Goal: Information Seeking & Learning: Learn about a topic

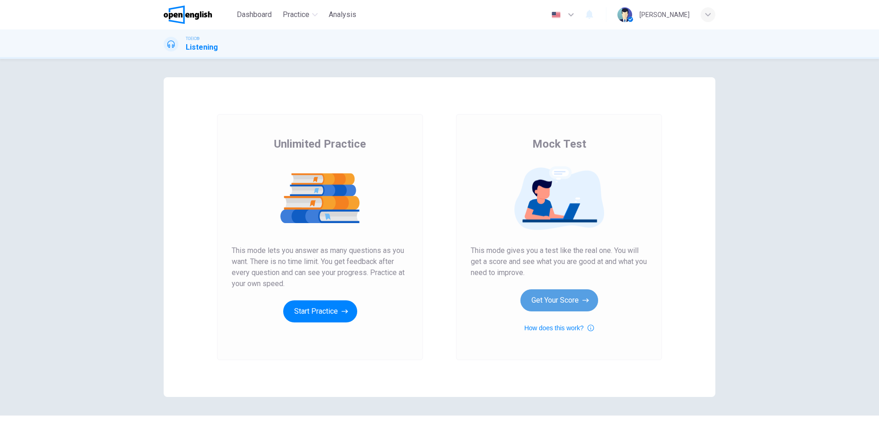
click at [550, 302] on button "Get Your Score" at bounding box center [559, 300] width 78 height 22
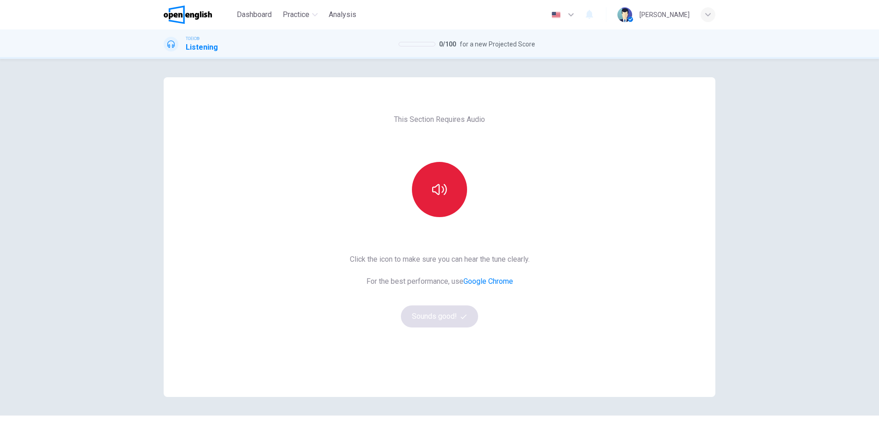
click at [437, 212] on button "button" at bounding box center [439, 189] width 55 height 55
click at [438, 318] on button "Sounds good!" at bounding box center [439, 316] width 77 height 22
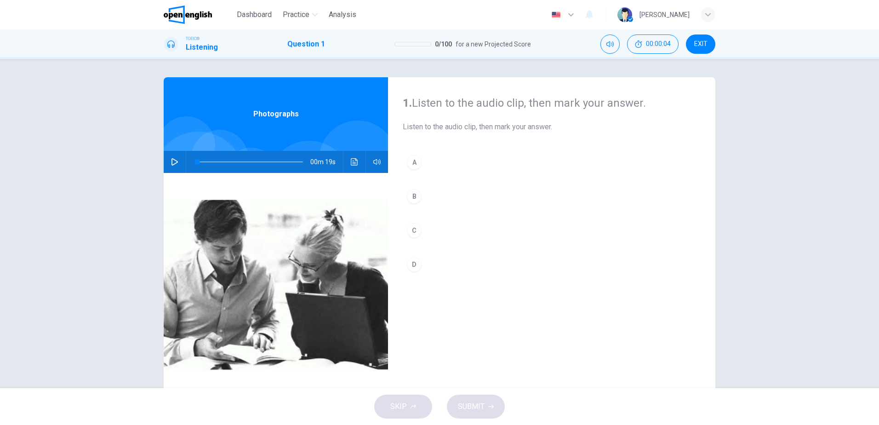
click at [171, 159] on icon "button" at bounding box center [174, 161] width 7 height 7
click at [171, 162] on icon "button" at bounding box center [174, 161] width 6 height 7
click at [419, 159] on button "A" at bounding box center [552, 162] width 298 height 23
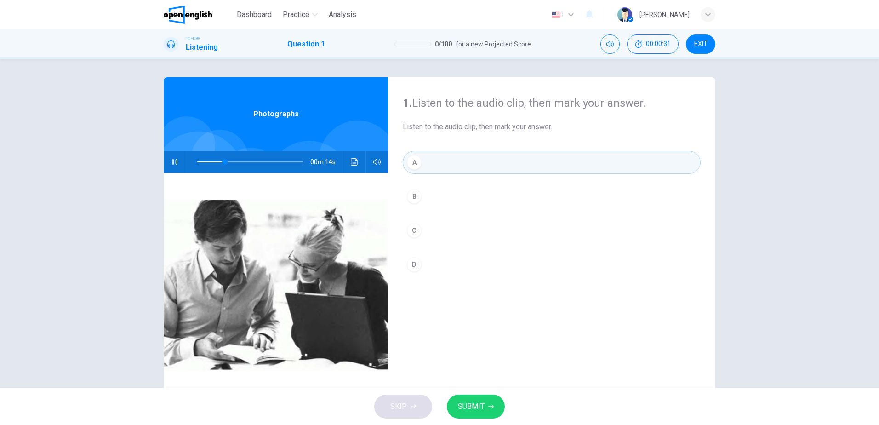
click at [484, 411] on button "SUBMIT" at bounding box center [476, 406] width 58 height 24
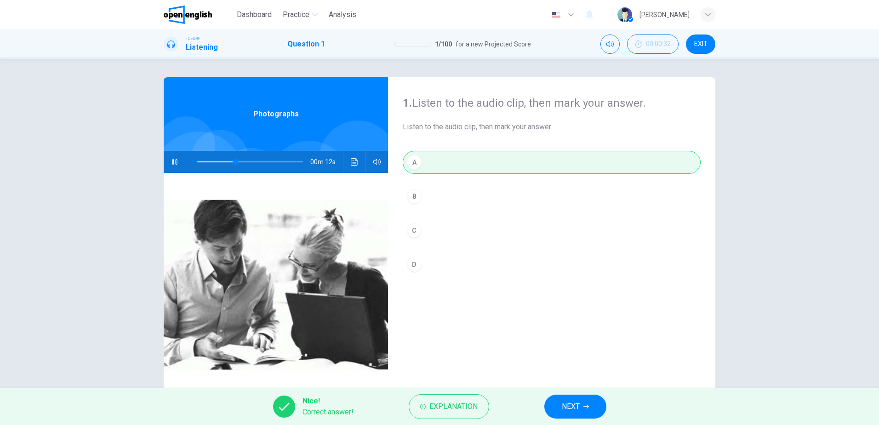
type input "**"
click at [568, 402] on span "NEXT" at bounding box center [571, 406] width 18 height 13
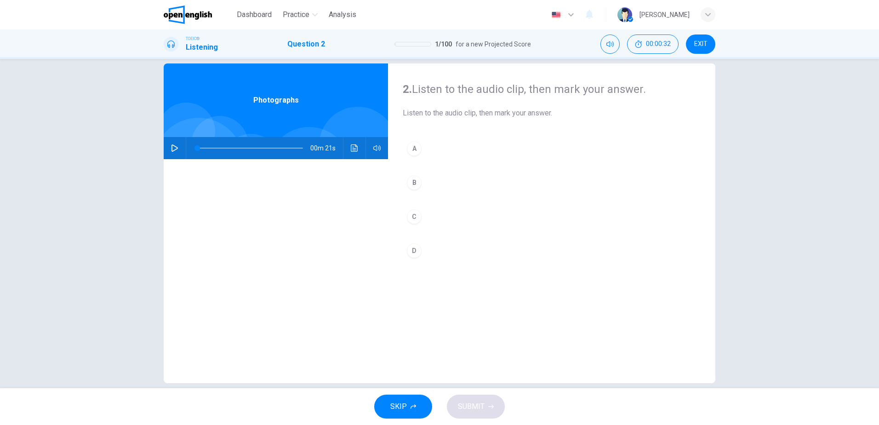
scroll to position [27, 0]
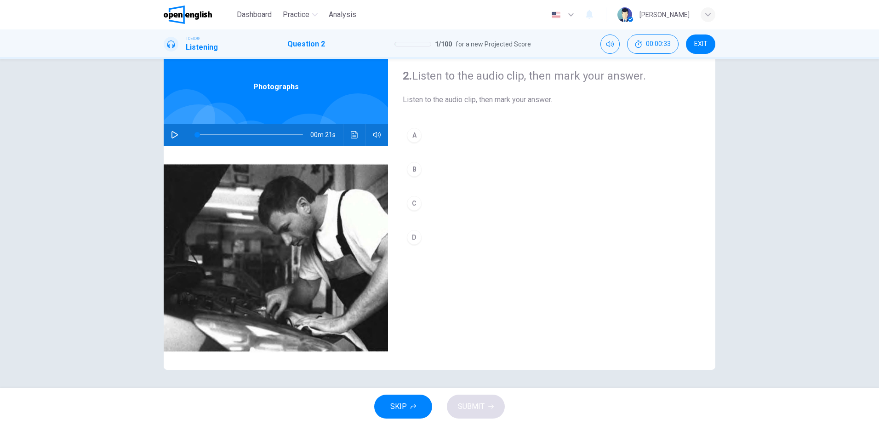
click at [167, 133] on button "button" at bounding box center [174, 135] width 15 height 22
click at [410, 138] on div "A" at bounding box center [414, 135] width 15 height 15
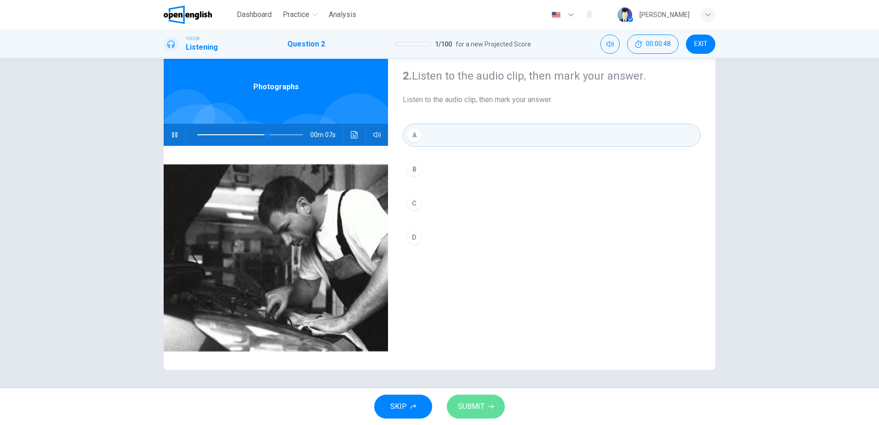
click at [472, 406] on span "SUBMIT" at bounding box center [471, 406] width 27 height 13
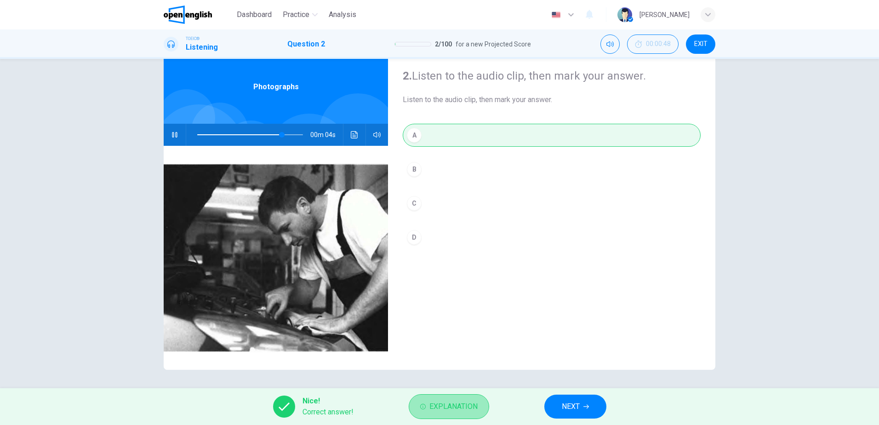
click at [446, 410] on span "Explanation" at bounding box center [453, 406] width 48 height 13
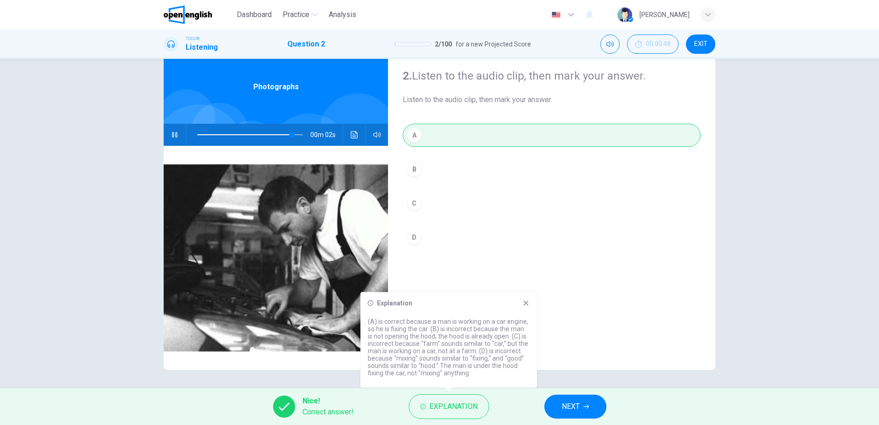
type input "**"
click at [573, 411] on span "NEXT" at bounding box center [571, 406] width 18 height 13
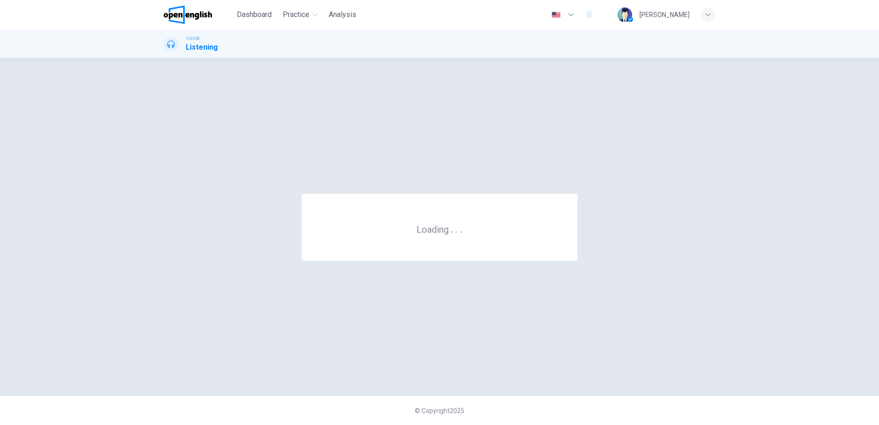
scroll to position [0, 0]
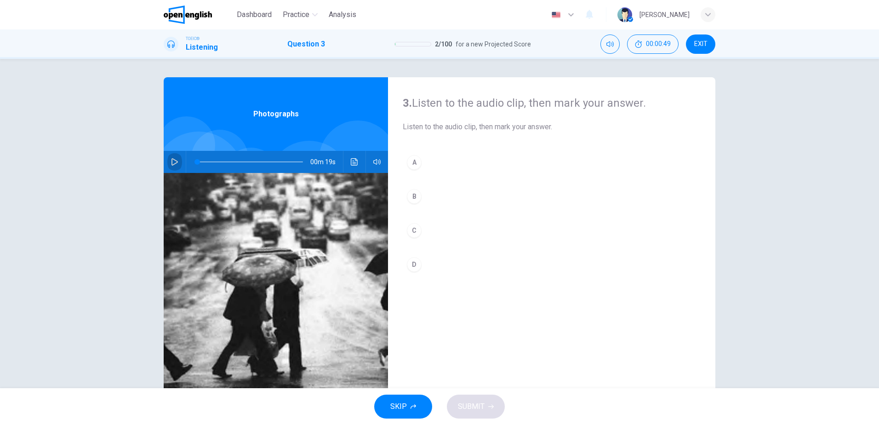
click at [170, 158] on button "button" at bounding box center [174, 162] width 15 height 22
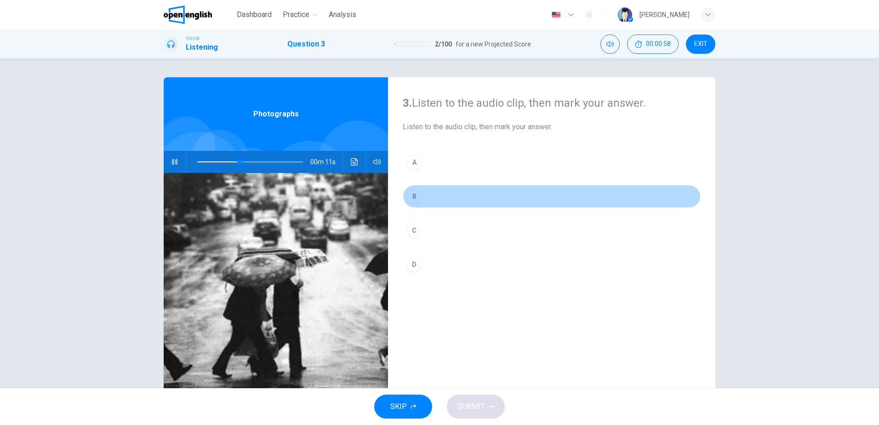
click at [415, 195] on div "B" at bounding box center [414, 196] width 15 height 15
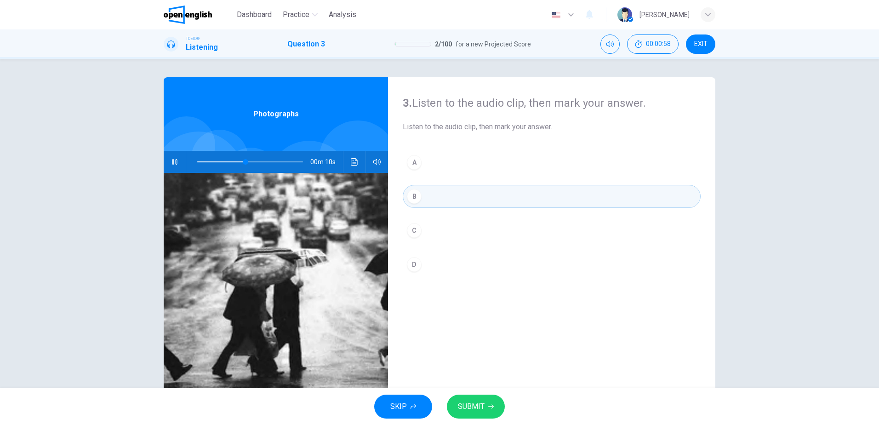
click at [460, 405] on span "SUBMIT" at bounding box center [471, 406] width 27 height 13
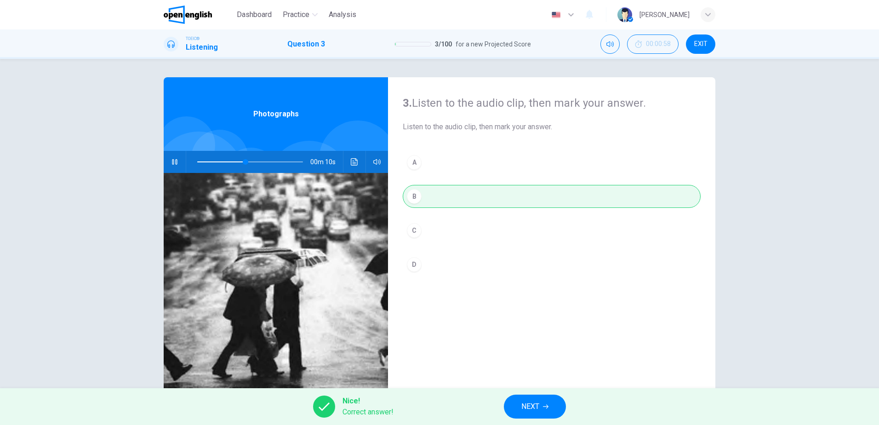
type input "**"
click at [532, 402] on span "NEXT" at bounding box center [530, 406] width 18 height 13
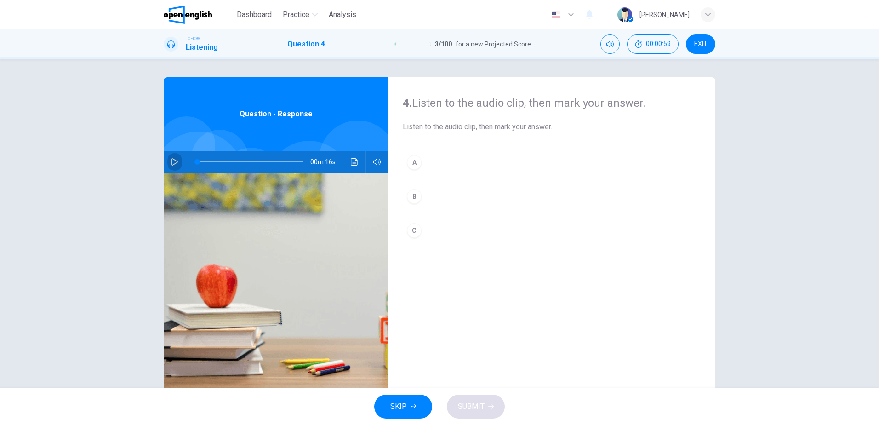
click at [171, 160] on icon "button" at bounding box center [174, 161] width 7 height 7
click at [171, 158] on icon "button" at bounding box center [174, 161] width 7 height 7
click at [411, 234] on div "C" at bounding box center [414, 230] width 15 height 15
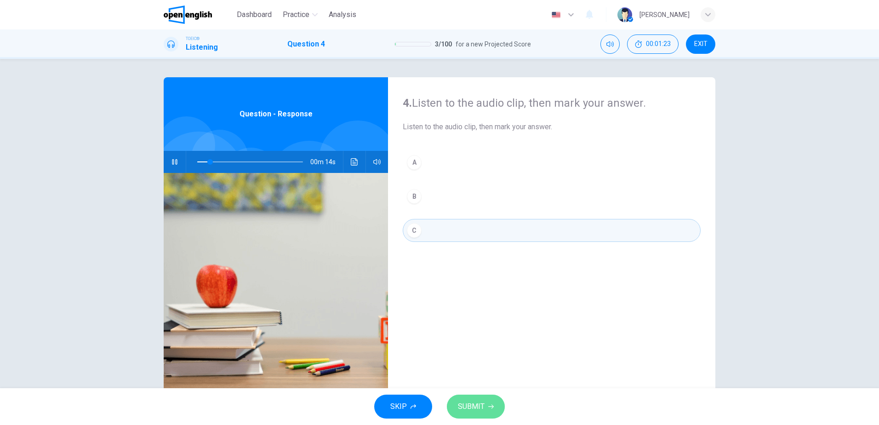
click at [469, 408] on span "SUBMIT" at bounding box center [471, 406] width 27 height 13
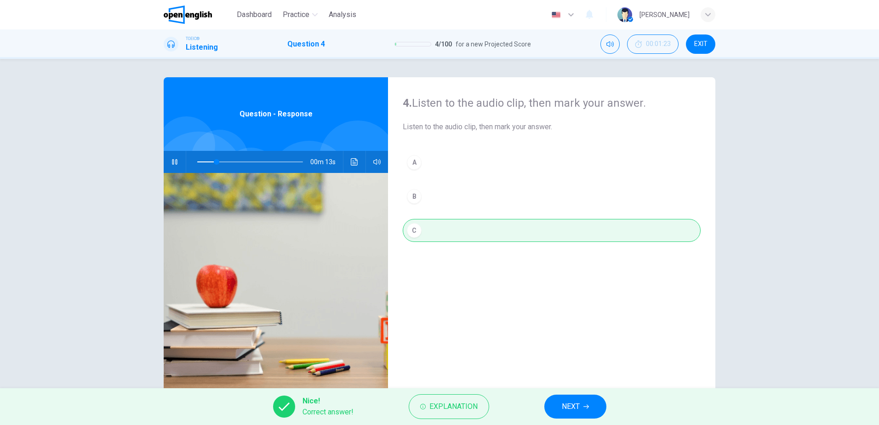
type input "**"
click at [562, 403] on span "NEXT" at bounding box center [571, 406] width 18 height 13
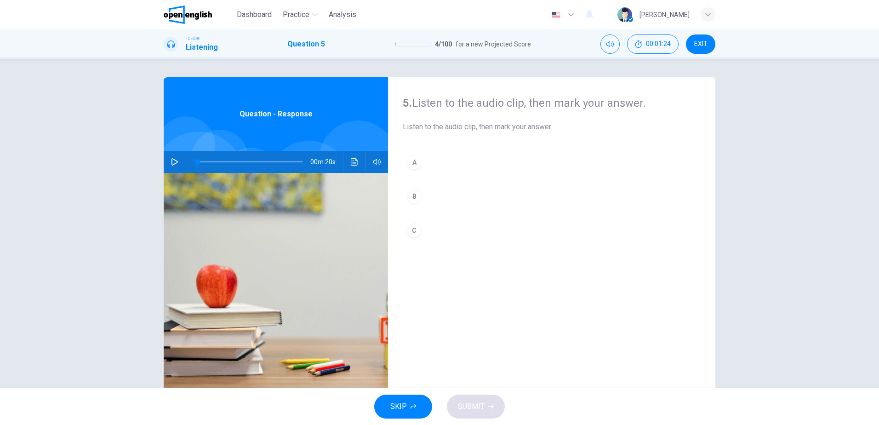
click at [171, 163] on icon "button" at bounding box center [174, 161] width 7 height 7
click at [415, 197] on div "B" at bounding box center [414, 196] width 15 height 15
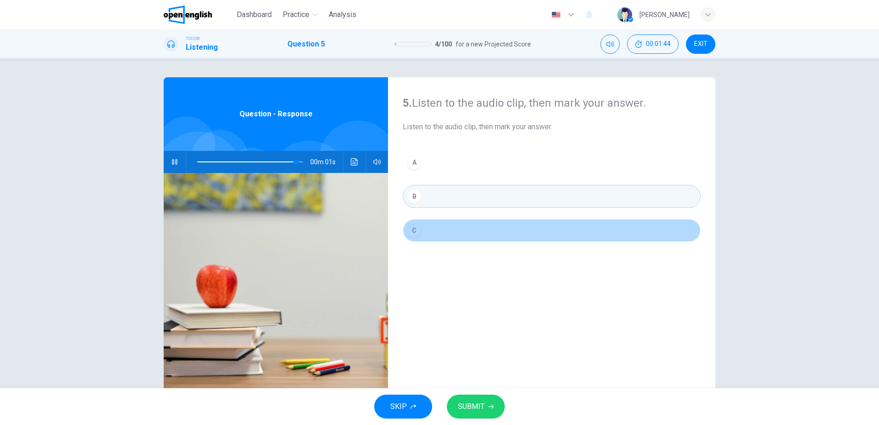
click at [432, 224] on button "C" at bounding box center [552, 230] width 298 height 23
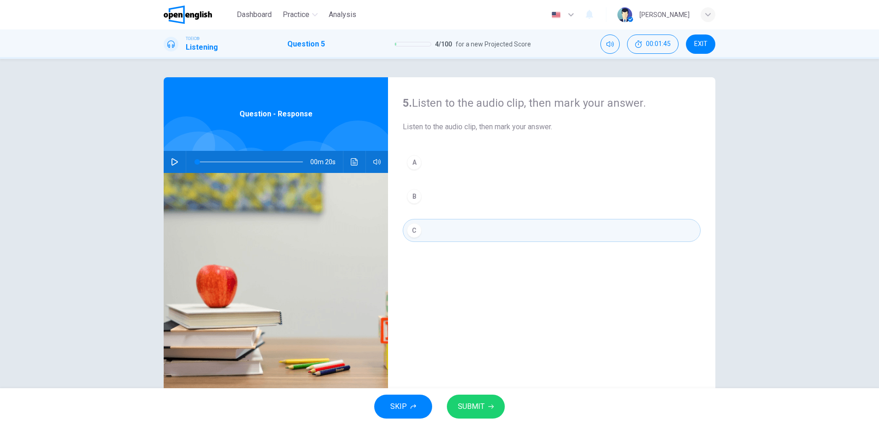
click at [171, 160] on icon "button" at bounding box center [174, 161] width 7 height 7
click at [469, 406] on span "SUBMIT" at bounding box center [471, 406] width 27 height 13
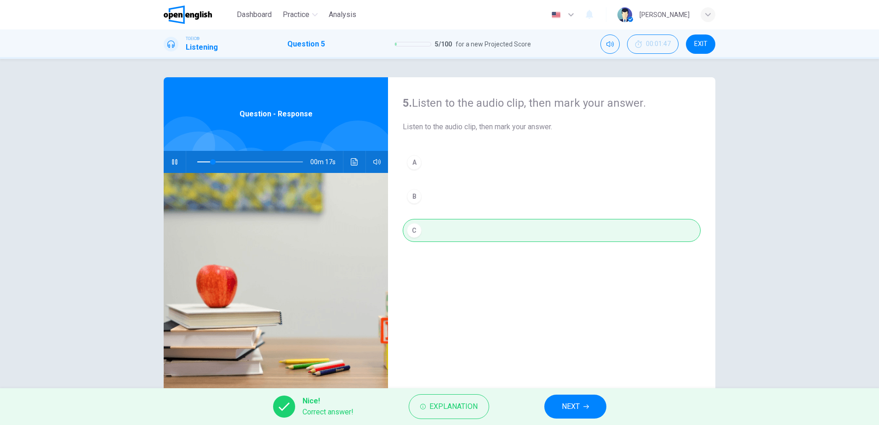
type input "**"
click at [563, 408] on span "NEXT" at bounding box center [571, 406] width 18 height 13
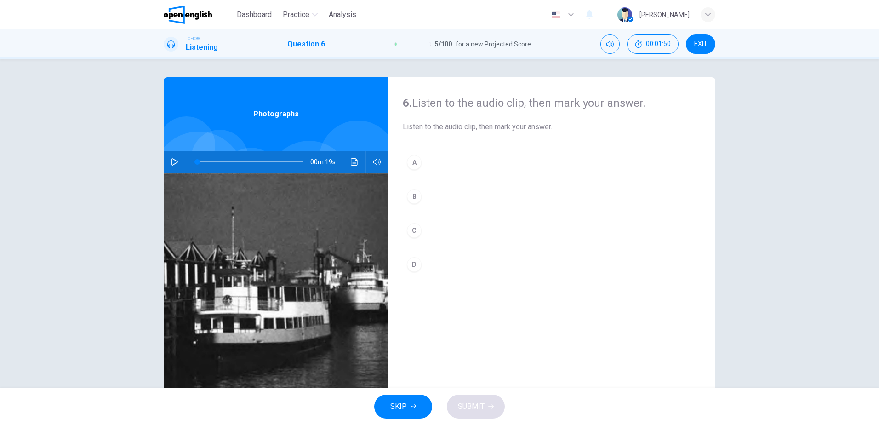
click at [172, 165] on icon "button" at bounding box center [174, 161] width 7 height 7
click at [407, 164] on div "A" at bounding box center [414, 162] width 15 height 15
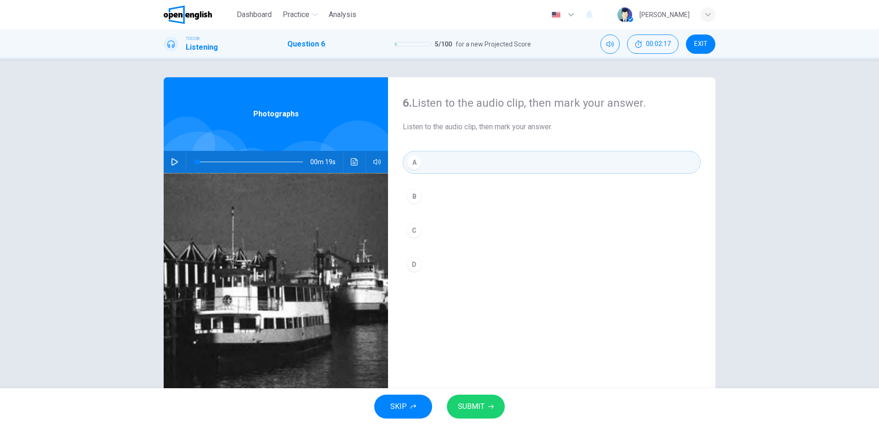
click at [179, 159] on div "00m 19s" at bounding box center [276, 162] width 224 height 22
click at [168, 163] on button "button" at bounding box center [174, 162] width 15 height 22
click at [489, 402] on button "SUBMIT" at bounding box center [476, 406] width 58 height 24
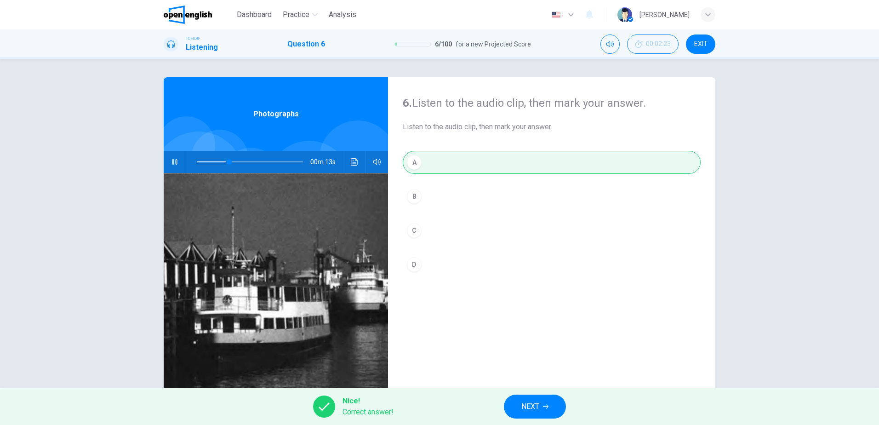
type input "**"
click at [525, 404] on span "NEXT" at bounding box center [530, 406] width 18 height 13
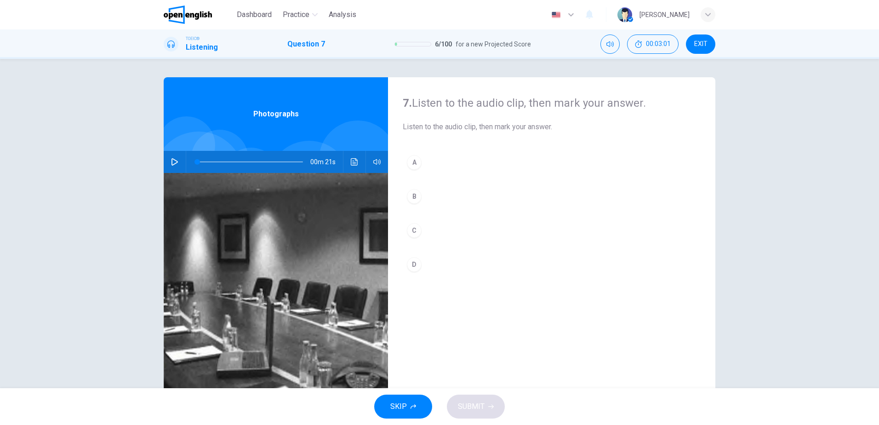
click at [171, 159] on icon "button" at bounding box center [174, 161] width 7 height 7
click at [409, 169] on div "A" at bounding box center [414, 162] width 15 height 15
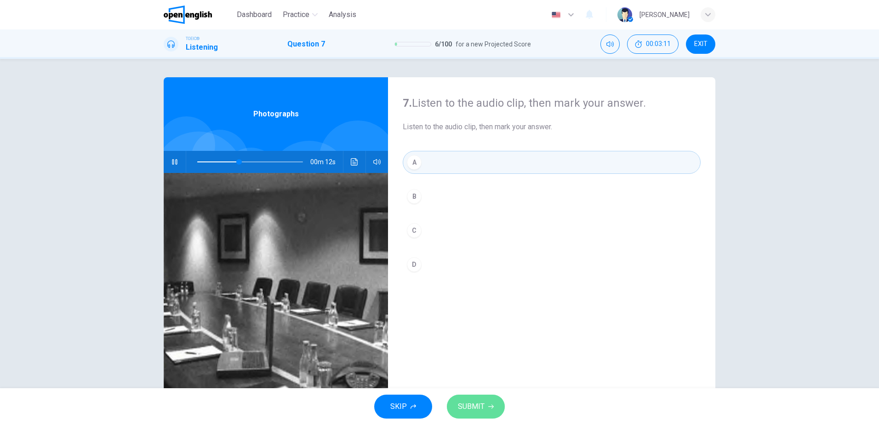
click at [479, 409] on span "SUBMIT" at bounding box center [471, 406] width 27 height 13
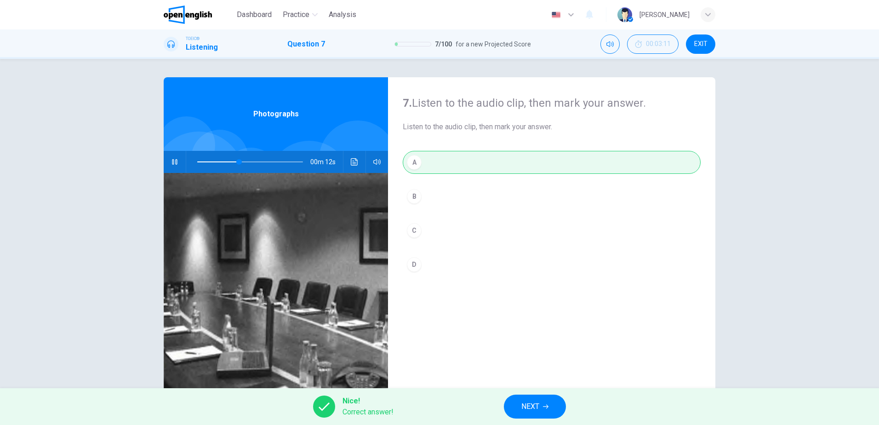
type input "**"
click at [523, 411] on span "NEXT" at bounding box center [530, 406] width 18 height 13
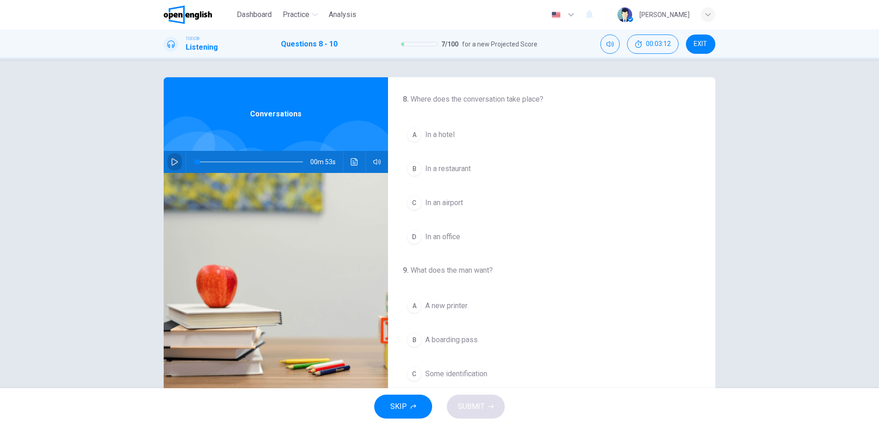
click at [167, 165] on button "button" at bounding box center [174, 162] width 15 height 22
click at [407, 131] on div "A" at bounding box center [414, 134] width 15 height 15
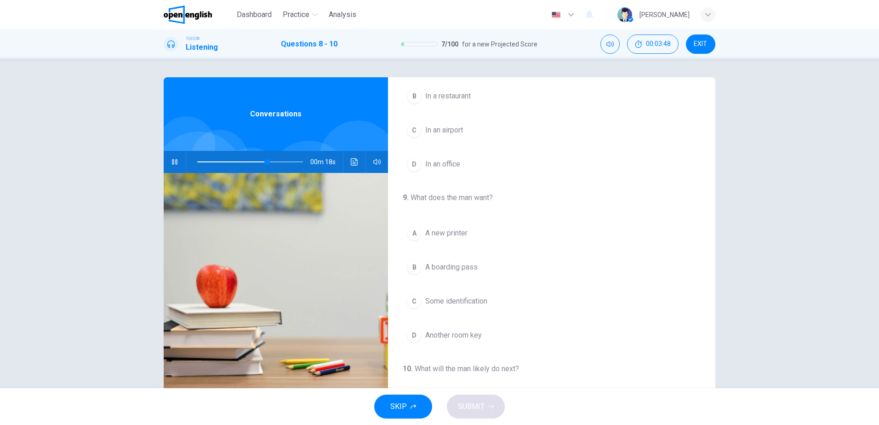
scroll to position [92, 0]
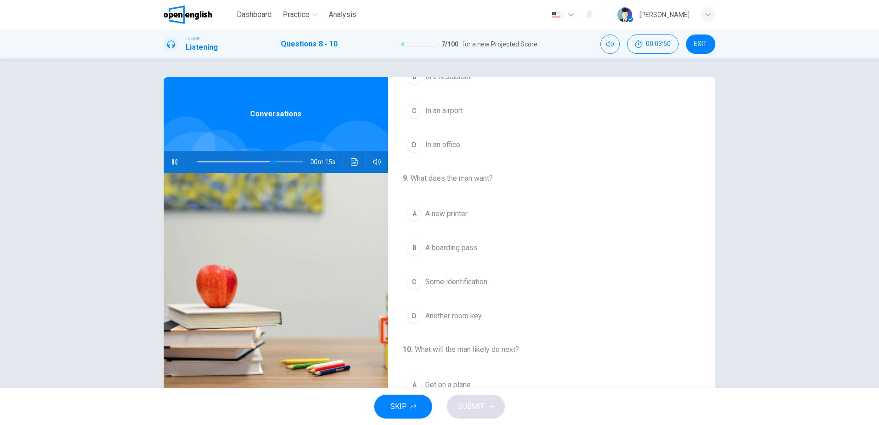
click at [446, 244] on span "A boarding pass" at bounding box center [451, 247] width 52 height 11
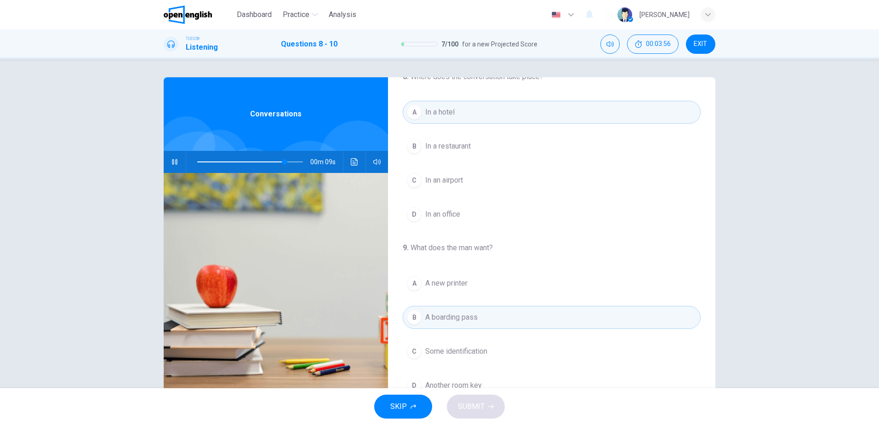
scroll to position [0, 0]
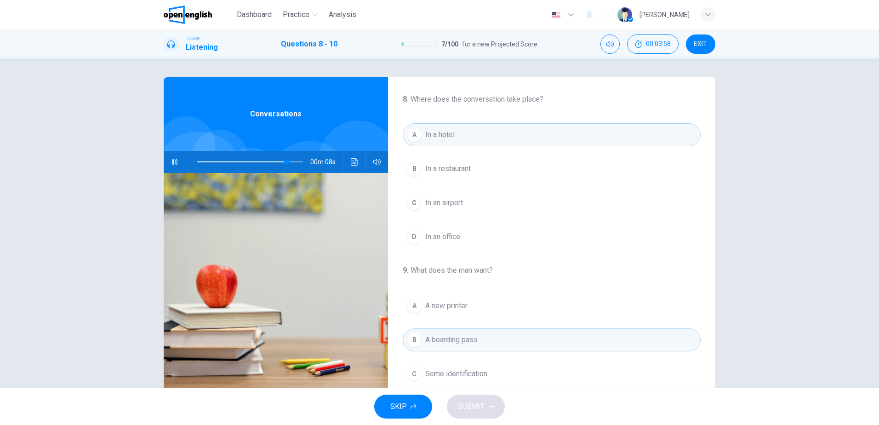
click at [452, 198] on span "In an airport" at bounding box center [444, 202] width 38 height 11
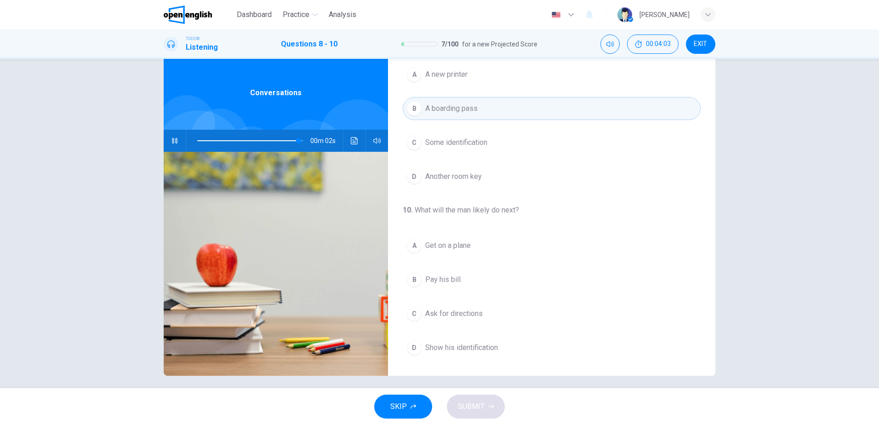
scroll to position [27, 0]
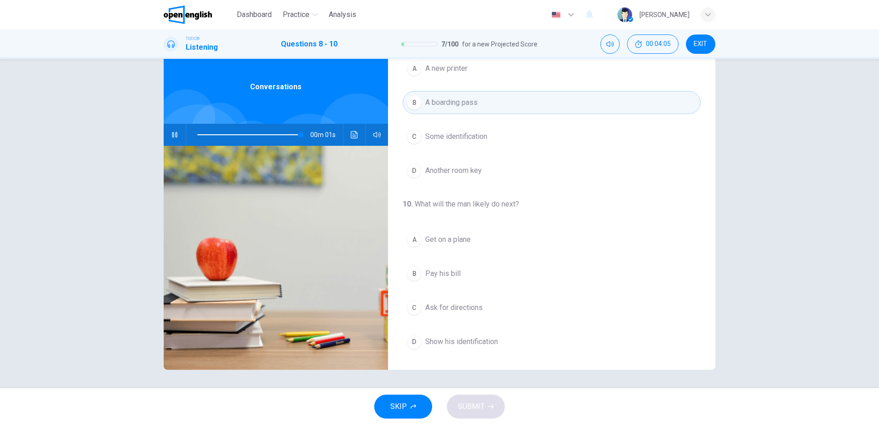
type input "*"
click at [460, 345] on span "Show his identification" at bounding box center [461, 341] width 73 height 11
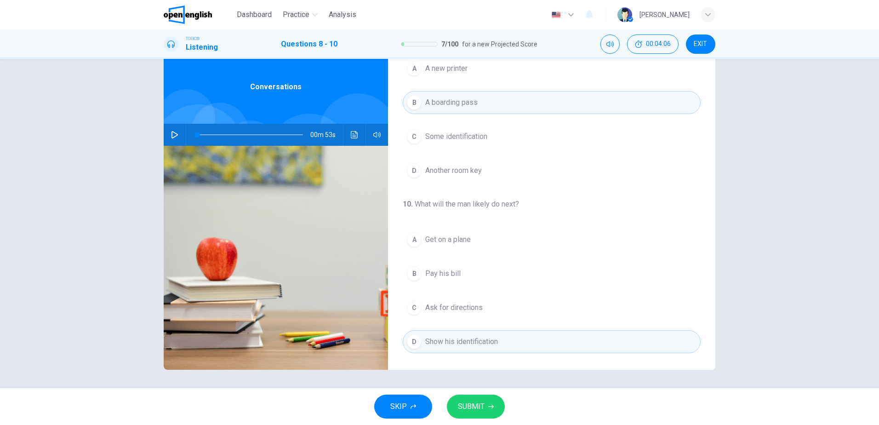
click at [468, 406] on span "SUBMIT" at bounding box center [471, 406] width 27 height 13
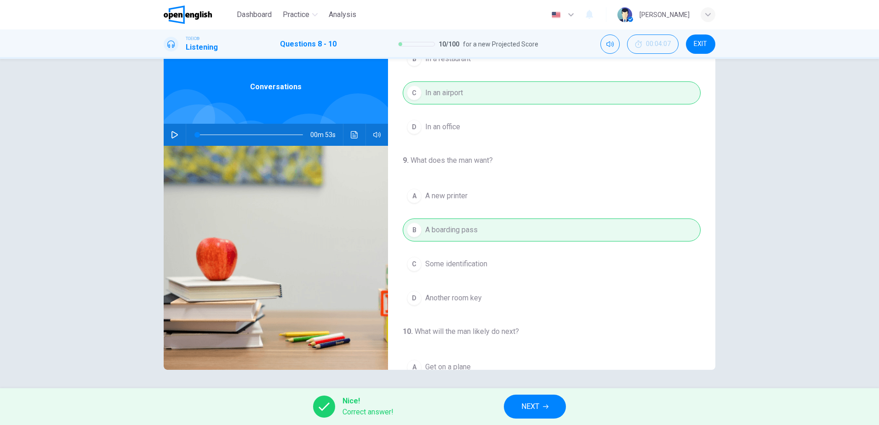
scroll to position [0, 0]
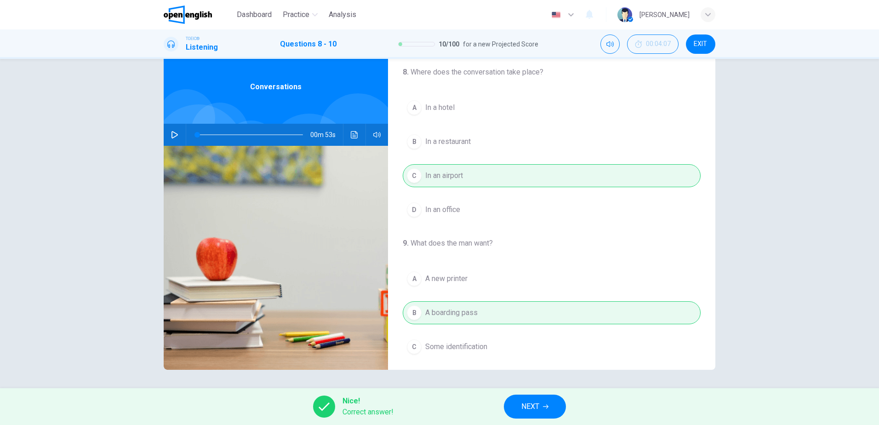
click at [531, 410] on span "NEXT" at bounding box center [530, 406] width 18 height 13
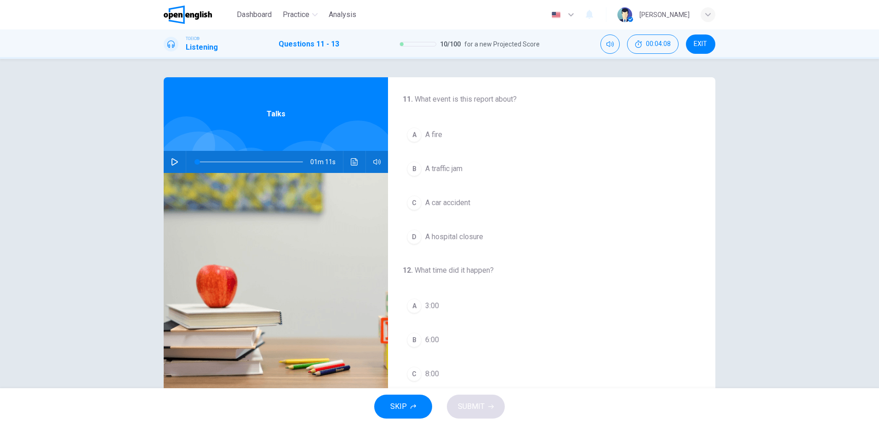
click at [171, 163] on icon "button" at bounding box center [174, 161] width 7 height 7
click at [418, 201] on div "C" at bounding box center [414, 202] width 15 height 15
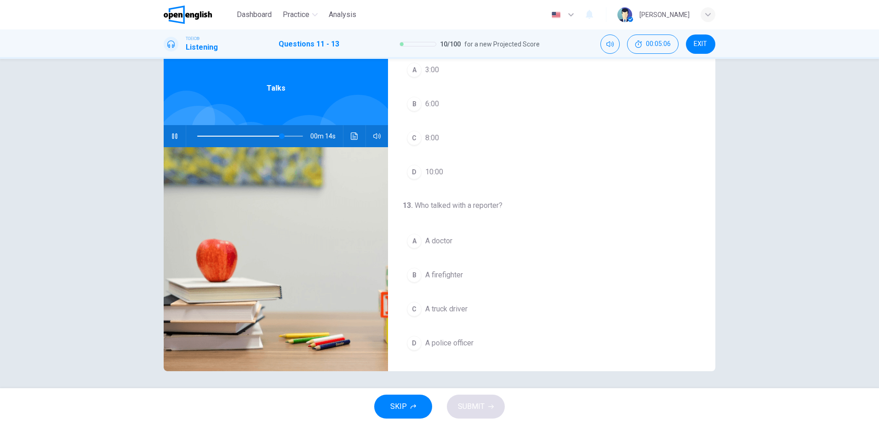
scroll to position [27, 0]
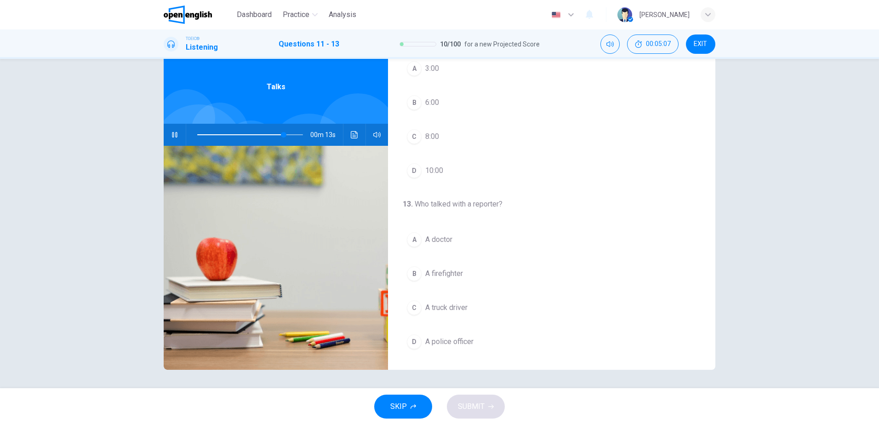
click at [415, 269] on div "B" at bounding box center [414, 273] width 15 height 15
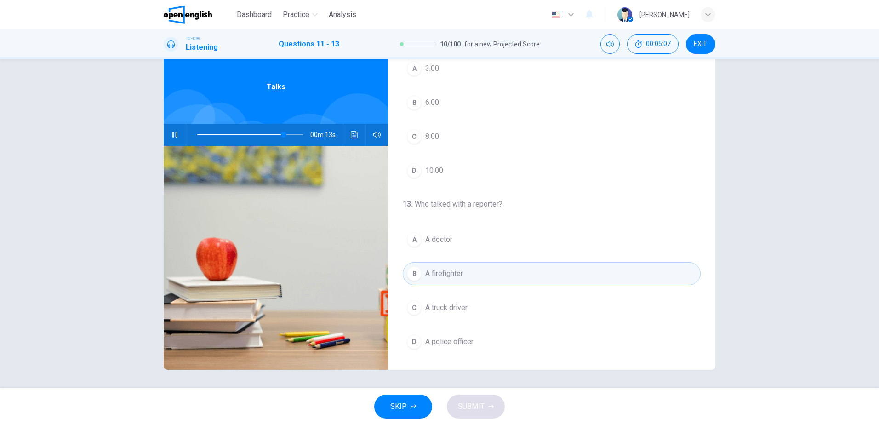
scroll to position [164, 0]
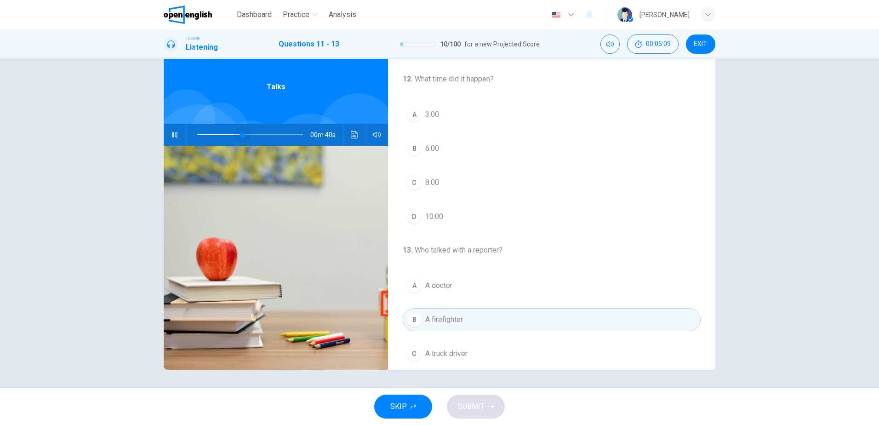
click at [241, 133] on span at bounding box center [250, 134] width 106 height 13
click at [420, 284] on button "A A doctor" at bounding box center [552, 285] width 298 height 23
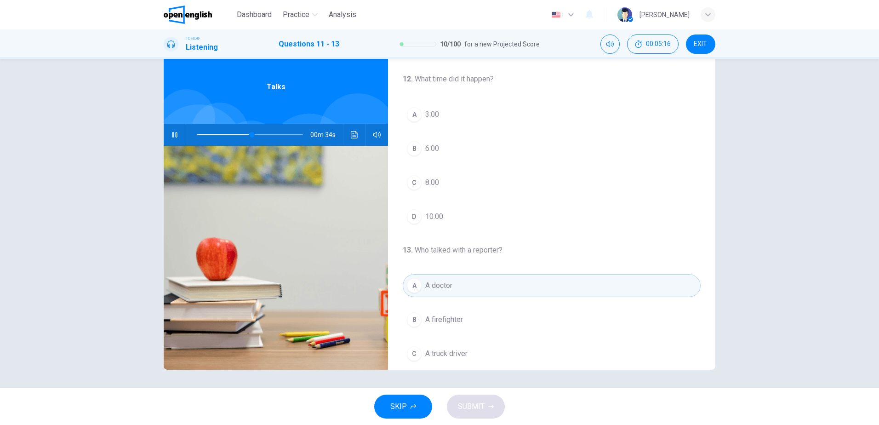
click at [220, 135] on span at bounding box center [250, 134] width 106 height 13
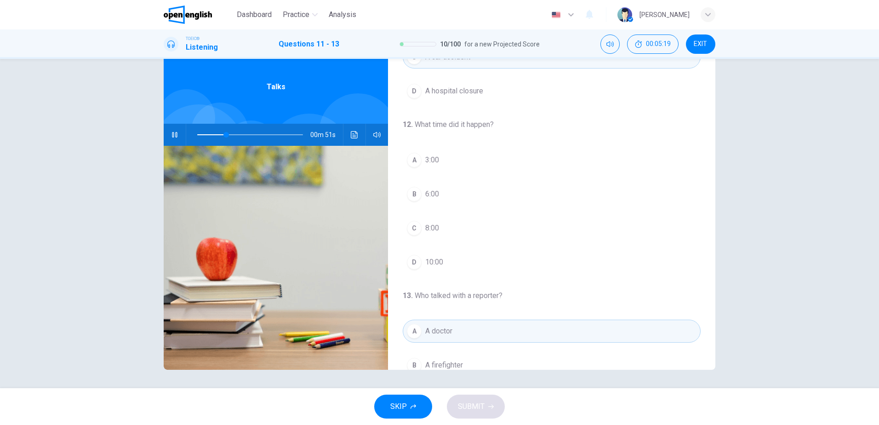
scroll to position [118, 0]
click at [205, 134] on span at bounding box center [250, 134] width 106 height 13
click at [197, 135] on span at bounding box center [250, 134] width 106 height 13
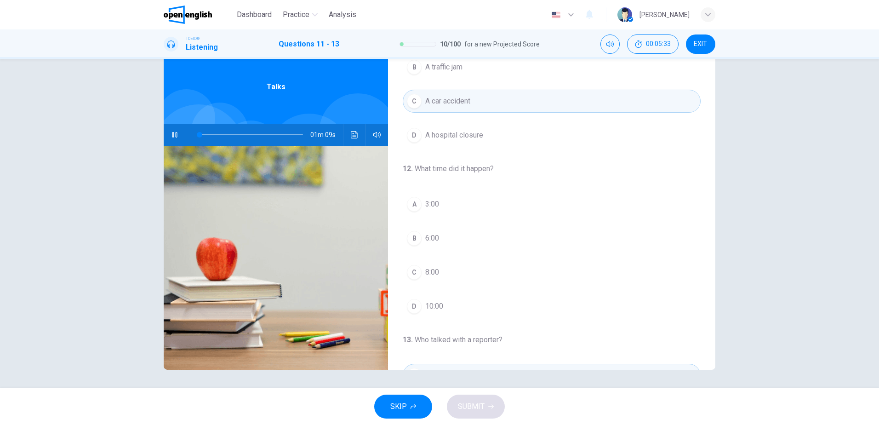
scroll to position [72, 0]
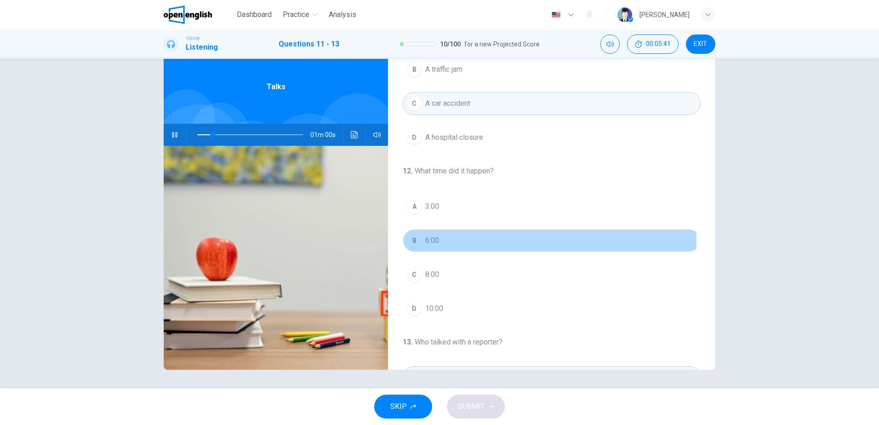
click at [430, 240] on span "6:00" at bounding box center [432, 240] width 14 height 11
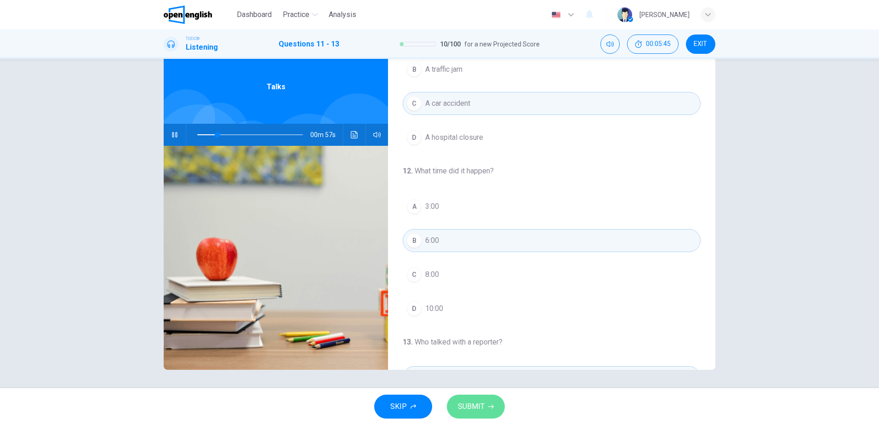
click at [484, 406] on button "SUBMIT" at bounding box center [476, 406] width 58 height 24
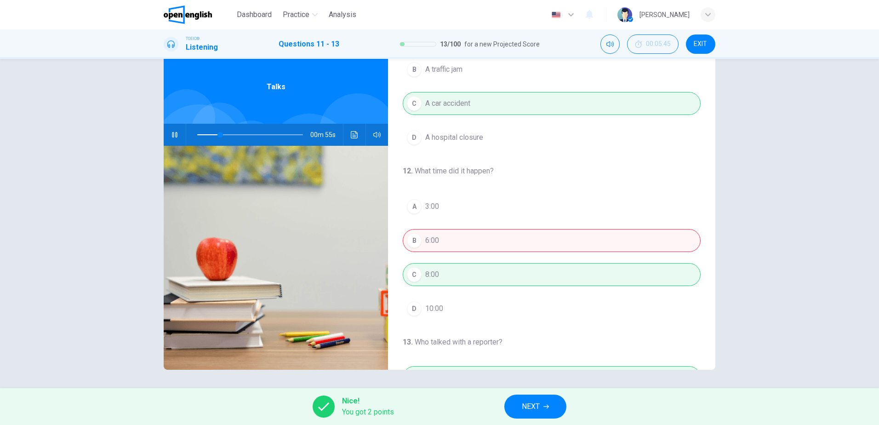
type input "**"
click at [544, 409] on icon "button" at bounding box center [546, 406] width 6 height 6
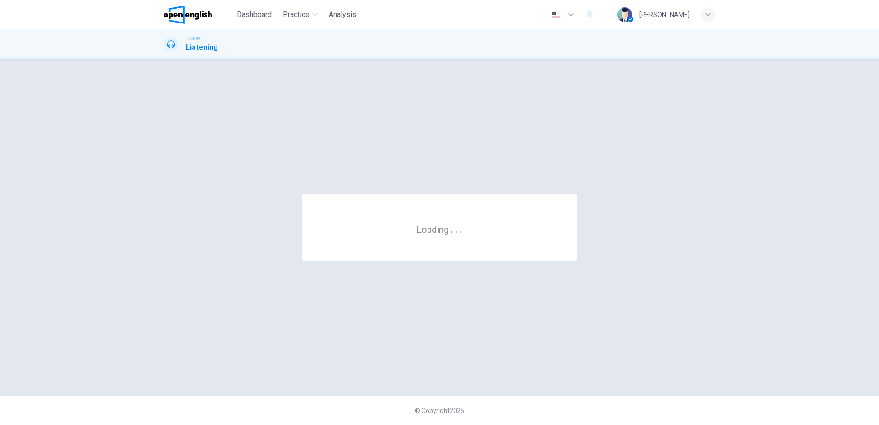
scroll to position [0, 0]
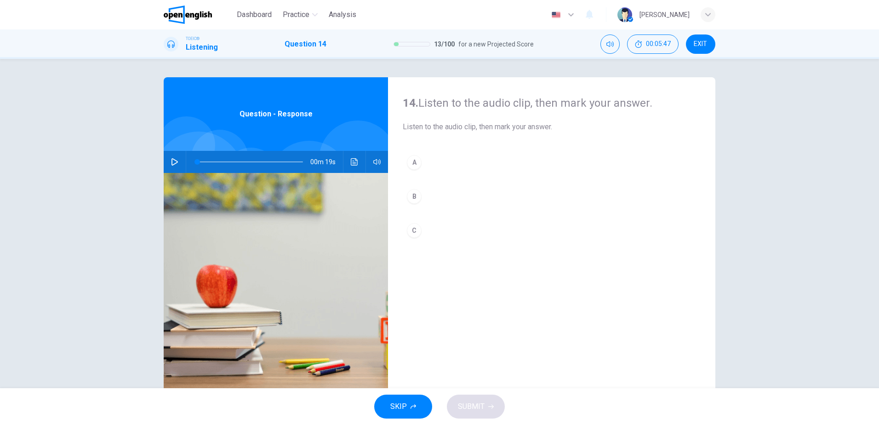
click at [171, 158] on icon "button" at bounding box center [174, 161] width 7 height 7
click at [173, 161] on icon "button" at bounding box center [174, 161] width 7 height 7
click at [167, 161] on button "button" at bounding box center [174, 162] width 15 height 22
click at [414, 160] on div "A" at bounding box center [414, 162] width 15 height 15
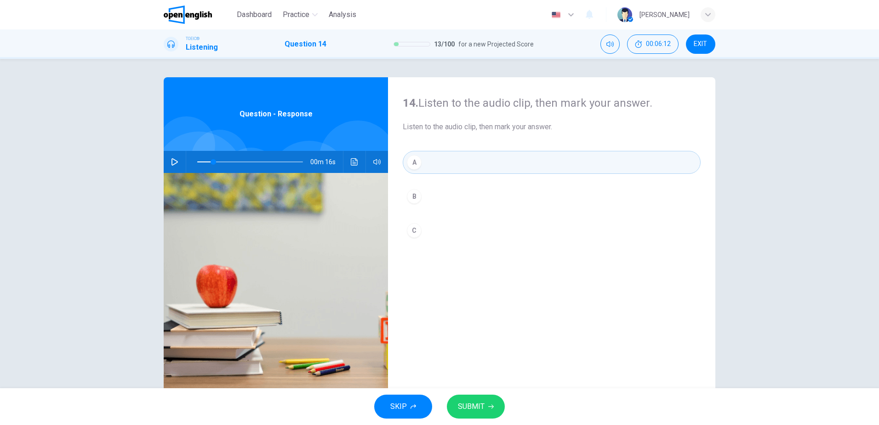
click at [487, 403] on button "SUBMIT" at bounding box center [476, 406] width 58 height 24
type input "**"
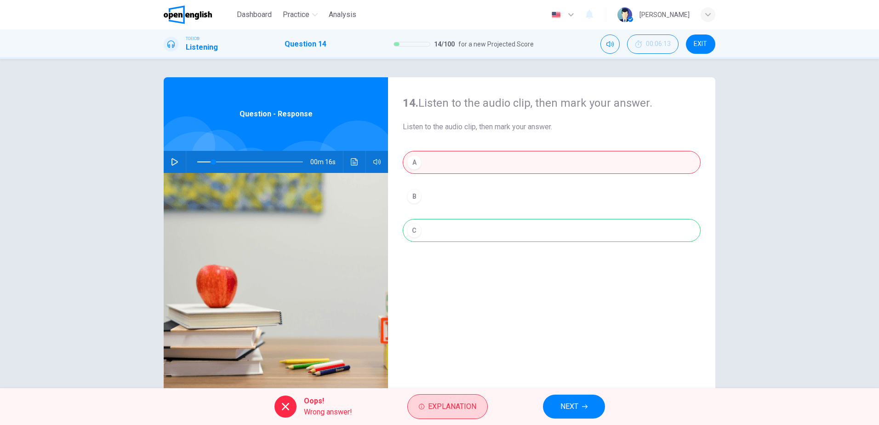
click at [466, 408] on span "Explanation" at bounding box center [452, 406] width 48 height 13
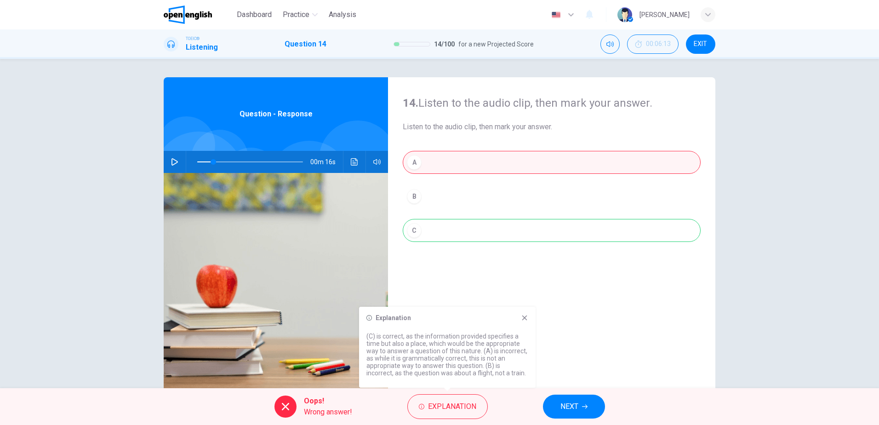
click at [522, 322] on div "Explanation (C) is correct, as the information provided specifies a time but al…" at bounding box center [447, 347] width 176 height 81
click at [526, 314] on icon at bounding box center [524, 317] width 7 height 7
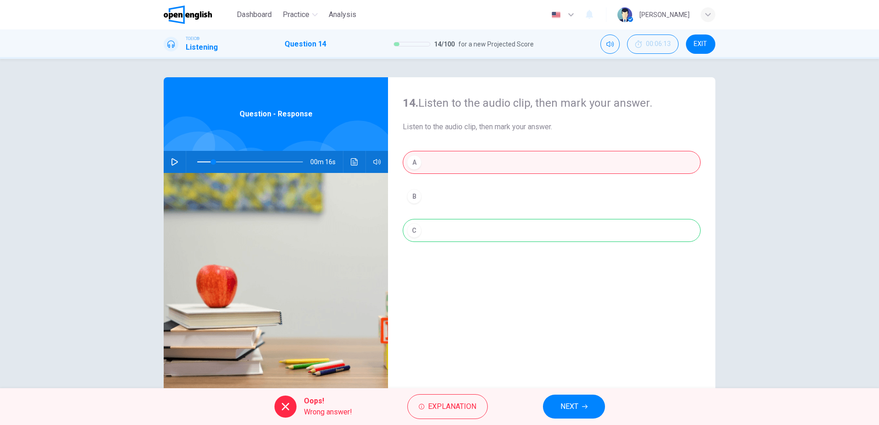
click at [568, 408] on span "NEXT" at bounding box center [569, 406] width 18 height 13
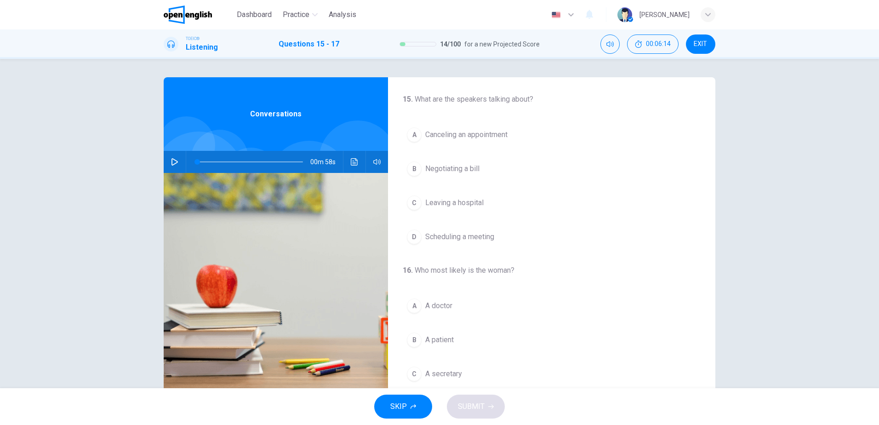
click at [173, 157] on button "button" at bounding box center [174, 162] width 15 height 22
drag, startPoint x: 202, startPoint y: 161, endPoint x: 183, endPoint y: 160, distance: 18.9
click at [183, 160] on div "00m 58s" at bounding box center [276, 162] width 224 height 22
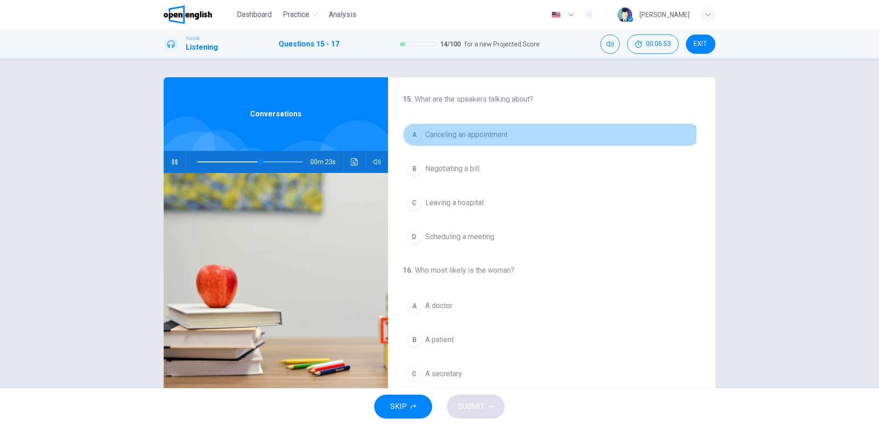
click at [414, 131] on div "A" at bounding box center [414, 134] width 15 height 15
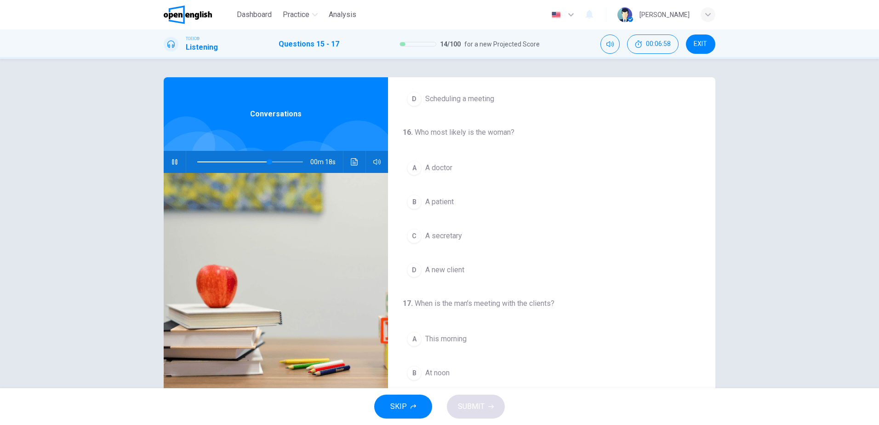
scroll to position [92, 0]
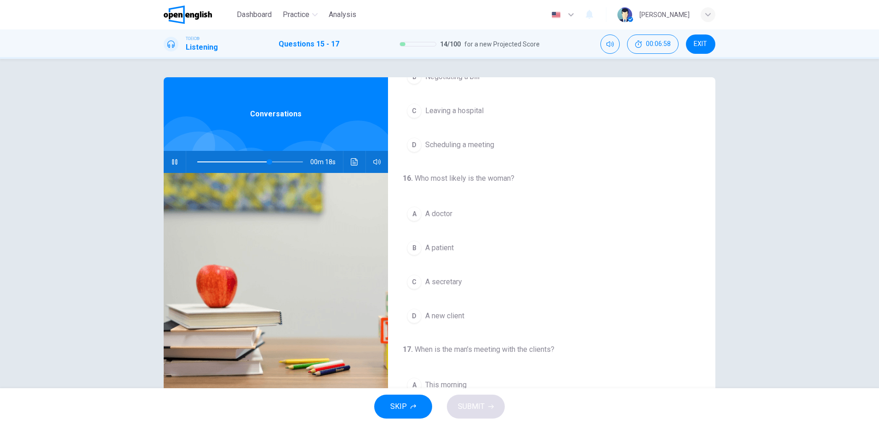
click at [444, 236] on button "B A patient" at bounding box center [552, 247] width 298 height 23
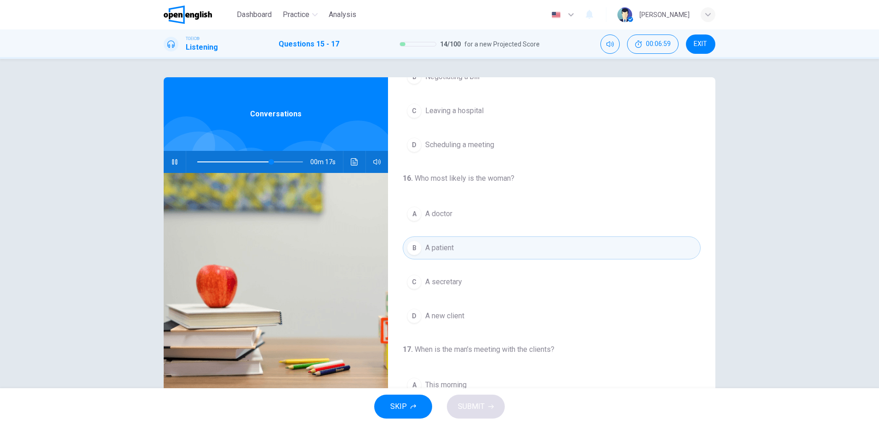
click at [445, 282] on span "A secretary" at bounding box center [443, 281] width 37 height 11
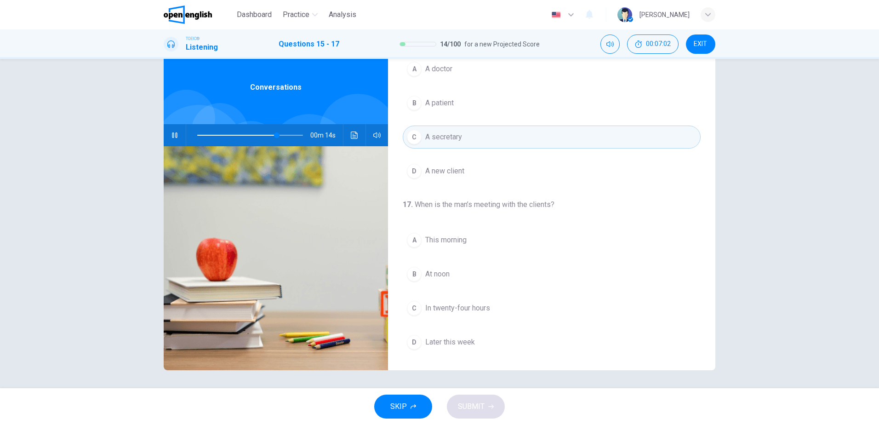
scroll to position [27, 0]
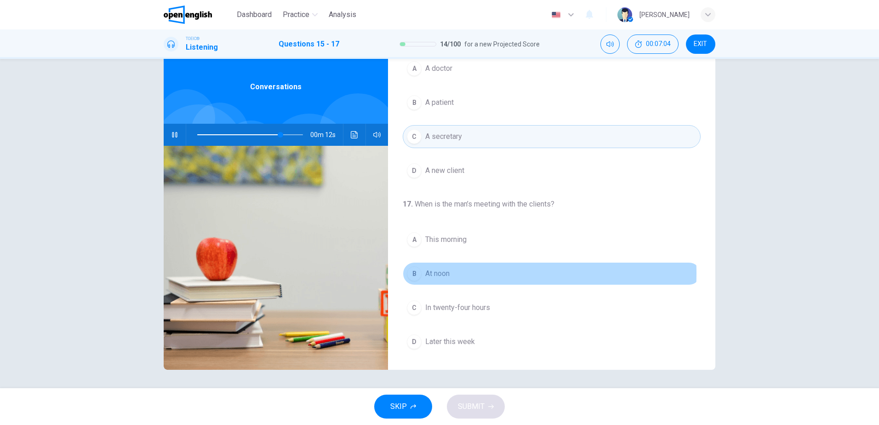
click at [439, 273] on span "At noon" at bounding box center [437, 273] width 24 height 11
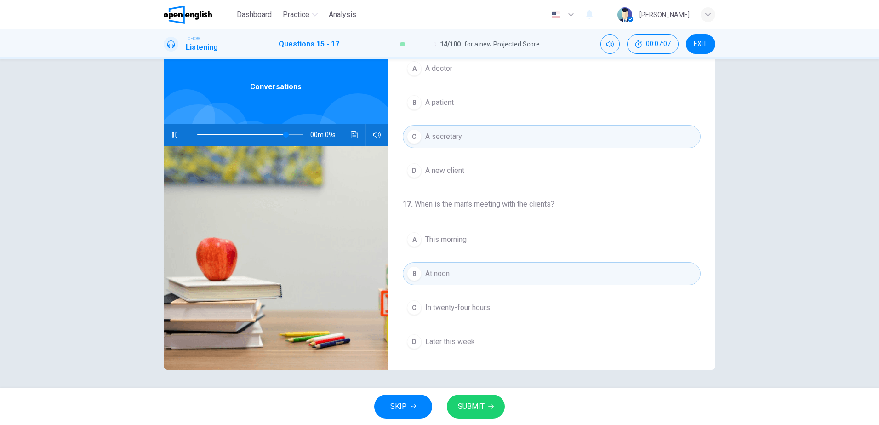
click at [464, 407] on span "SUBMIT" at bounding box center [471, 406] width 27 height 13
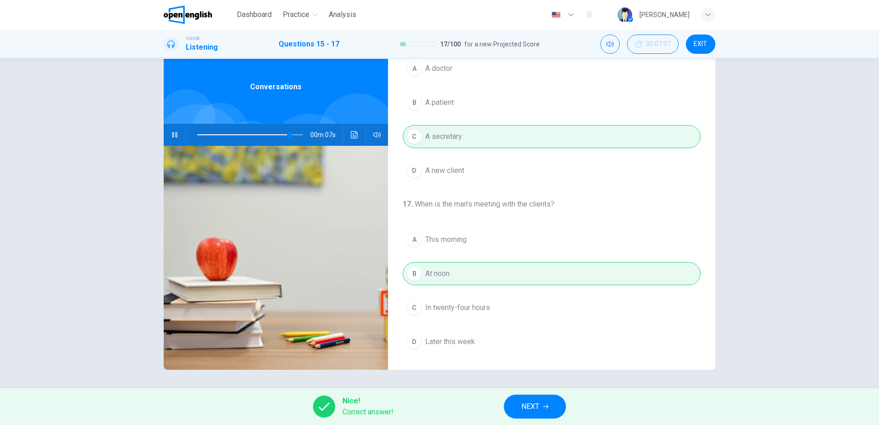
type input "**"
click at [527, 404] on span "NEXT" at bounding box center [530, 406] width 18 height 13
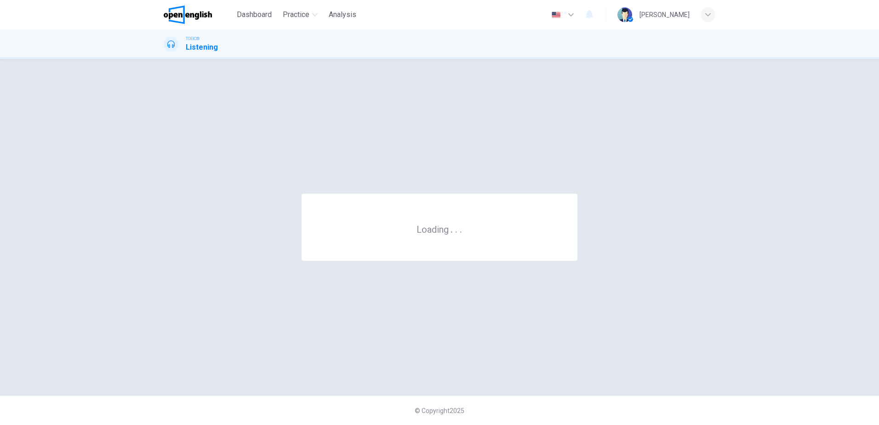
scroll to position [0, 0]
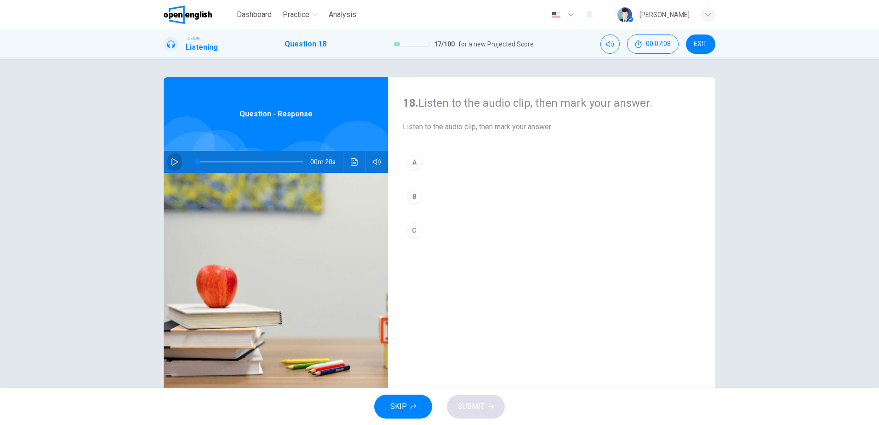
click at [171, 160] on icon "button" at bounding box center [174, 161] width 6 height 7
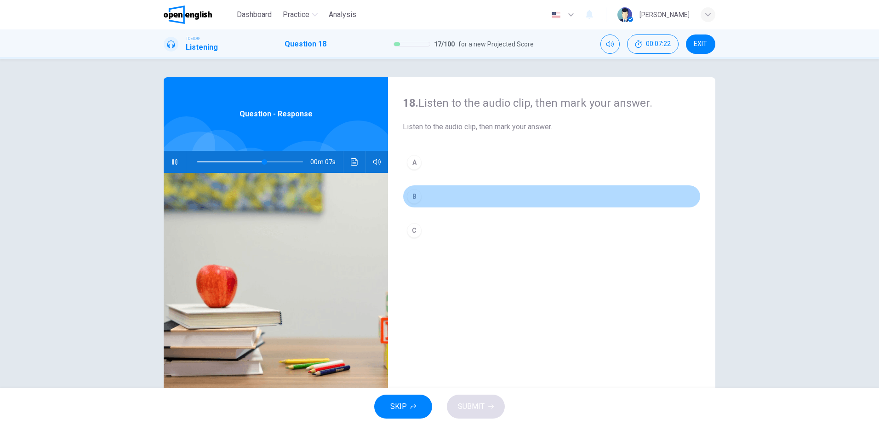
click at [420, 194] on button "B" at bounding box center [552, 196] width 298 height 23
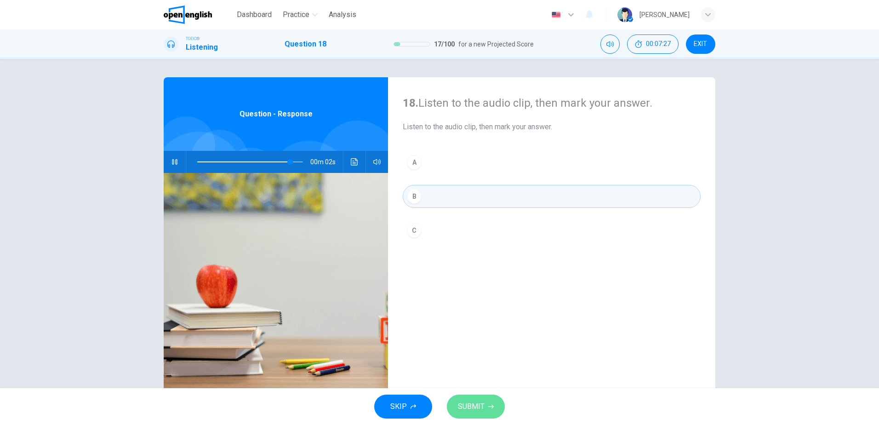
click at [487, 409] on button "SUBMIT" at bounding box center [476, 406] width 58 height 24
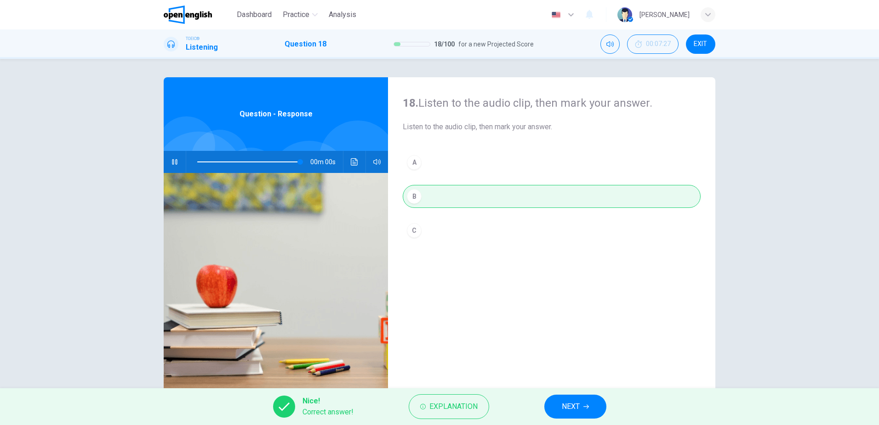
type input "*"
click at [573, 403] on span "NEXT" at bounding box center [571, 406] width 18 height 13
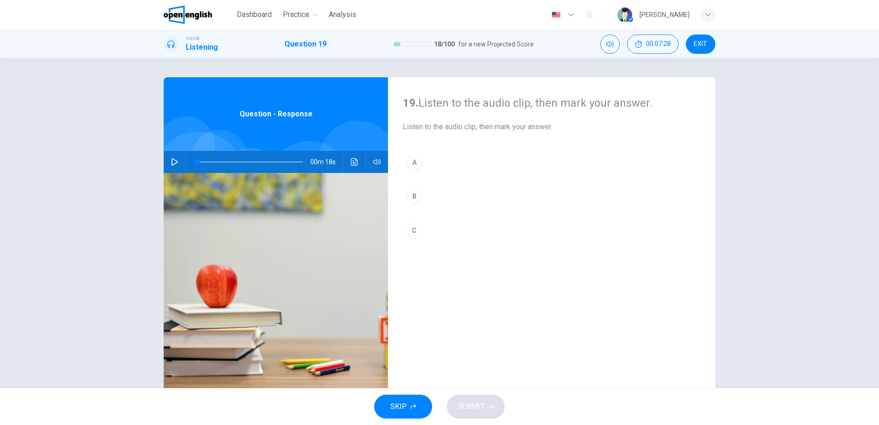
click at [172, 160] on icon "button" at bounding box center [174, 161] width 7 height 7
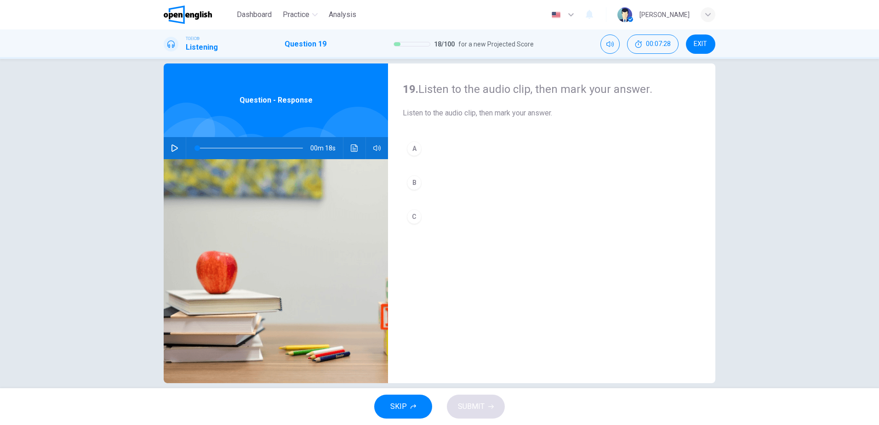
scroll to position [27, 0]
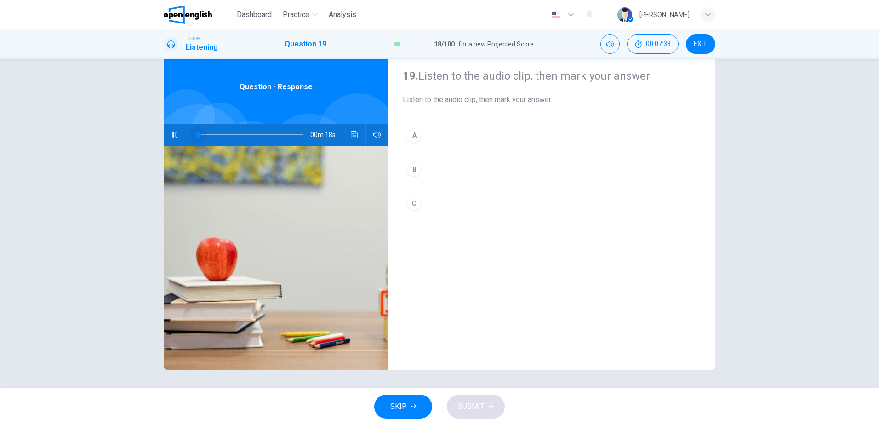
click at [197, 132] on span at bounding box center [250, 134] width 106 height 13
click at [196, 132] on span at bounding box center [198, 135] width 6 height 6
click at [424, 137] on button "A" at bounding box center [552, 135] width 298 height 23
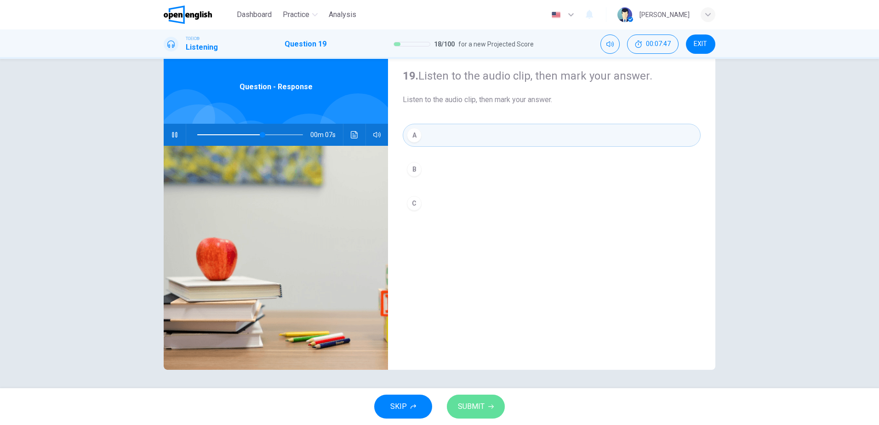
click at [467, 410] on span "SUBMIT" at bounding box center [471, 406] width 27 height 13
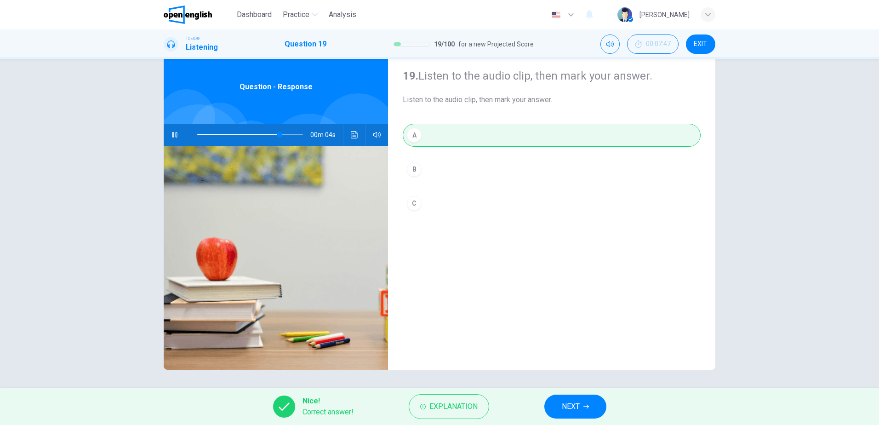
type input "**"
click at [567, 410] on span "NEXT" at bounding box center [571, 406] width 18 height 13
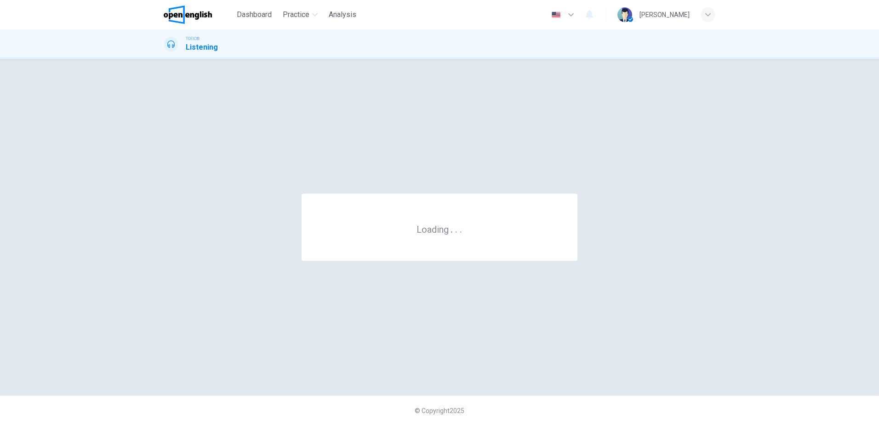
scroll to position [0, 0]
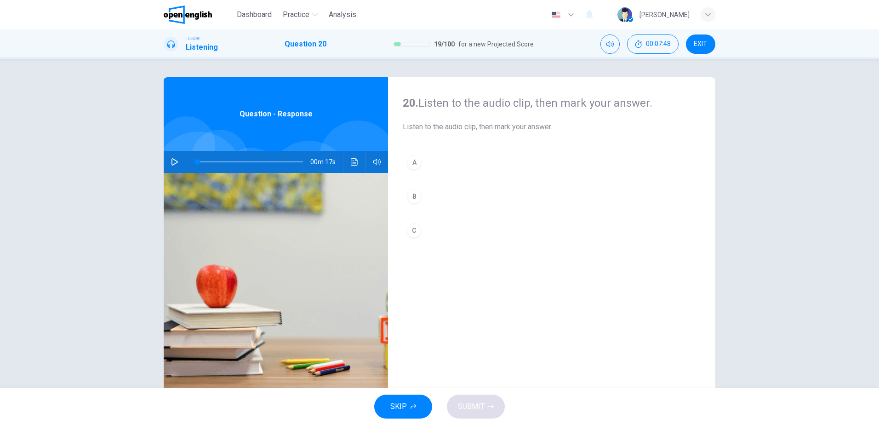
click at [167, 161] on button "button" at bounding box center [174, 162] width 15 height 22
click at [427, 193] on button "B" at bounding box center [552, 196] width 298 height 23
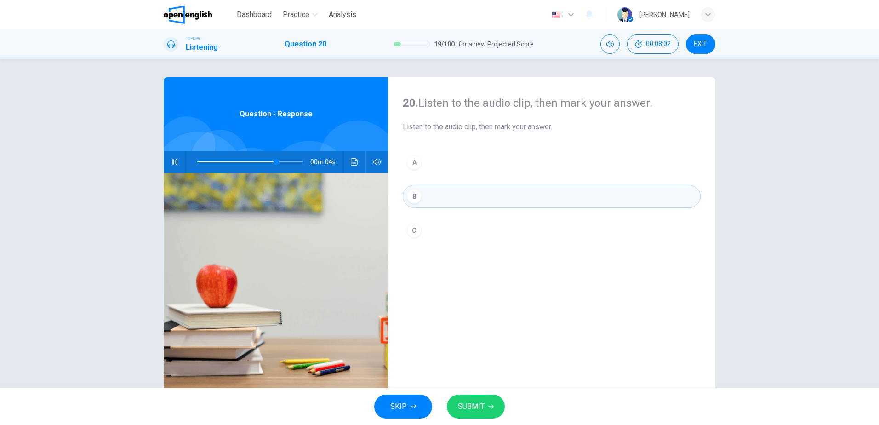
scroll to position [27, 0]
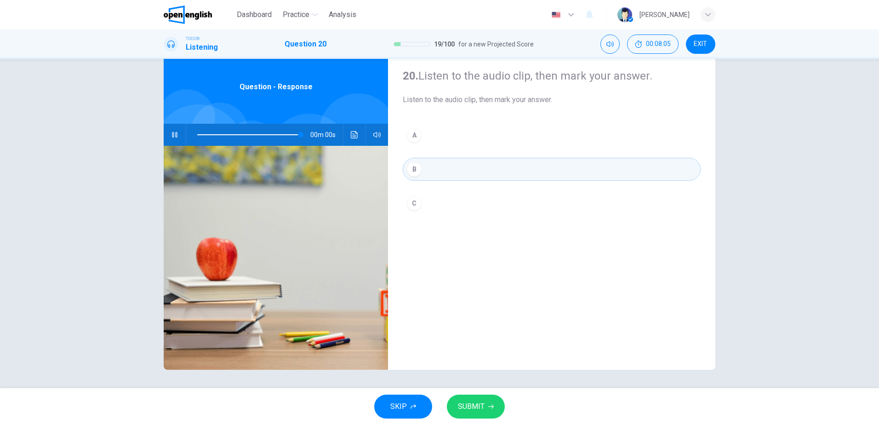
type input "*"
click at [466, 413] on button "SUBMIT" at bounding box center [476, 406] width 58 height 24
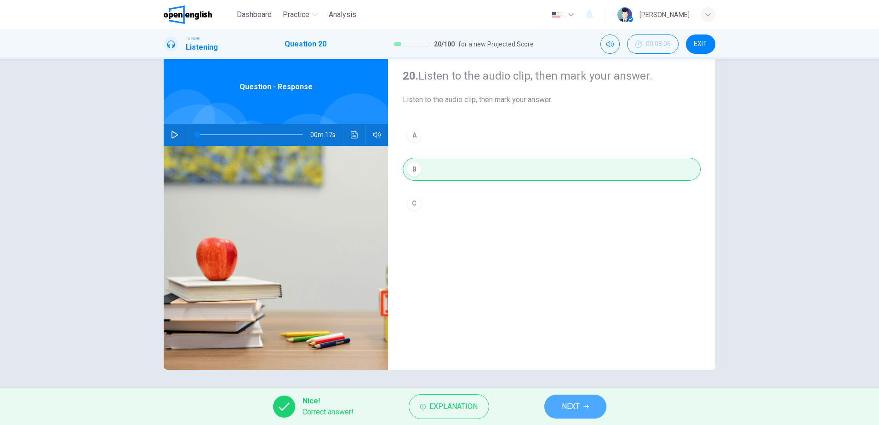
click at [593, 400] on button "NEXT" at bounding box center [575, 406] width 62 height 24
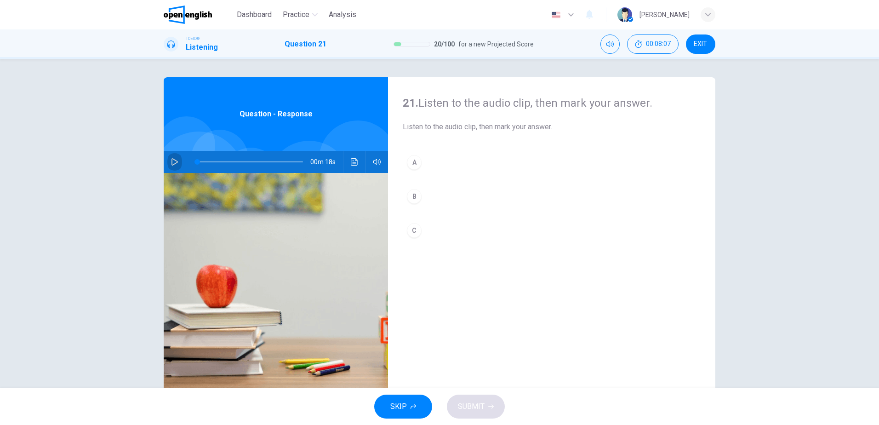
click at [173, 165] on button "button" at bounding box center [174, 162] width 15 height 22
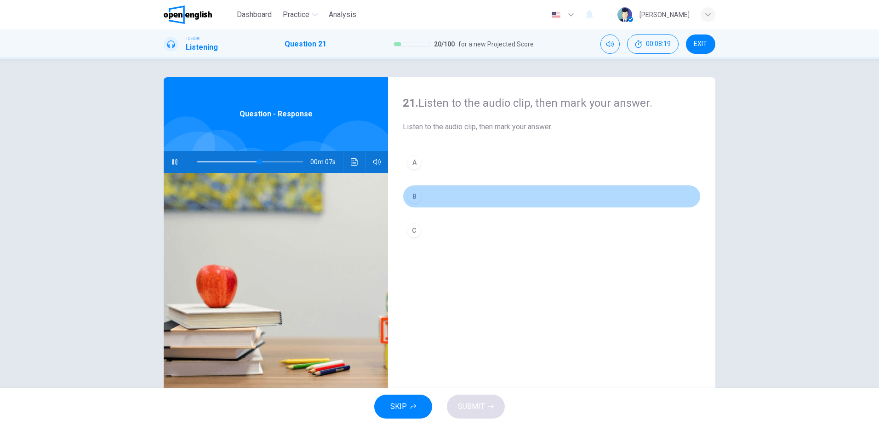
click at [416, 199] on div "B" at bounding box center [414, 196] width 15 height 15
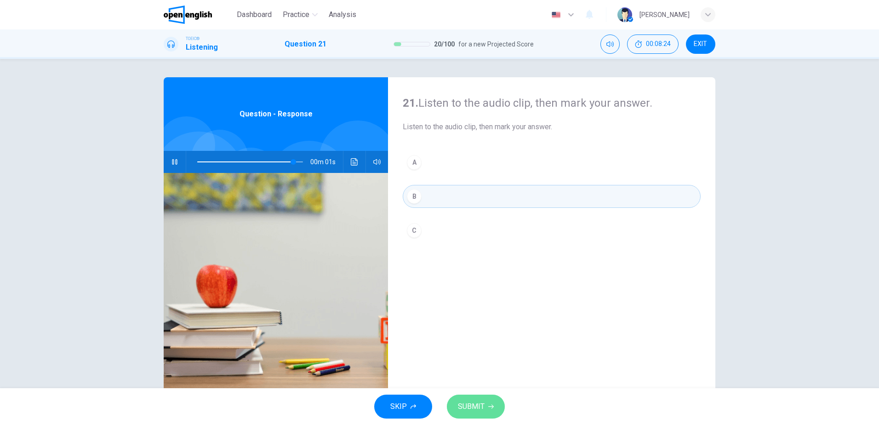
click at [467, 405] on span "SUBMIT" at bounding box center [471, 406] width 27 height 13
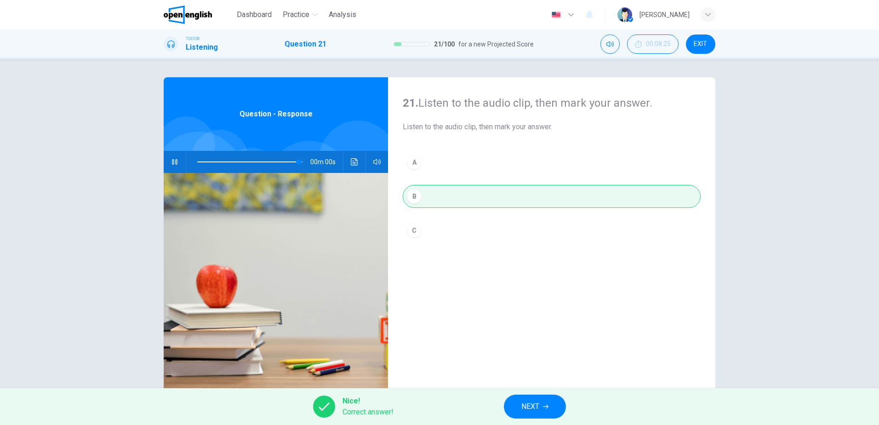
type input "*"
click at [522, 408] on span "NEXT" at bounding box center [530, 406] width 18 height 13
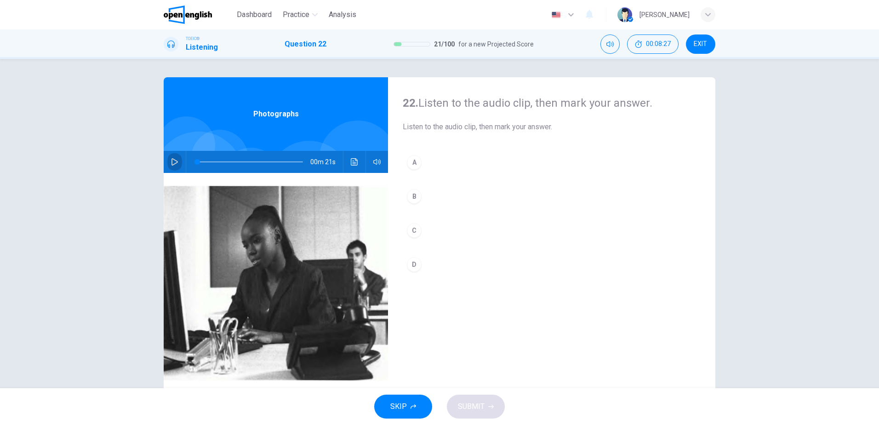
click at [171, 159] on icon "button" at bounding box center [174, 161] width 7 height 7
click at [414, 195] on div "B" at bounding box center [414, 196] width 15 height 15
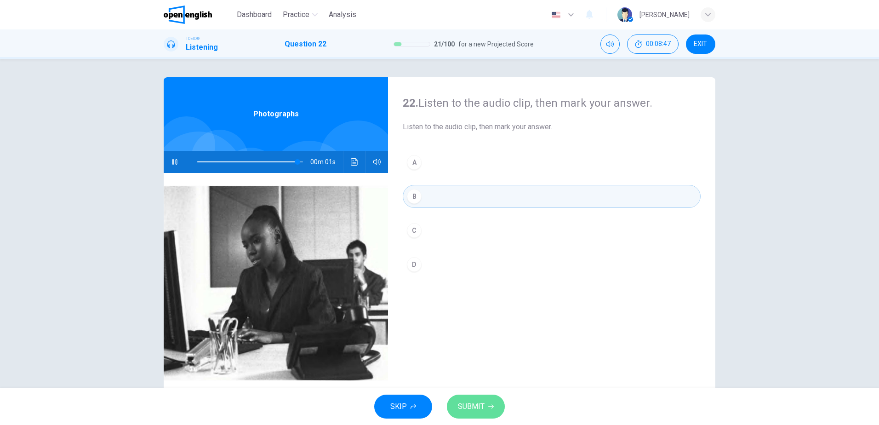
click at [477, 413] on button "SUBMIT" at bounding box center [476, 406] width 58 height 24
type input "*"
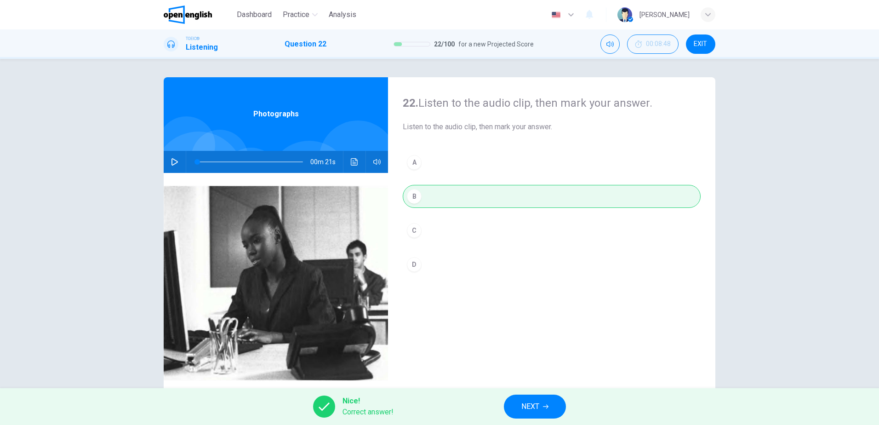
click at [521, 414] on button "NEXT" at bounding box center [535, 406] width 62 height 24
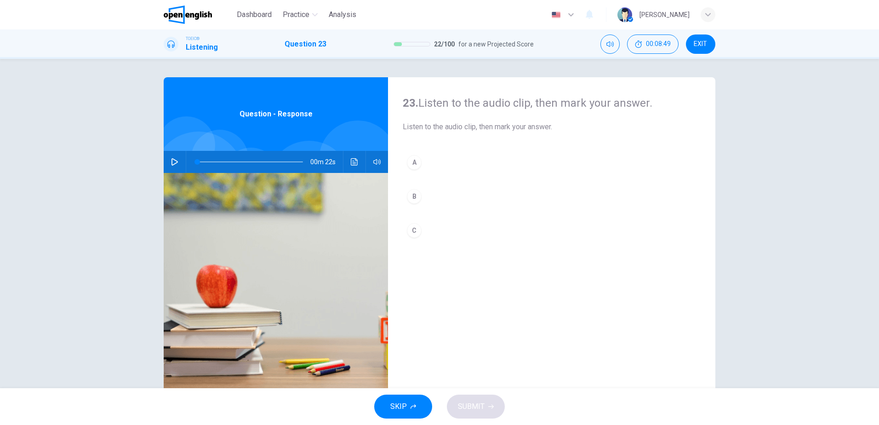
click at [171, 164] on icon "button" at bounding box center [174, 161] width 7 height 7
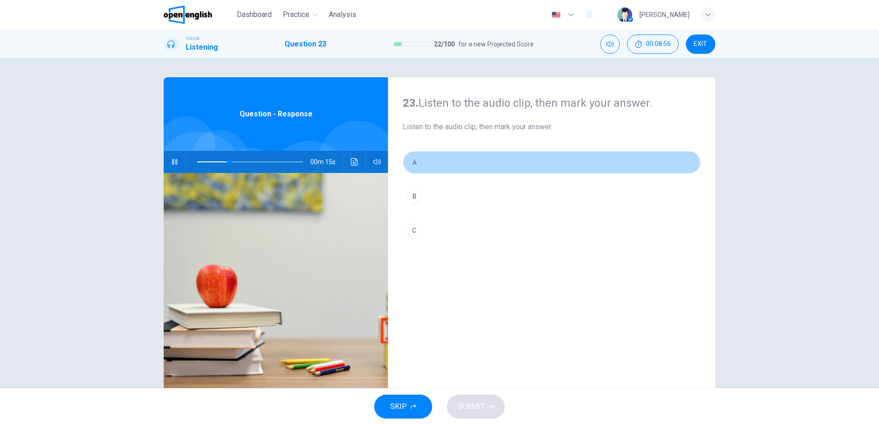
click at [419, 161] on button "A" at bounding box center [552, 162] width 298 height 23
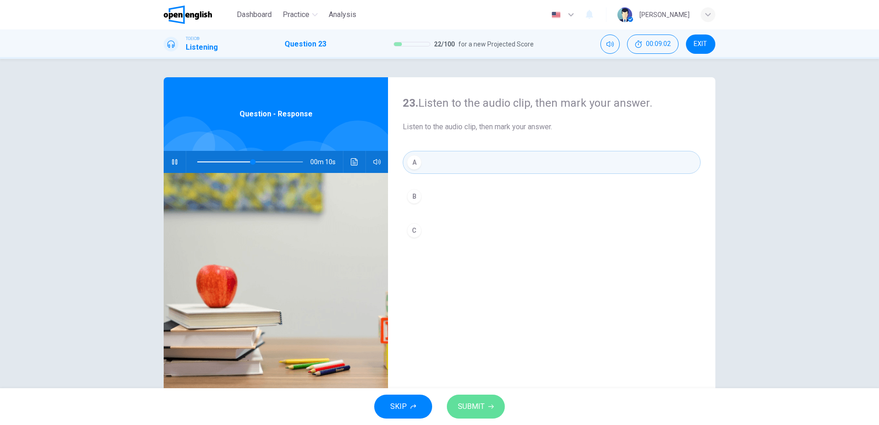
click at [463, 407] on span "SUBMIT" at bounding box center [471, 406] width 27 height 13
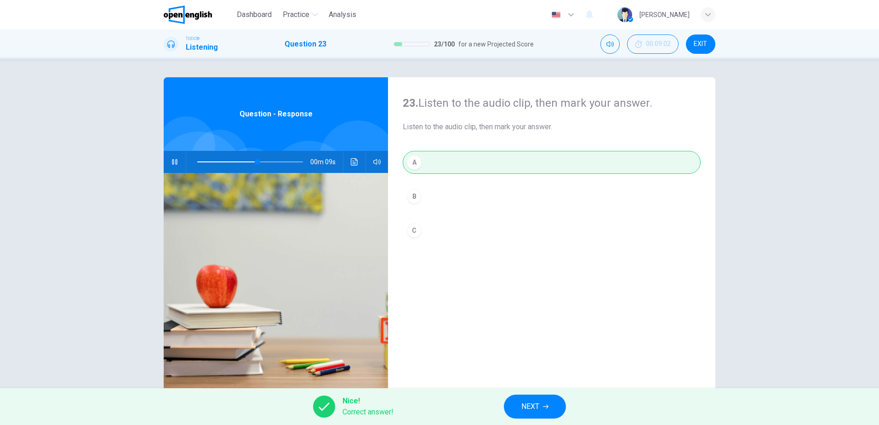
type input "**"
click at [532, 413] on button "NEXT" at bounding box center [535, 406] width 62 height 24
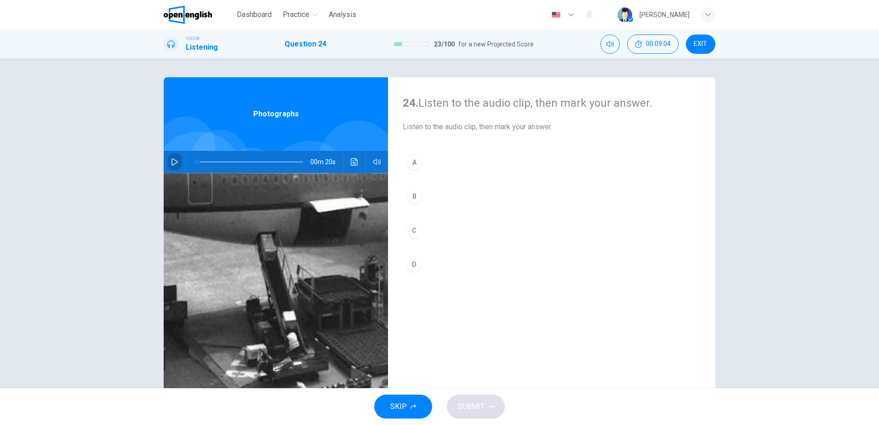
click at [171, 162] on icon "button" at bounding box center [174, 161] width 7 height 7
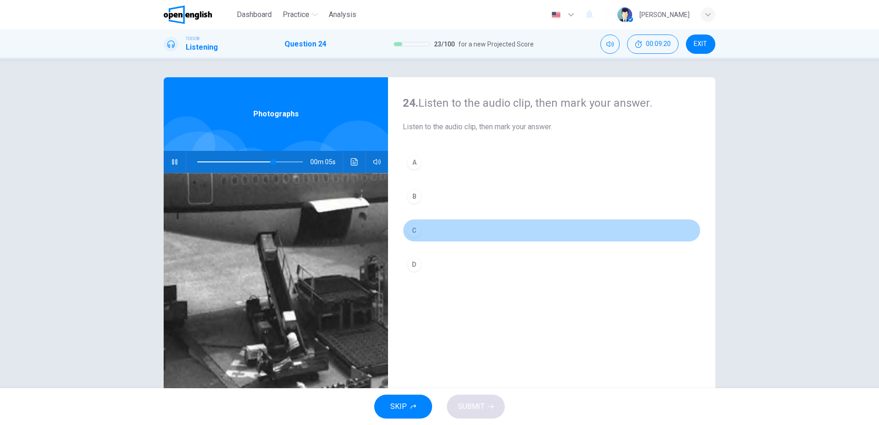
click at [416, 234] on div "C" at bounding box center [414, 230] width 15 height 15
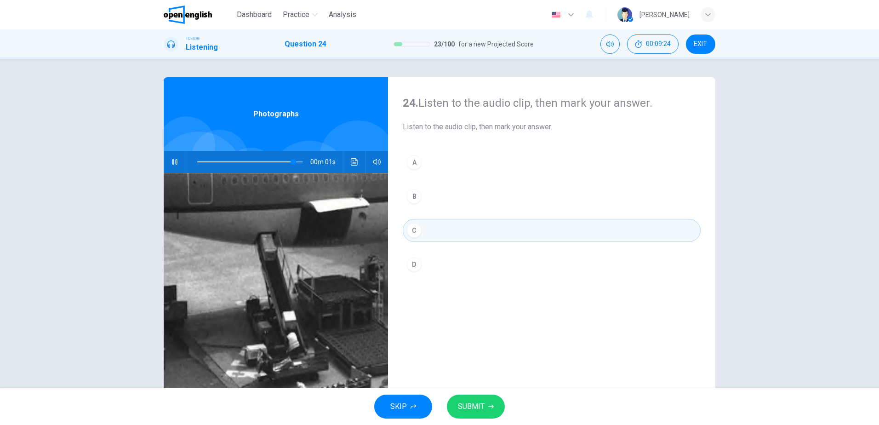
click at [472, 403] on span "SUBMIT" at bounding box center [471, 406] width 27 height 13
type input "*"
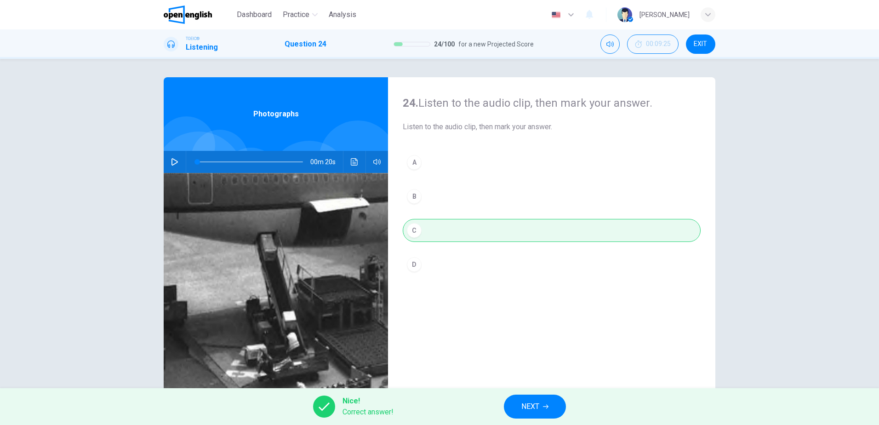
click at [518, 401] on button "NEXT" at bounding box center [535, 406] width 62 height 24
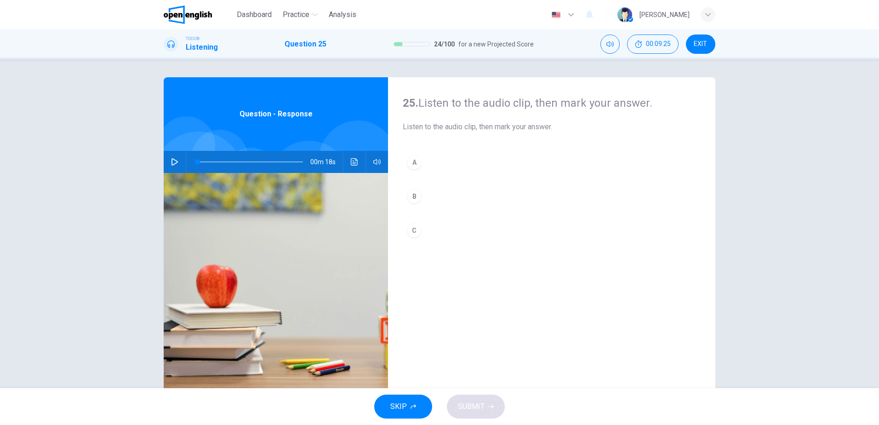
click at [168, 159] on button "button" at bounding box center [174, 162] width 15 height 22
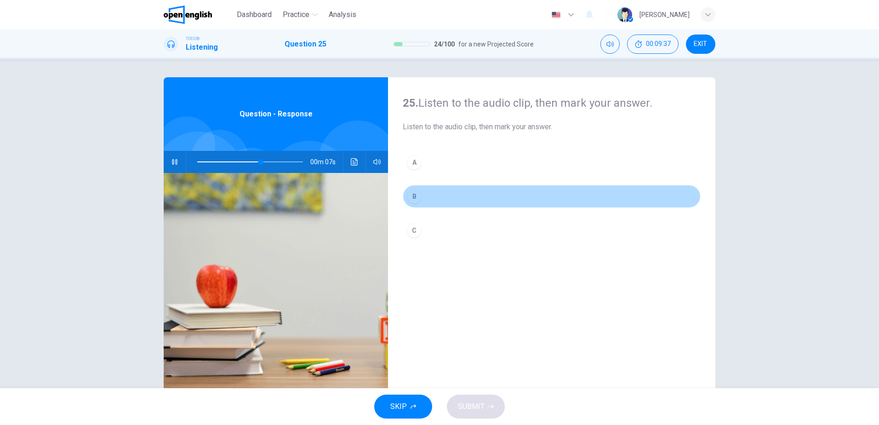
click at [427, 195] on button "B" at bounding box center [552, 196] width 298 height 23
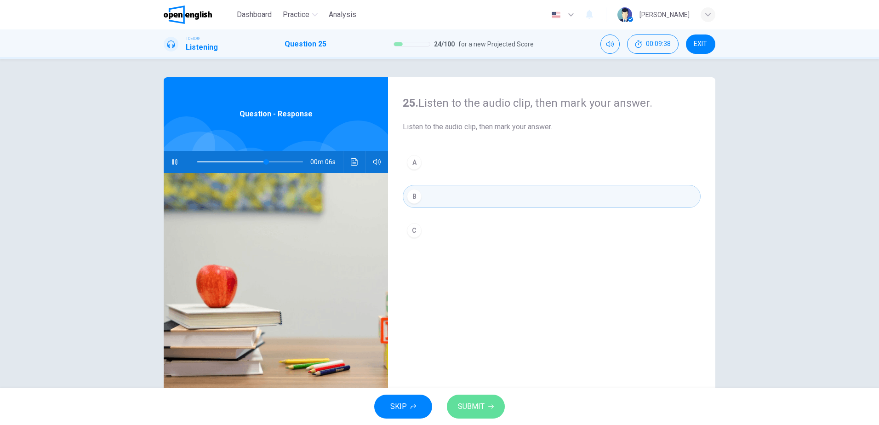
click at [471, 407] on span "SUBMIT" at bounding box center [471, 406] width 27 height 13
type input "**"
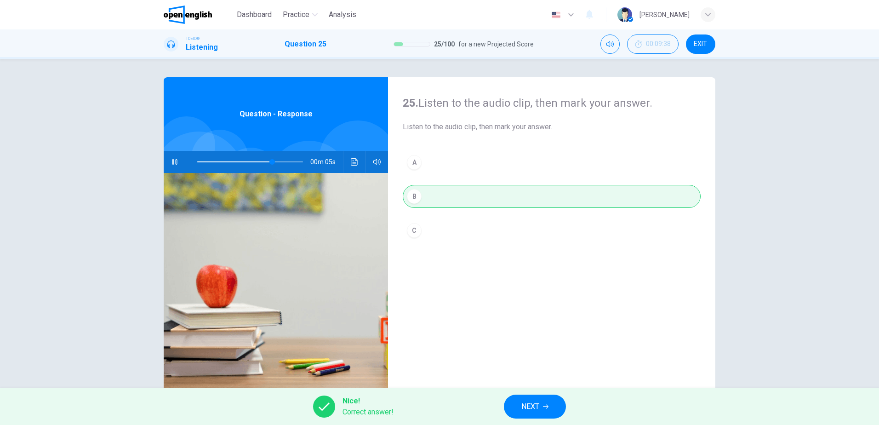
click at [521, 408] on button "NEXT" at bounding box center [535, 406] width 62 height 24
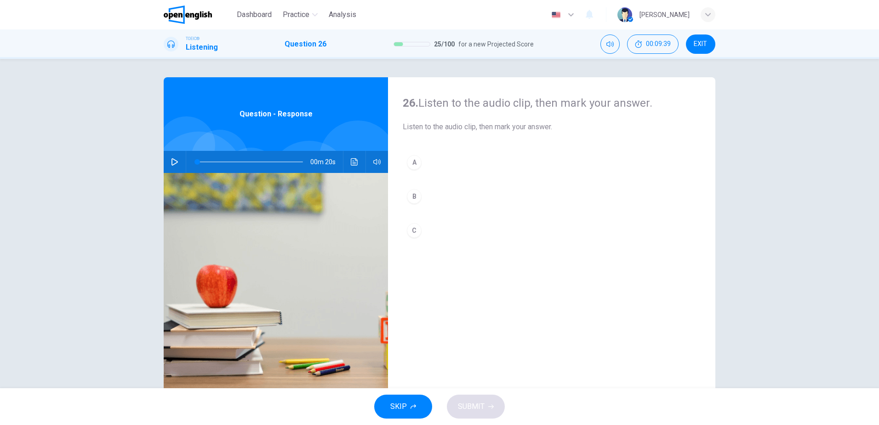
click at [176, 160] on icon "button" at bounding box center [174, 161] width 7 height 7
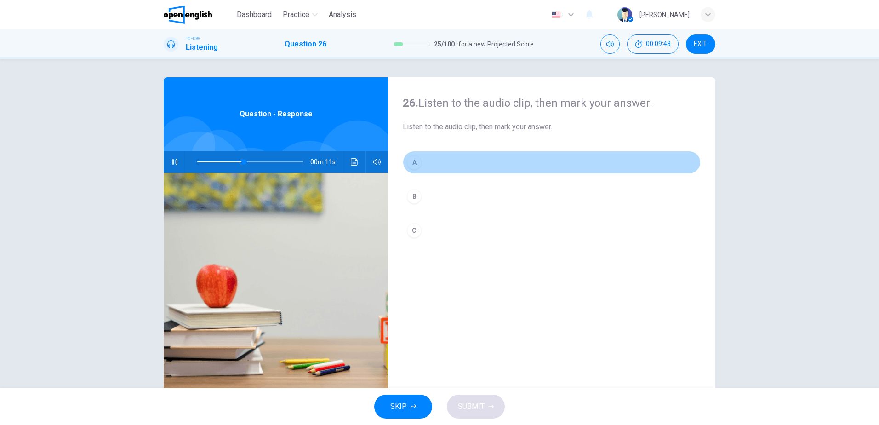
click at [428, 164] on button "A" at bounding box center [552, 162] width 298 height 23
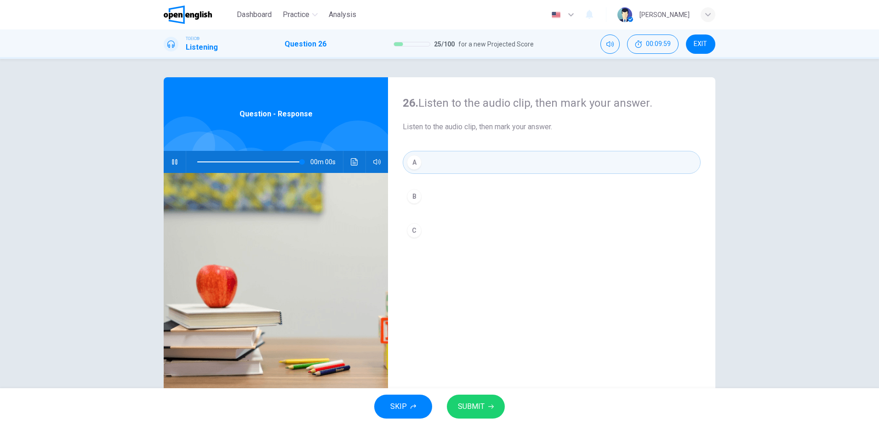
type input "*"
click at [472, 409] on span "SUBMIT" at bounding box center [471, 406] width 27 height 13
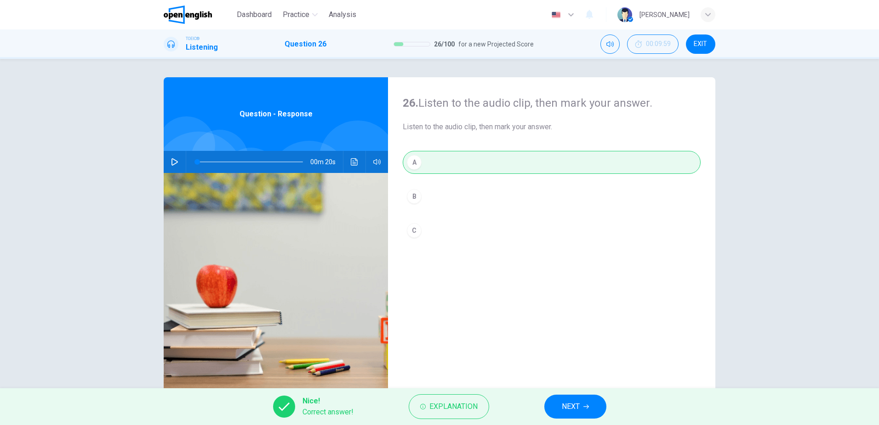
click at [582, 406] on button "NEXT" at bounding box center [575, 406] width 62 height 24
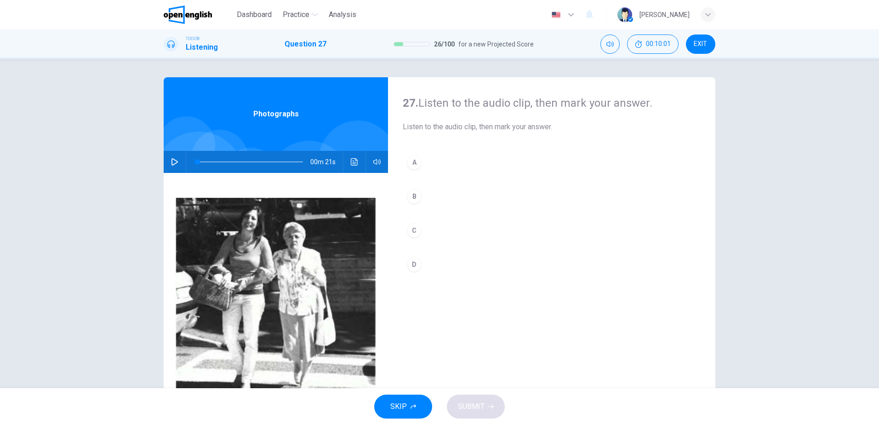
click at [172, 162] on icon "button" at bounding box center [174, 161] width 7 height 7
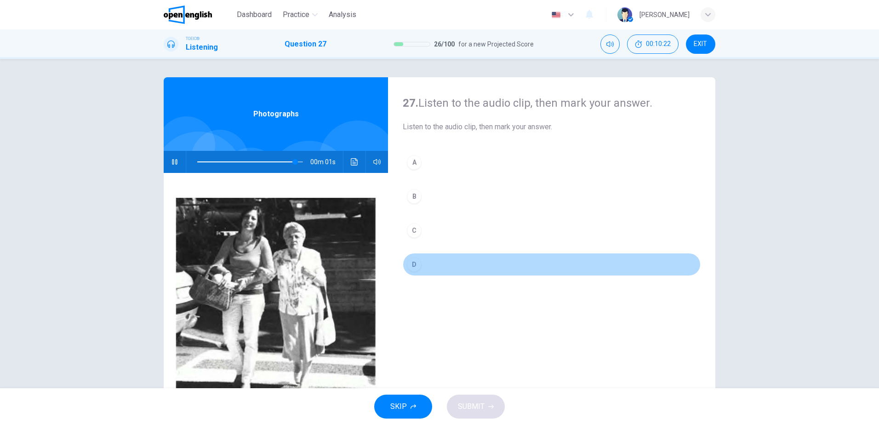
click at [424, 261] on button "D" at bounding box center [552, 264] width 298 height 23
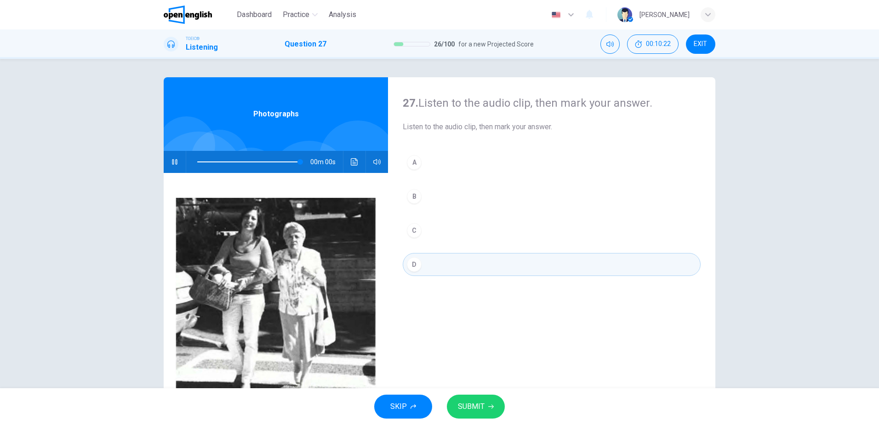
type input "*"
click at [476, 416] on button "SUBMIT" at bounding box center [476, 406] width 58 height 24
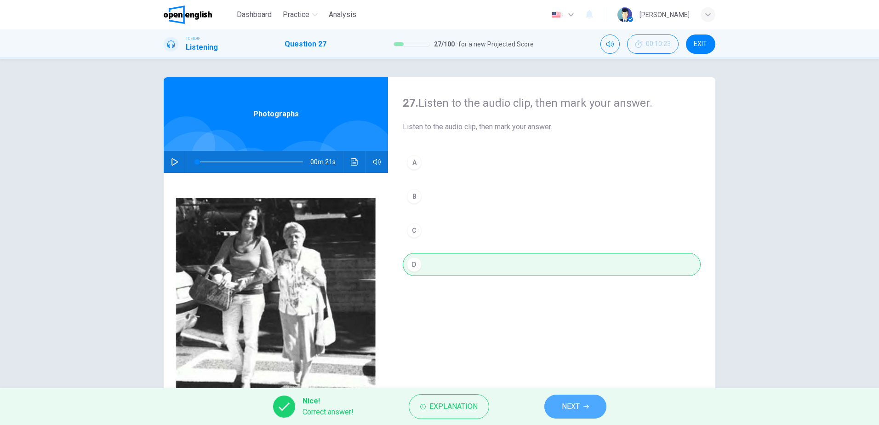
click at [564, 409] on span "NEXT" at bounding box center [571, 406] width 18 height 13
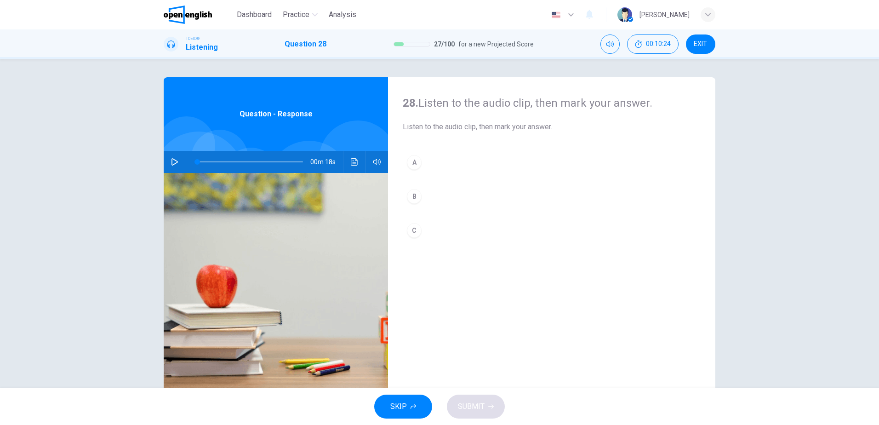
click at [171, 159] on icon "button" at bounding box center [174, 161] width 6 height 7
click at [420, 163] on button "A" at bounding box center [552, 162] width 298 height 23
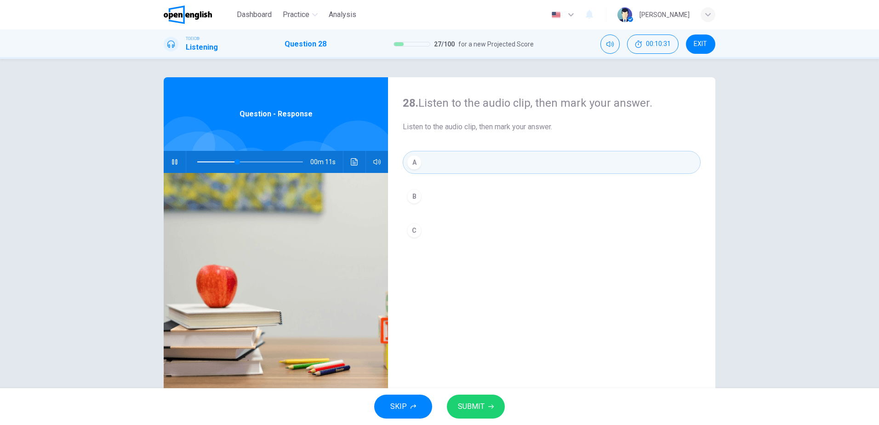
click at [489, 398] on button "SUBMIT" at bounding box center [476, 406] width 58 height 24
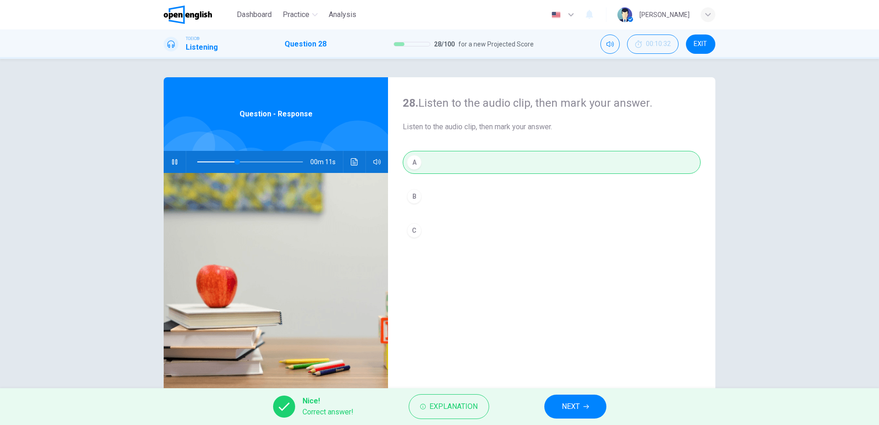
type input "**"
click at [558, 408] on button "NEXT" at bounding box center [575, 406] width 62 height 24
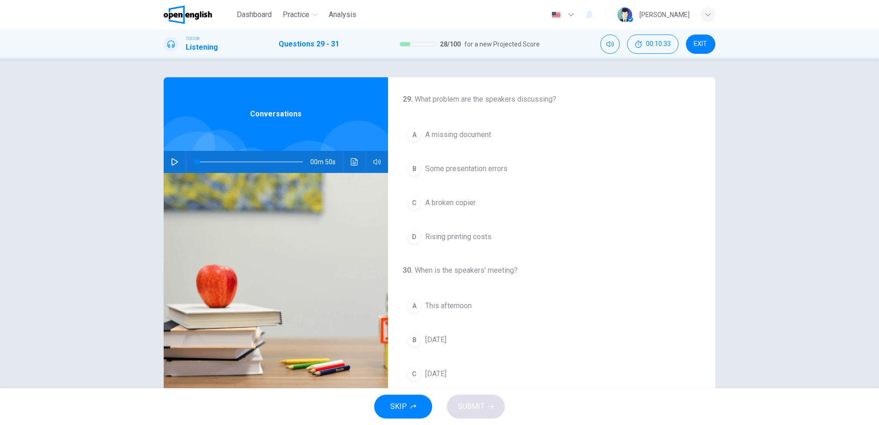
click at [173, 166] on button "button" at bounding box center [174, 162] width 15 height 22
click at [447, 201] on span "A broken copier" at bounding box center [450, 202] width 51 height 11
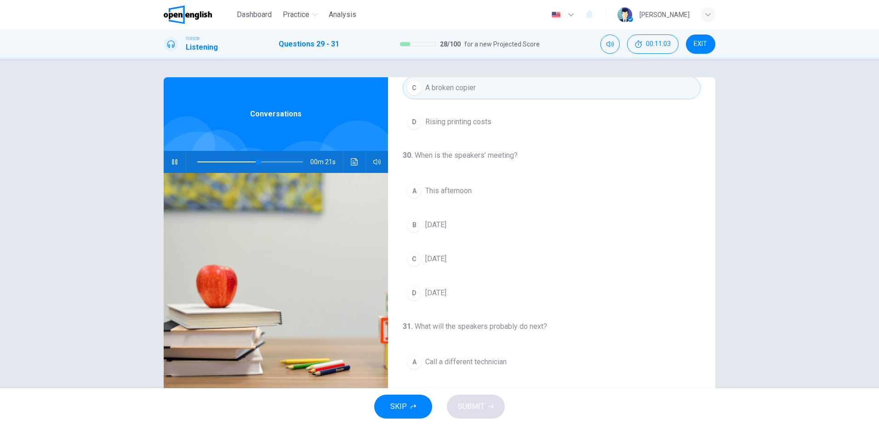
scroll to position [138, 0]
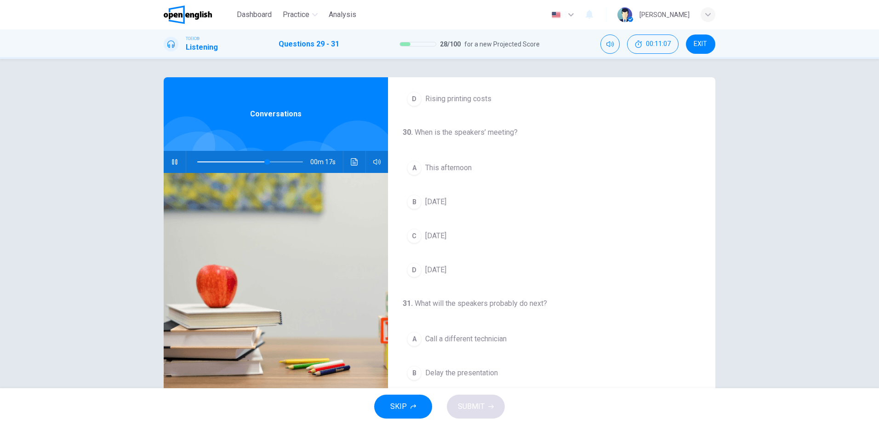
click at [441, 232] on span "[DATE]" at bounding box center [435, 235] width 21 height 11
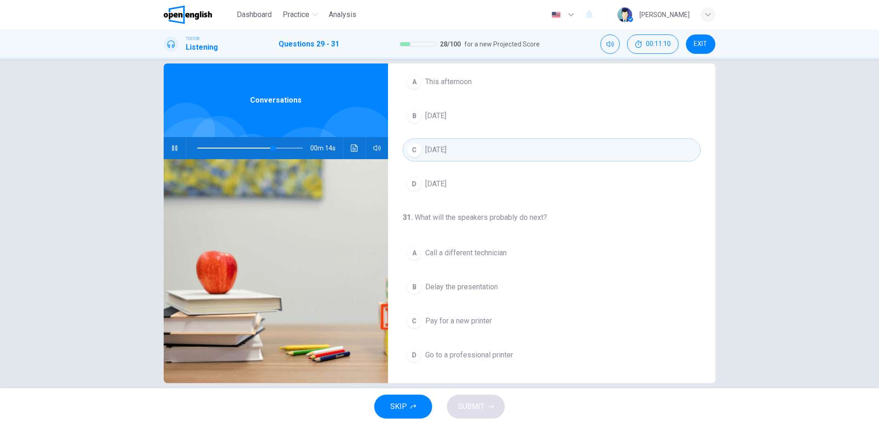
scroll to position [27, 0]
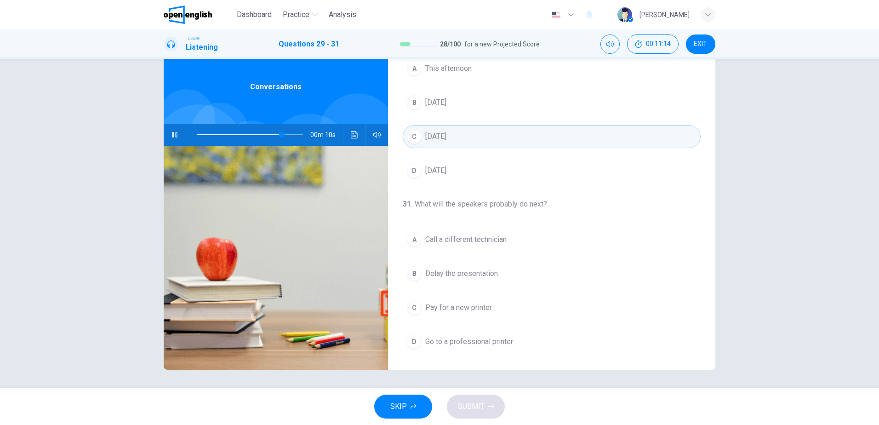
click at [481, 342] on span "Go to a professional printer" at bounding box center [469, 341] width 88 height 11
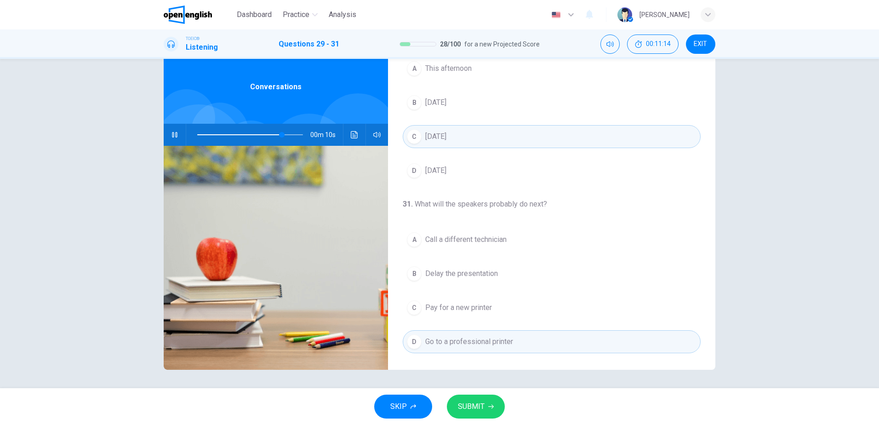
click at [482, 408] on span "SUBMIT" at bounding box center [471, 406] width 27 height 13
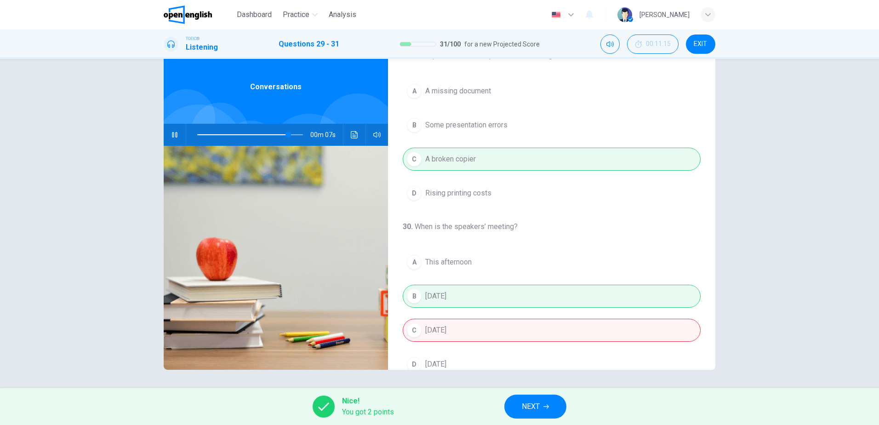
scroll to position [0, 0]
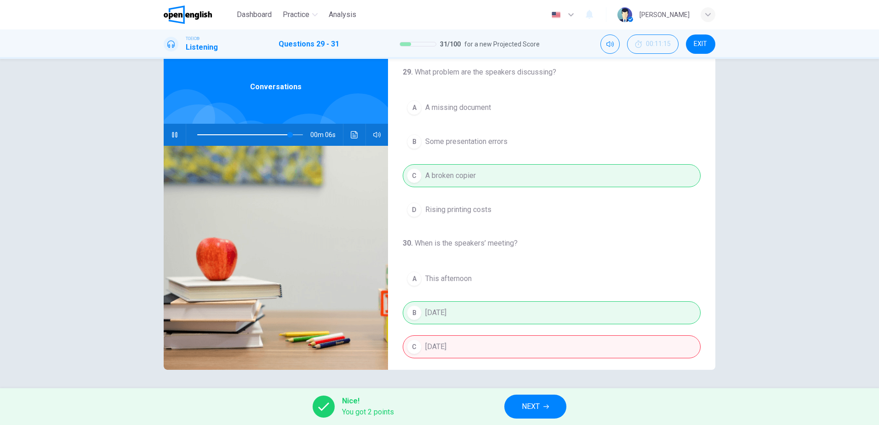
type input "**"
click at [548, 407] on icon "button" at bounding box center [546, 406] width 6 height 6
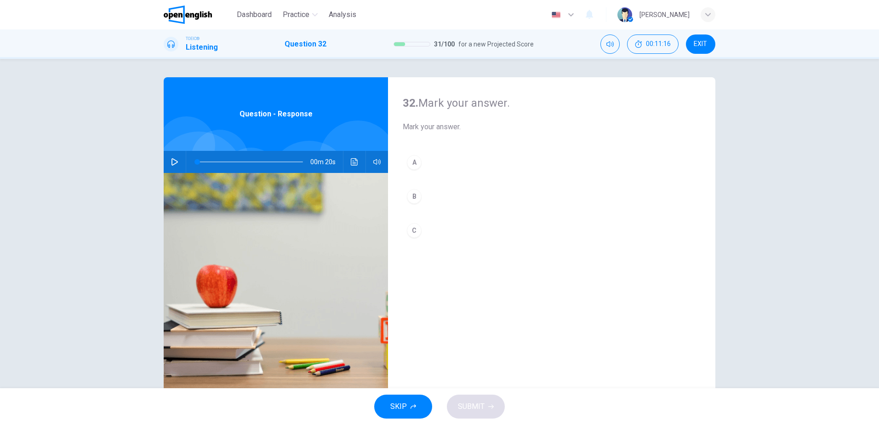
click at [172, 160] on icon "button" at bounding box center [174, 161] width 6 height 7
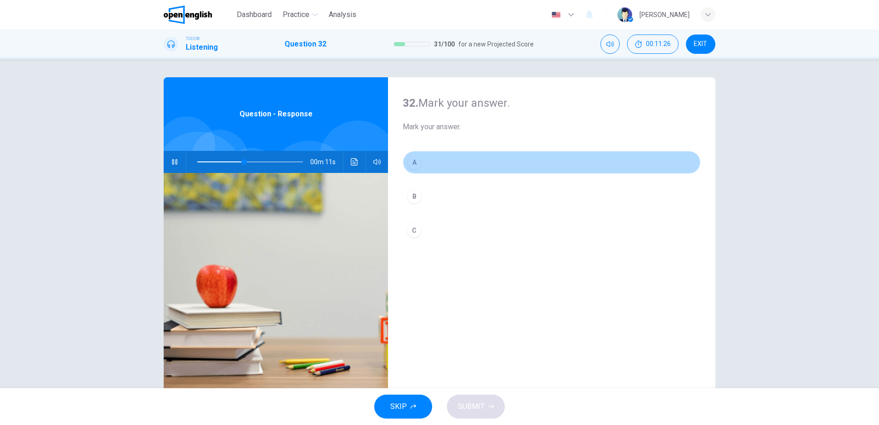
click at [410, 165] on div "A" at bounding box center [414, 162] width 15 height 15
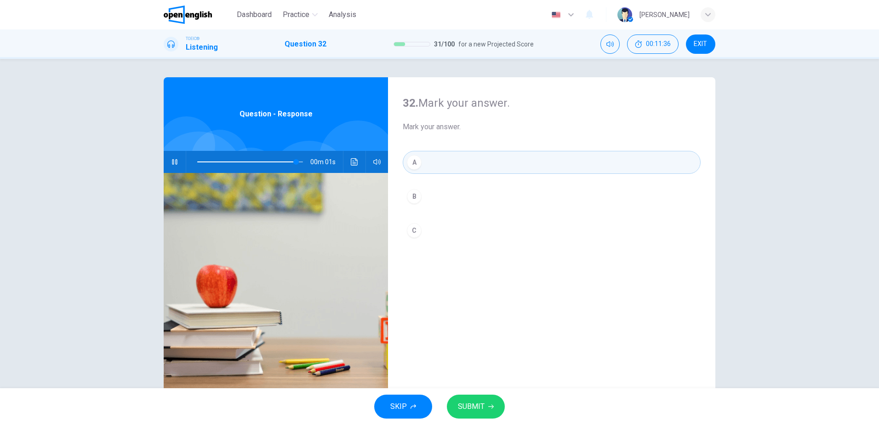
click at [469, 411] on span "SUBMIT" at bounding box center [471, 406] width 27 height 13
type input "*"
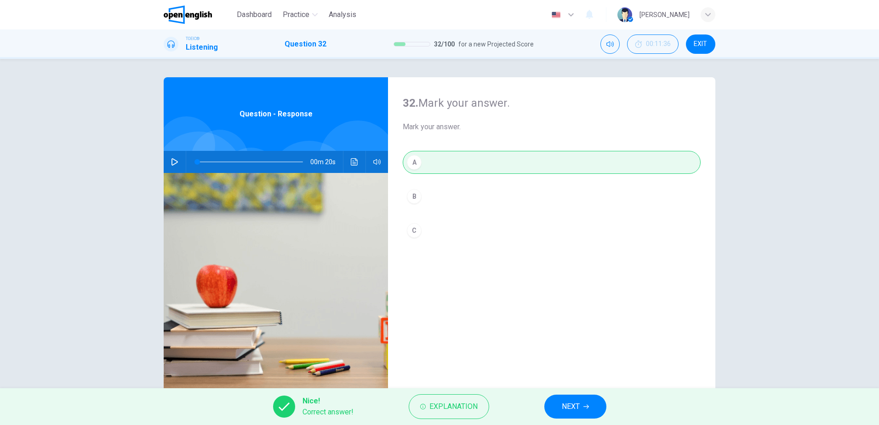
click at [585, 400] on button "NEXT" at bounding box center [575, 406] width 62 height 24
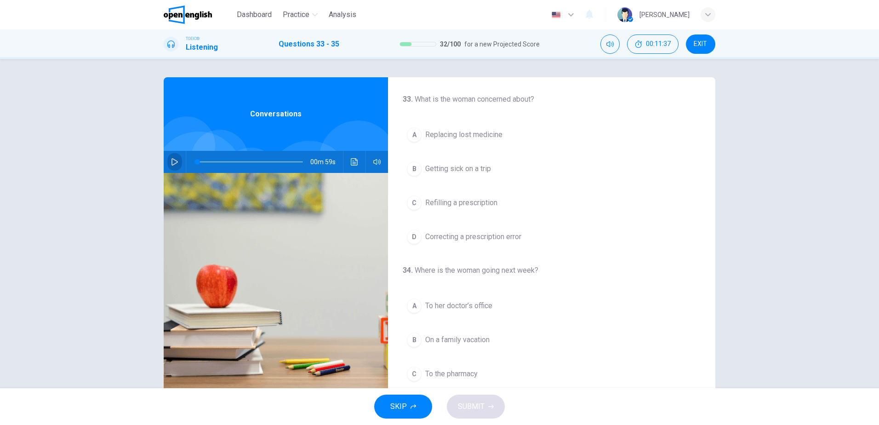
click at [174, 164] on icon "button" at bounding box center [174, 161] width 7 height 7
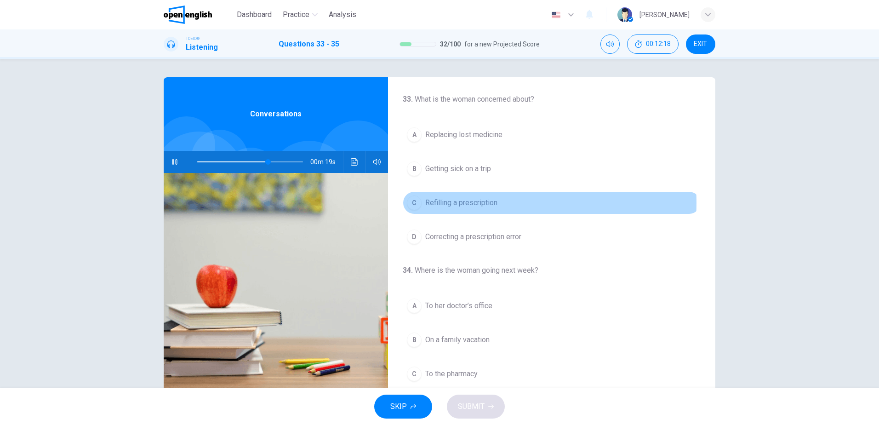
click at [467, 203] on span "Refilling a prescription" at bounding box center [461, 202] width 72 height 11
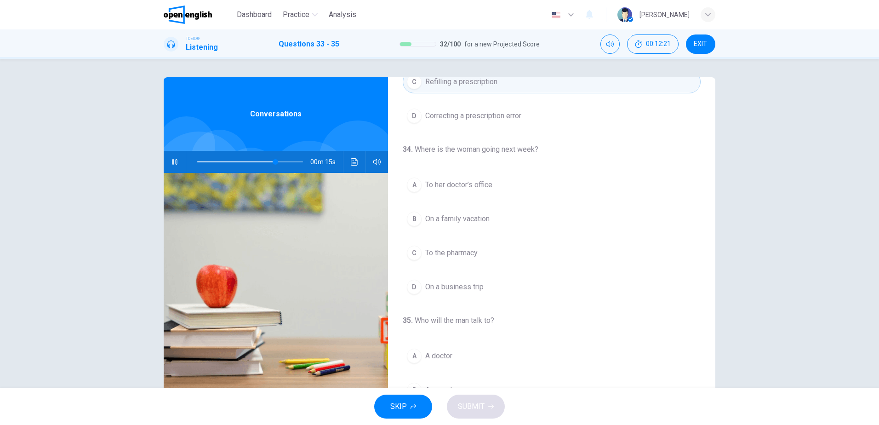
scroll to position [138, 0]
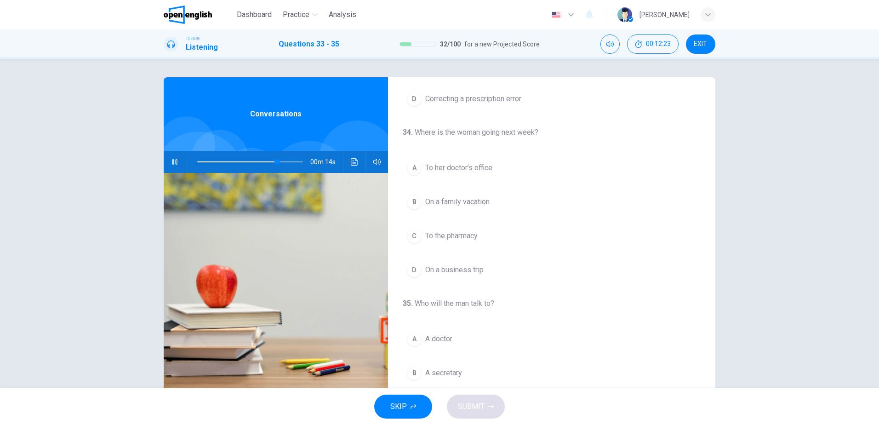
click at [459, 202] on span "On a family vacation" at bounding box center [457, 201] width 64 height 11
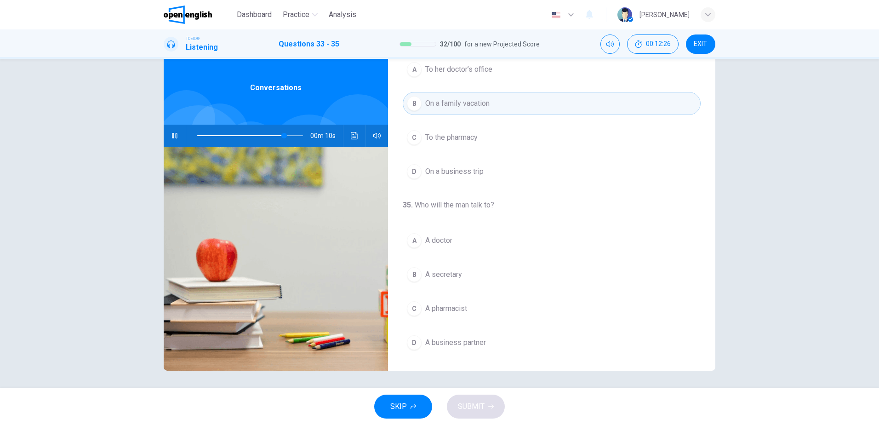
scroll to position [27, 0]
click at [442, 241] on span "A doctor" at bounding box center [438, 239] width 27 height 11
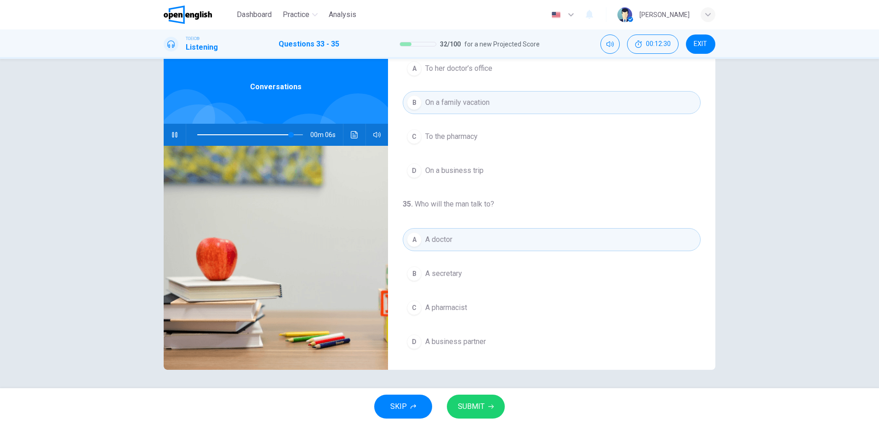
click at [490, 403] on button "SUBMIT" at bounding box center [476, 406] width 58 height 24
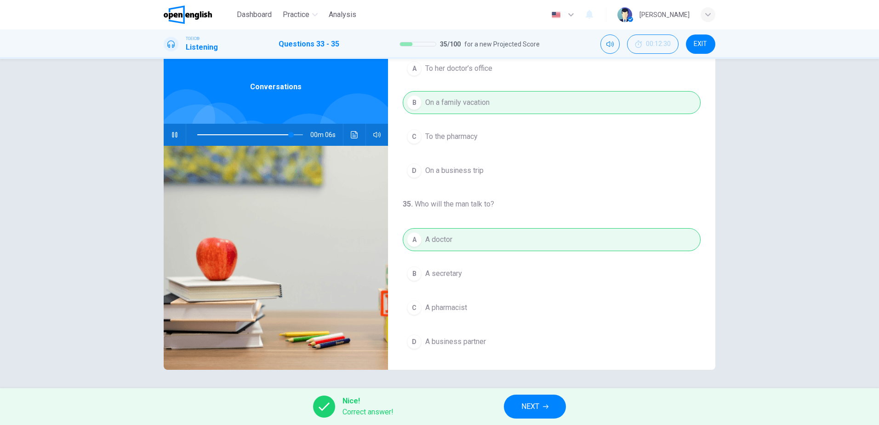
type input "**"
click at [519, 410] on button "NEXT" at bounding box center [535, 406] width 62 height 24
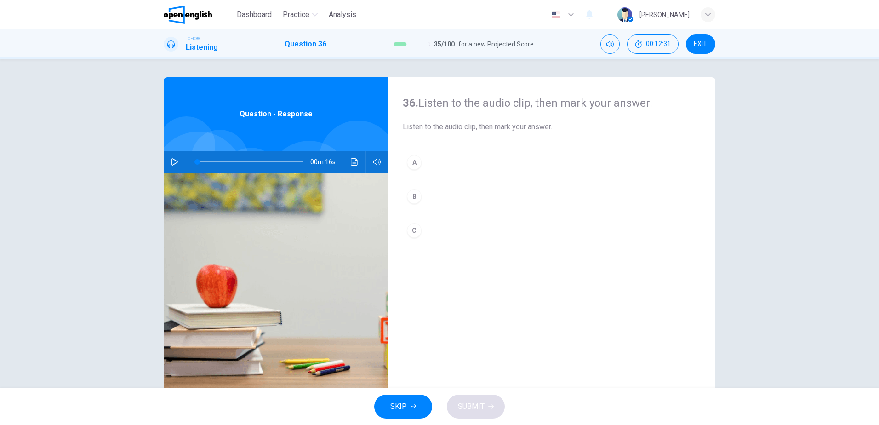
click at [171, 164] on icon "button" at bounding box center [174, 161] width 7 height 7
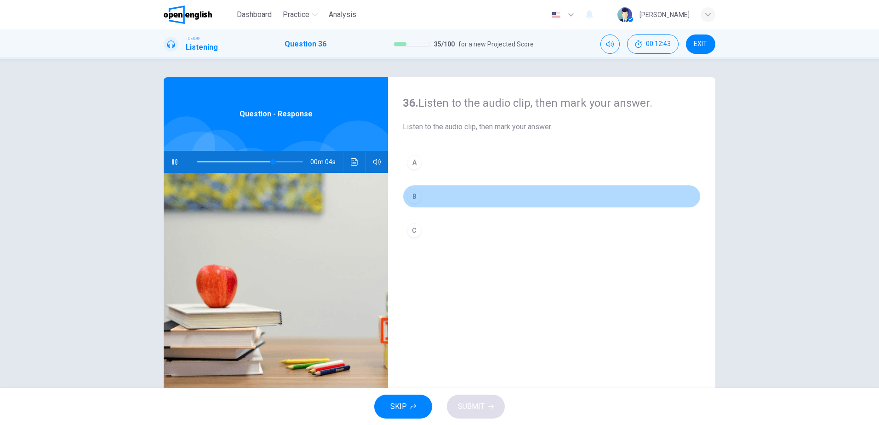
click at [458, 197] on button "B" at bounding box center [552, 196] width 298 height 23
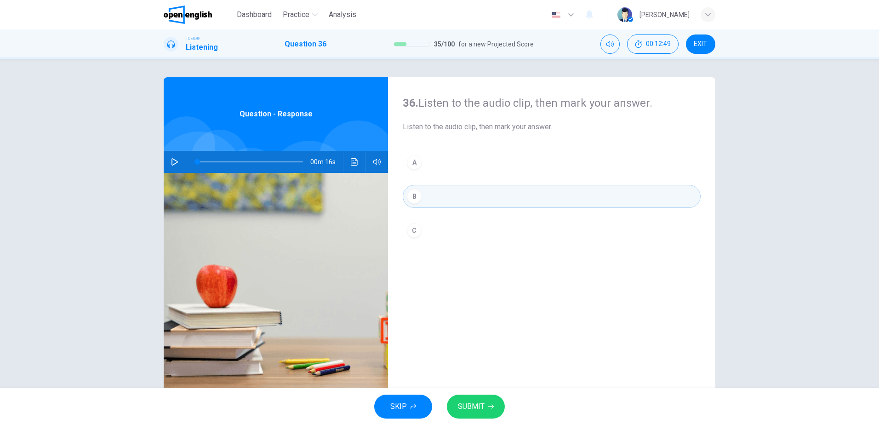
click at [171, 162] on icon "button" at bounding box center [174, 161] width 6 height 7
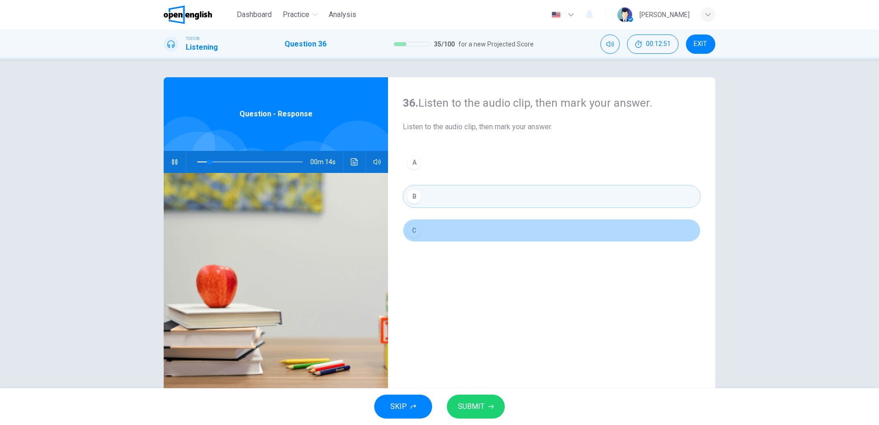
click at [435, 232] on button "C" at bounding box center [552, 230] width 298 height 23
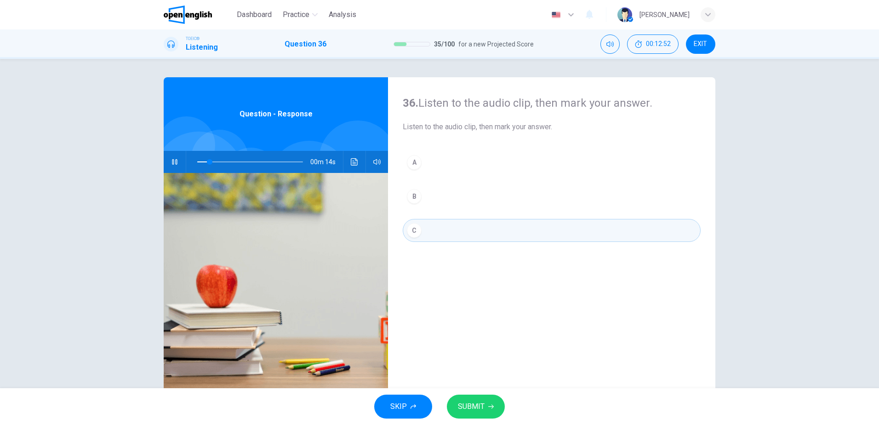
click at [482, 406] on span "SUBMIT" at bounding box center [471, 406] width 27 height 13
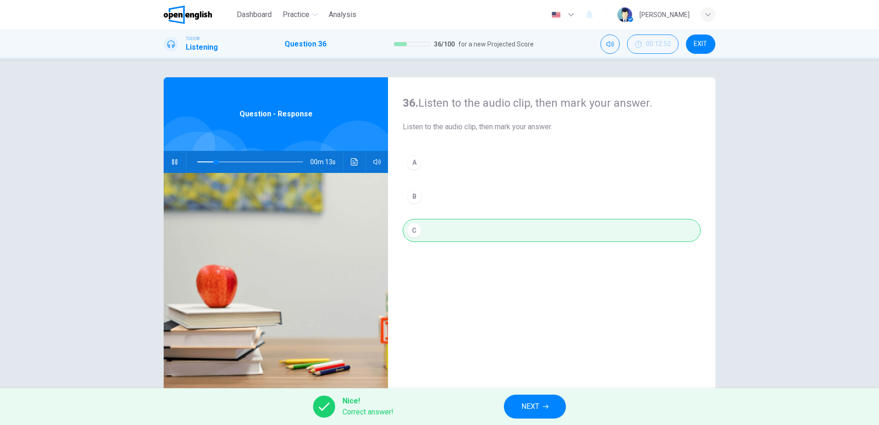
type input "**"
click at [533, 409] on span "NEXT" at bounding box center [530, 406] width 18 height 13
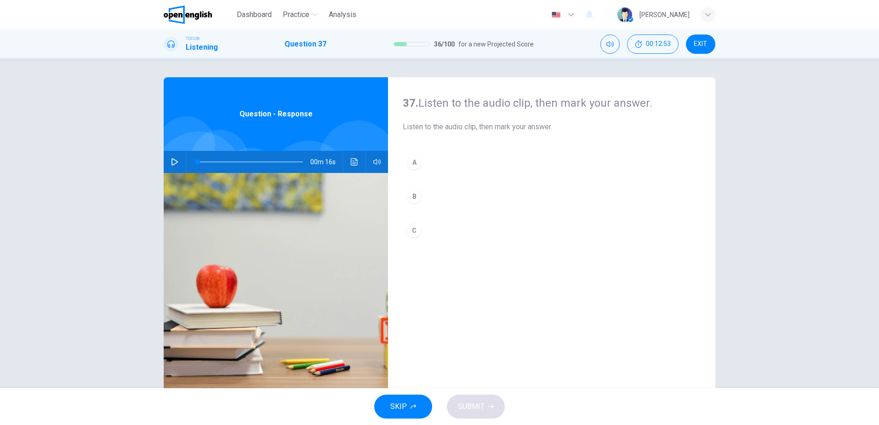
click at [169, 156] on button "button" at bounding box center [174, 162] width 15 height 22
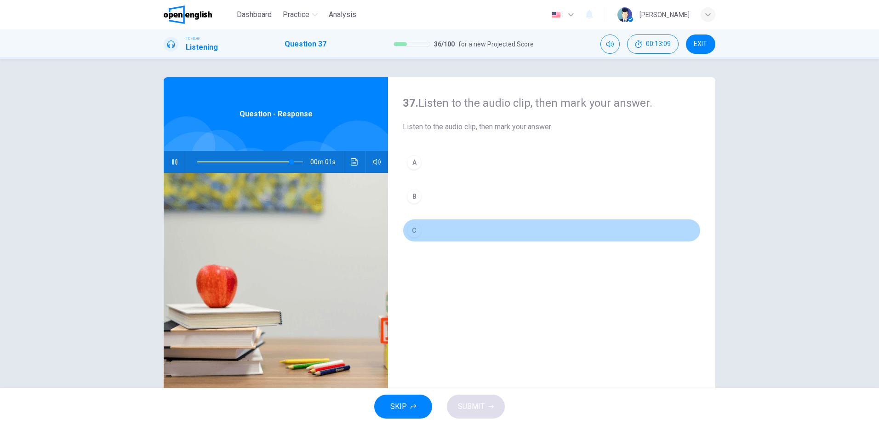
click at [429, 228] on button "C" at bounding box center [552, 230] width 298 height 23
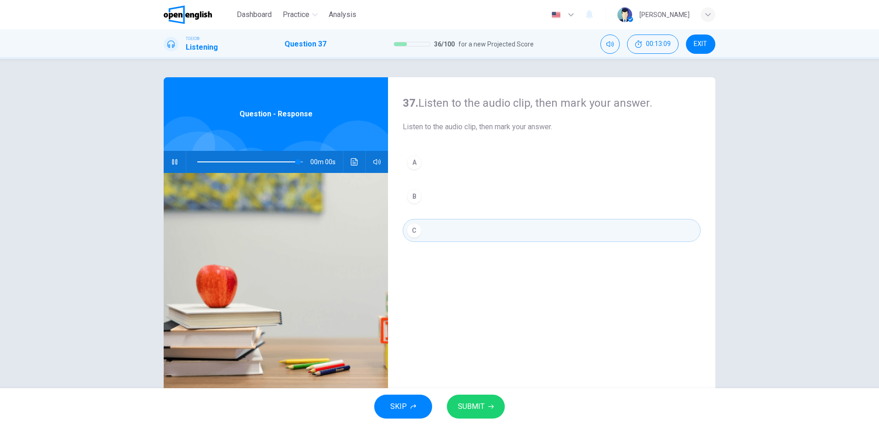
type input "*"
click at [479, 405] on span "SUBMIT" at bounding box center [471, 406] width 27 height 13
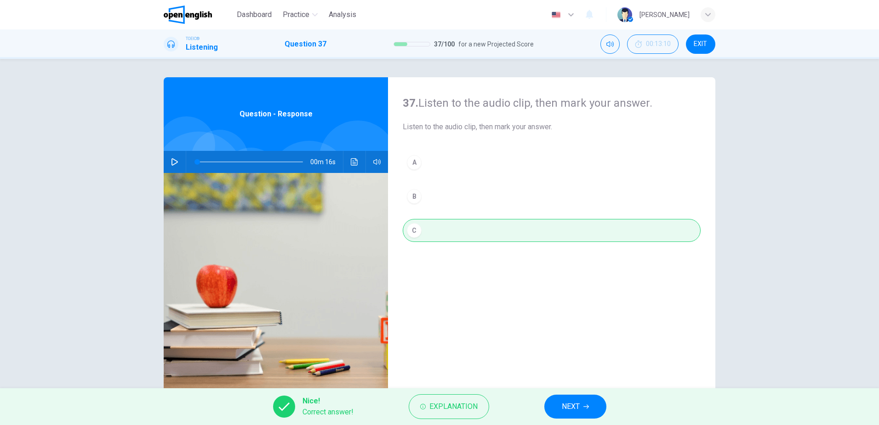
click at [580, 411] on button "NEXT" at bounding box center [575, 406] width 62 height 24
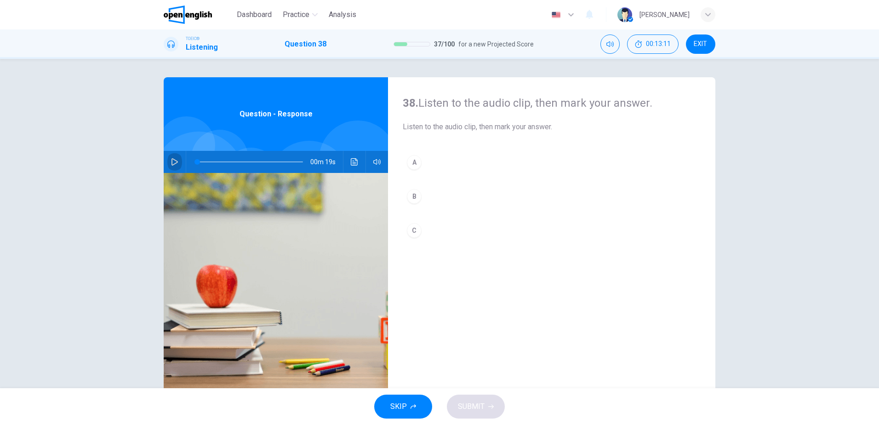
click at [176, 160] on button "button" at bounding box center [174, 162] width 15 height 22
click at [432, 198] on button "B" at bounding box center [552, 196] width 298 height 23
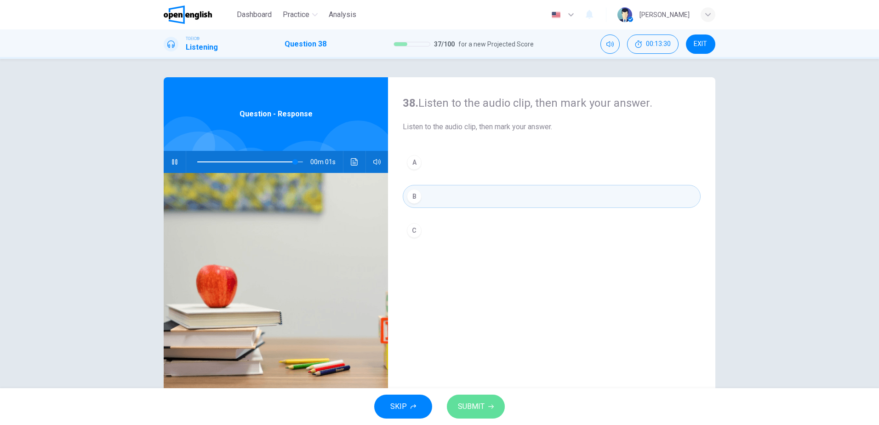
click at [479, 403] on span "SUBMIT" at bounding box center [471, 406] width 27 height 13
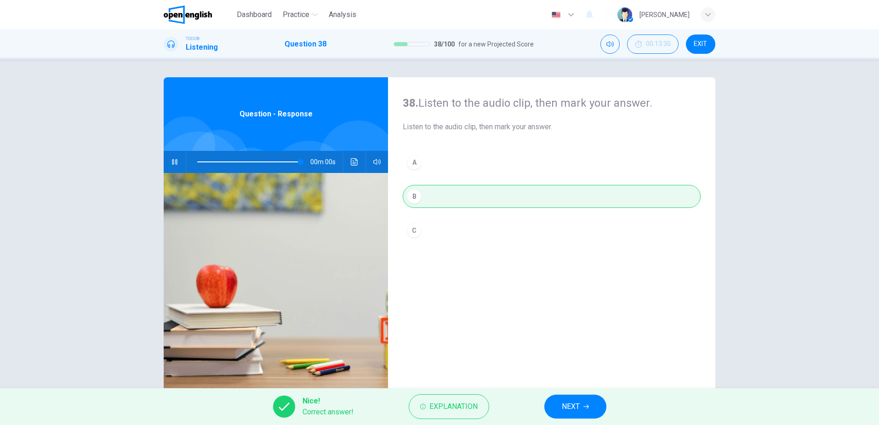
type input "*"
click at [574, 403] on span "NEXT" at bounding box center [571, 406] width 18 height 13
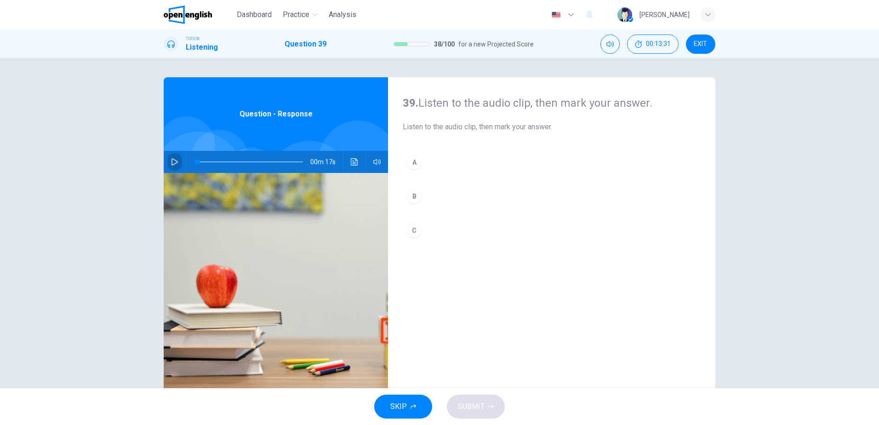
click at [178, 159] on button "button" at bounding box center [174, 162] width 15 height 22
click at [418, 196] on div "B" at bounding box center [414, 196] width 15 height 15
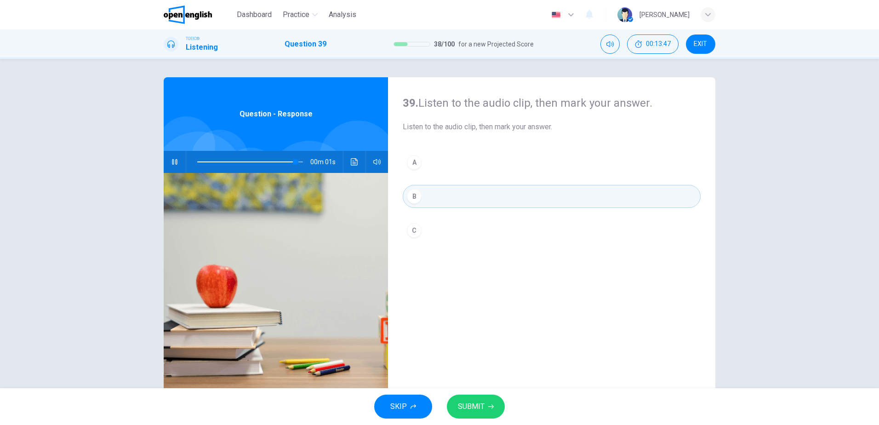
click at [473, 409] on span "SUBMIT" at bounding box center [471, 406] width 27 height 13
type input "*"
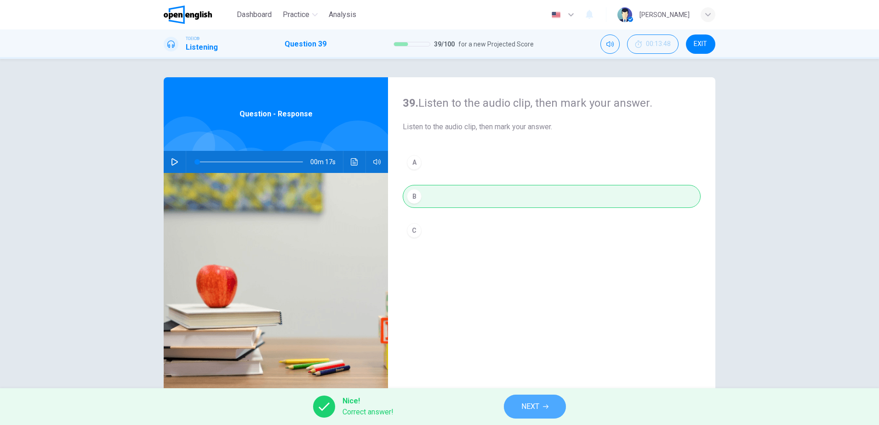
click at [524, 407] on span "NEXT" at bounding box center [530, 406] width 18 height 13
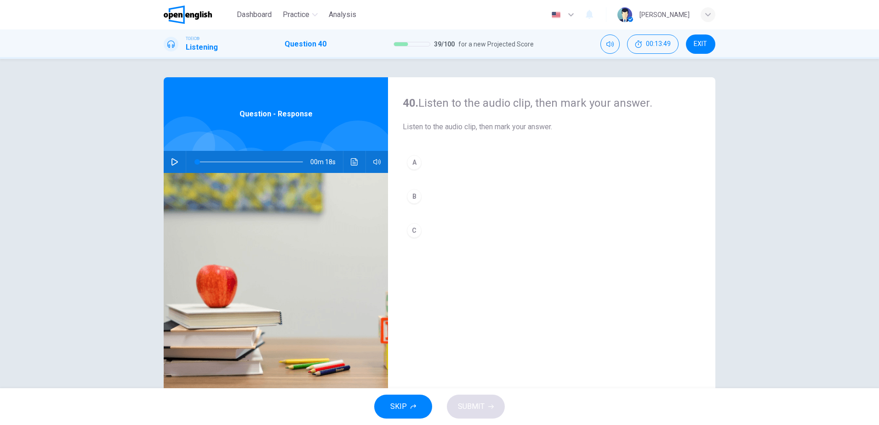
click at [167, 159] on button "button" at bounding box center [174, 162] width 15 height 22
click at [417, 197] on div "B" at bounding box center [414, 196] width 15 height 15
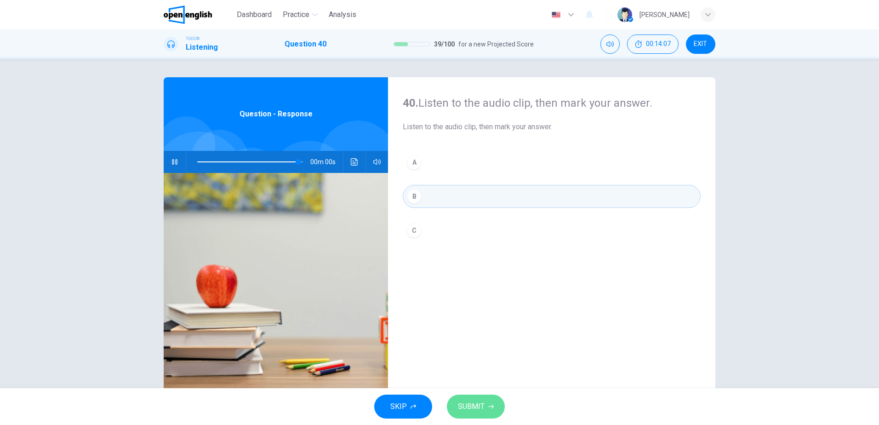
click at [467, 413] on button "SUBMIT" at bounding box center [476, 406] width 58 height 24
type input "*"
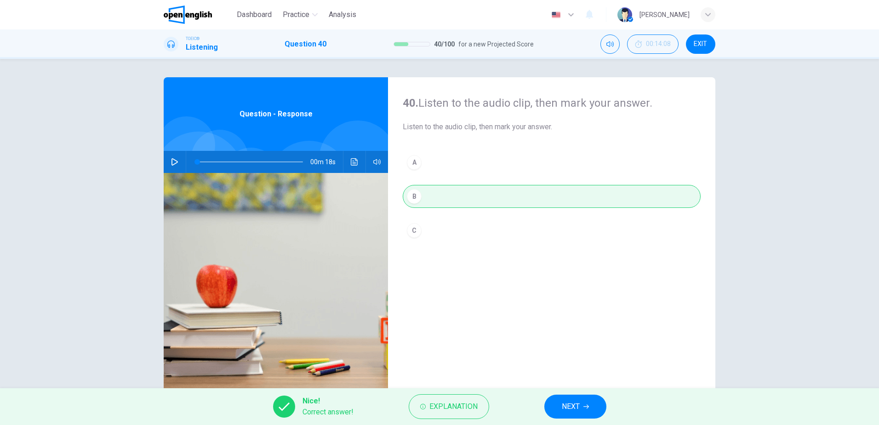
click at [562, 406] on span "NEXT" at bounding box center [571, 406] width 18 height 13
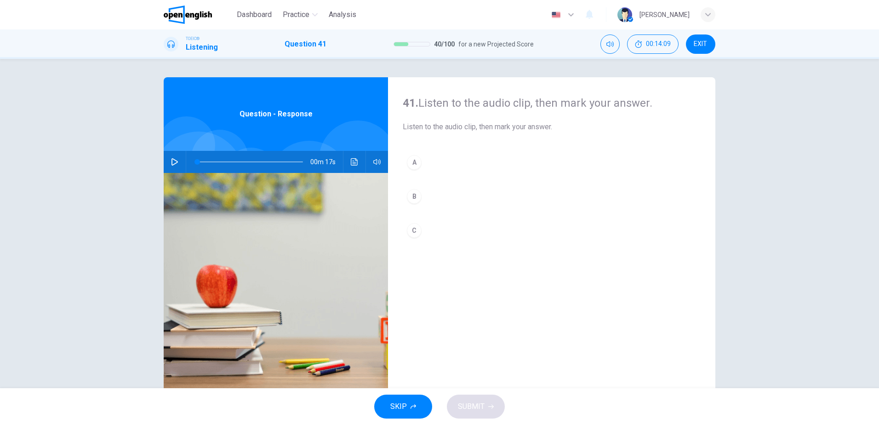
click at [174, 160] on icon "button" at bounding box center [174, 161] width 7 height 7
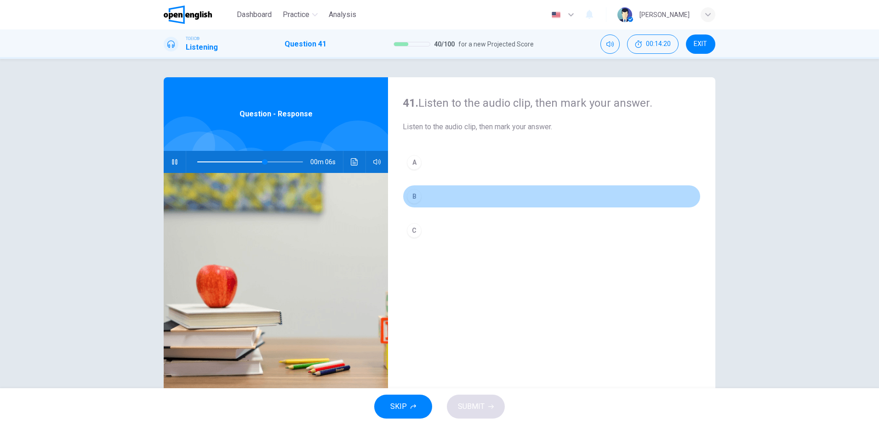
click at [426, 196] on button "B" at bounding box center [552, 196] width 298 height 23
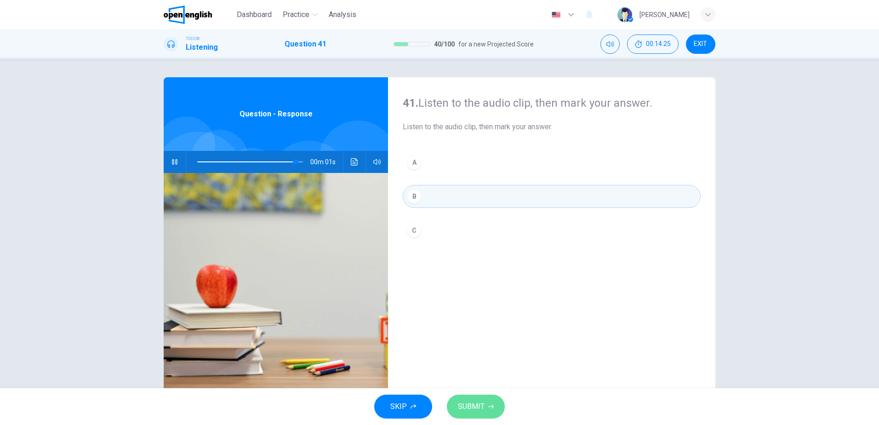
click at [475, 407] on span "SUBMIT" at bounding box center [471, 406] width 27 height 13
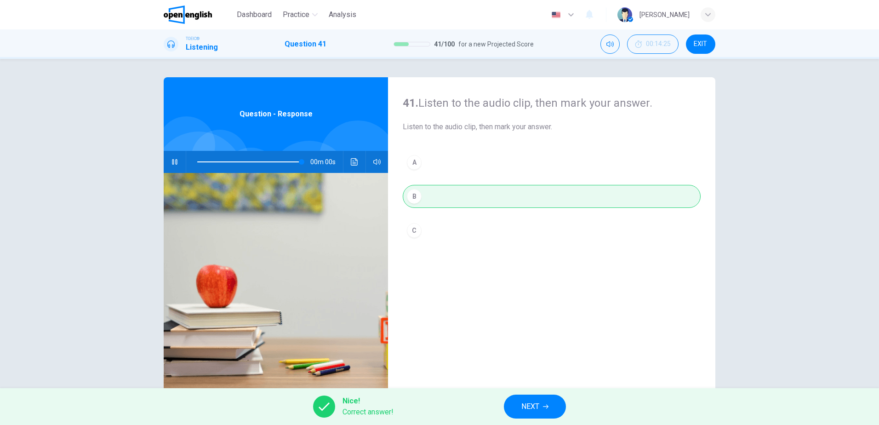
type input "*"
click at [529, 405] on span "NEXT" at bounding box center [530, 406] width 18 height 13
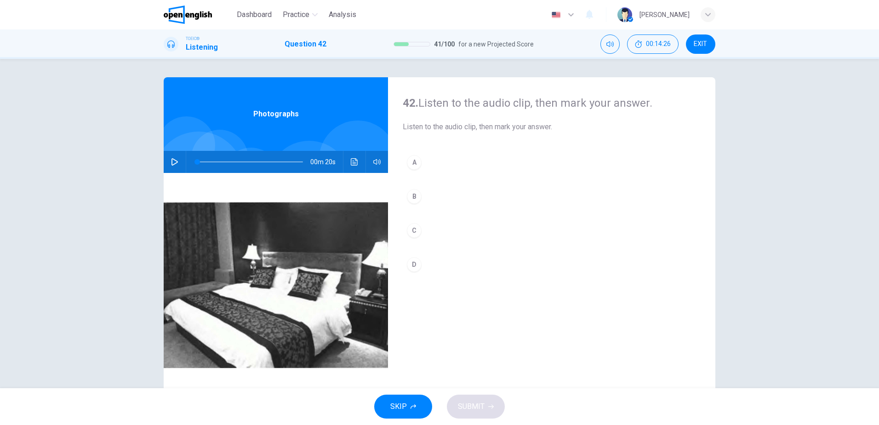
click at [171, 162] on icon "button" at bounding box center [174, 161] width 7 height 7
click at [414, 168] on div "A" at bounding box center [414, 162] width 15 height 15
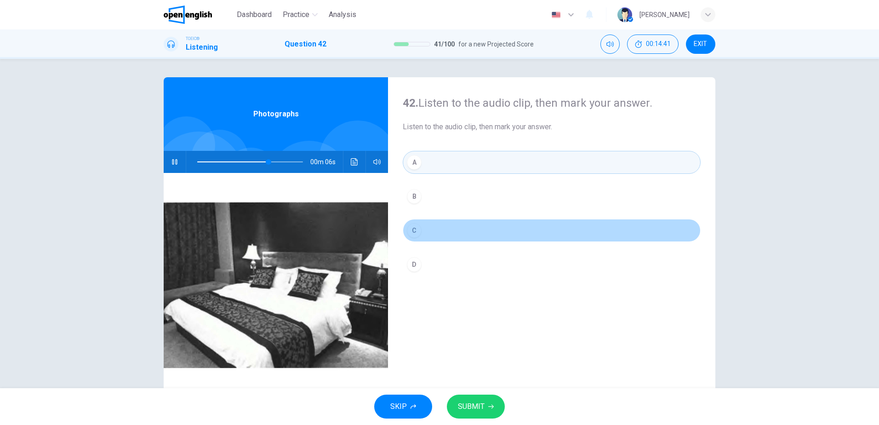
click at [413, 232] on div "C" at bounding box center [414, 230] width 15 height 15
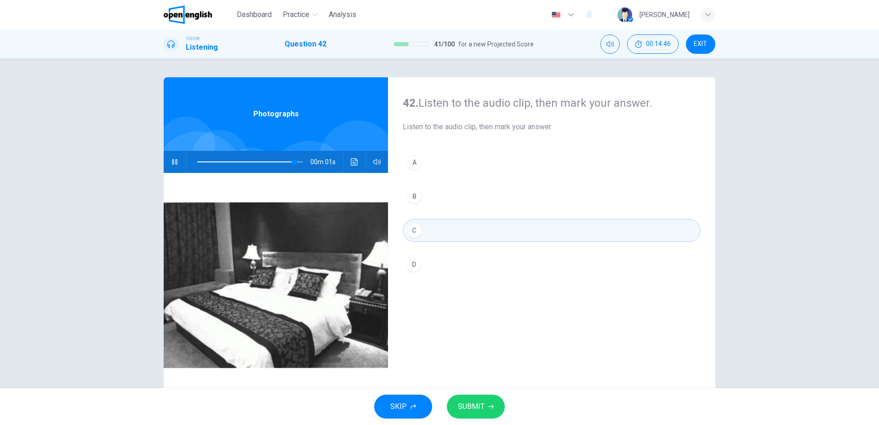
click at [467, 399] on button "SUBMIT" at bounding box center [476, 406] width 58 height 24
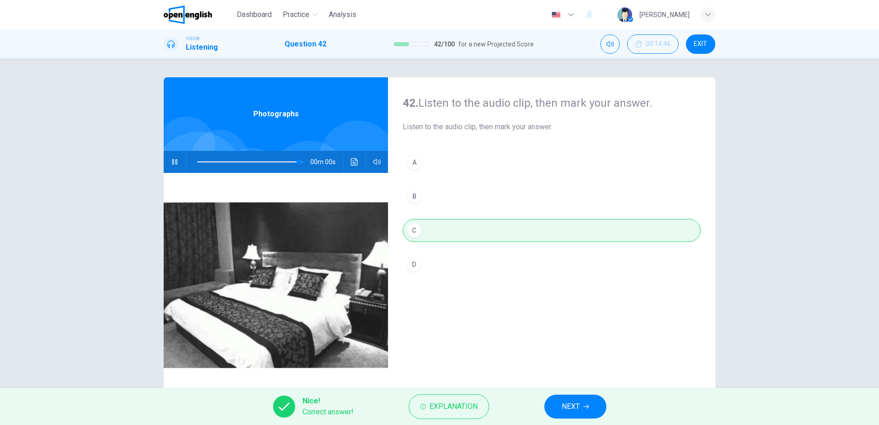
type input "*"
click at [582, 396] on button "NEXT" at bounding box center [575, 406] width 62 height 24
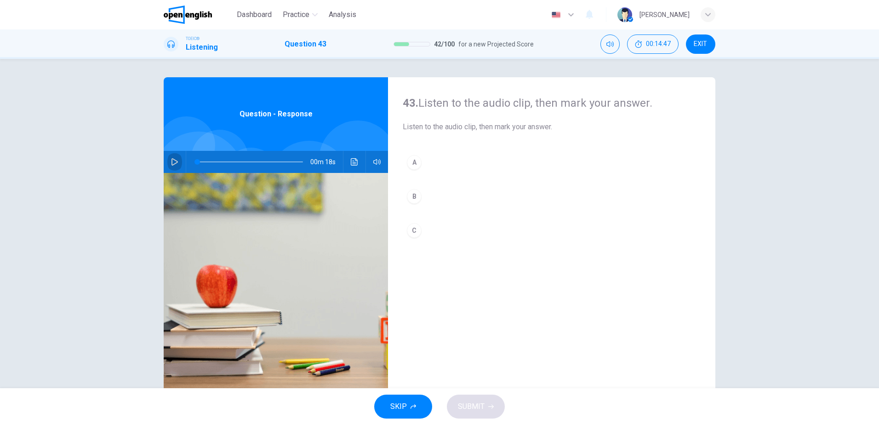
click at [171, 162] on icon "button" at bounding box center [174, 161] width 7 height 7
click at [424, 199] on button "B" at bounding box center [552, 196] width 298 height 23
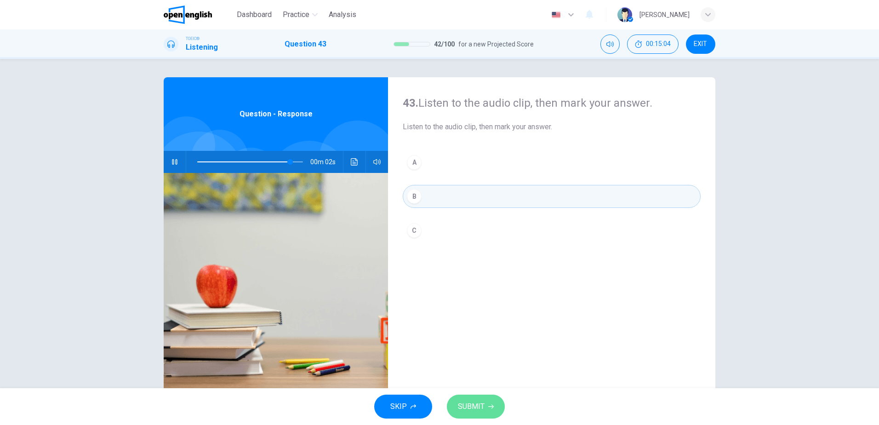
click at [480, 403] on span "SUBMIT" at bounding box center [471, 406] width 27 height 13
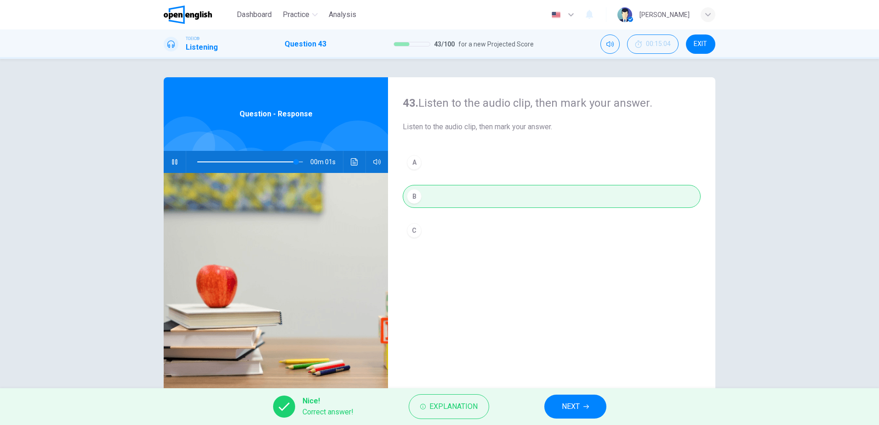
type input "**"
click at [565, 415] on button "NEXT" at bounding box center [575, 406] width 62 height 24
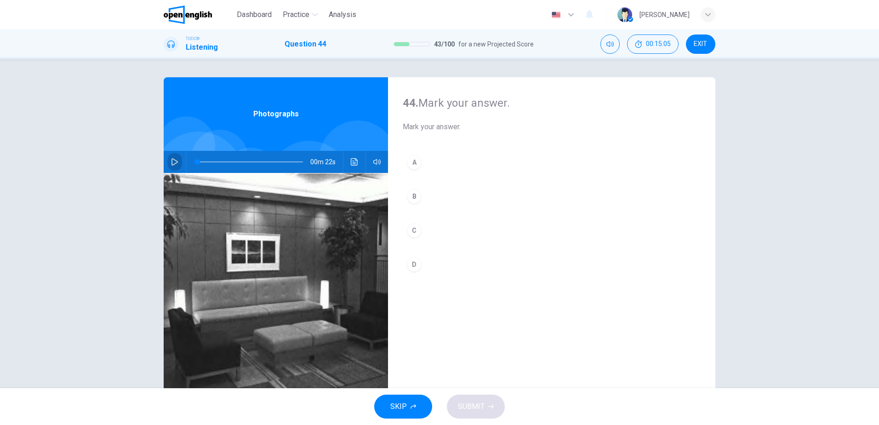
click at [175, 156] on button "button" at bounding box center [174, 162] width 15 height 22
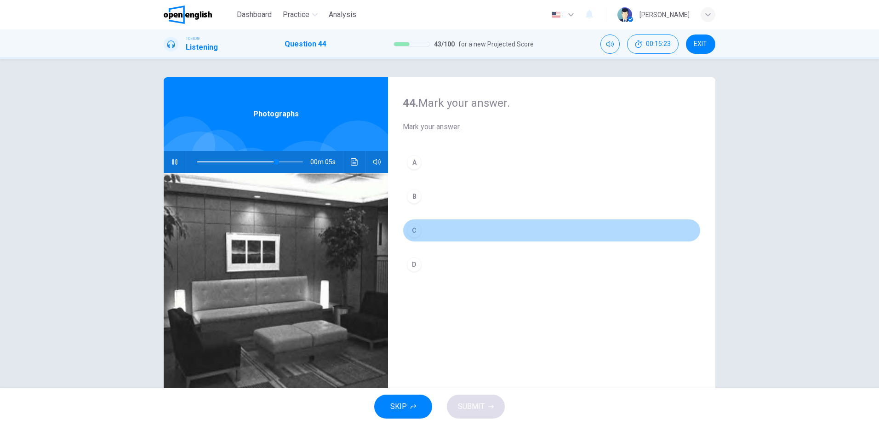
click at [407, 231] on div "C" at bounding box center [414, 230] width 15 height 15
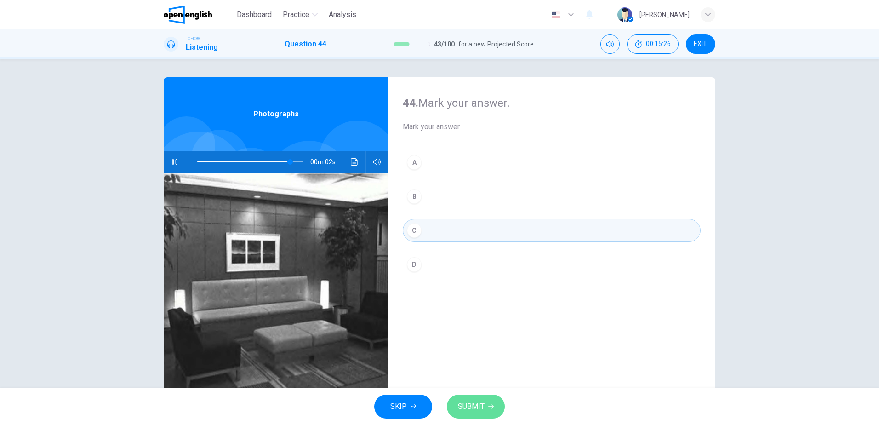
click at [470, 404] on span "SUBMIT" at bounding box center [471, 406] width 27 height 13
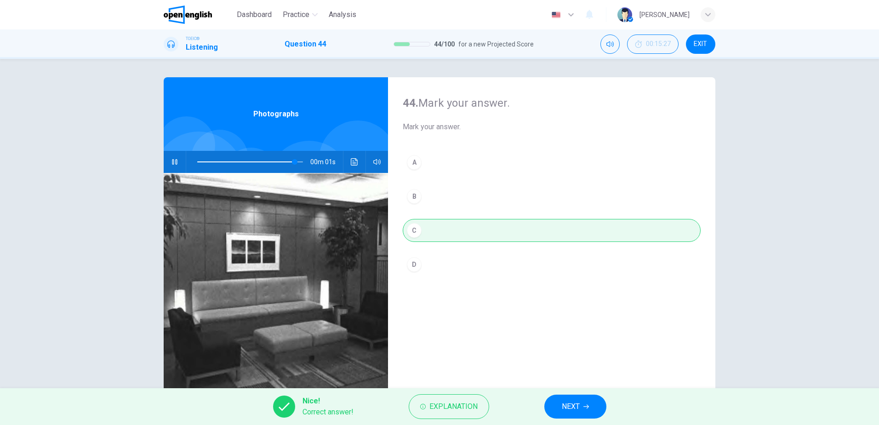
type input "**"
click at [567, 409] on span "NEXT" at bounding box center [571, 406] width 18 height 13
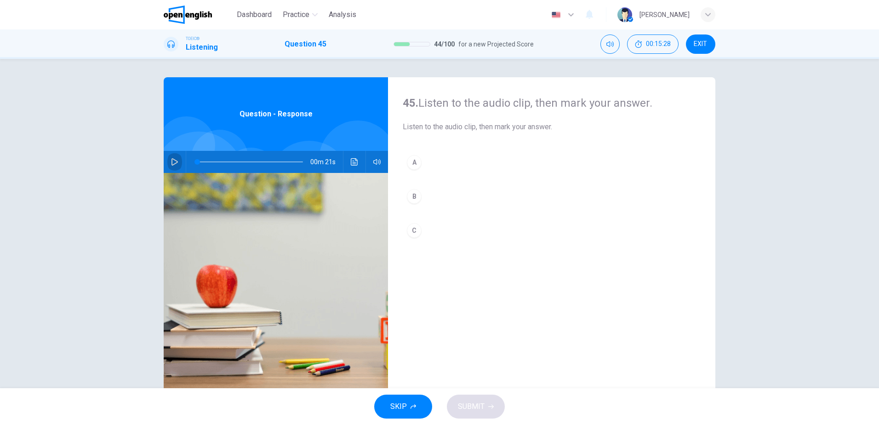
click at [171, 161] on icon "button" at bounding box center [174, 161] width 7 height 7
click at [413, 227] on div "C" at bounding box center [414, 230] width 15 height 15
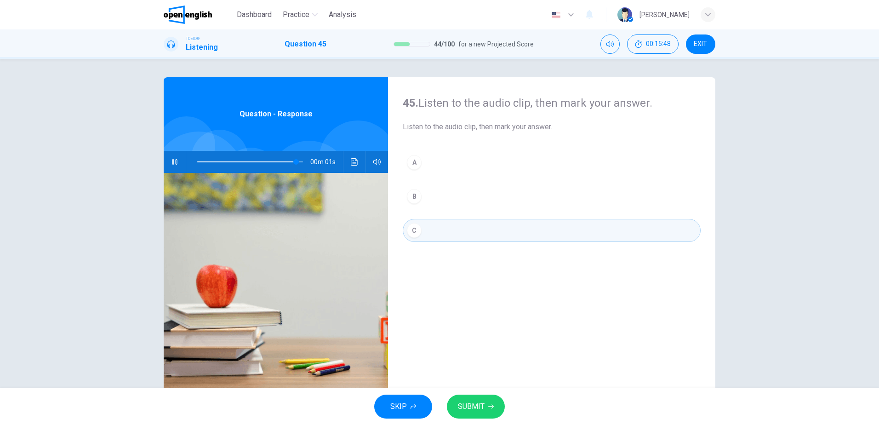
click at [465, 400] on span "SUBMIT" at bounding box center [471, 406] width 27 height 13
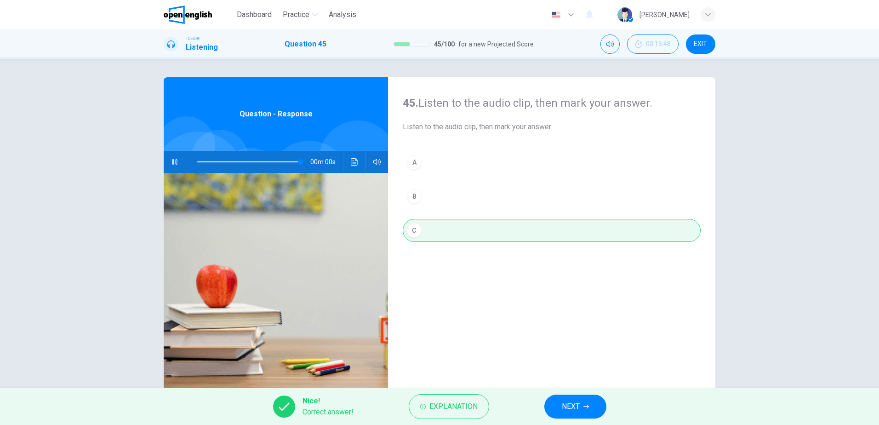
type input "*"
click at [568, 403] on span "NEXT" at bounding box center [571, 406] width 18 height 13
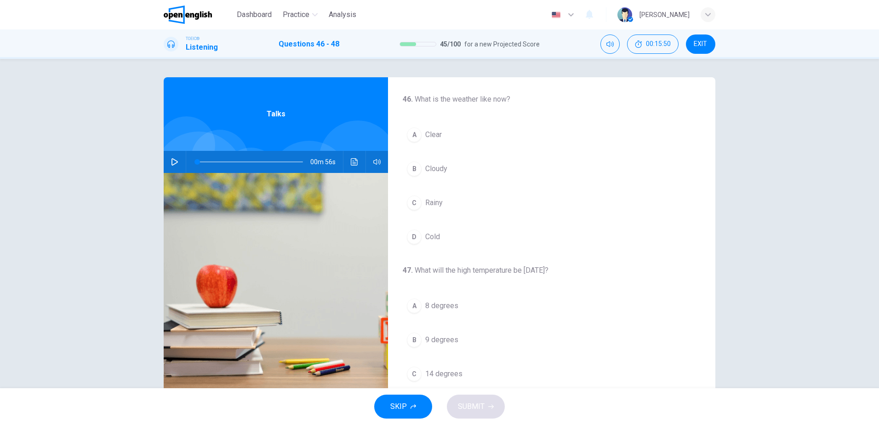
click at [171, 159] on icon "button" at bounding box center [174, 161] width 7 height 7
click at [431, 134] on span "Clear" at bounding box center [433, 134] width 17 height 11
click at [449, 267] on span "40 degrees" at bounding box center [443, 269] width 37 height 11
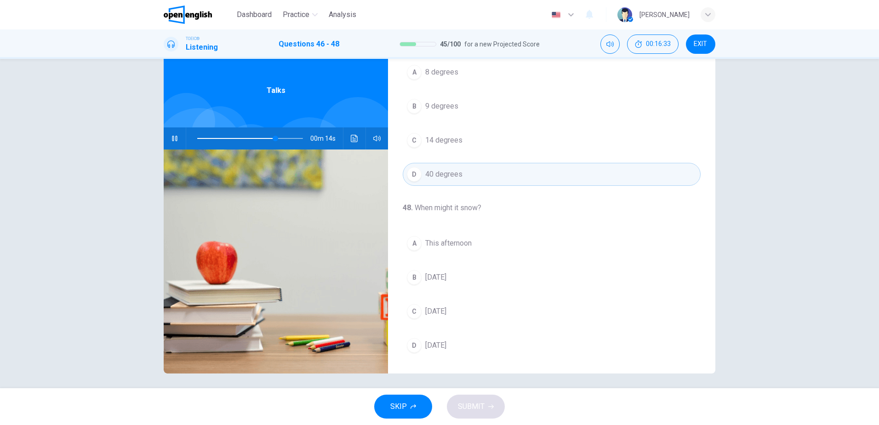
scroll to position [27, 0]
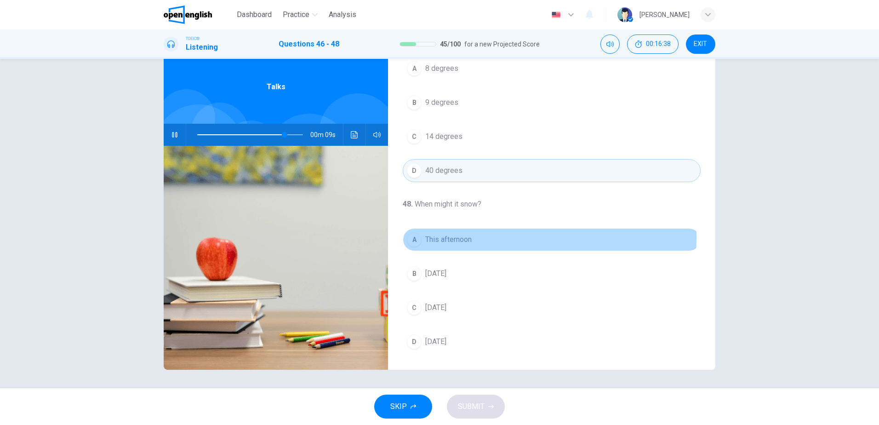
click at [445, 237] on span "This afternoon" at bounding box center [448, 239] width 46 height 11
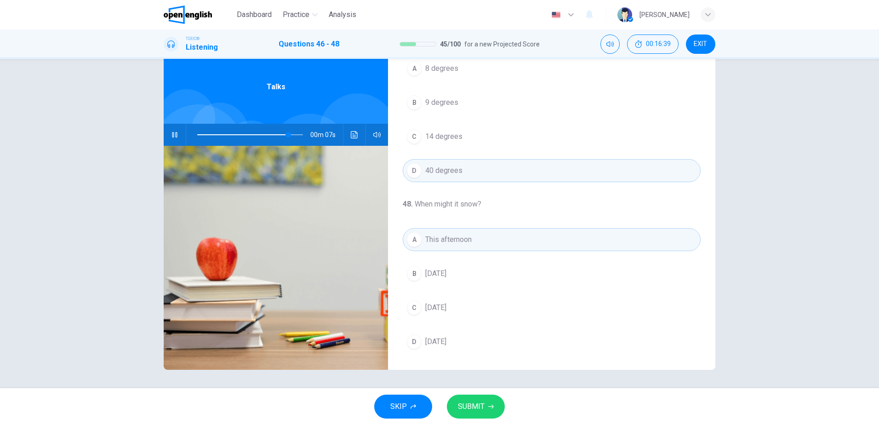
click at [478, 405] on span "SUBMIT" at bounding box center [471, 406] width 27 height 13
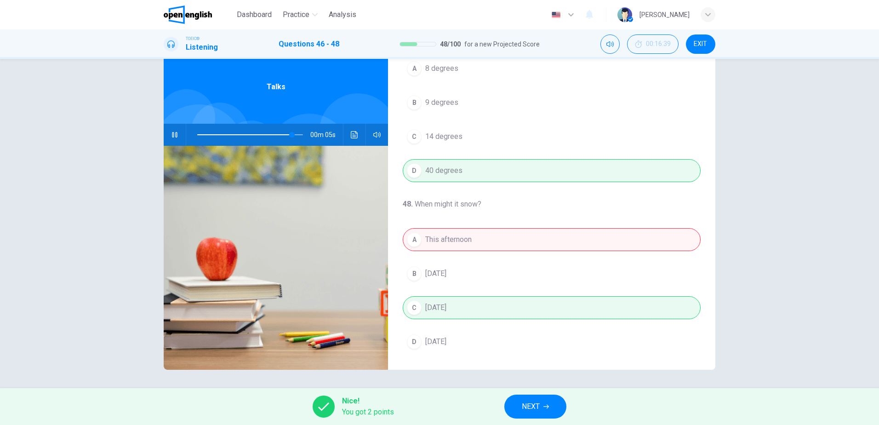
type input "**"
click at [528, 409] on span "NEXT" at bounding box center [531, 406] width 18 height 13
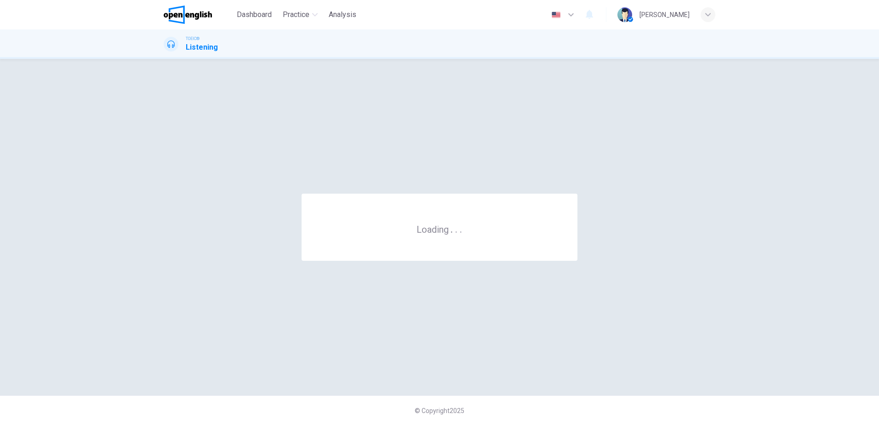
scroll to position [0, 0]
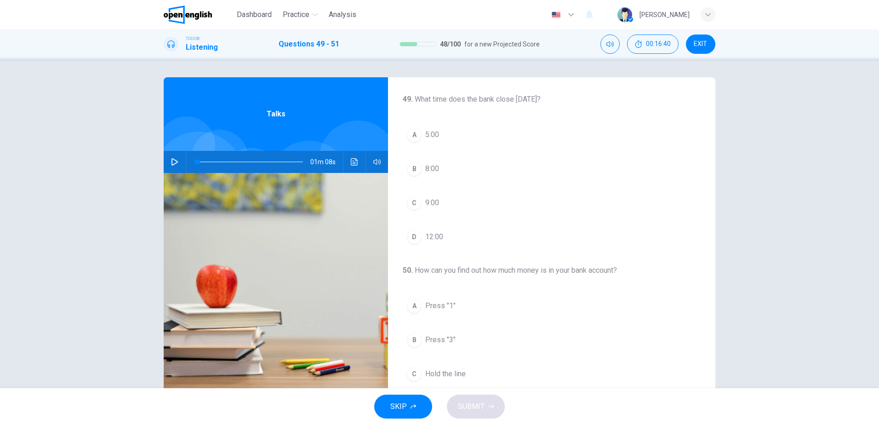
click at [171, 160] on icon "button" at bounding box center [174, 161] width 7 height 7
click at [430, 233] on span "12:00" at bounding box center [434, 236] width 18 height 11
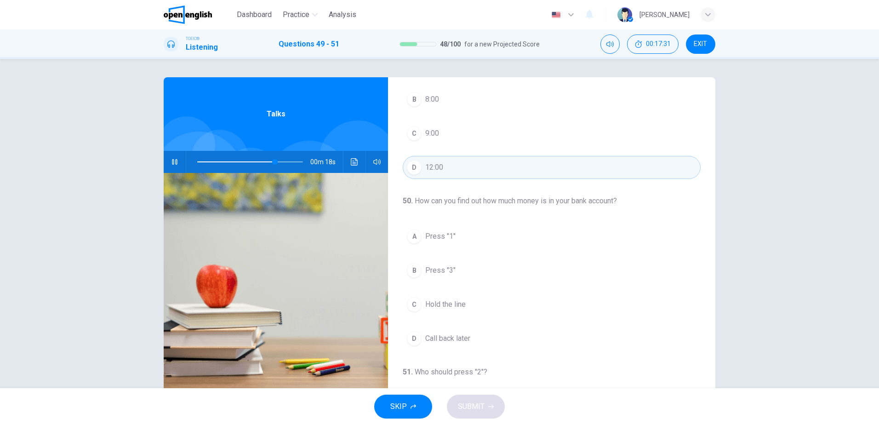
scroll to position [92, 0]
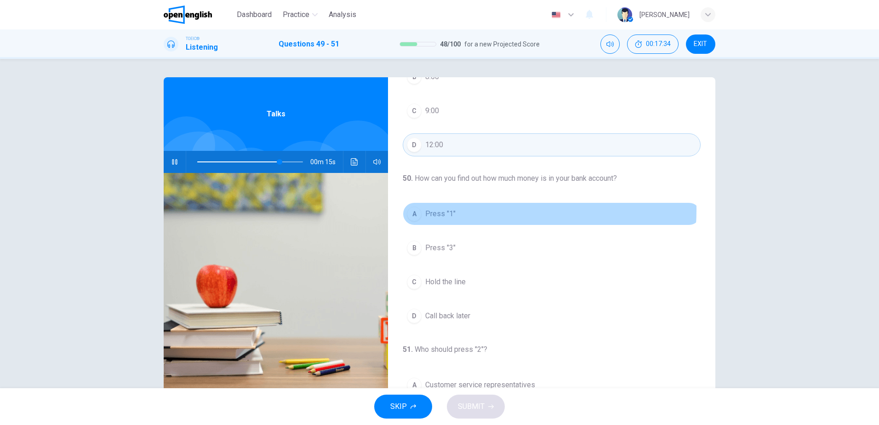
click at [440, 209] on span "Press "1"" at bounding box center [440, 213] width 30 height 11
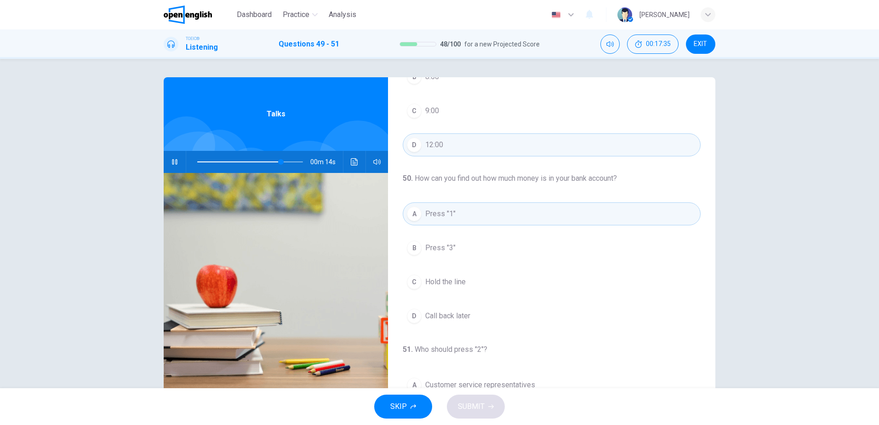
click at [222, 162] on span at bounding box center [250, 161] width 106 height 13
click at [214, 162] on span at bounding box center [250, 161] width 106 height 13
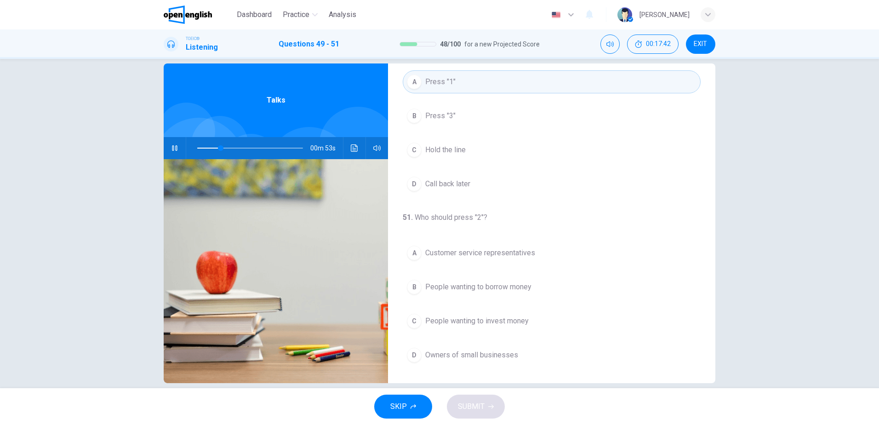
scroll to position [27, 0]
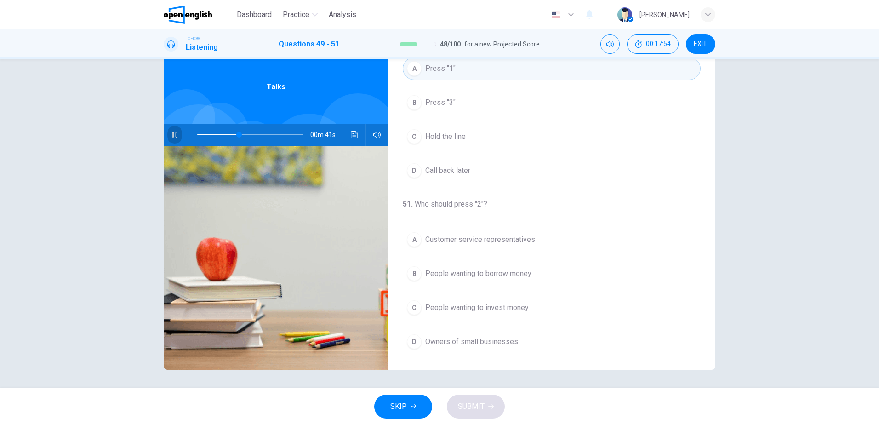
click at [172, 132] on icon "button" at bounding box center [174, 134] width 7 height 7
click at [510, 274] on span "People wanting to borrow money" at bounding box center [478, 273] width 106 height 11
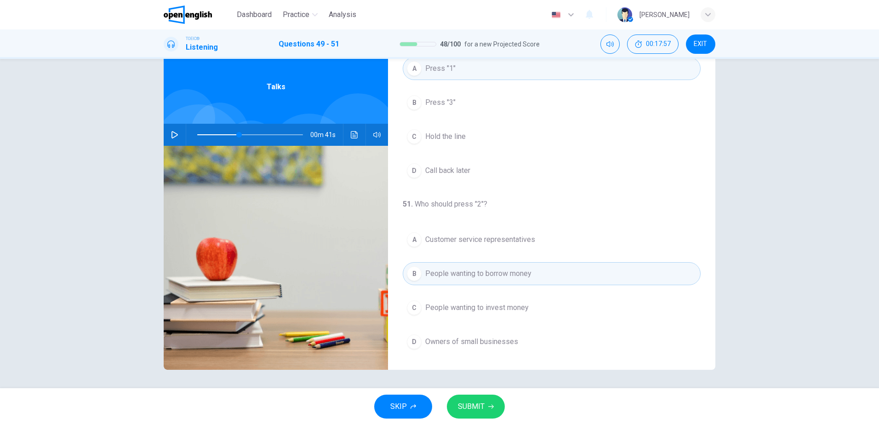
click at [476, 397] on button "SUBMIT" at bounding box center [476, 406] width 58 height 24
type input "**"
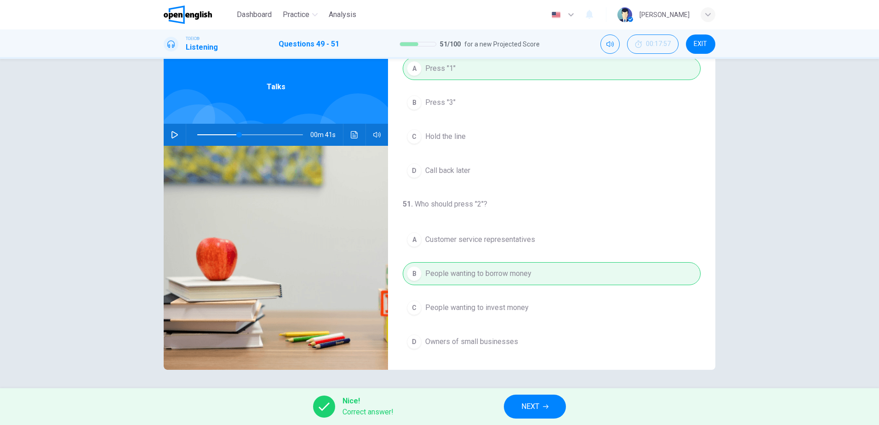
click at [540, 410] on button "NEXT" at bounding box center [535, 406] width 62 height 24
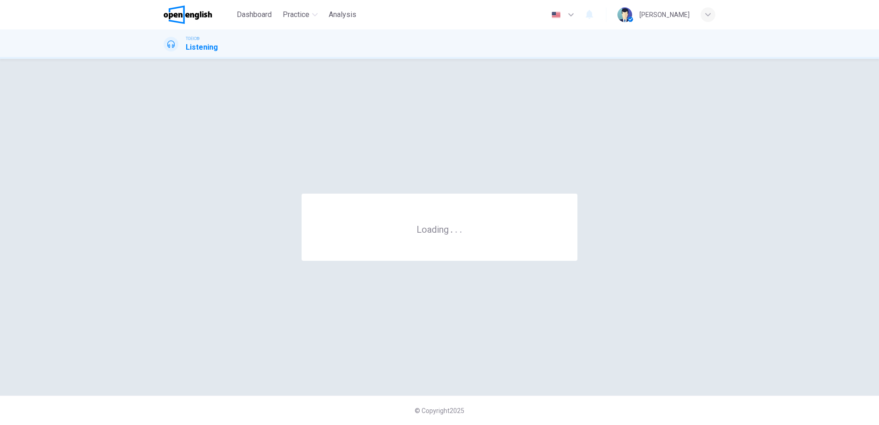
scroll to position [0, 0]
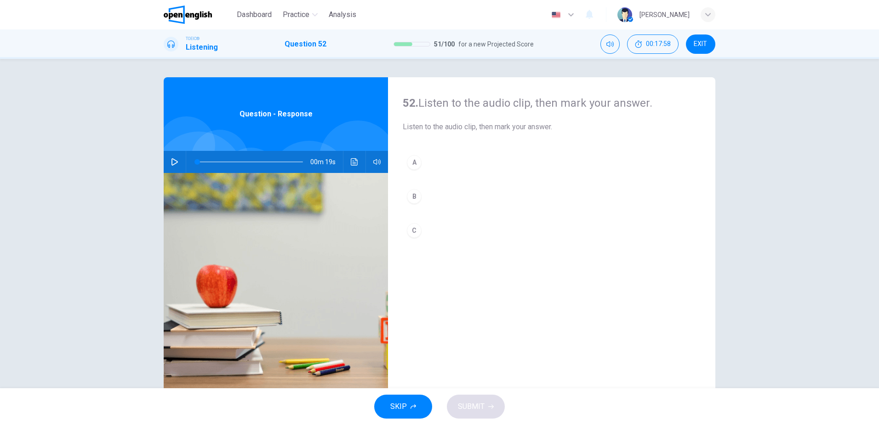
click at [171, 159] on icon "button" at bounding box center [174, 161] width 6 height 7
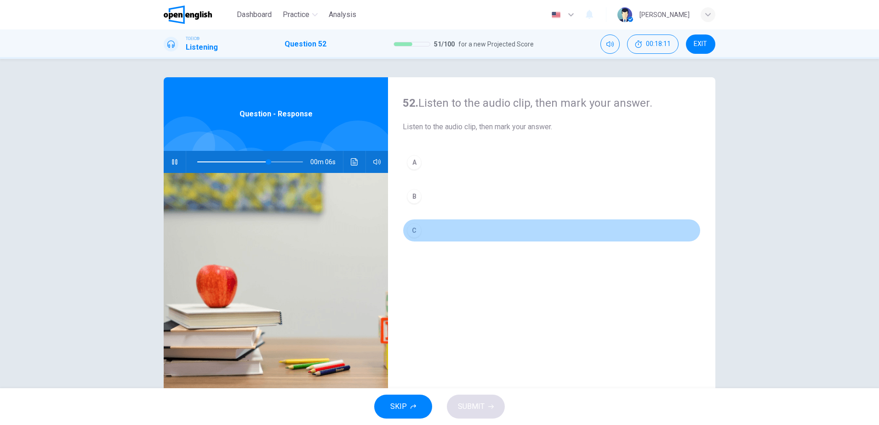
click at [435, 228] on button "C" at bounding box center [552, 230] width 298 height 23
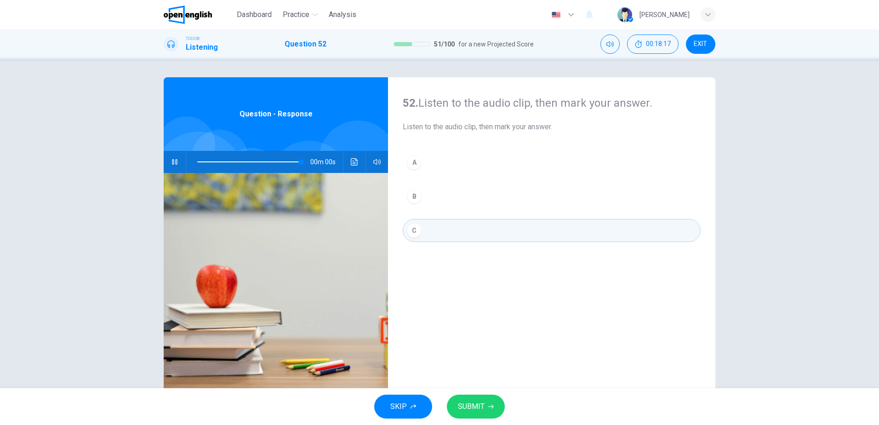
type input "*"
click at [466, 402] on span "SUBMIT" at bounding box center [471, 406] width 27 height 13
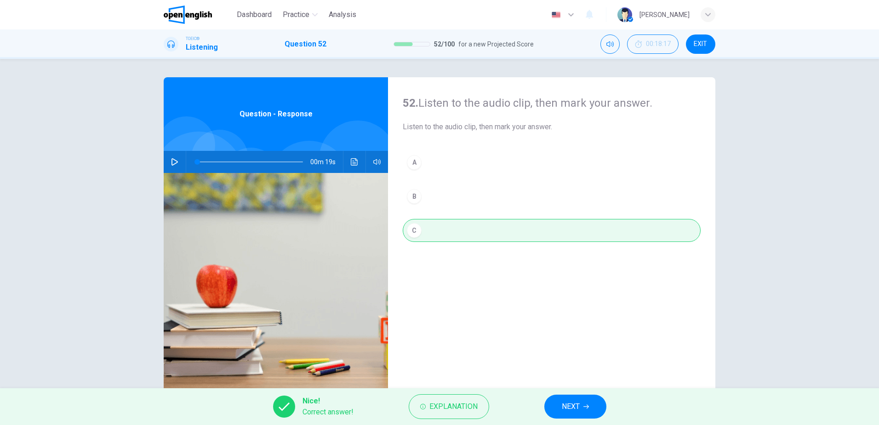
click at [556, 406] on button "NEXT" at bounding box center [575, 406] width 62 height 24
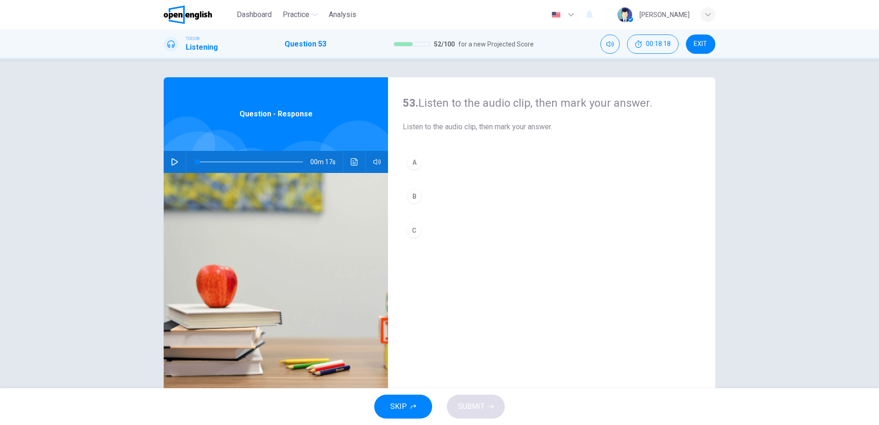
click at [171, 162] on icon "button" at bounding box center [174, 161] width 7 height 7
click at [417, 156] on button "A" at bounding box center [552, 162] width 298 height 23
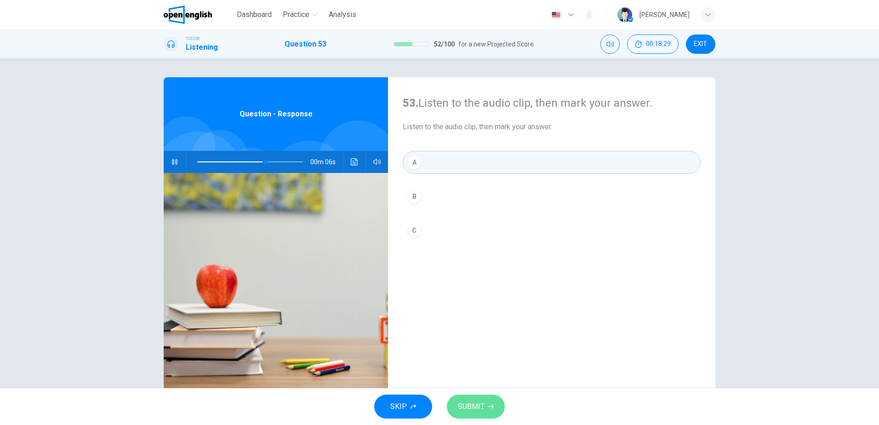
click at [476, 405] on span "SUBMIT" at bounding box center [471, 406] width 27 height 13
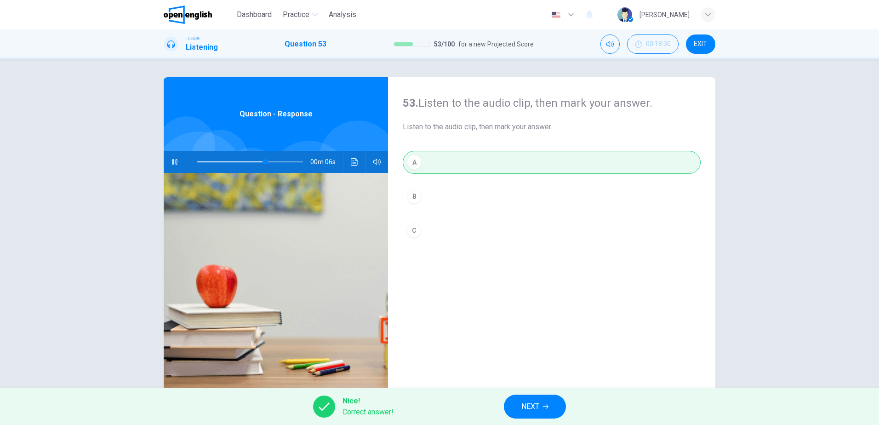
type input "**"
click at [526, 408] on span "NEXT" at bounding box center [530, 406] width 18 height 13
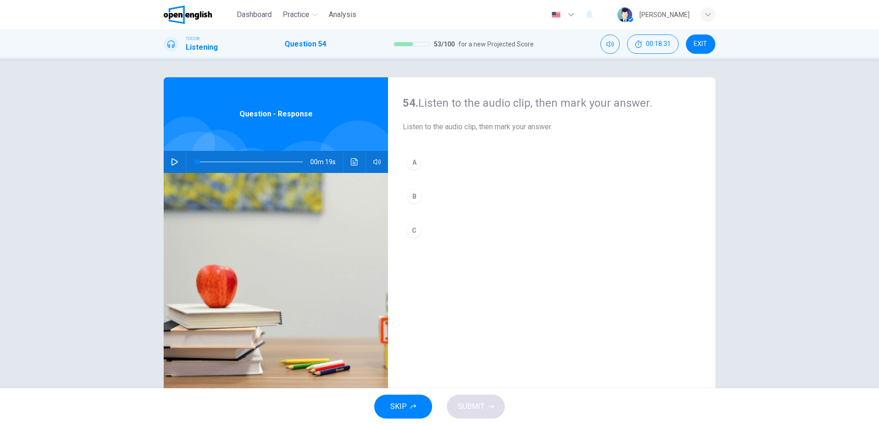
click at [173, 162] on icon "button" at bounding box center [174, 161] width 7 height 7
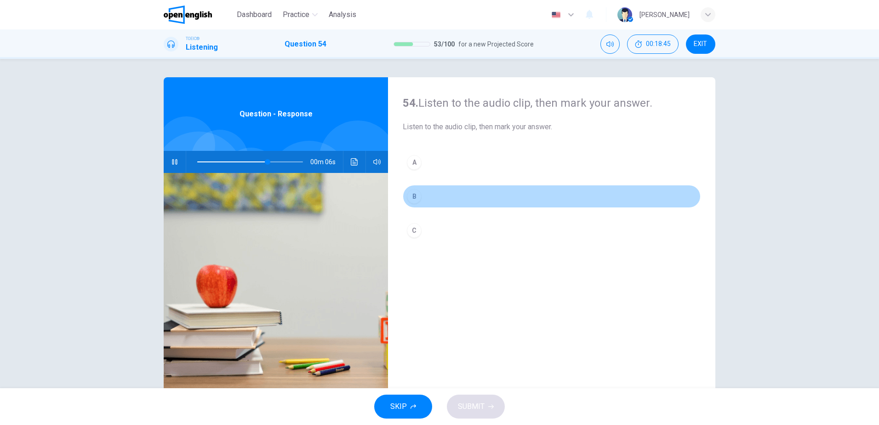
click at [415, 199] on div "B" at bounding box center [414, 196] width 15 height 15
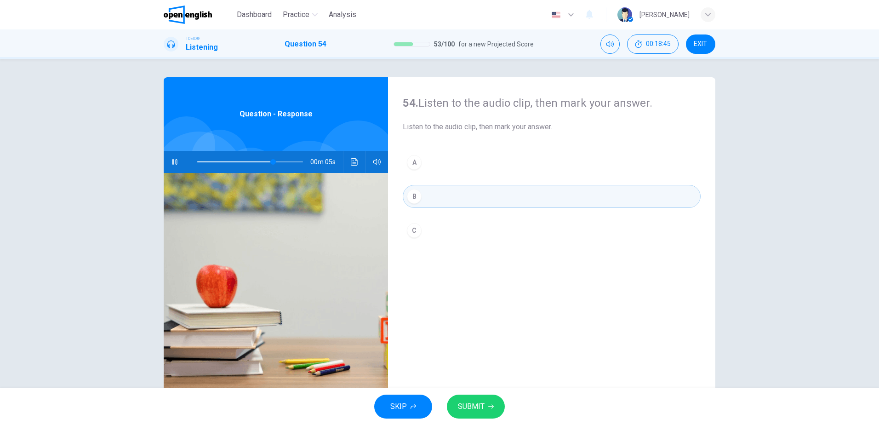
click at [494, 409] on button "SUBMIT" at bounding box center [476, 406] width 58 height 24
type input "**"
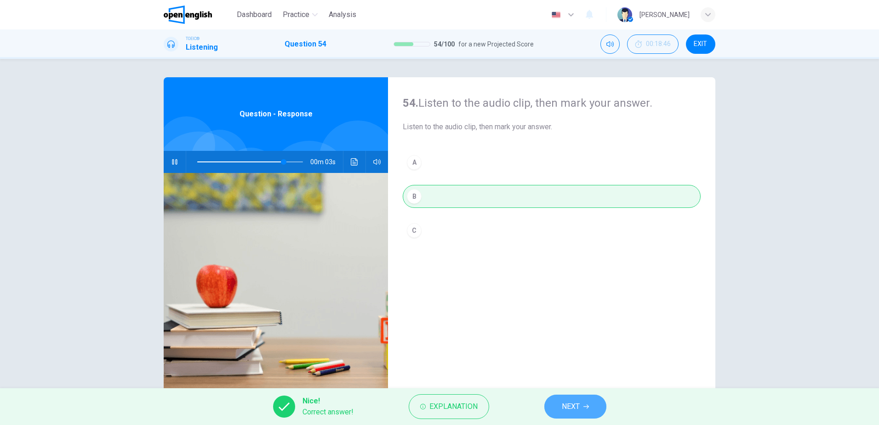
click at [569, 408] on span "NEXT" at bounding box center [571, 406] width 18 height 13
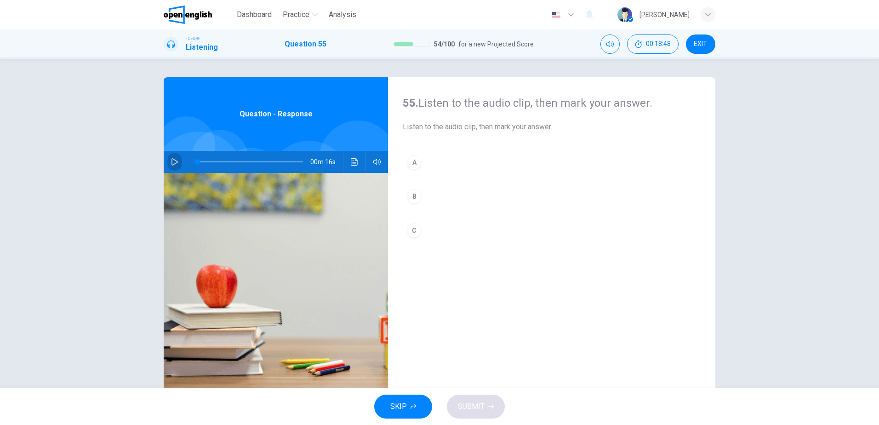
click at [177, 160] on button "button" at bounding box center [174, 162] width 15 height 22
click at [408, 168] on div "A" at bounding box center [414, 162] width 15 height 15
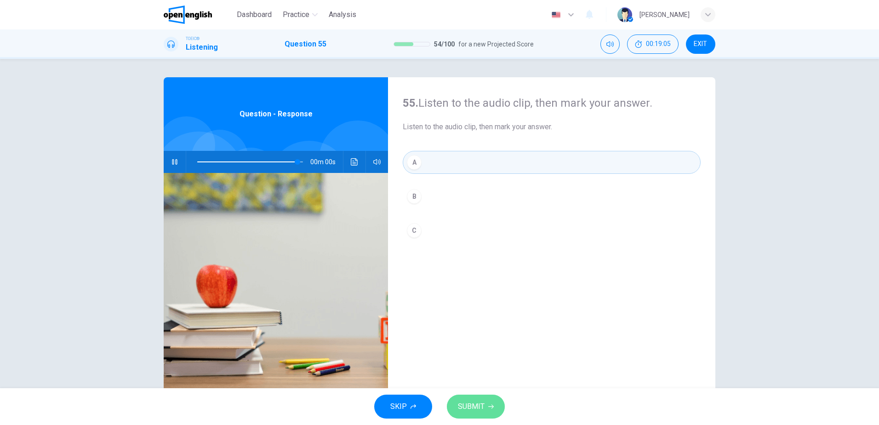
click at [468, 407] on span "SUBMIT" at bounding box center [471, 406] width 27 height 13
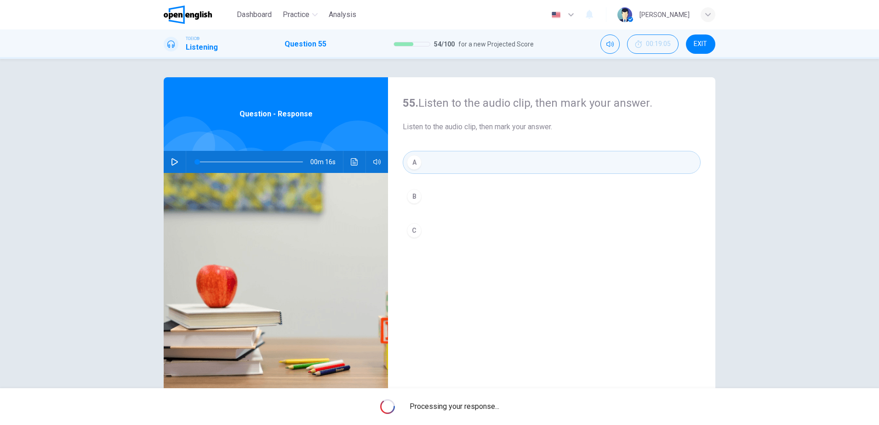
type input "*"
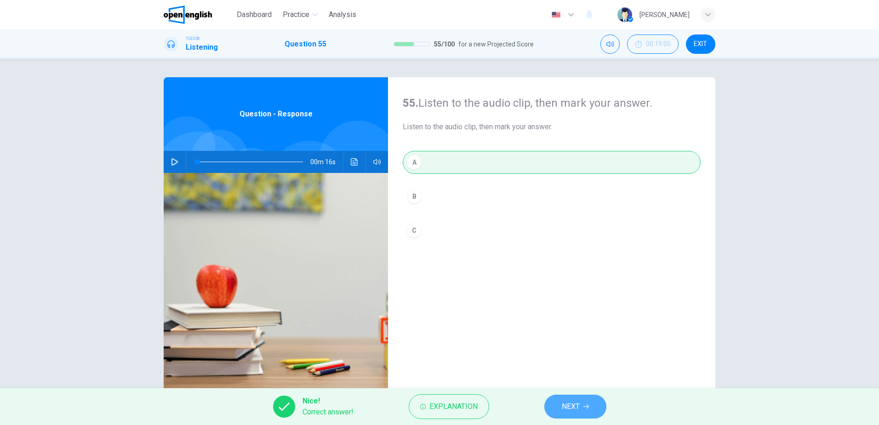
click at [569, 401] on span "NEXT" at bounding box center [571, 406] width 18 height 13
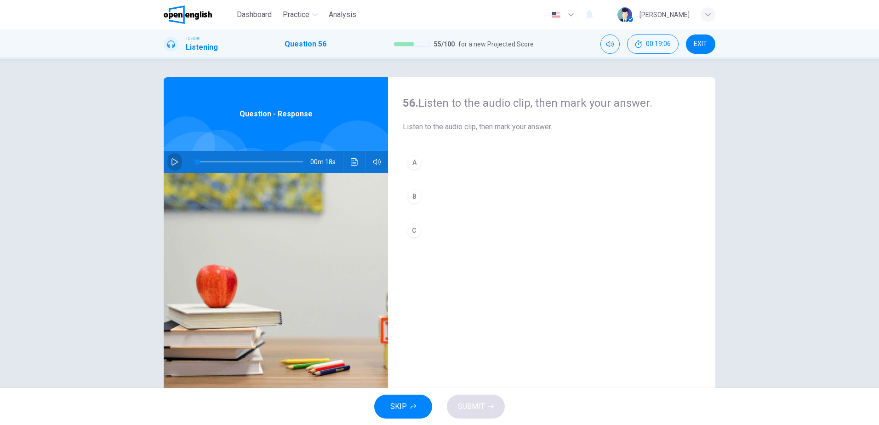
click at [171, 159] on icon "button" at bounding box center [174, 161] width 7 height 7
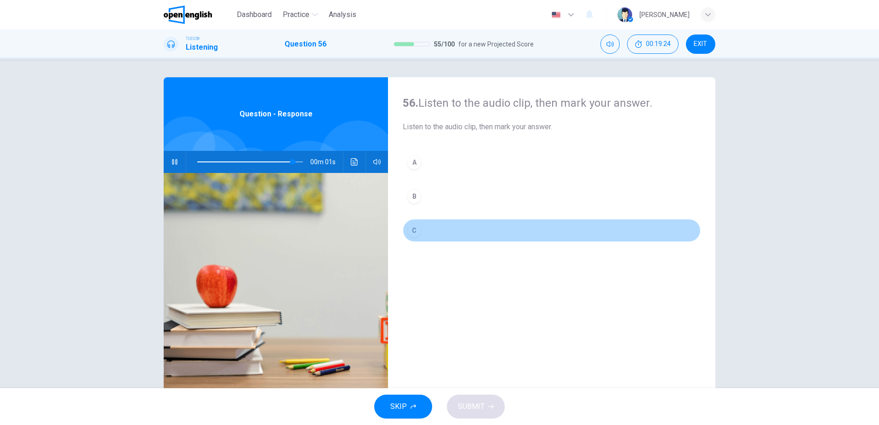
click at [414, 235] on div "C" at bounding box center [414, 230] width 15 height 15
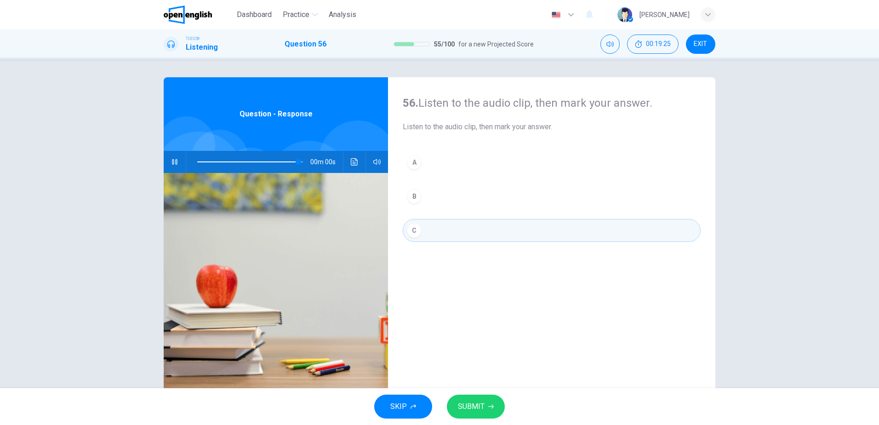
type input "*"
click at [489, 406] on icon "button" at bounding box center [491, 406] width 6 height 6
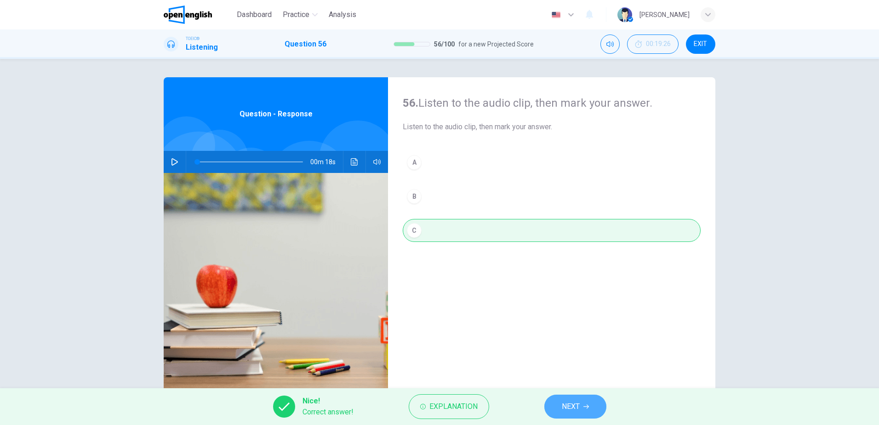
click at [573, 406] on span "NEXT" at bounding box center [571, 406] width 18 height 13
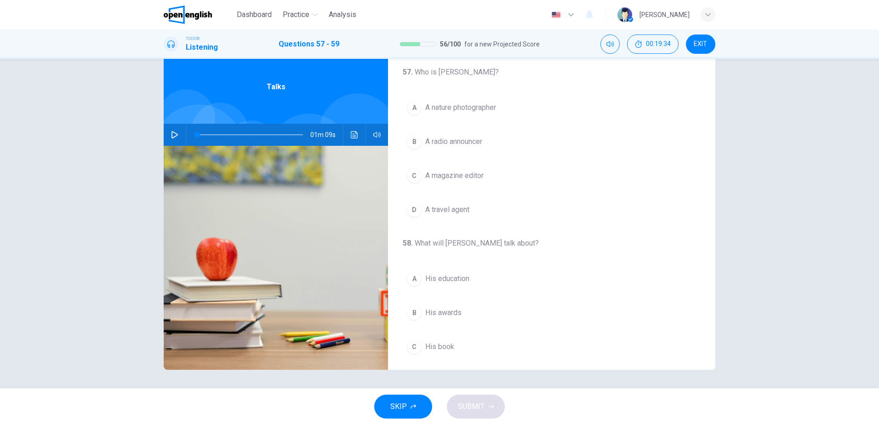
click at [171, 137] on icon "button" at bounding box center [174, 134] width 6 height 7
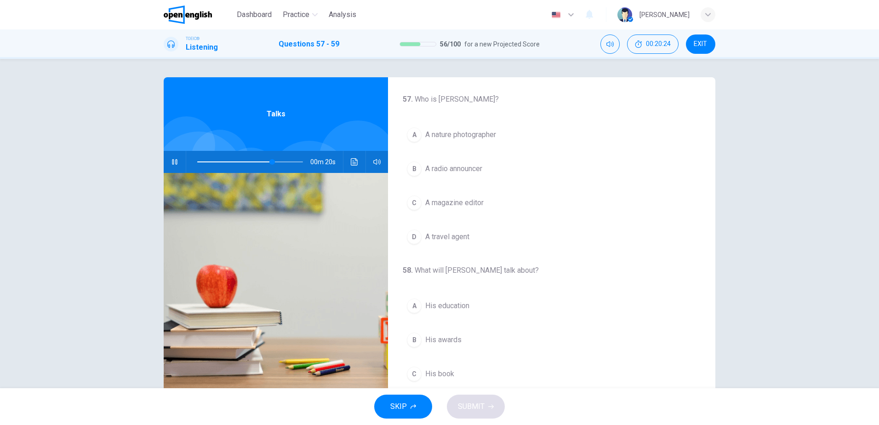
click at [468, 204] on span "A magazine editor" at bounding box center [454, 202] width 58 height 11
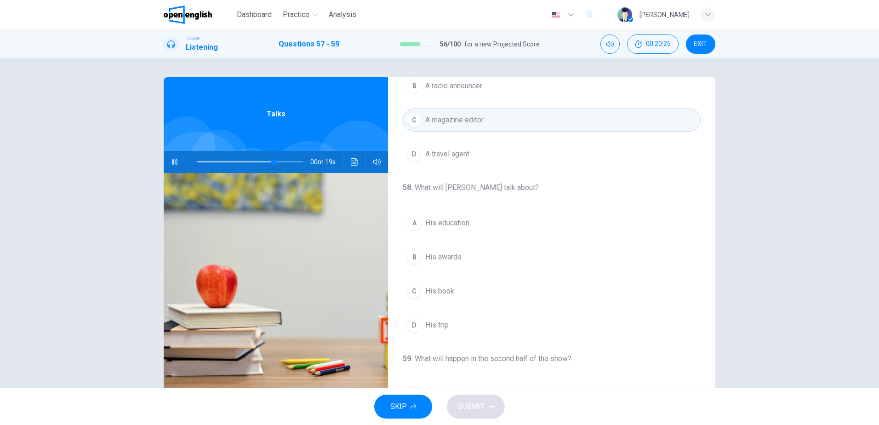
scroll to position [92, 0]
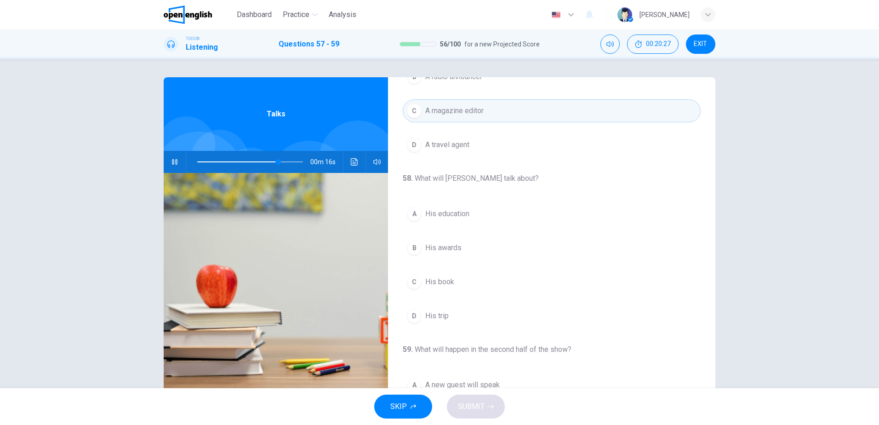
click at [449, 283] on span "His book" at bounding box center [439, 281] width 29 height 11
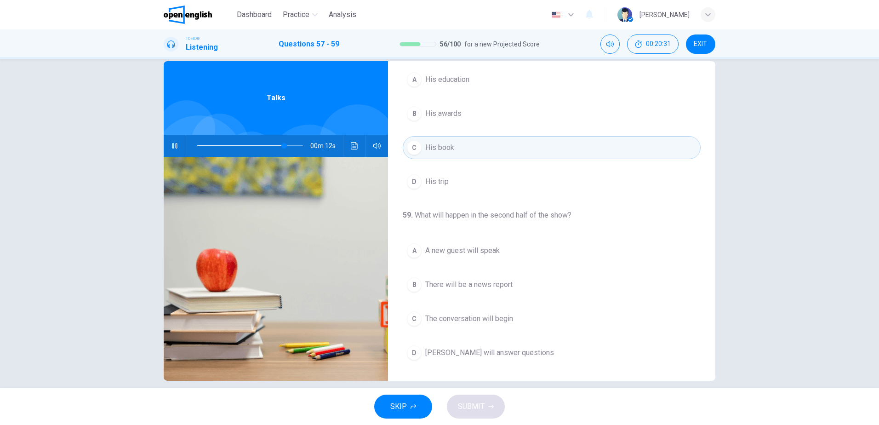
scroll to position [27, 0]
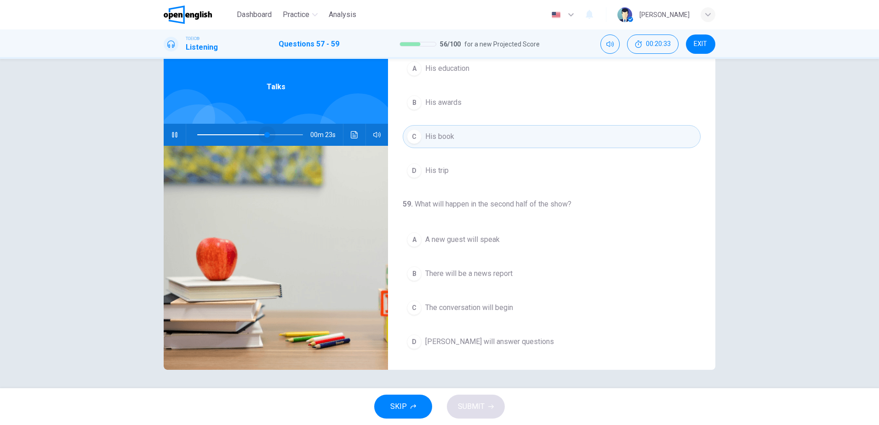
click at [265, 133] on span at bounding box center [250, 134] width 106 height 13
click at [251, 135] on span at bounding box center [250, 134] width 106 height 13
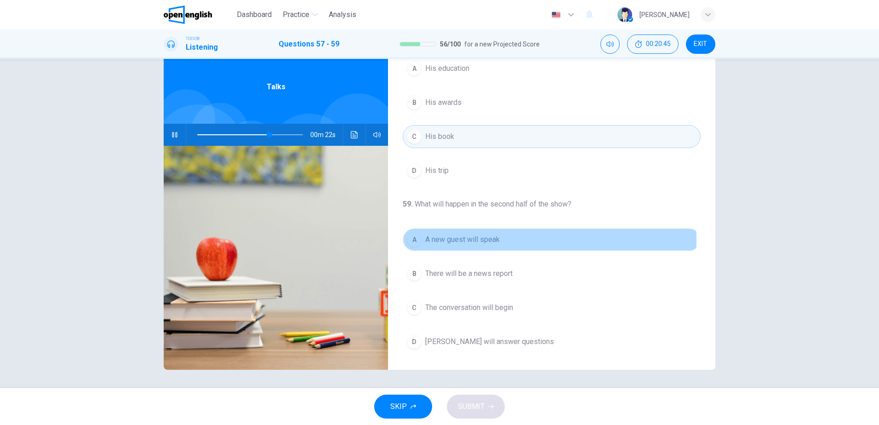
click at [470, 240] on span "A new guest will speak" at bounding box center [462, 239] width 74 height 11
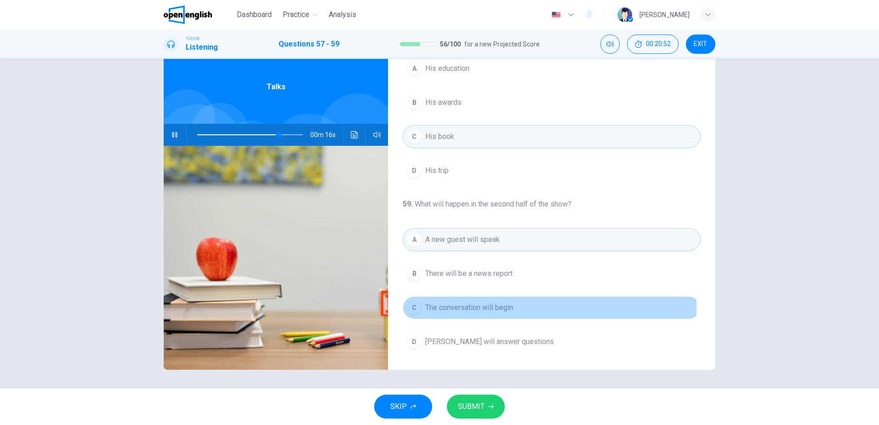
click at [487, 307] on span "The conversation will begin" at bounding box center [469, 307] width 88 height 11
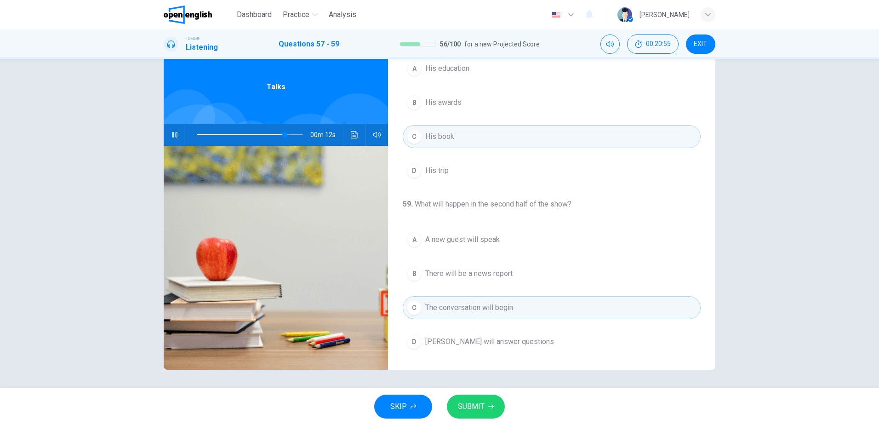
click at [476, 408] on span "SUBMIT" at bounding box center [471, 406] width 27 height 13
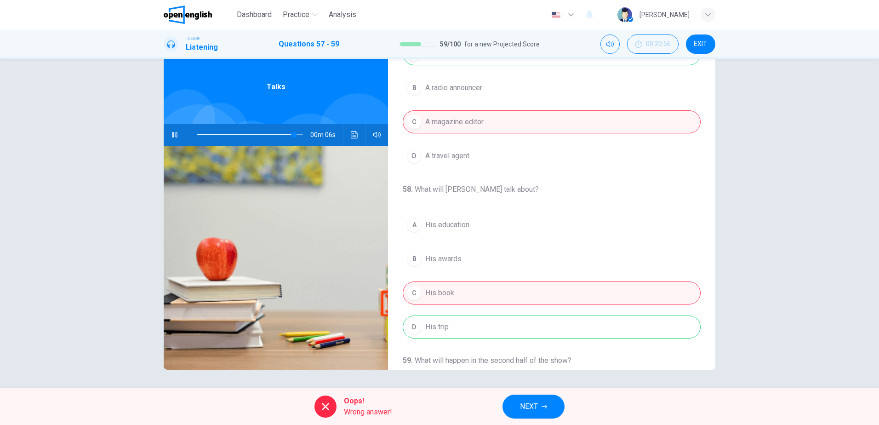
scroll to position [210, 0]
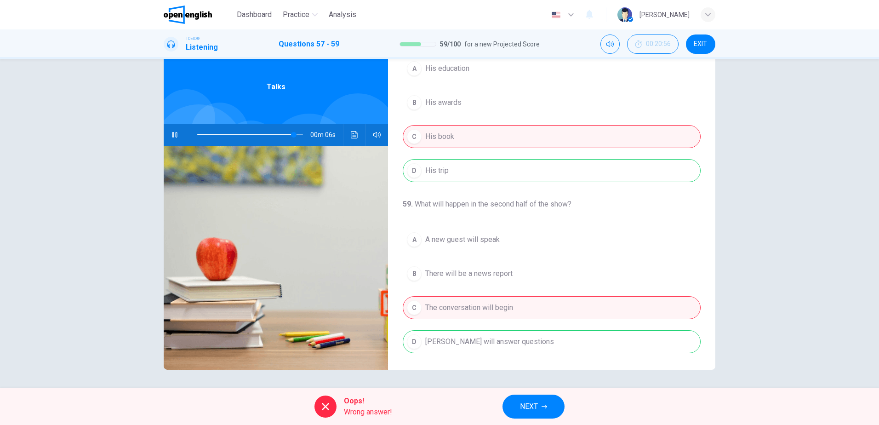
type input "**"
click at [529, 404] on span "NEXT" at bounding box center [529, 406] width 18 height 13
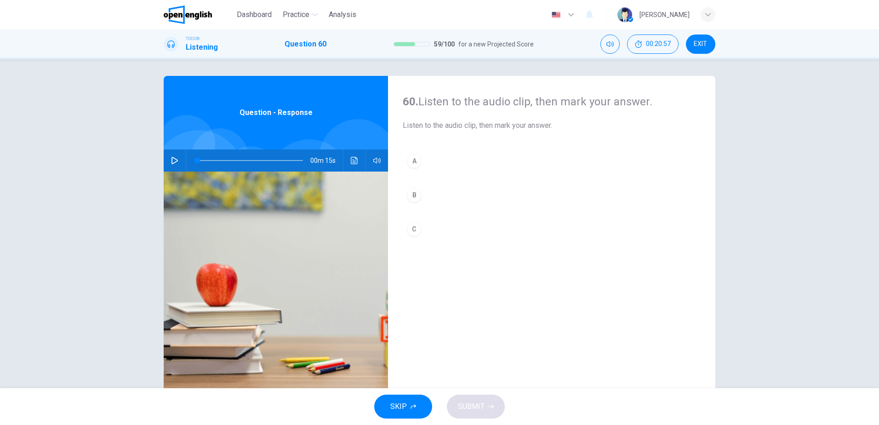
scroll to position [0, 0]
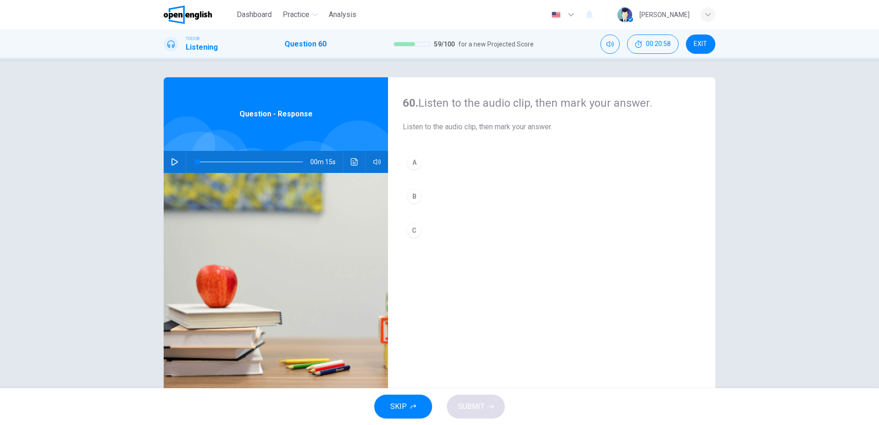
click at [172, 164] on icon "button" at bounding box center [174, 161] width 6 height 7
click at [438, 232] on button "C" at bounding box center [552, 230] width 298 height 23
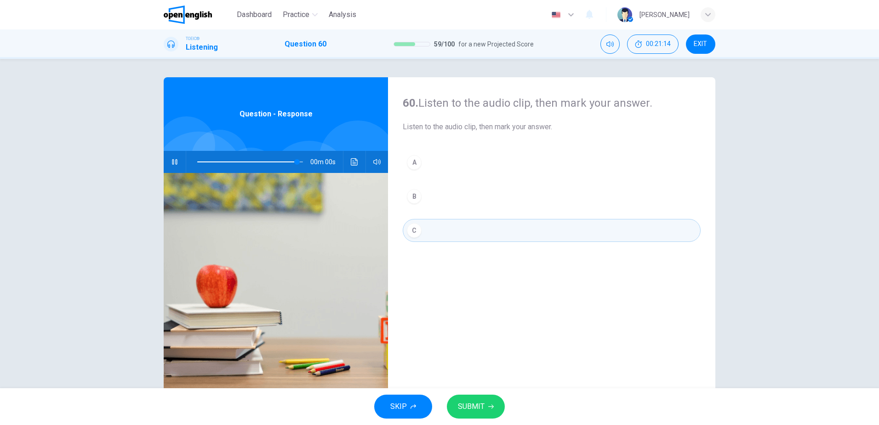
type input "*"
click at [473, 404] on span "SUBMIT" at bounding box center [471, 406] width 27 height 13
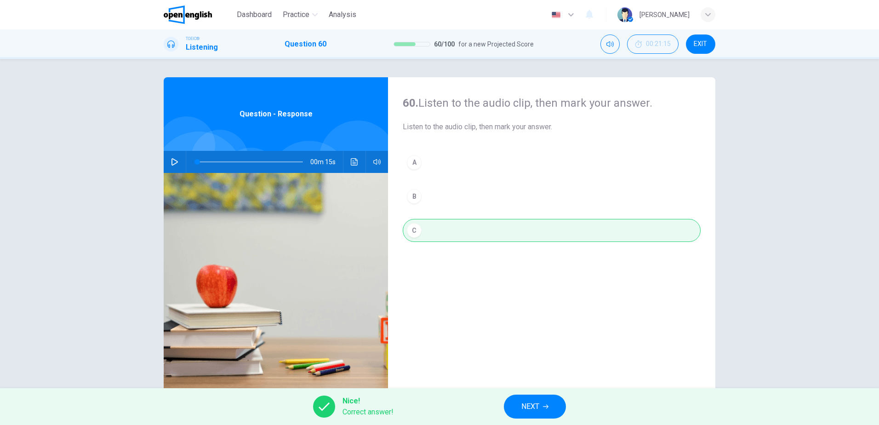
click at [534, 410] on span "NEXT" at bounding box center [530, 406] width 18 height 13
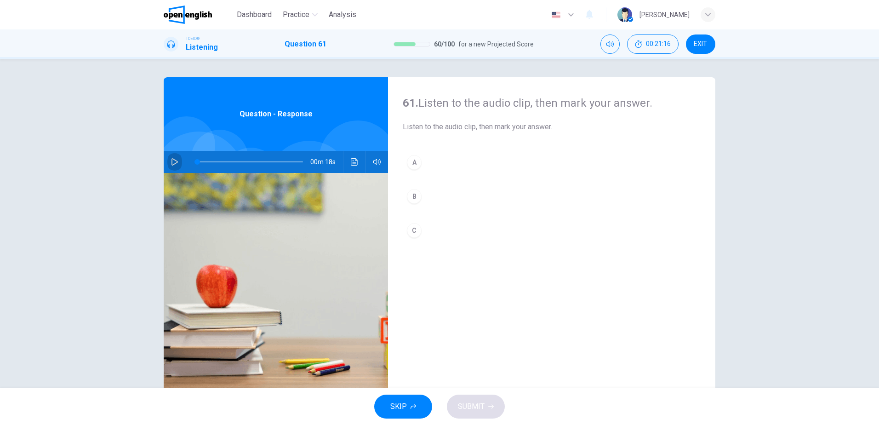
click at [171, 162] on icon "button" at bounding box center [174, 161] width 7 height 7
click at [418, 160] on div "A" at bounding box center [414, 162] width 15 height 15
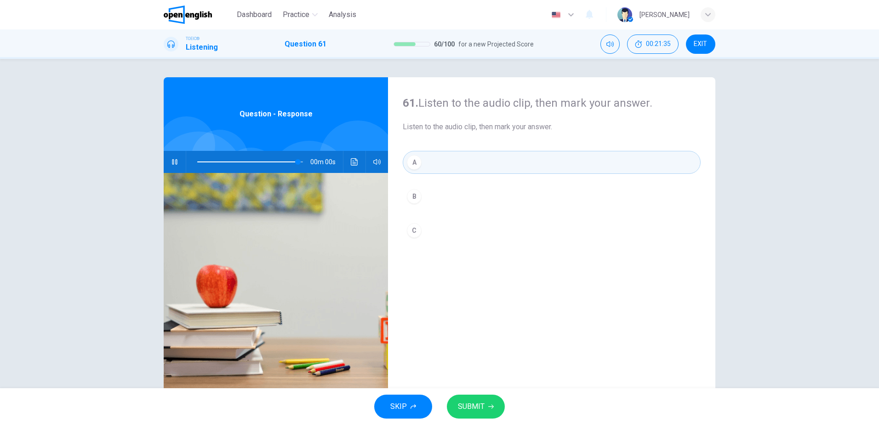
type input "*"
click at [480, 410] on span "SUBMIT" at bounding box center [471, 406] width 27 height 13
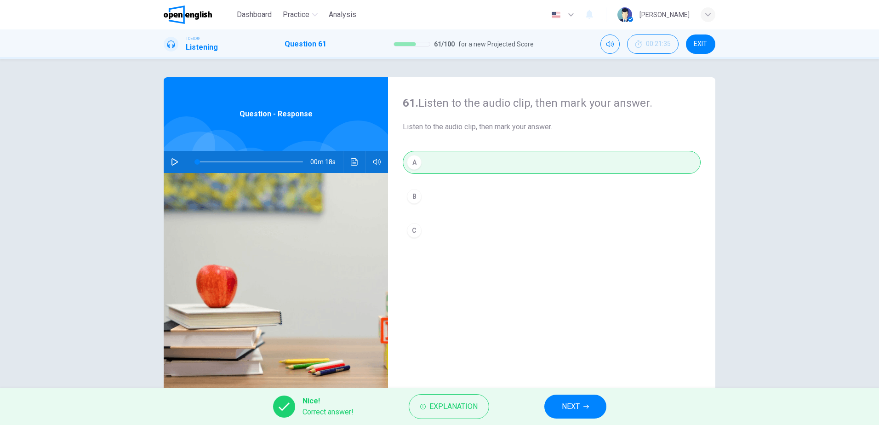
click at [565, 410] on span "NEXT" at bounding box center [571, 406] width 18 height 13
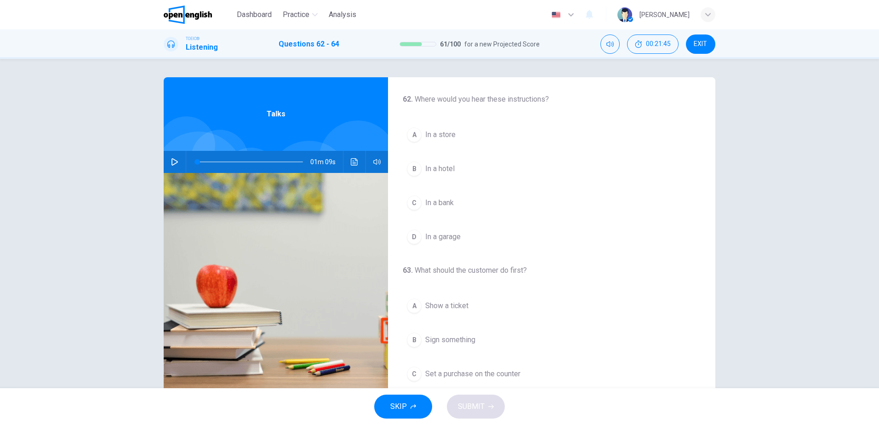
click at [169, 164] on button "button" at bounding box center [174, 162] width 15 height 22
click at [431, 138] on span "In a store" at bounding box center [440, 134] width 30 height 11
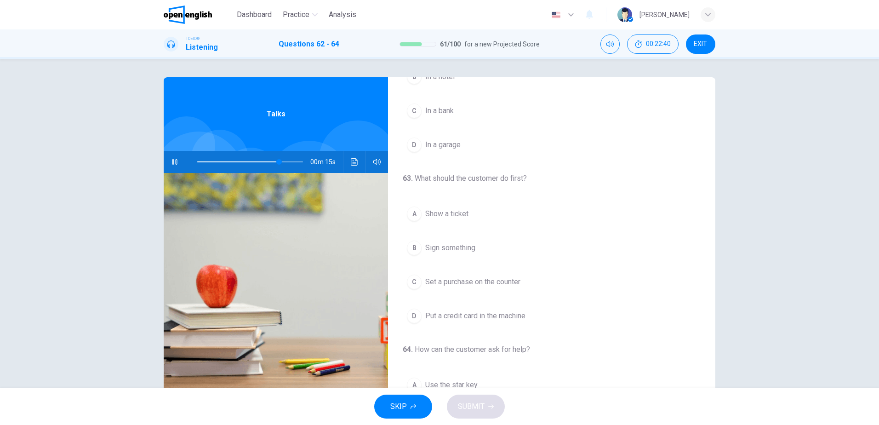
scroll to position [138, 0]
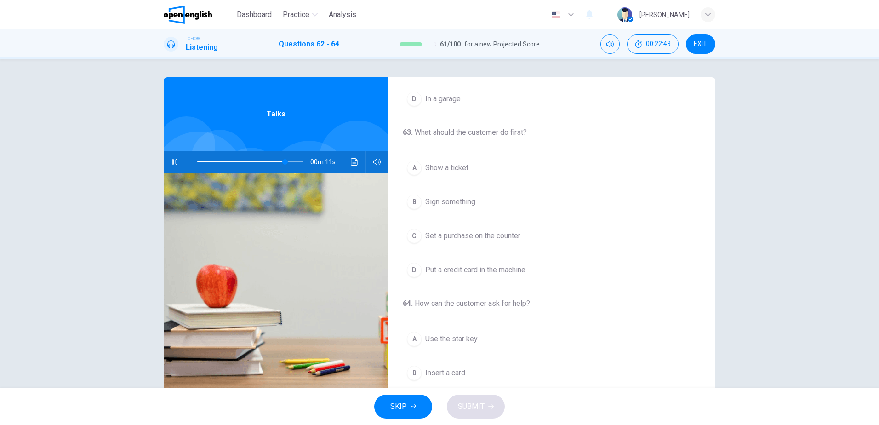
click at [483, 268] on span "Put a credit card in the machine" at bounding box center [475, 269] width 100 height 11
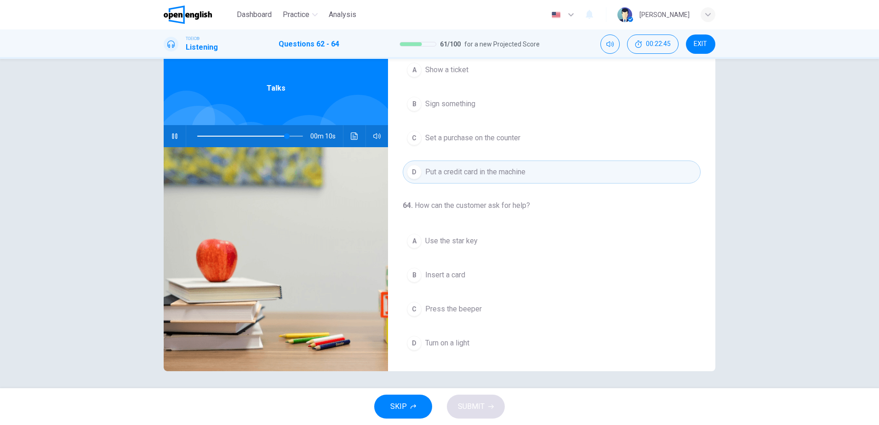
scroll to position [27, 0]
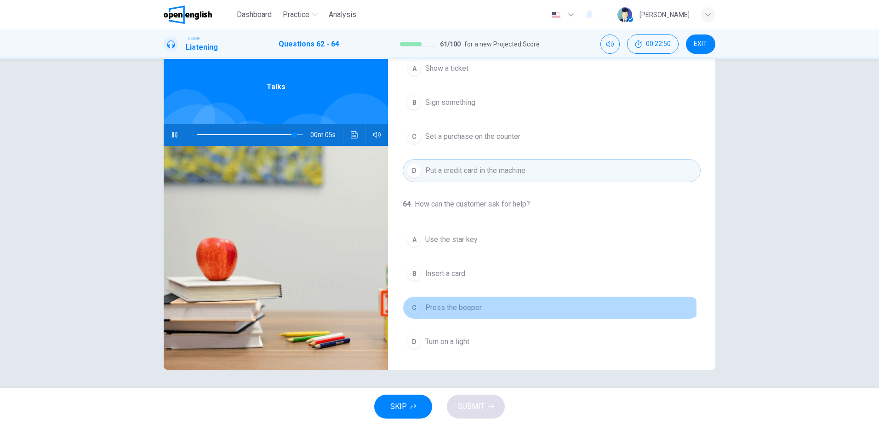
click at [444, 310] on span "Press the beeper" at bounding box center [453, 307] width 57 height 11
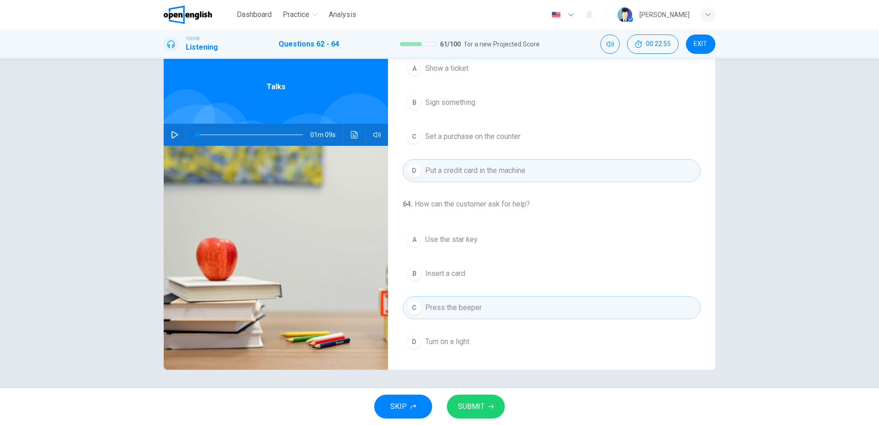
click at [258, 135] on span at bounding box center [250, 134] width 106 height 13
click at [172, 136] on icon "button" at bounding box center [174, 134] width 7 height 7
click at [261, 132] on span at bounding box center [264, 135] width 6 height 6
click at [466, 340] on span "Turn on a light" at bounding box center [447, 341] width 44 height 11
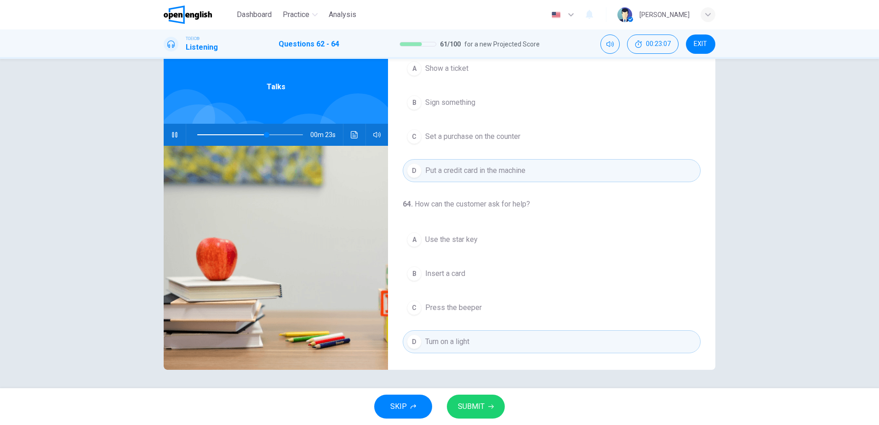
click at [468, 408] on span "SUBMIT" at bounding box center [471, 406] width 27 height 13
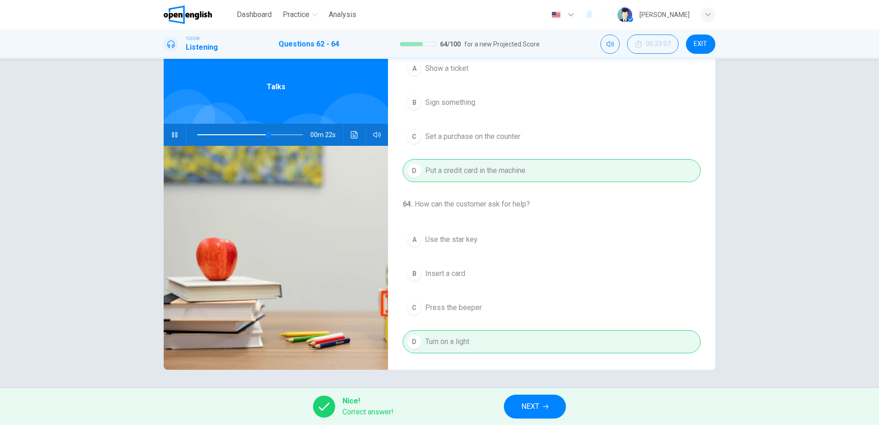
type input "**"
click at [522, 404] on span "NEXT" at bounding box center [530, 406] width 18 height 13
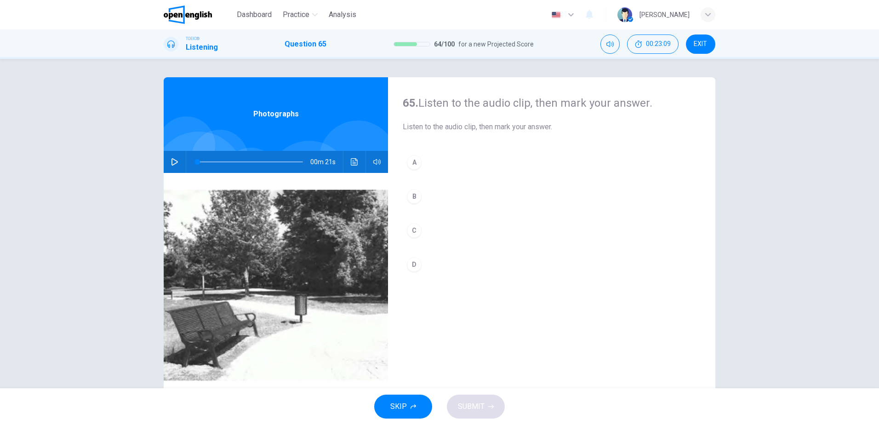
click at [171, 159] on icon "button" at bounding box center [174, 161] width 6 height 7
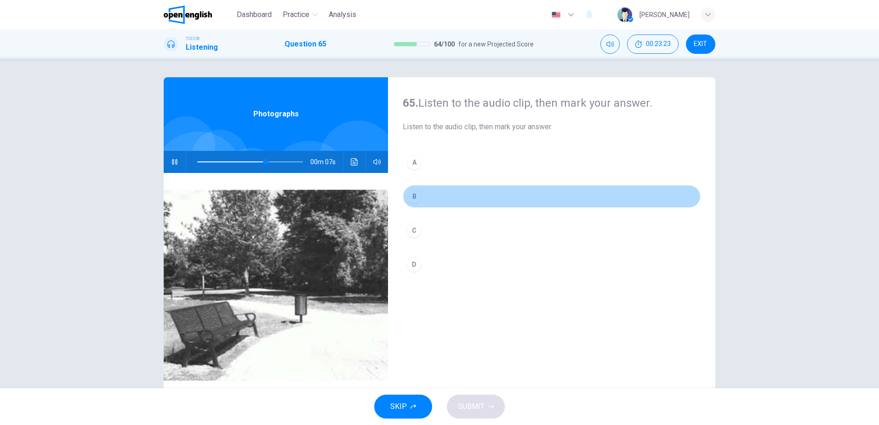
click at [418, 195] on div "B" at bounding box center [414, 196] width 15 height 15
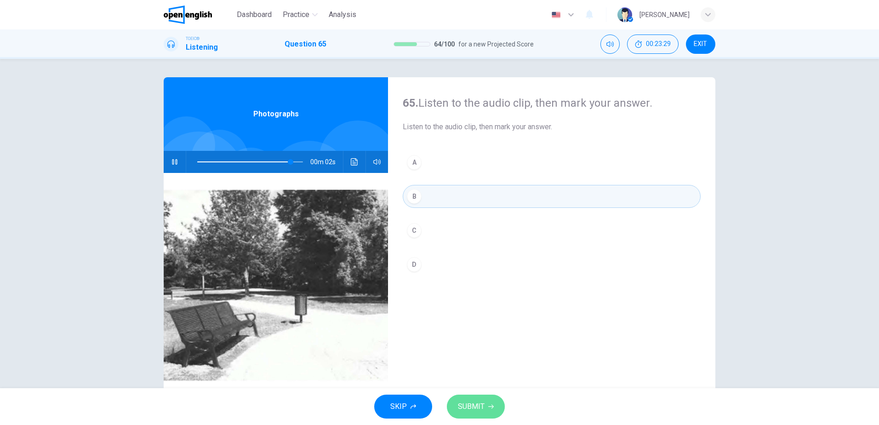
click at [476, 412] on span "SUBMIT" at bounding box center [471, 406] width 27 height 13
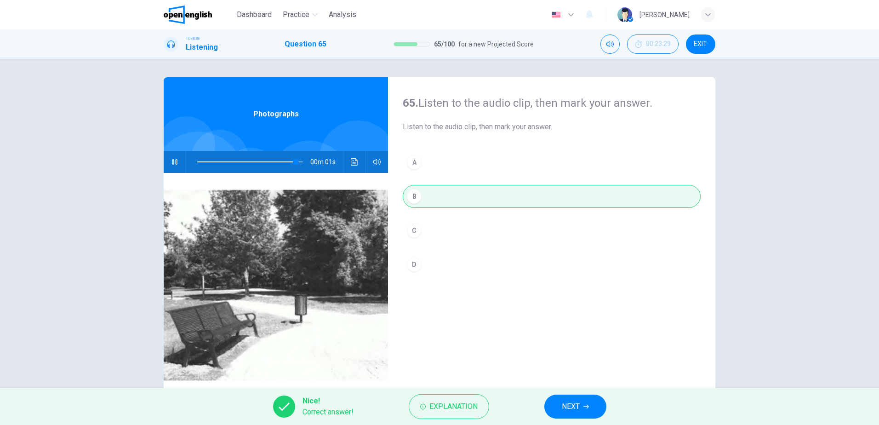
type input "**"
click at [553, 400] on button "NEXT" at bounding box center [575, 406] width 62 height 24
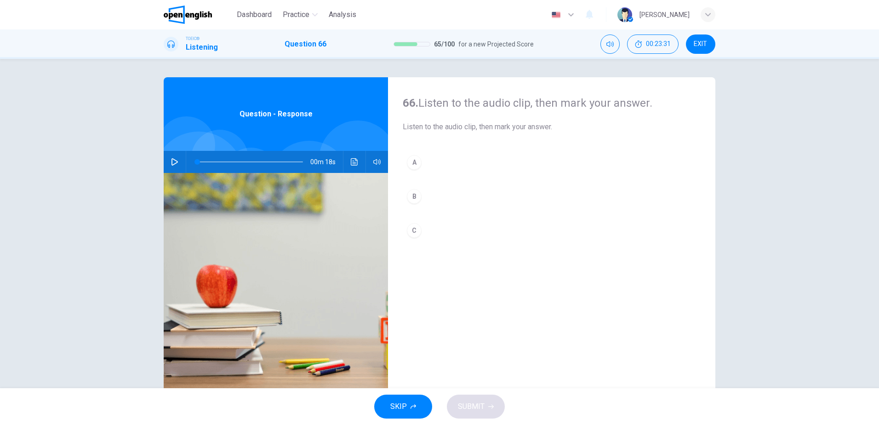
click at [169, 158] on button "button" at bounding box center [174, 162] width 15 height 22
click at [411, 199] on div "B" at bounding box center [414, 196] width 15 height 15
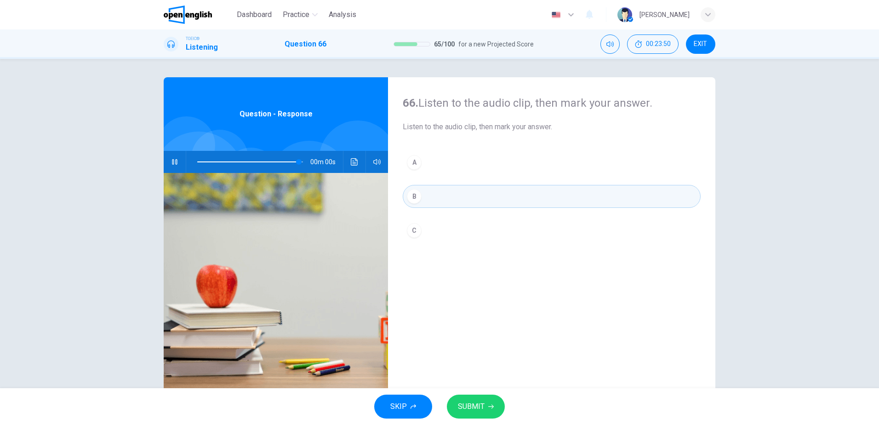
type input "*"
click at [466, 406] on span "SUBMIT" at bounding box center [471, 406] width 27 height 13
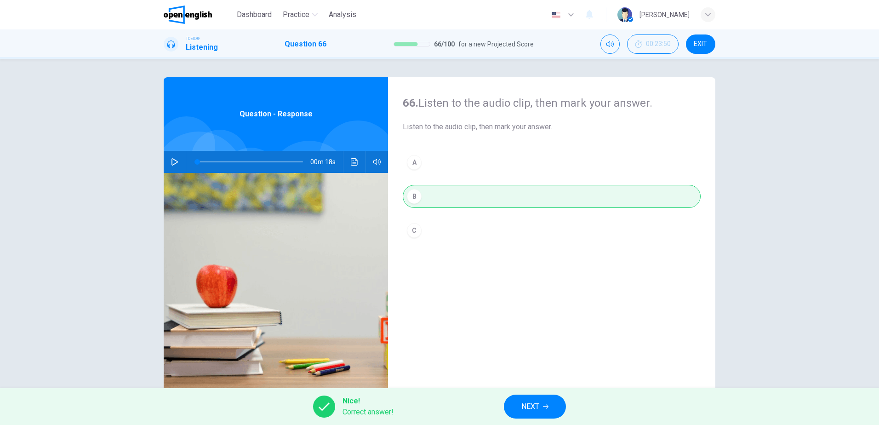
click at [551, 404] on button "NEXT" at bounding box center [535, 406] width 62 height 24
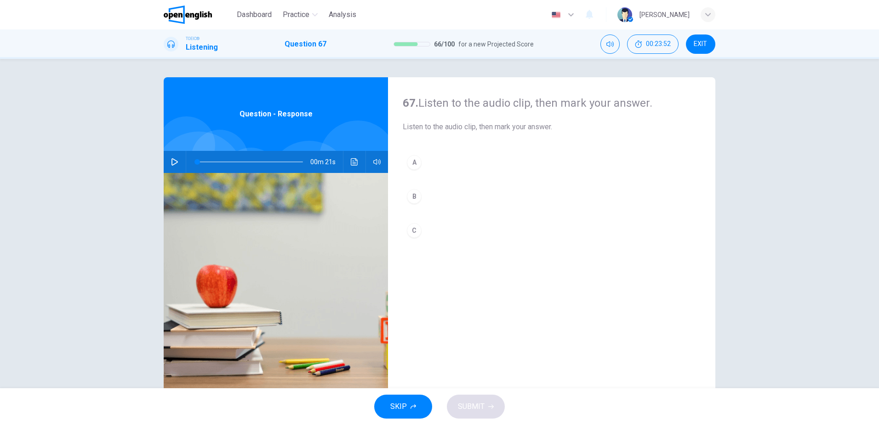
click at [171, 160] on icon "button" at bounding box center [174, 161] width 7 height 7
click at [420, 226] on button "C" at bounding box center [552, 230] width 298 height 23
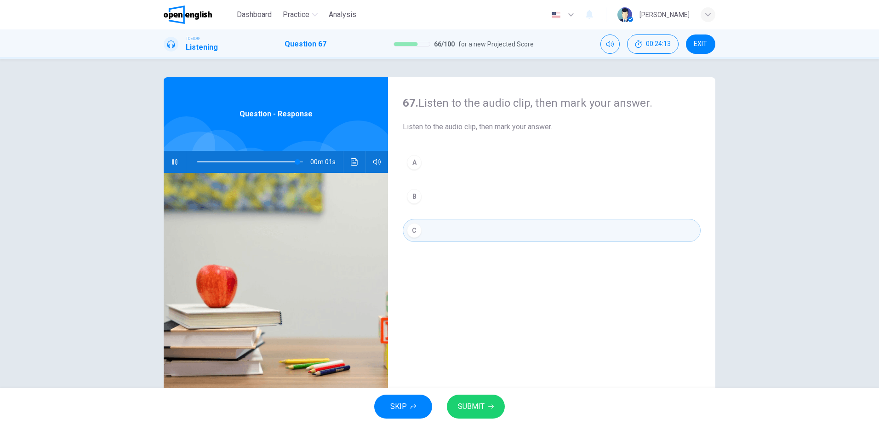
click at [482, 405] on span "SUBMIT" at bounding box center [471, 406] width 27 height 13
type input "*"
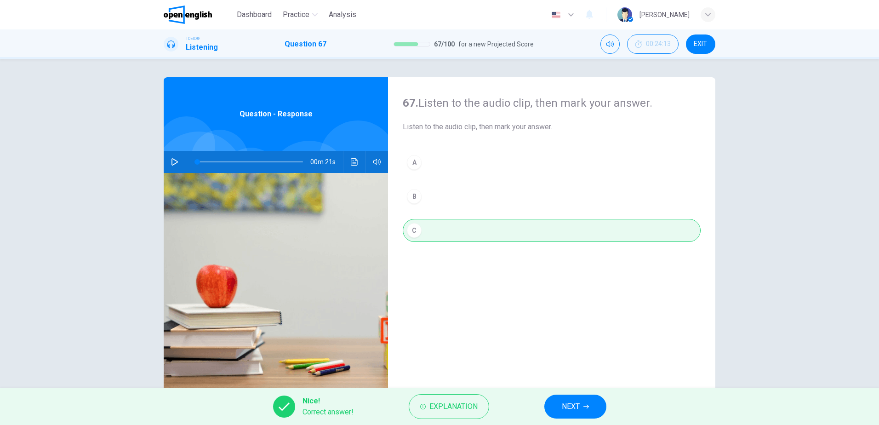
click at [558, 406] on button "NEXT" at bounding box center [575, 406] width 62 height 24
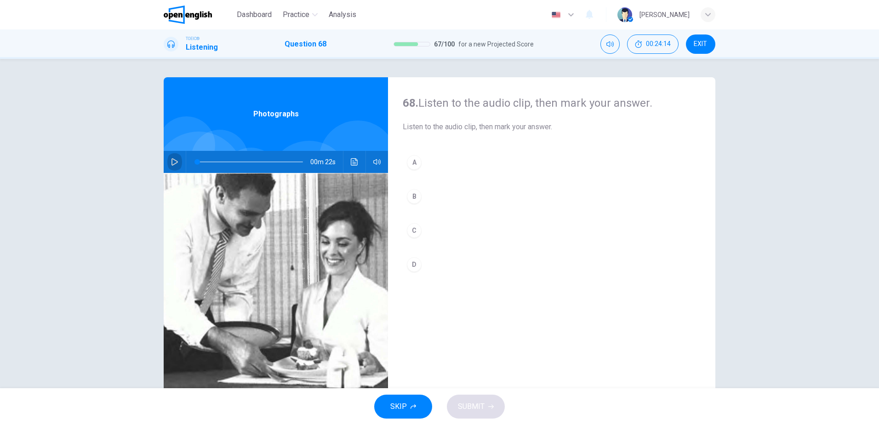
click at [171, 159] on icon "button" at bounding box center [174, 161] width 6 height 7
click at [423, 231] on button "C" at bounding box center [552, 230] width 298 height 23
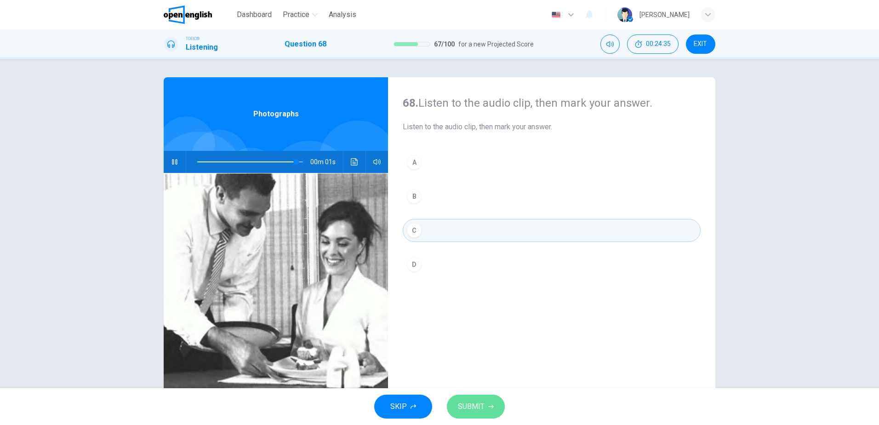
click at [474, 413] on button "SUBMIT" at bounding box center [476, 406] width 58 height 24
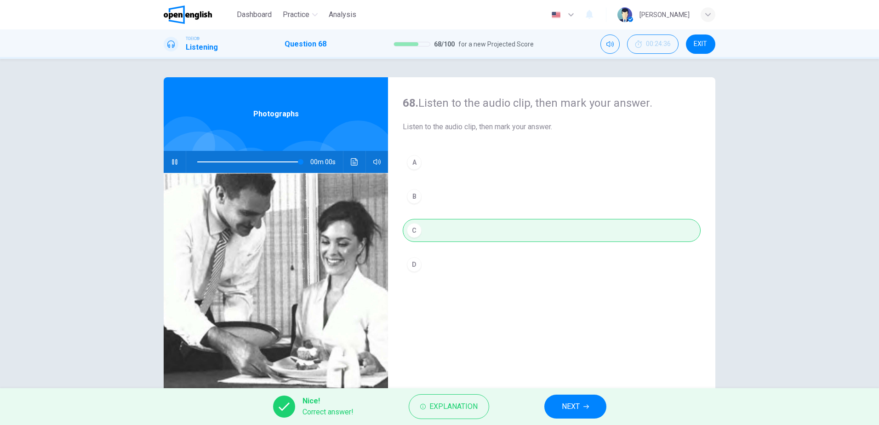
type input "*"
click at [580, 409] on span "NEXT" at bounding box center [571, 406] width 18 height 13
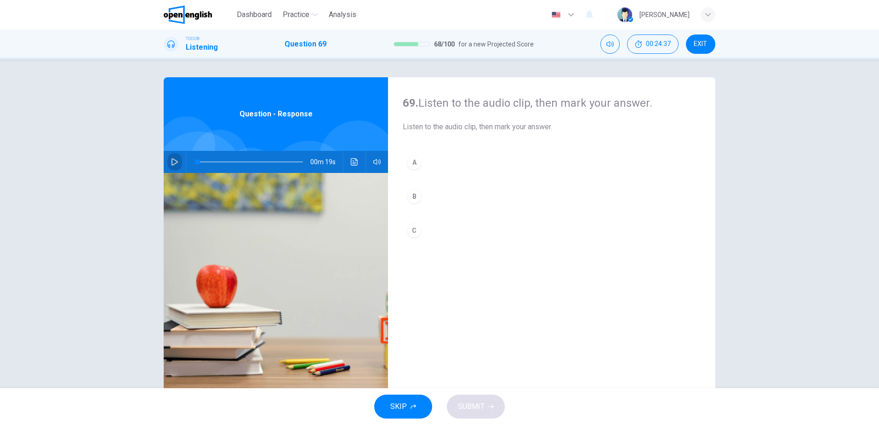
click at [171, 162] on icon "button" at bounding box center [174, 161] width 7 height 7
click at [422, 196] on button "B" at bounding box center [552, 196] width 298 height 23
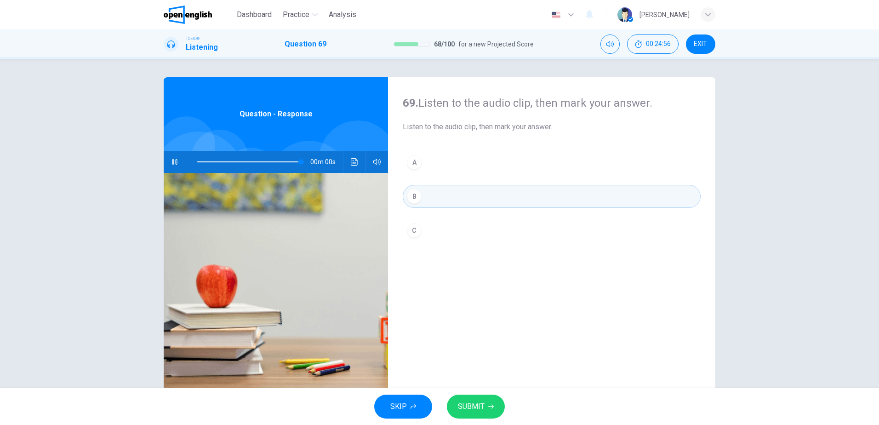
type input "*"
click at [485, 405] on button "SUBMIT" at bounding box center [476, 406] width 58 height 24
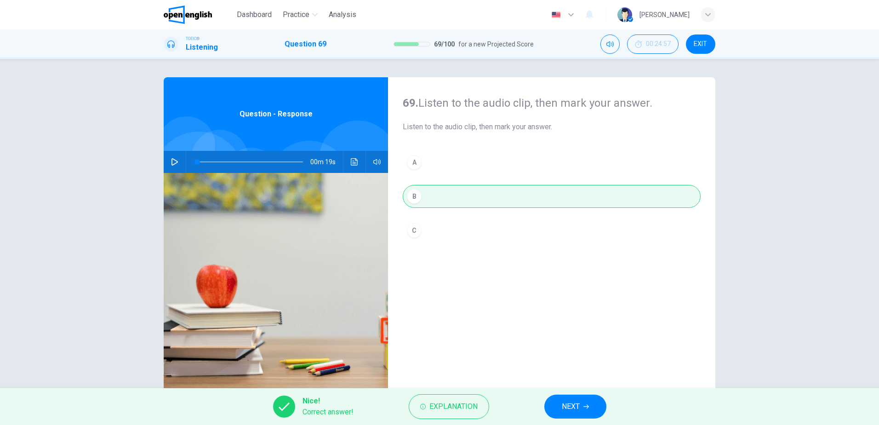
click at [579, 403] on span "NEXT" at bounding box center [571, 406] width 18 height 13
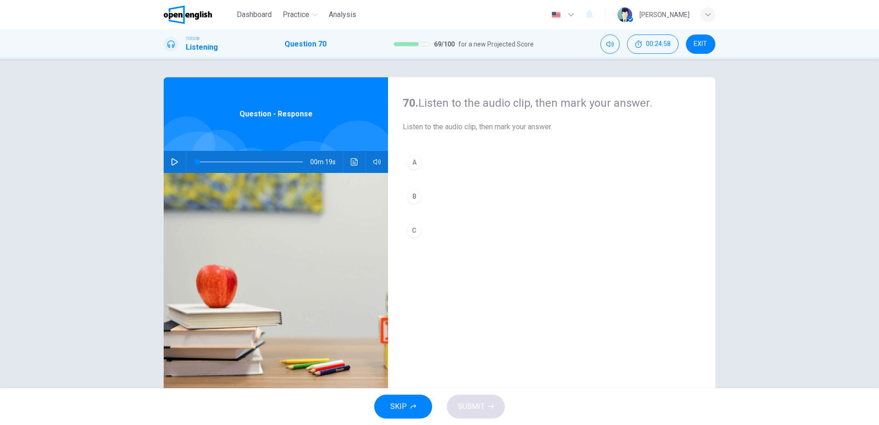
click at [169, 161] on button "button" at bounding box center [174, 162] width 15 height 22
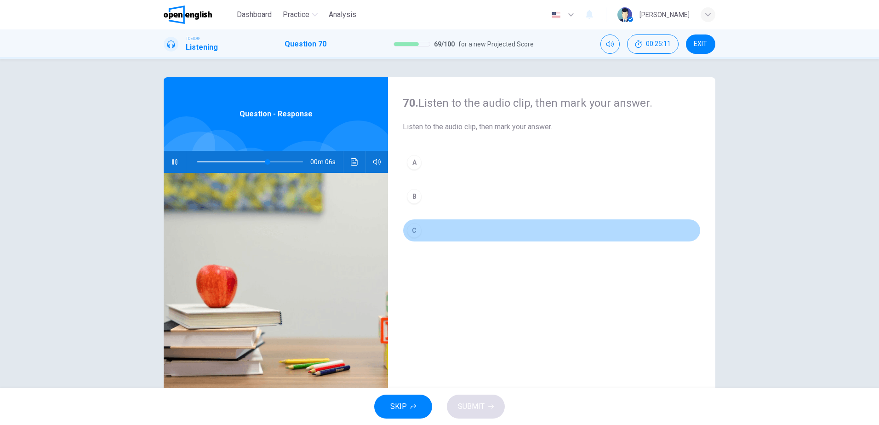
click at [447, 230] on button "C" at bounding box center [552, 230] width 298 height 23
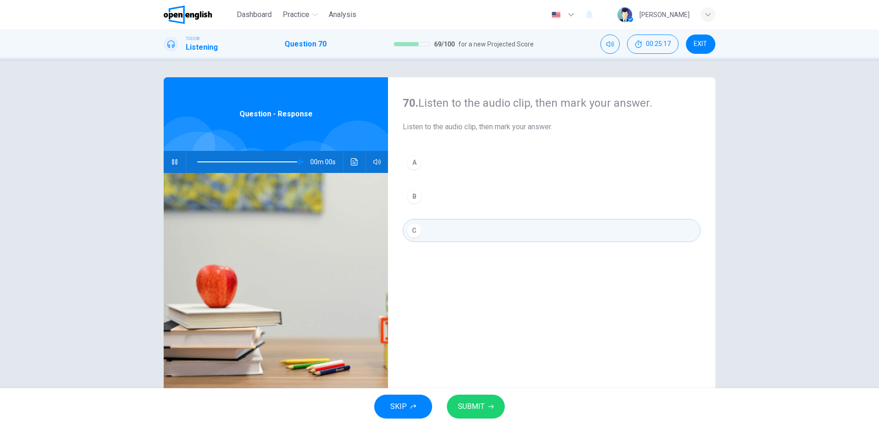
click at [472, 404] on span "SUBMIT" at bounding box center [471, 406] width 27 height 13
type input "*"
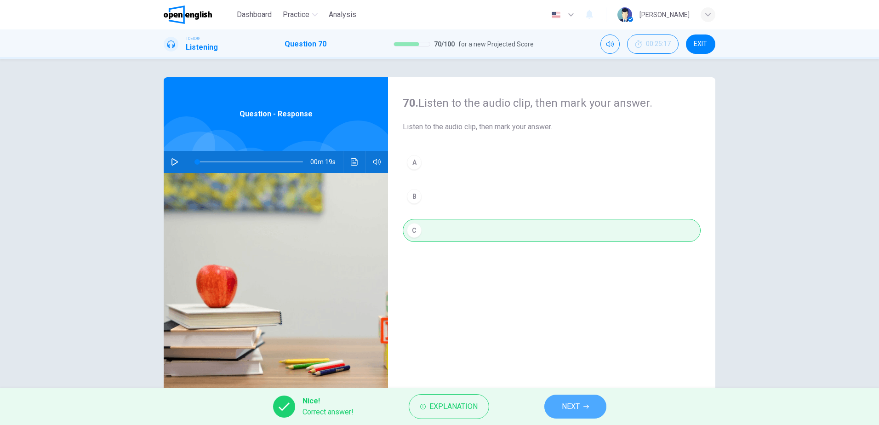
click at [572, 409] on span "NEXT" at bounding box center [571, 406] width 18 height 13
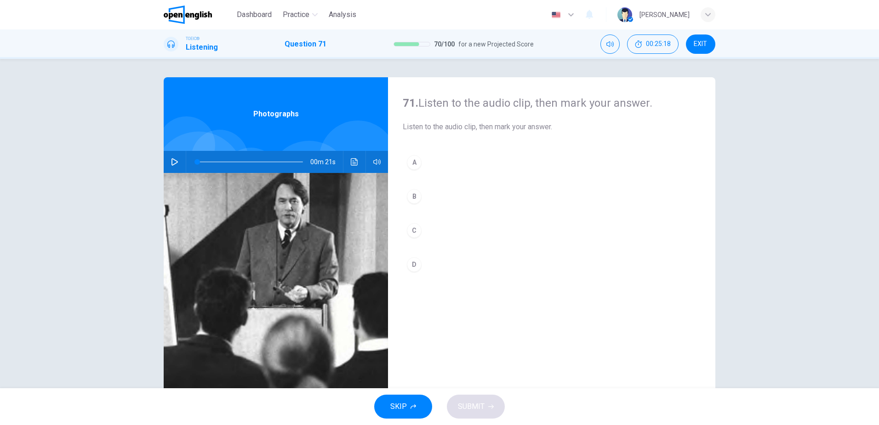
click at [171, 162] on icon "button" at bounding box center [174, 161] width 7 height 7
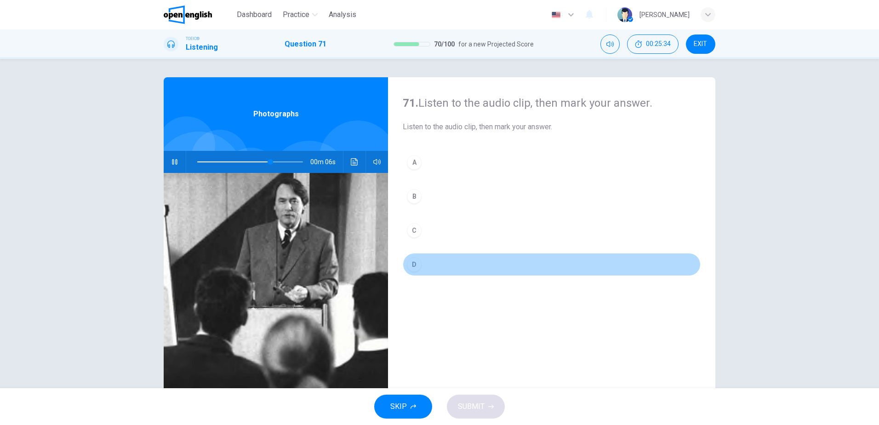
click at [432, 264] on button "D" at bounding box center [552, 264] width 298 height 23
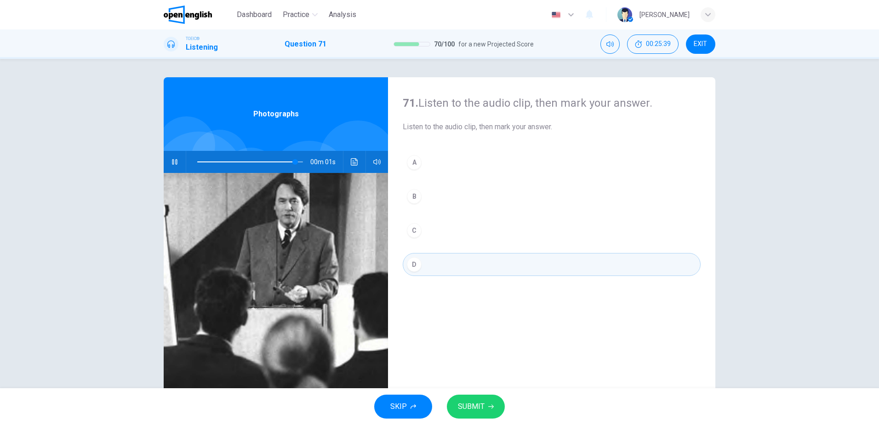
click at [490, 406] on icon "button" at bounding box center [491, 406] width 6 height 6
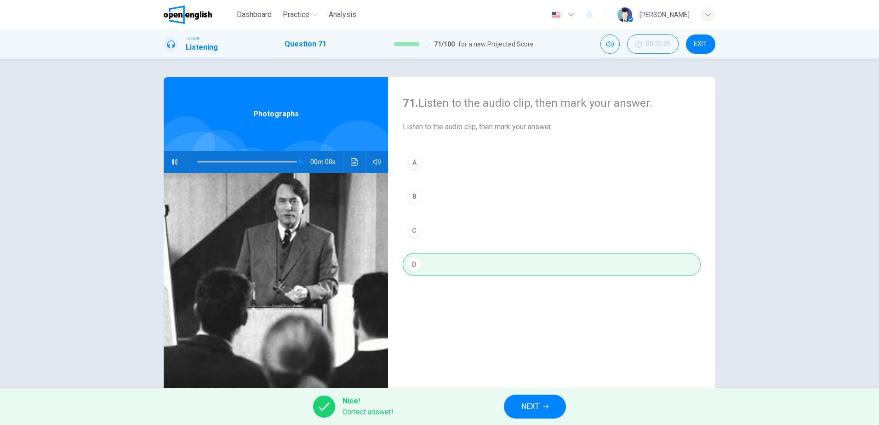
type input "*"
click at [525, 413] on button "NEXT" at bounding box center [535, 406] width 62 height 24
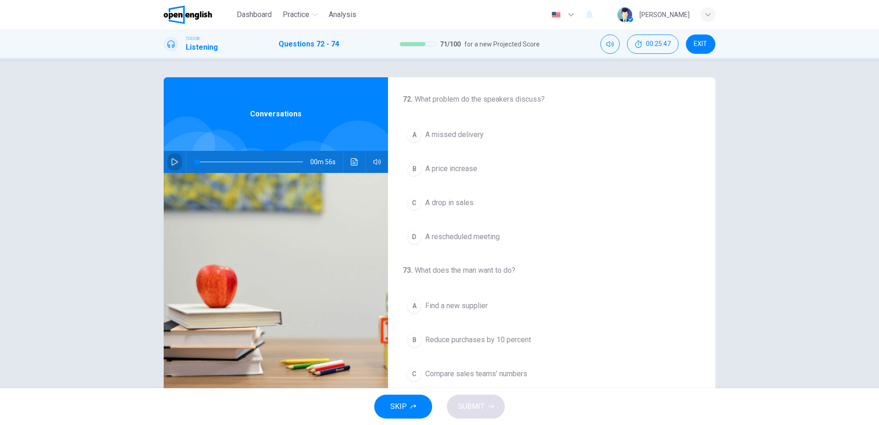
click at [172, 162] on icon "button" at bounding box center [174, 161] width 7 height 7
drag, startPoint x: 198, startPoint y: 162, endPoint x: 188, endPoint y: 159, distance: 10.5
click at [194, 159] on span at bounding box center [197, 162] width 6 height 6
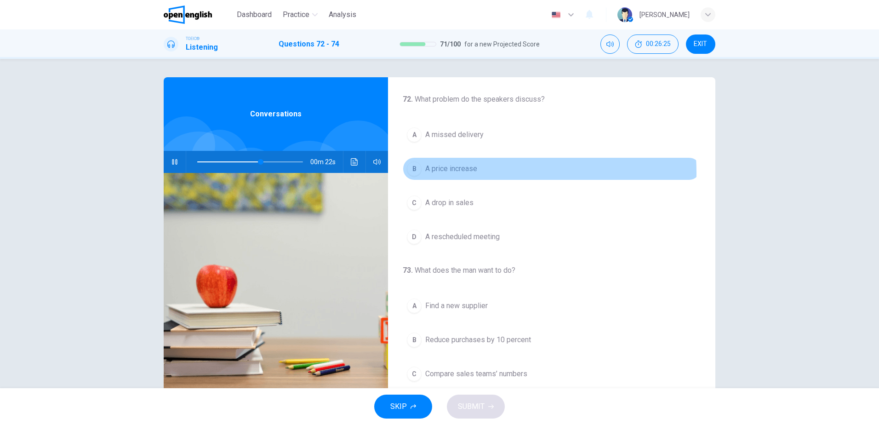
click at [453, 172] on span "A price increase" at bounding box center [451, 168] width 52 height 11
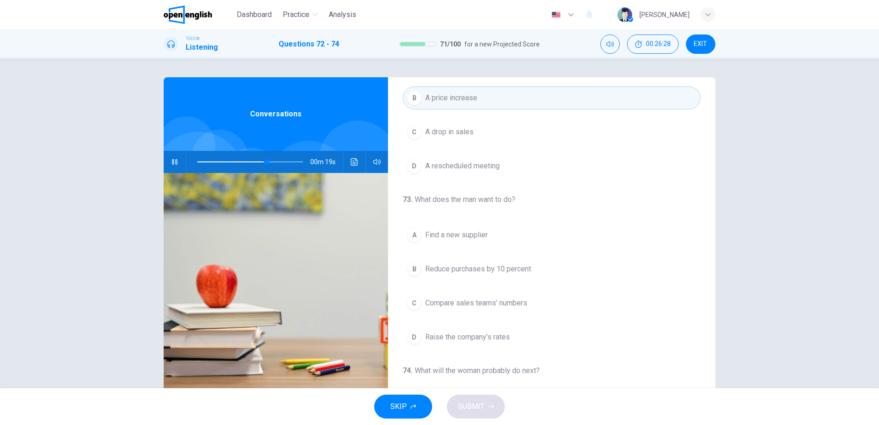
scroll to position [92, 0]
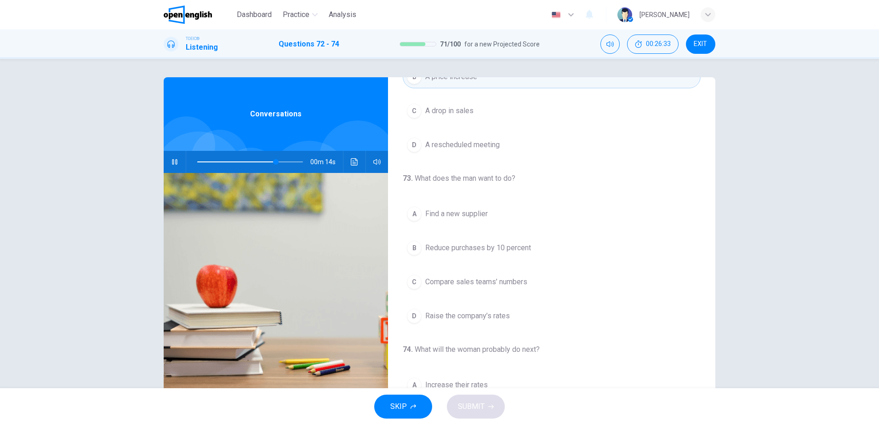
click at [442, 216] on span "Find a new supplier" at bounding box center [456, 213] width 63 height 11
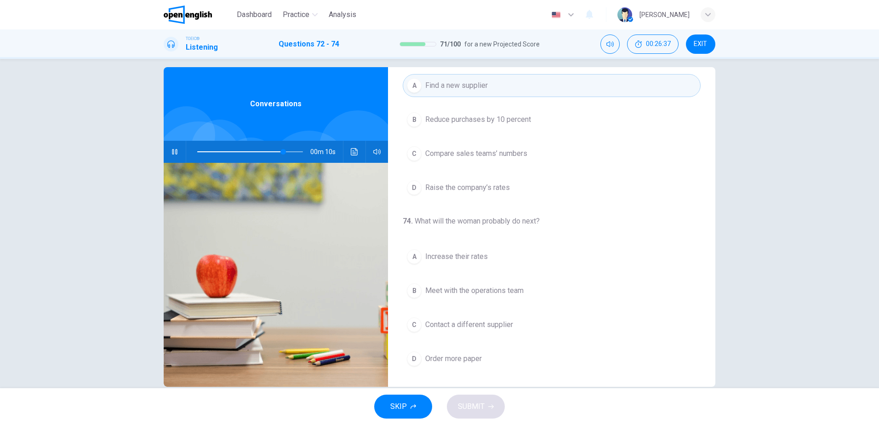
scroll to position [27, 0]
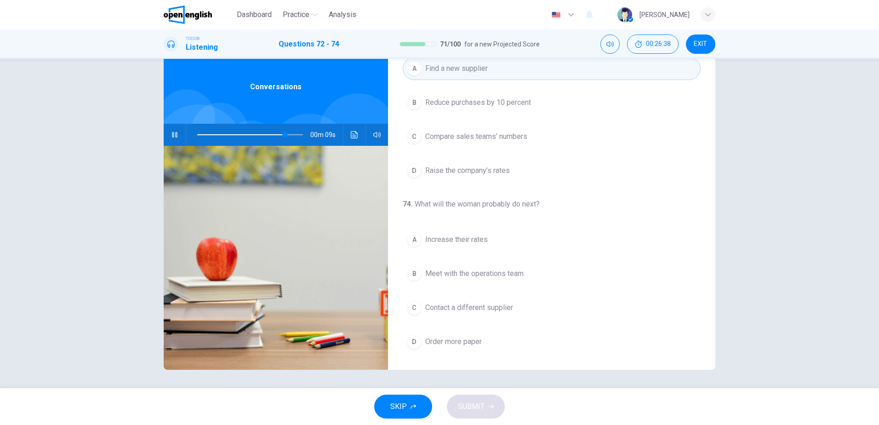
click at [506, 276] on span "Meet with the operations team" at bounding box center [474, 273] width 98 height 11
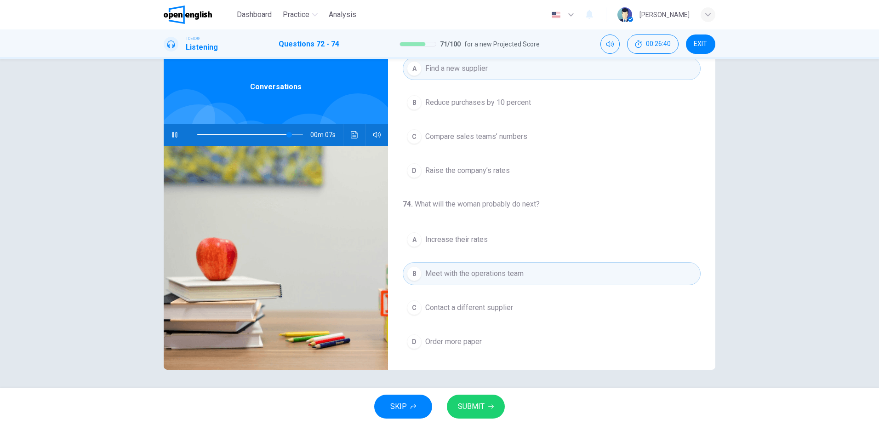
click at [197, 136] on span at bounding box center [250, 134] width 106 height 13
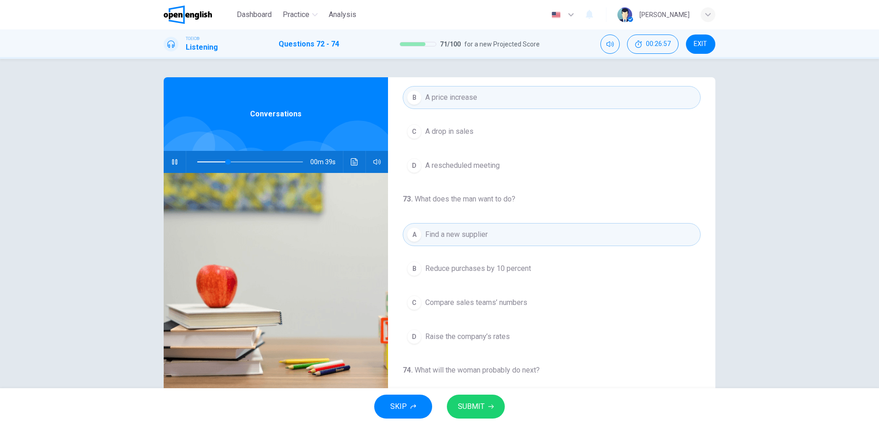
scroll to position [92, 0]
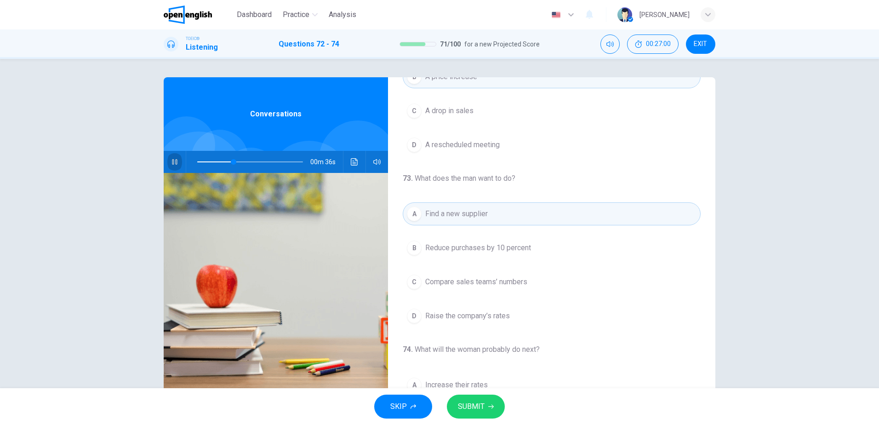
click at [172, 159] on icon "button" at bounding box center [174, 161] width 7 height 7
click at [171, 162] on icon "button" at bounding box center [174, 161] width 7 height 7
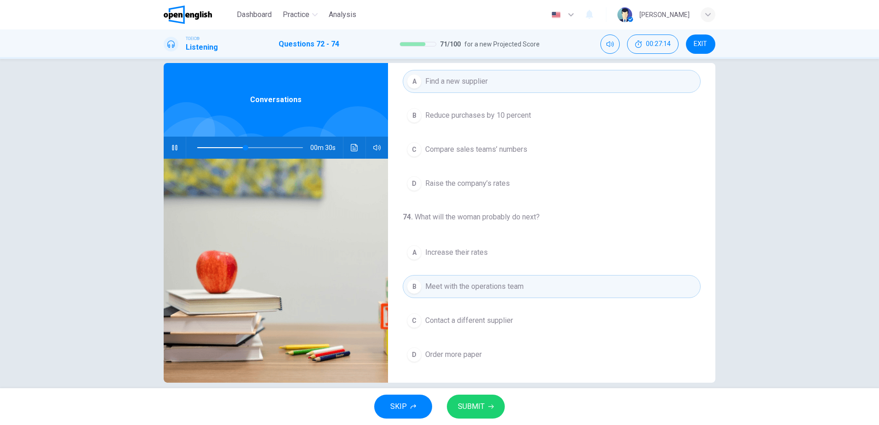
scroll to position [27, 0]
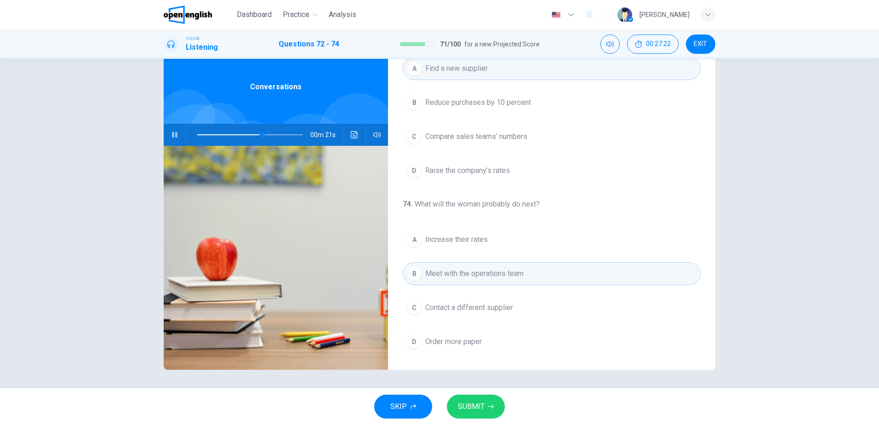
click at [480, 410] on span "SUBMIT" at bounding box center [471, 406] width 27 height 13
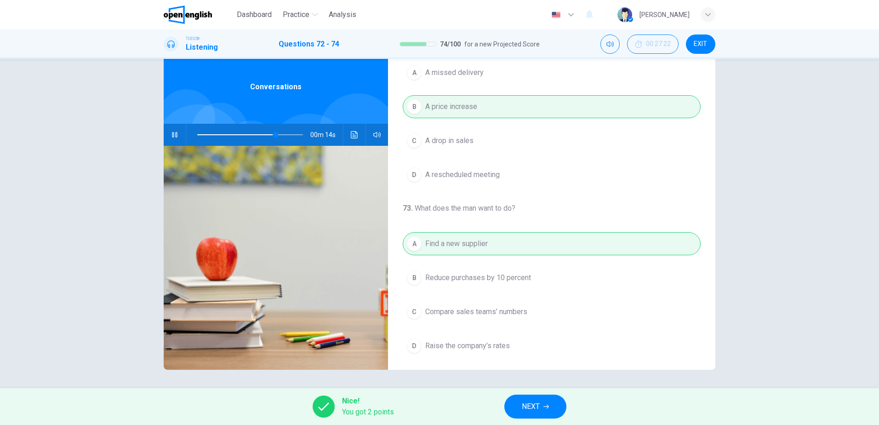
scroll to position [0, 0]
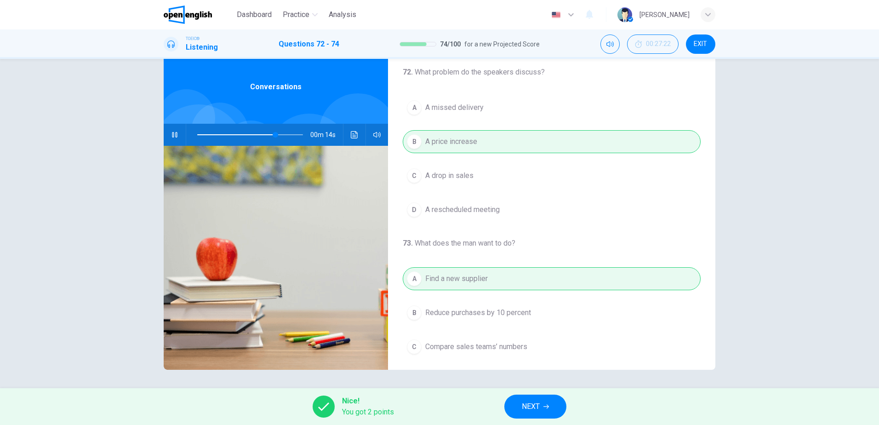
type input "**"
click at [517, 407] on button "NEXT" at bounding box center [535, 406] width 62 height 24
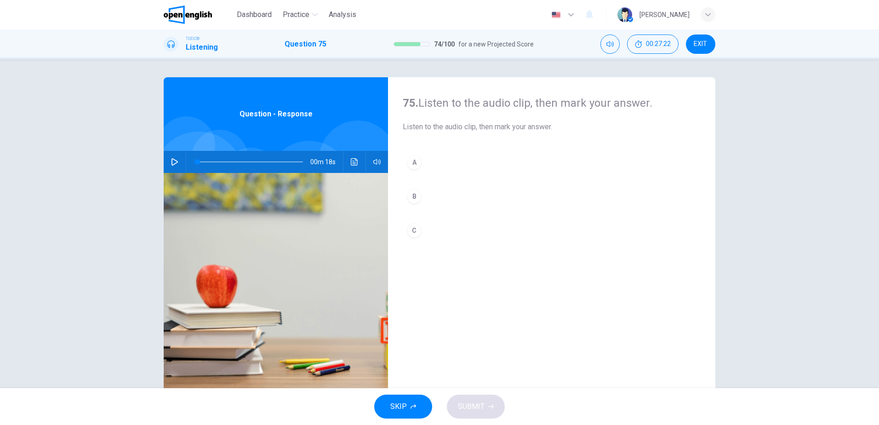
click at [177, 160] on button "button" at bounding box center [174, 162] width 15 height 22
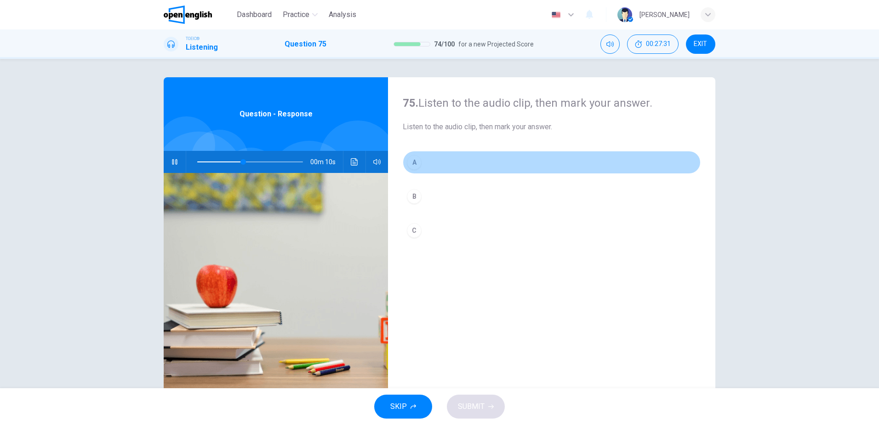
click at [413, 169] on div "A" at bounding box center [414, 162] width 15 height 15
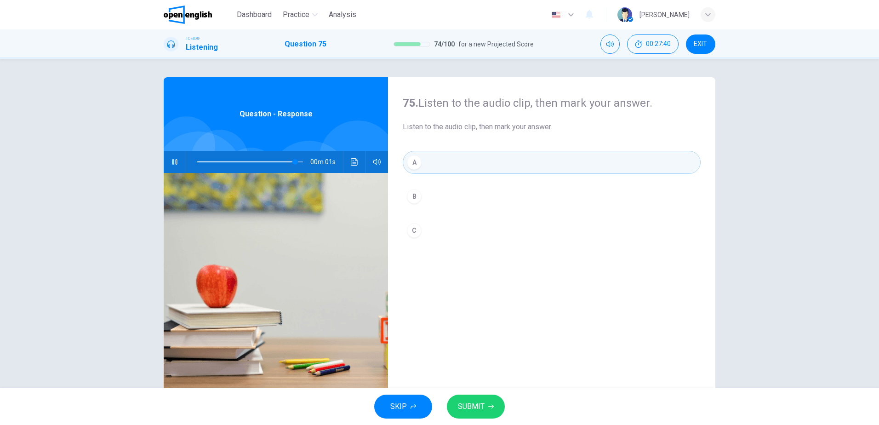
click at [475, 407] on span "SUBMIT" at bounding box center [471, 406] width 27 height 13
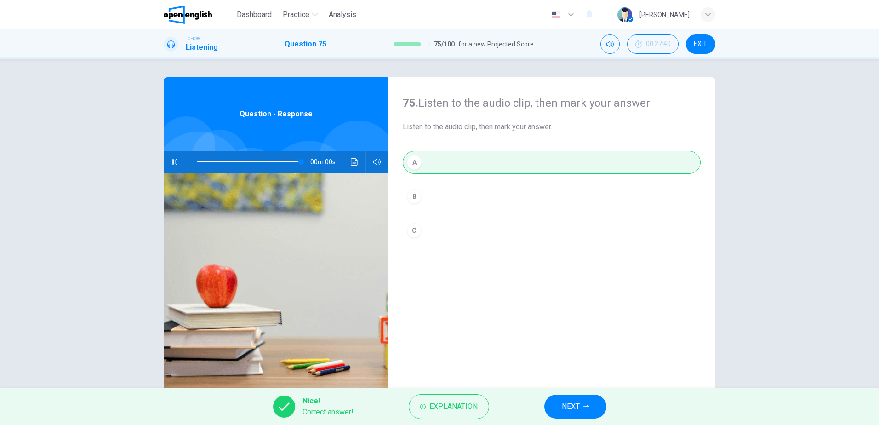
type input "*"
click at [577, 409] on span "NEXT" at bounding box center [571, 406] width 18 height 13
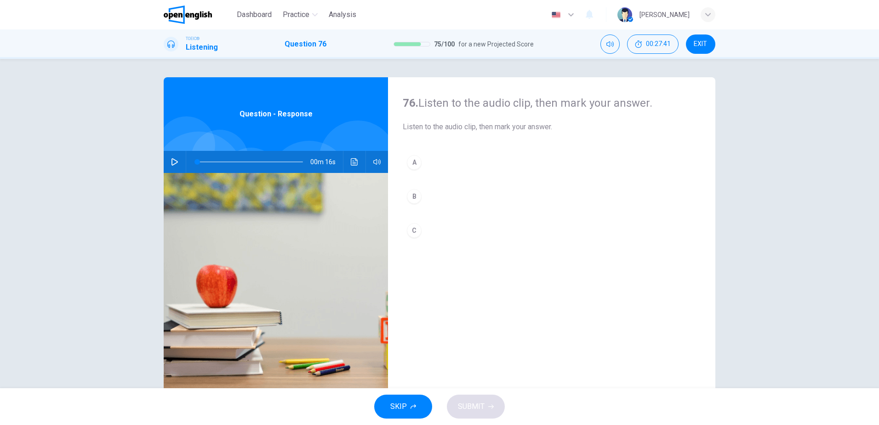
click at [177, 157] on button "button" at bounding box center [174, 162] width 15 height 22
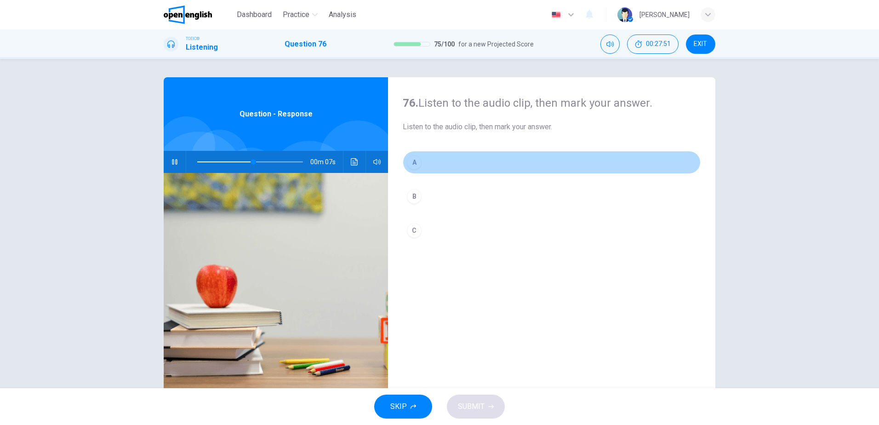
click at [438, 162] on button "A" at bounding box center [552, 162] width 298 height 23
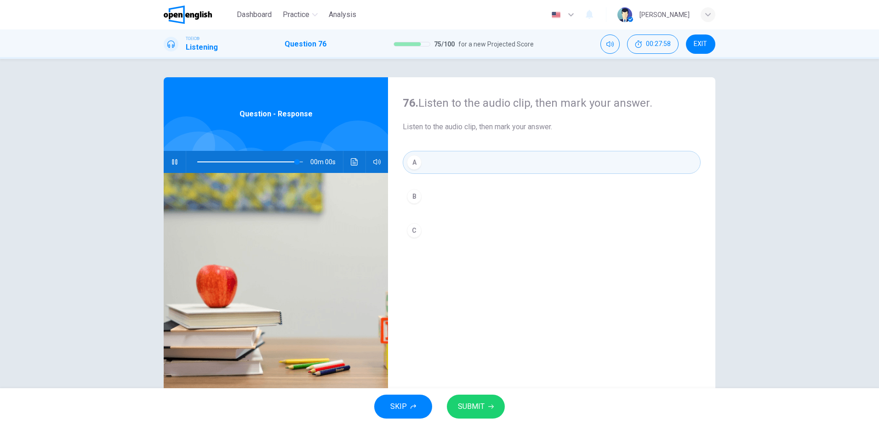
click at [480, 408] on span "SUBMIT" at bounding box center [471, 406] width 27 height 13
type input "*"
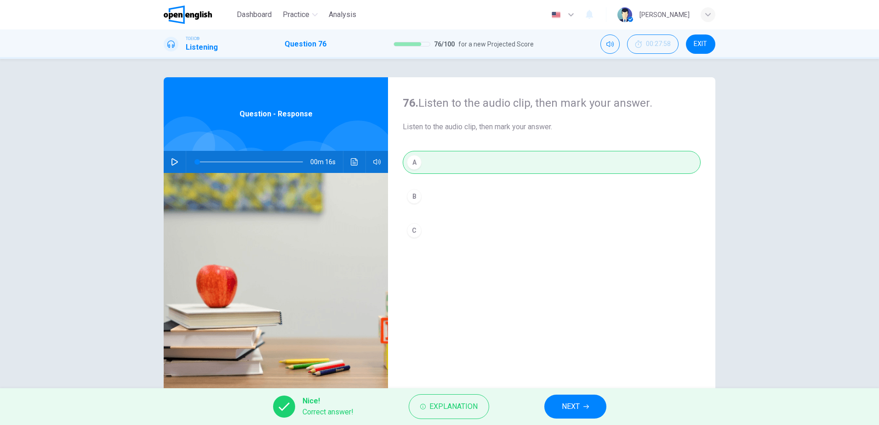
click at [588, 399] on button "NEXT" at bounding box center [575, 406] width 62 height 24
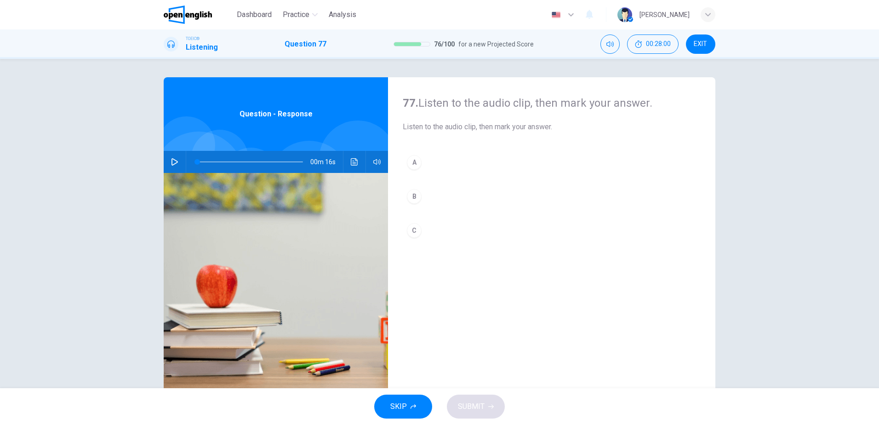
click at [175, 157] on button "button" at bounding box center [174, 162] width 15 height 22
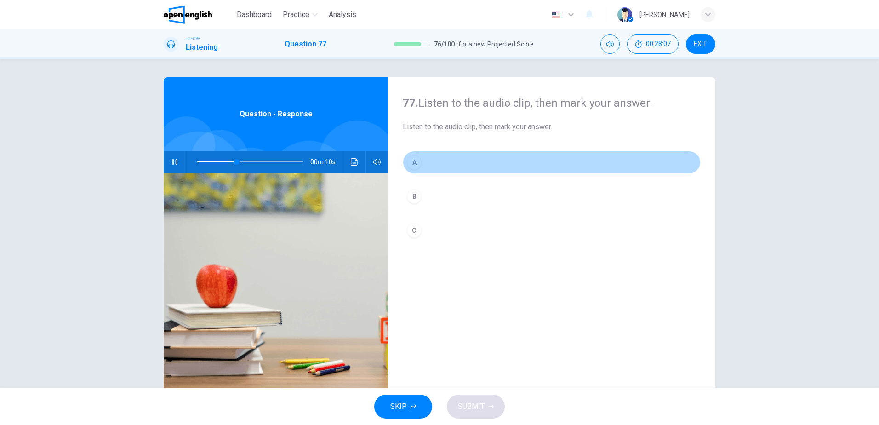
click at [442, 166] on button "A" at bounding box center [552, 162] width 298 height 23
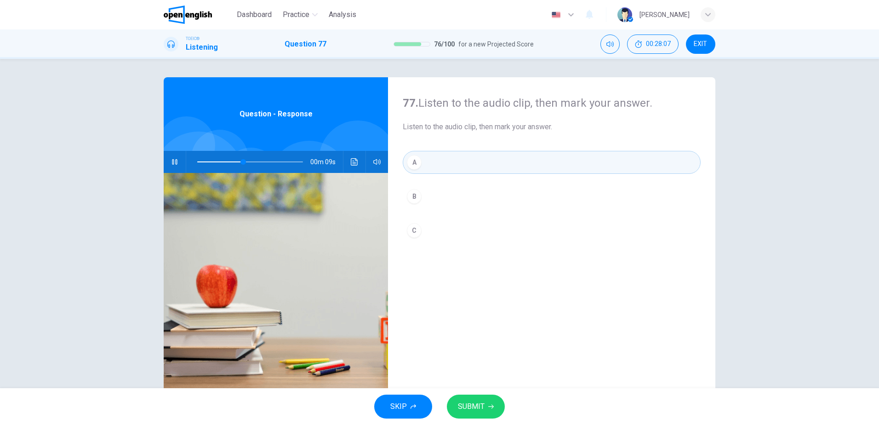
click at [478, 407] on span "SUBMIT" at bounding box center [471, 406] width 27 height 13
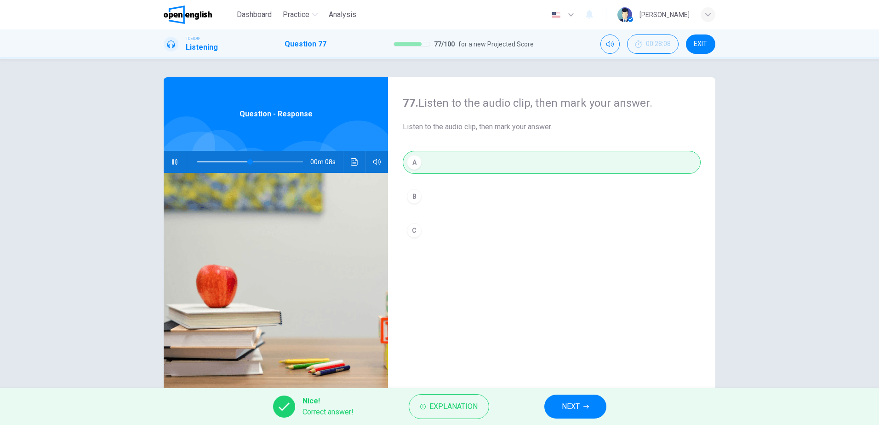
type input "**"
click at [573, 406] on span "NEXT" at bounding box center [571, 406] width 18 height 13
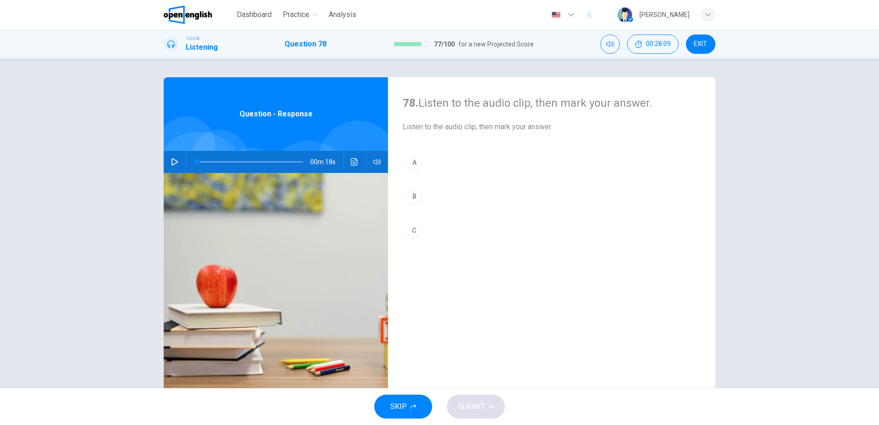
click at [172, 158] on icon "button" at bounding box center [174, 161] width 7 height 7
click at [439, 170] on button "A" at bounding box center [552, 162] width 298 height 23
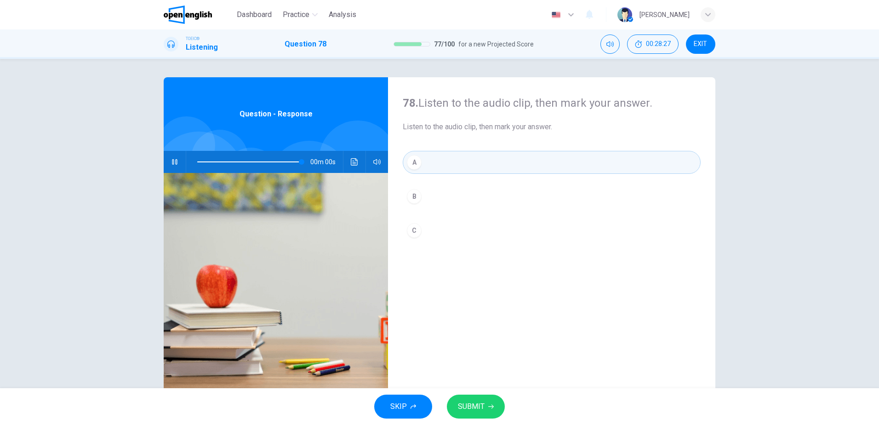
type input "*"
click at [492, 410] on button "SUBMIT" at bounding box center [476, 406] width 58 height 24
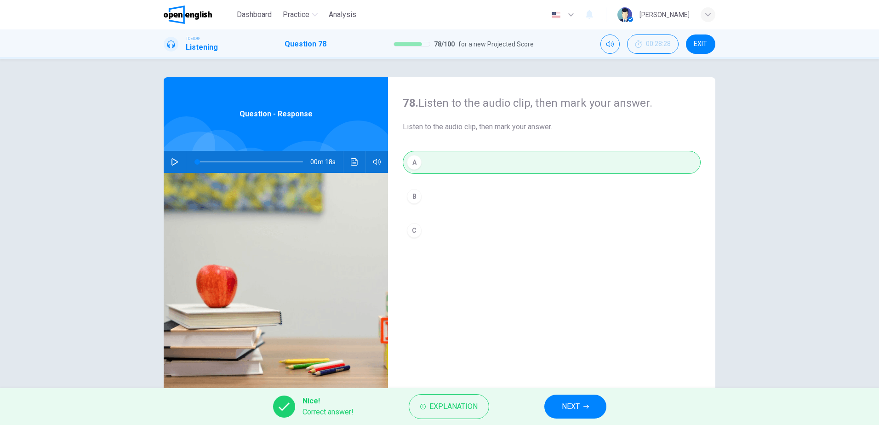
click at [555, 412] on button "NEXT" at bounding box center [575, 406] width 62 height 24
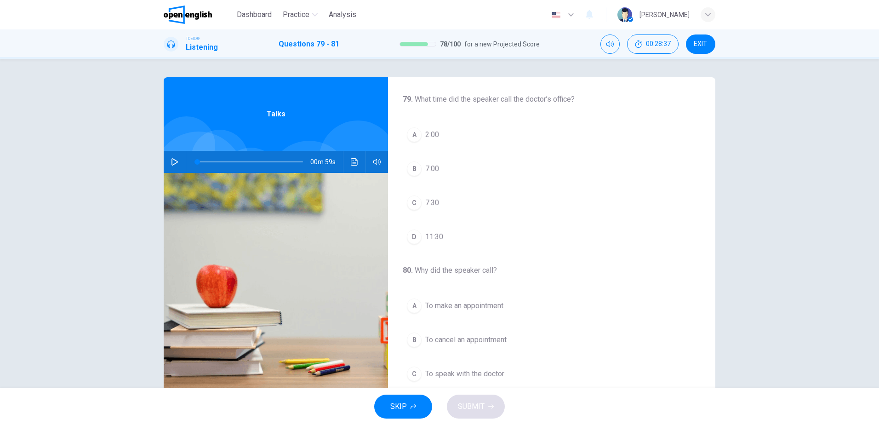
click at [174, 162] on icon "button" at bounding box center [174, 161] width 6 height 7
click at [419, 205] on div "C" at bounding box center [414, 202] width 15 height 15
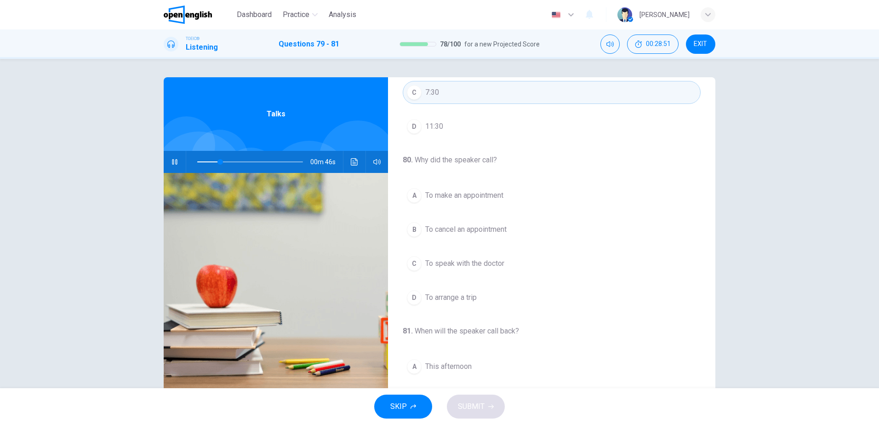
scroll to position [138, 0]
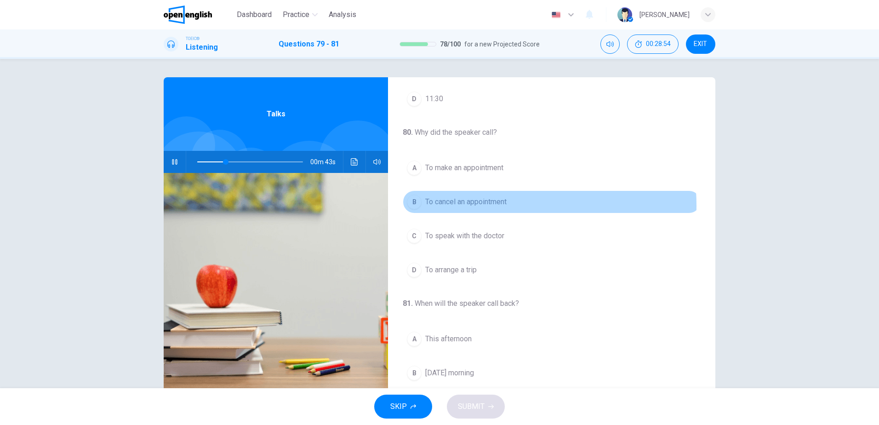
click at [461, 205] on span "To cancel an appointment" at bounding box center [465, 201] width 81 height 11
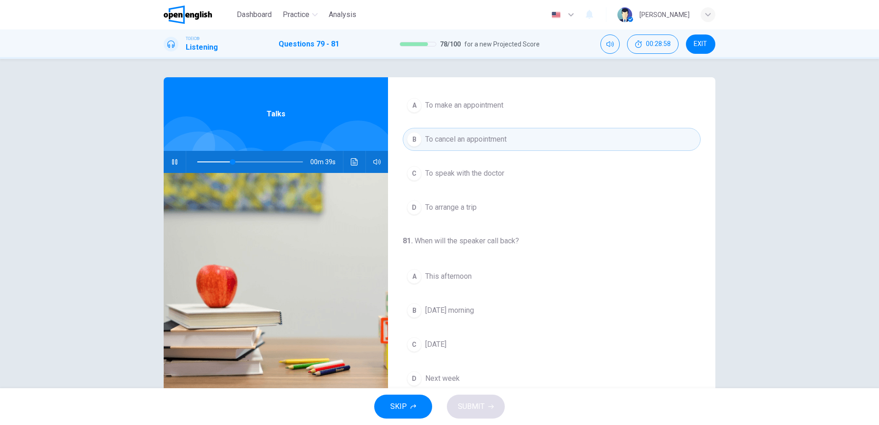
scroll to position [210, 0]
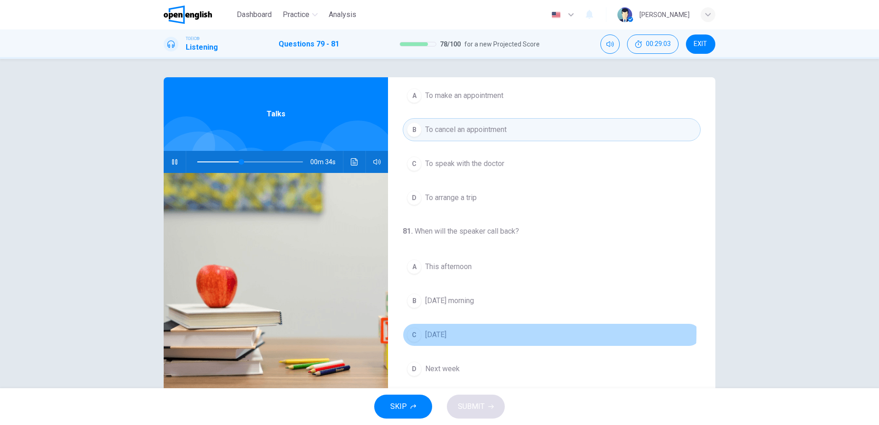
click at [446, 332] on span "[DATE]" at bounding box center [435, 334] width 21 height 11
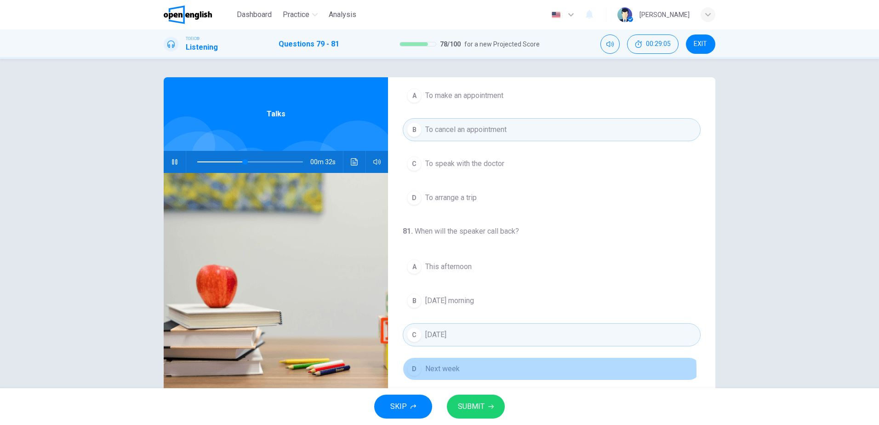
click at [442, 371] on span "Next week" at bounding box center [442, 368] width 34 height 11
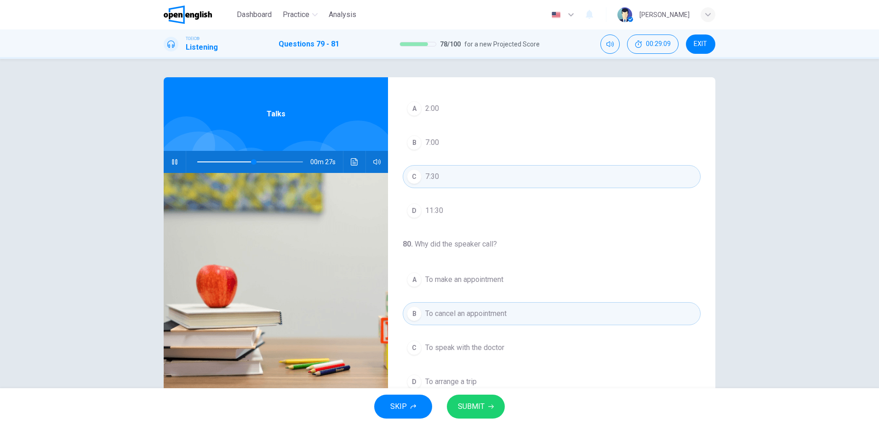
scroll to position [0, 0]
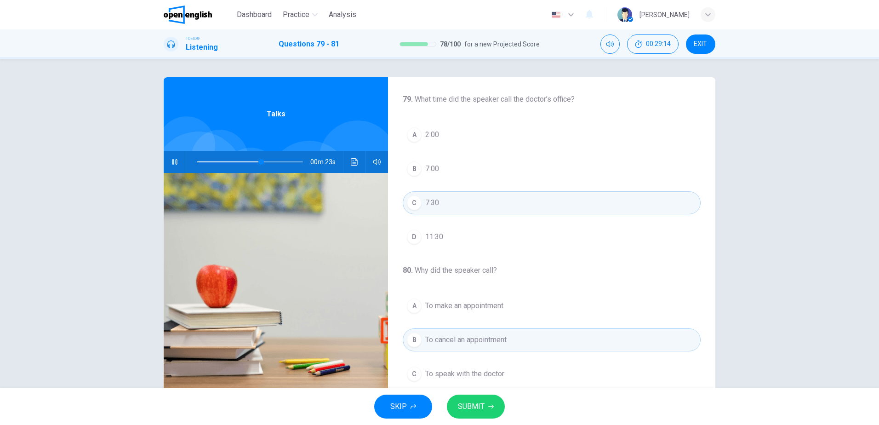
click at [466, 407] on span "SUBMIT" at bounding box center [471, 406] width 27 height 13
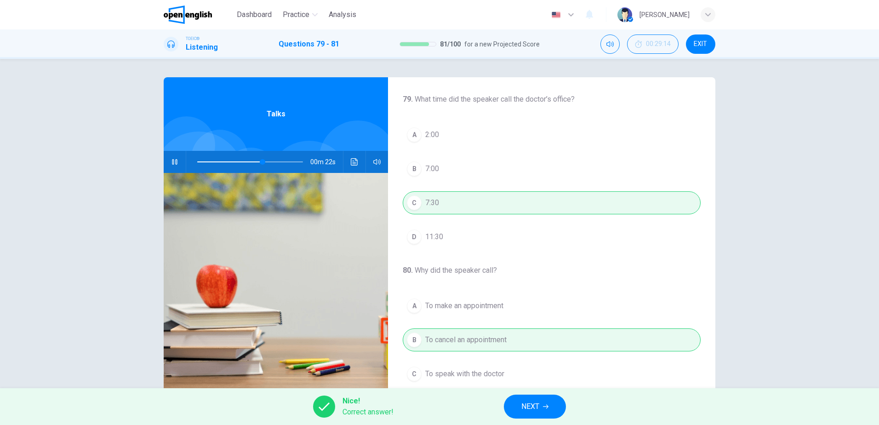
type input "**"
click at [532, 407] on span "NEXT" at bounding box center [530, 406] width 18 height 13
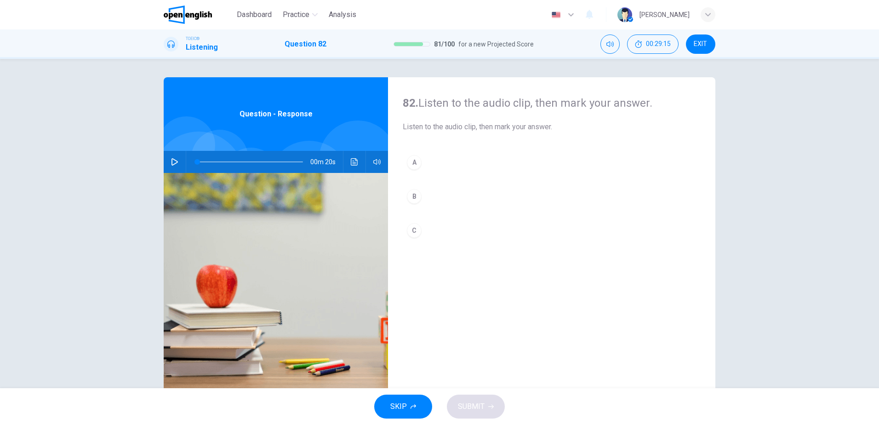
click at [176, 163] on button "button" at bounding box center [174, 162] width 15 height 22
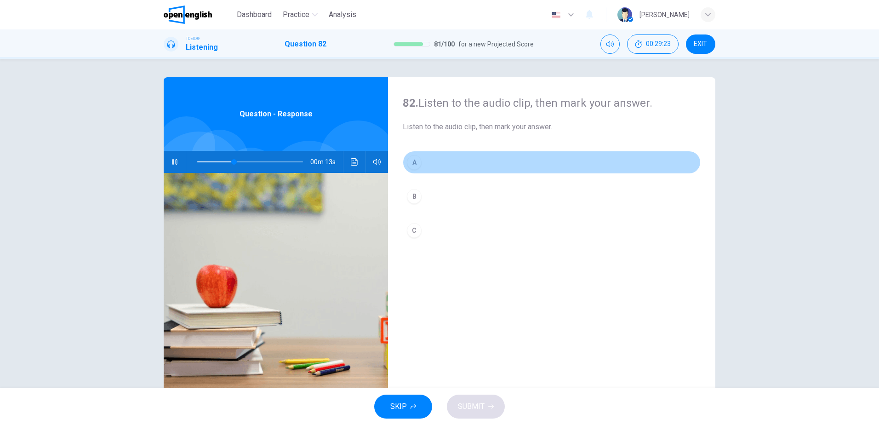
click at [434, 163] on button "A" at bounding box center [552, 162] width 298 height 23
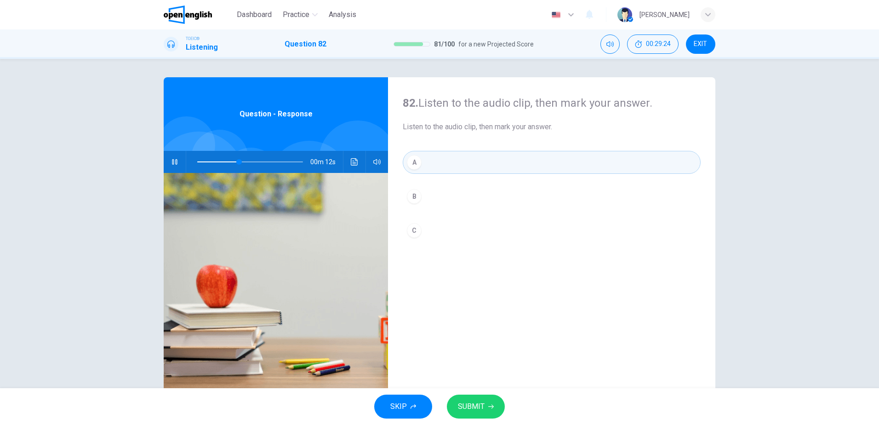
click at [459, 410] on span "SUBMIT" at bounding box center [471, 406] width 27 height 13
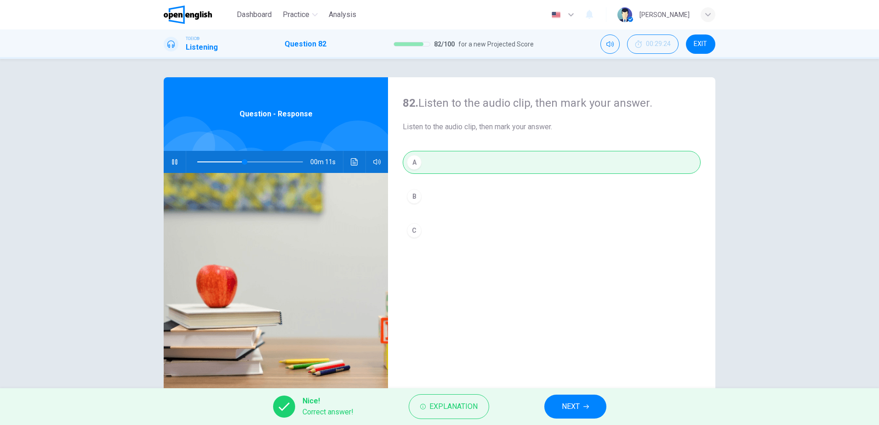
type input "**"
click at [564, 405] on span "NEXT" at bounding box center [571, 406] width 18 height 13
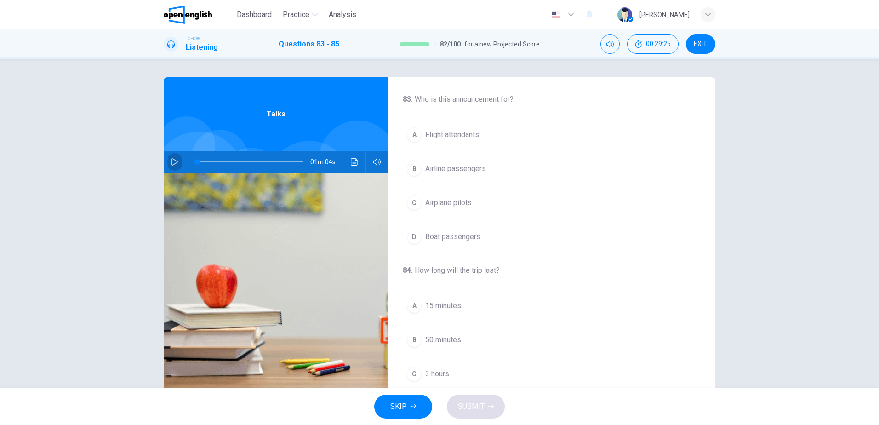
click at [168, 156] on button "button" at bounding box center [174, 162] width 15 height 22
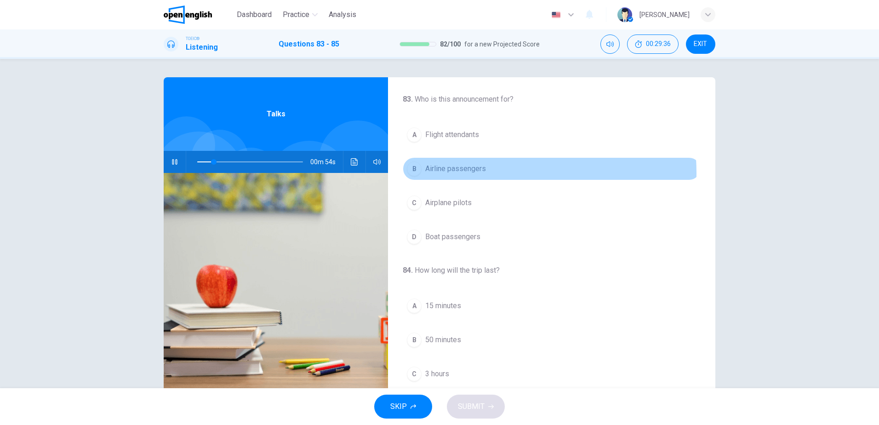
click at [466, 173] on span "Airline passengers" at bounding box center [455, 168] width 61 height 11
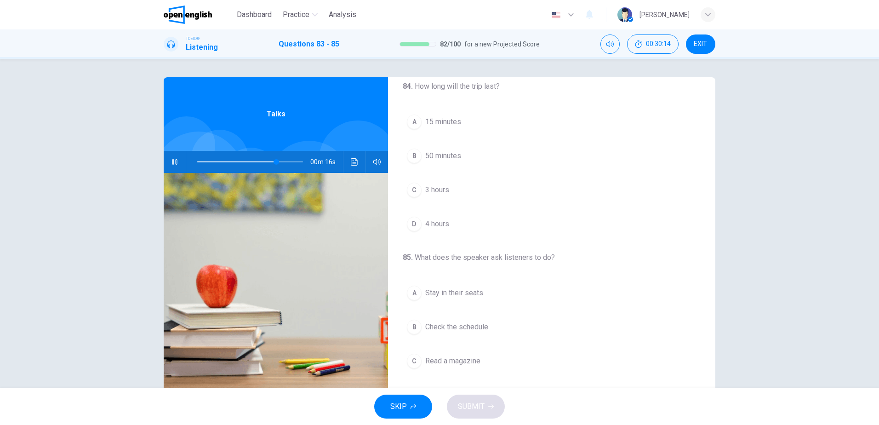
scroll to position [210, 0]
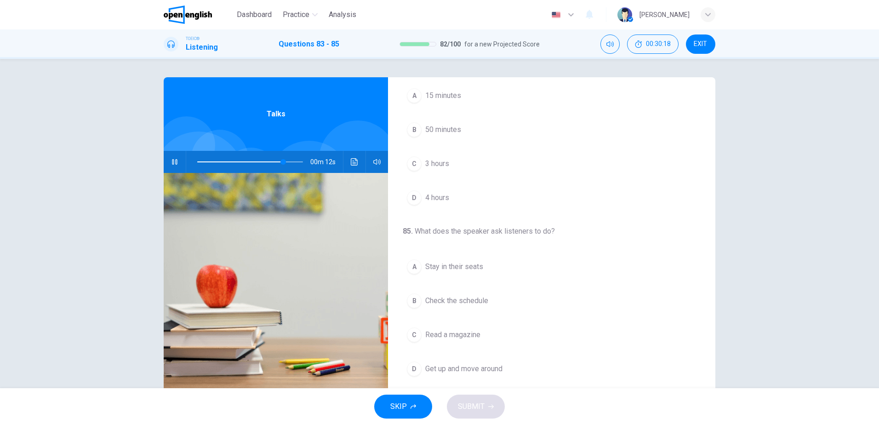
click at [199, 161] on span at bounding box center [240, 161] width 86 height 1
click at [202, 160] on span at bounding box center [205, 162] width 6 height 6
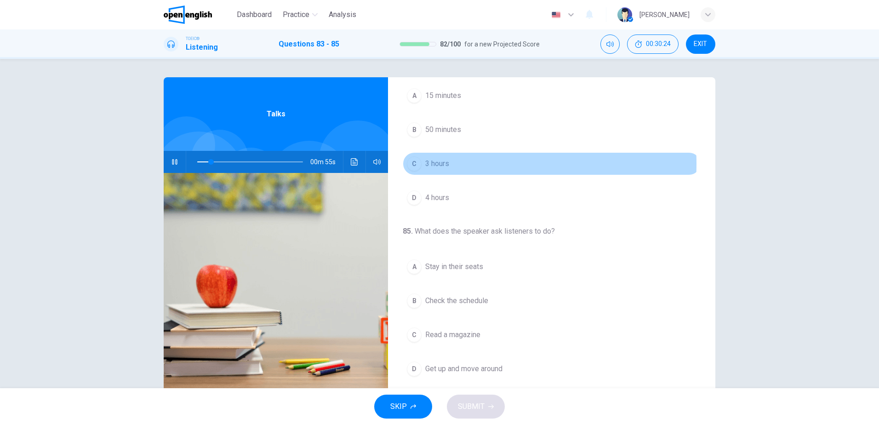
click at [425, 164] on span "3 hours" at bounding box center [437, 163] width 24 height 11
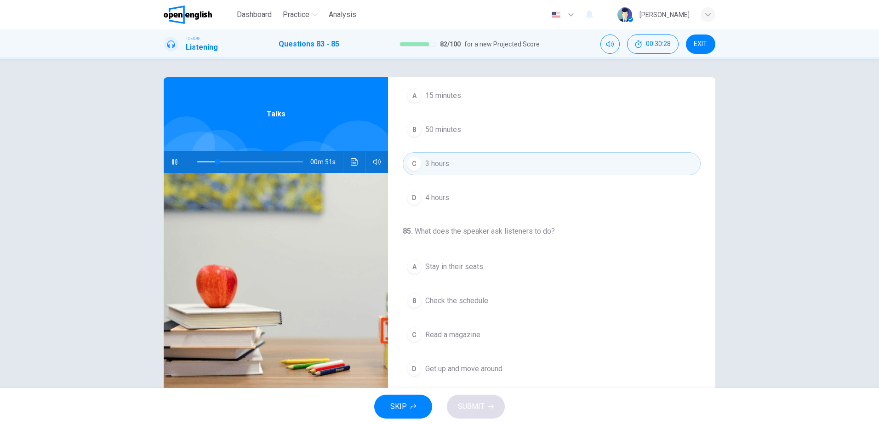
click at [469, 301] on span "Check the schedule" at bounding box center [456, 300] width 63 height 11
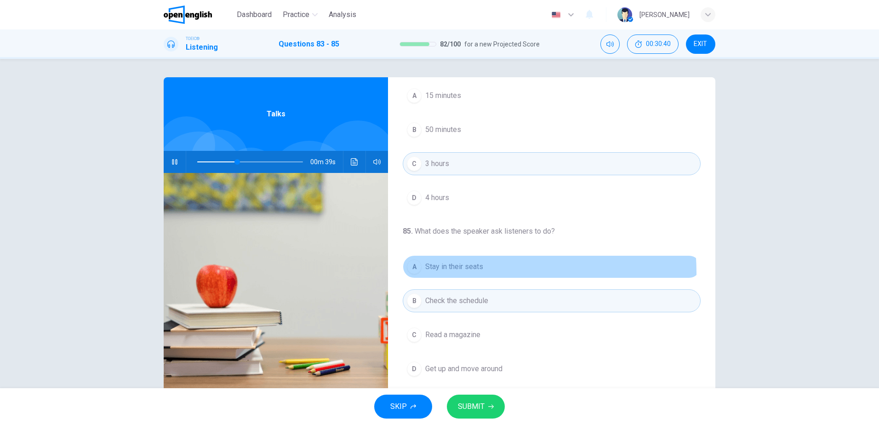
click at [449, 273] on button "A Stay in their seats" at bounding box center [552, 266] width 298 height 23
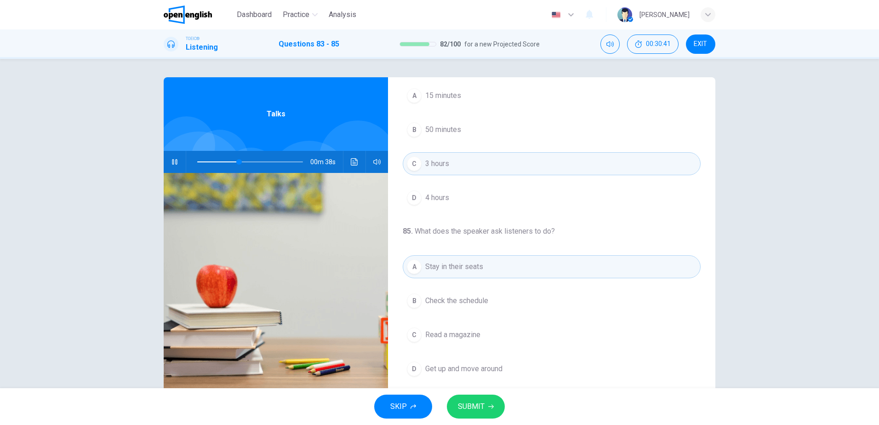
click at [474, 409] on span "SUBMIT" at bounding box center [471, 406] width 27 height 13
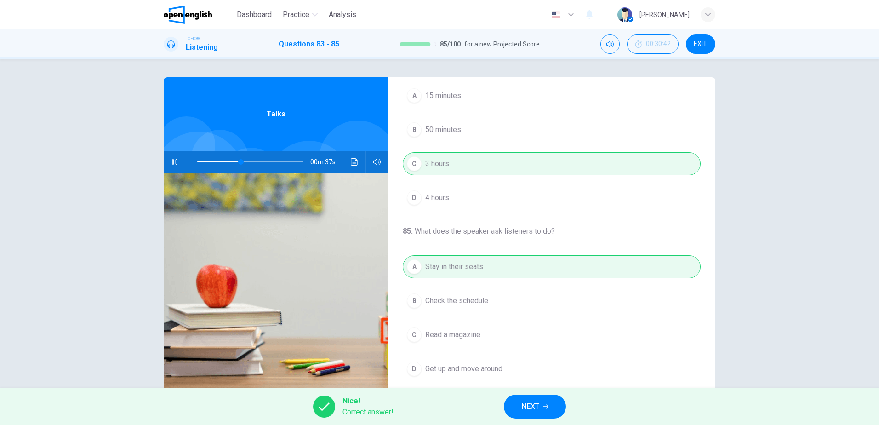
type input "**"
click at [522, 404] on span "NEXT" at bounding box center [530, 406] width 18 height 13
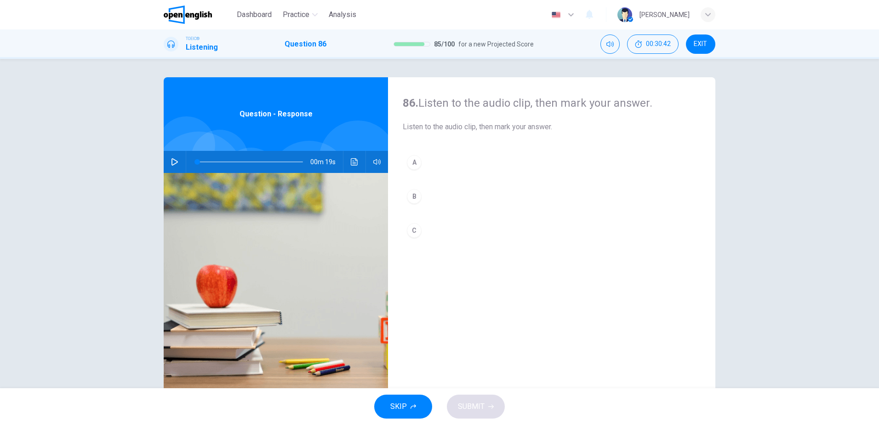
click at [172, 163] on icon "button" at bounding box center [174, 161] width 7 height 7
click at [415, 202] on div "B" at bounding box center [414, 196] width 15 height 15
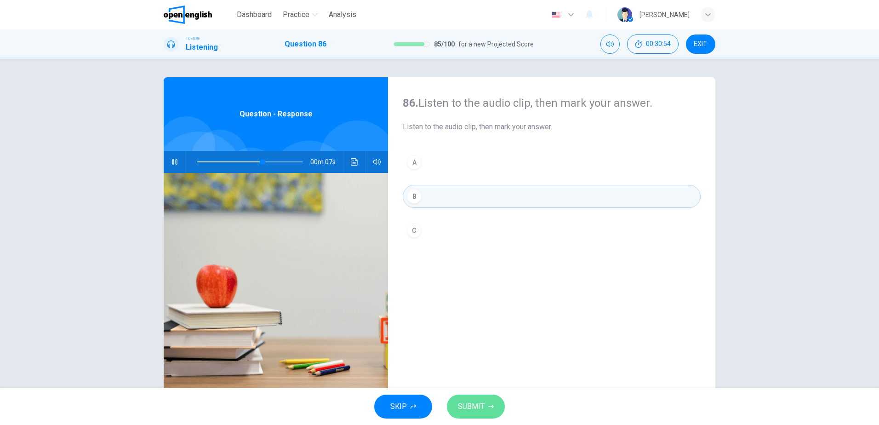
click at [472, 409] on span "SUBMIT" at bounding box center [471, 406] width 27 height 13
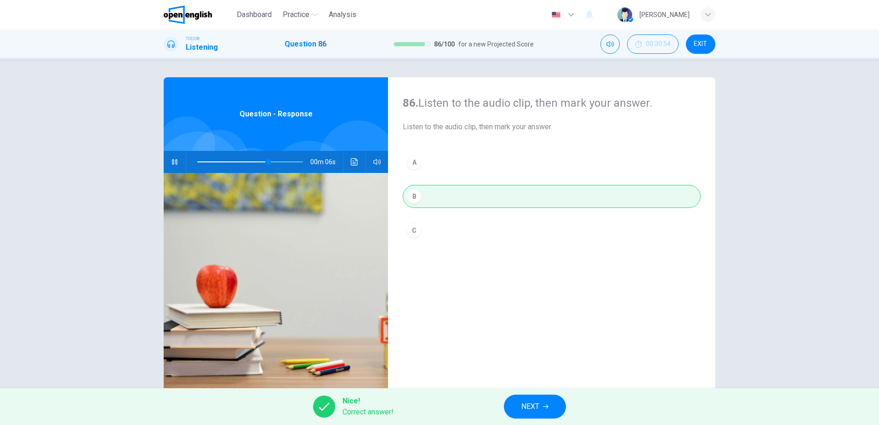
type input "**"
click at [552, 398] on button "NEXT" at bounding box center [535, 406] width 62 height 24
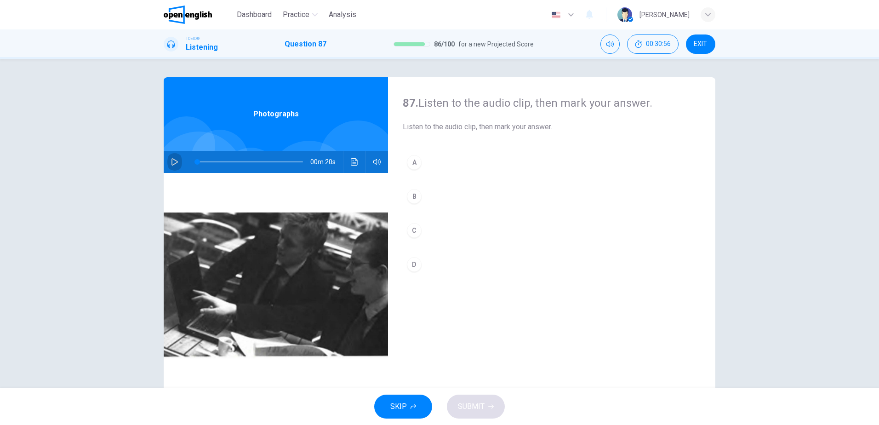
click at [171, 161] on icon "button" at bounding box center [174, 161] width 7 height 7
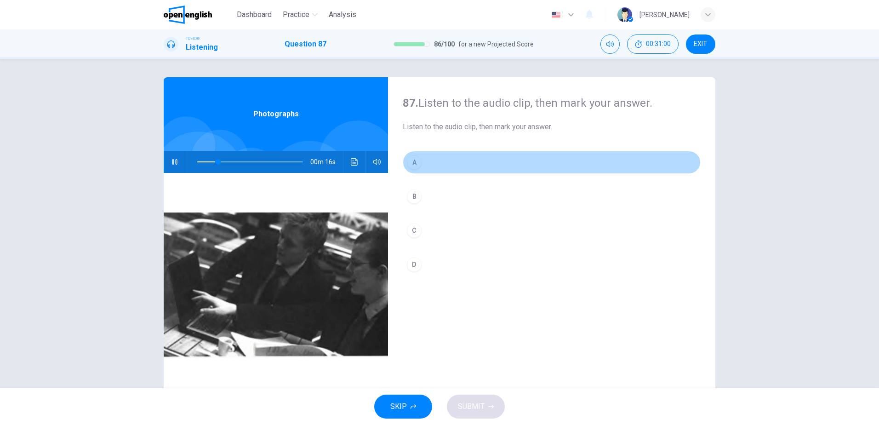
click at [443, 156] on button "A" at bounding box center [552, 162] width 298 height 23
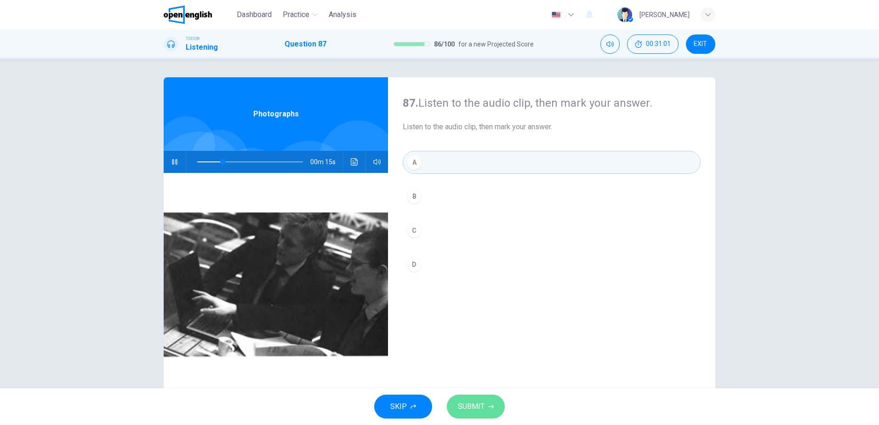
click at [480, 406] on span "SUBMIT" at bounding box center [471, 406] width 27 height 13
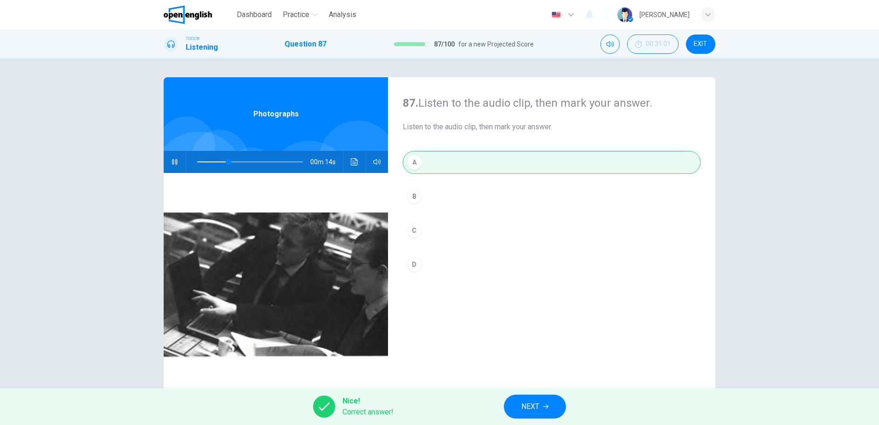
type input "**"
click at [540, 402] on button "NEXT" at bounding box center [535, 406] width 62 height 24
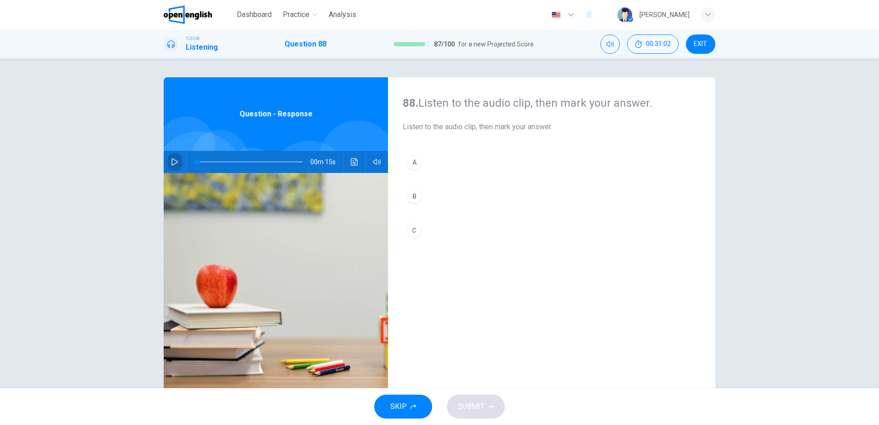
click at [171, 159] on icon "button" at bounding box center [174, 161] width 7 height 7
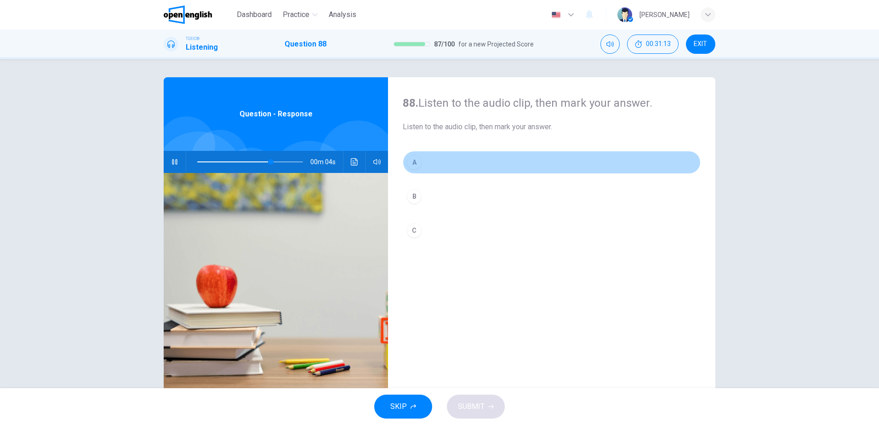
click at [427, 161] on button "A" at bounding box center [552, 162] width 298 height 23
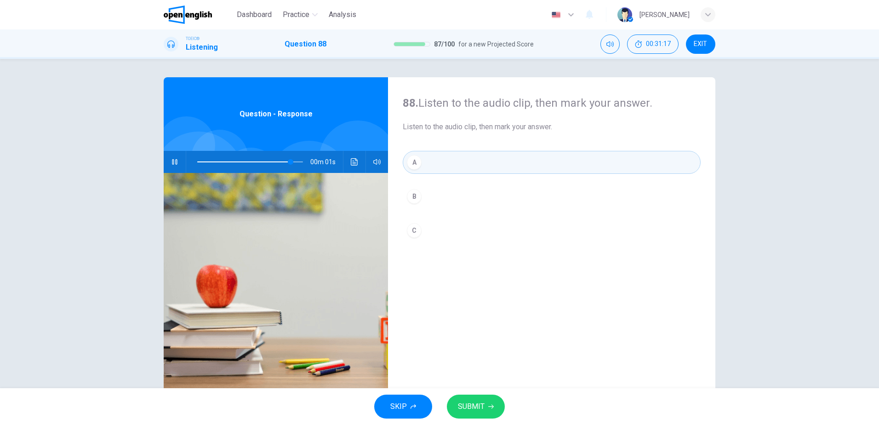
click at [491, 401] on button "SUBMIT" at bounding box center [476, 406] width 58 height 24
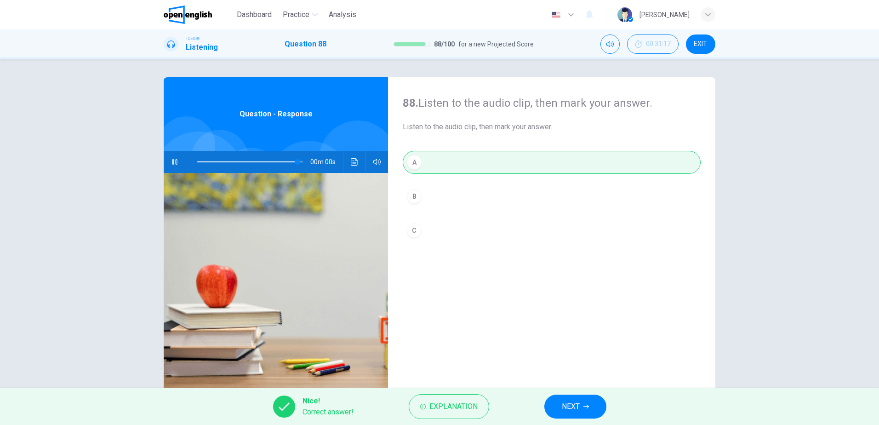
type input "*"
click at [567, 409] on span "NEXT" at bounding box center [571, 406] width 18 height 13
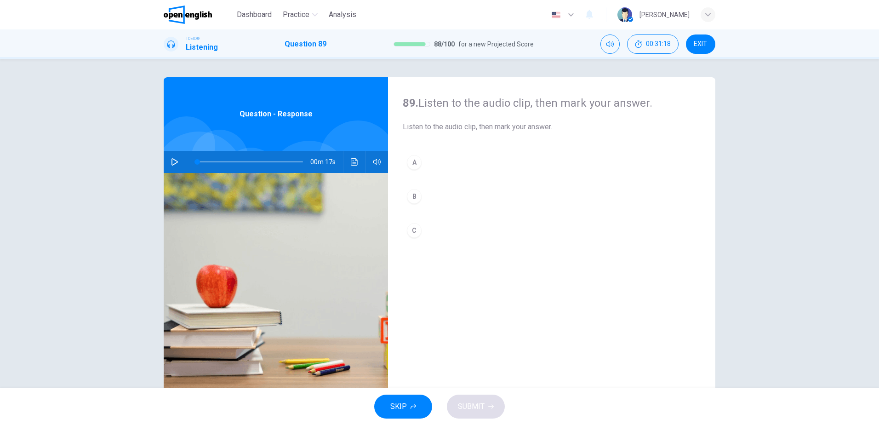
click at [171, 165] on icon "button" at bounding box center [174, 161] width 6 height 7
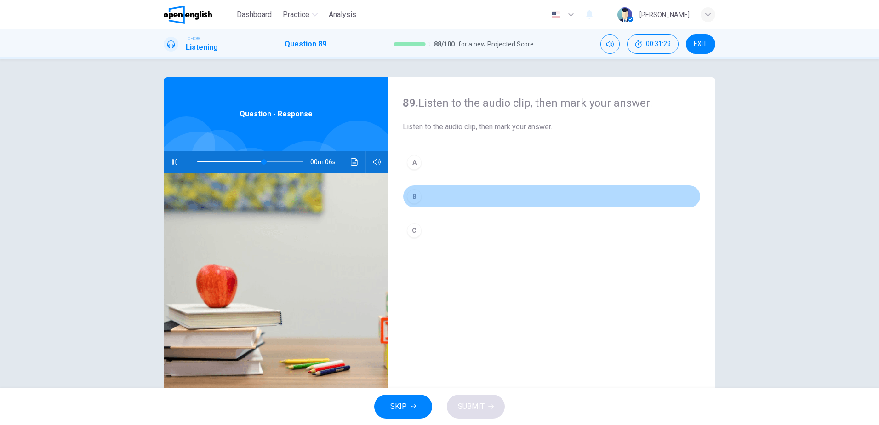
click at [442, 199] on button "B" at bounding box center [552, 196] width 298 height 23
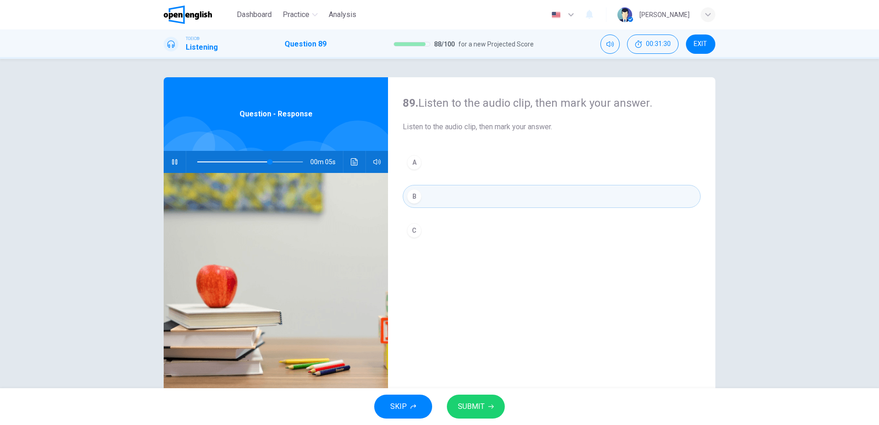
click at [490, 416] on button "SUBMIT" at bounding box center [476, 406] width 58 height 24
type input "**"
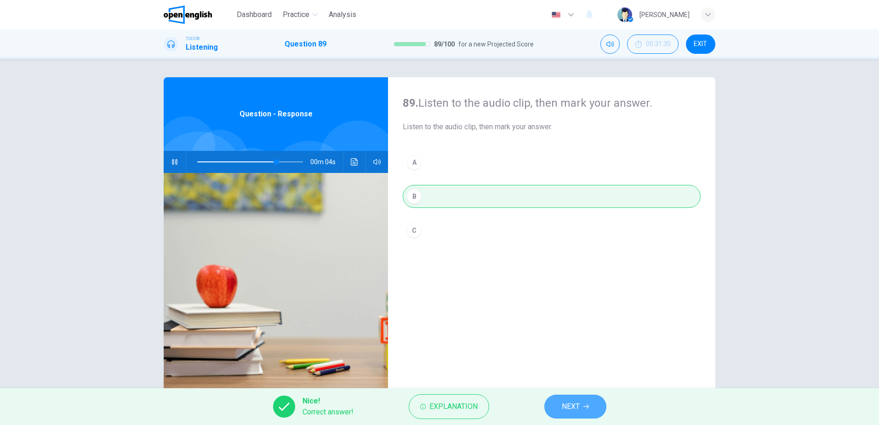
click at [587, 411] on button "NEXT" at bounding box center [575, 406] width 62 height 24
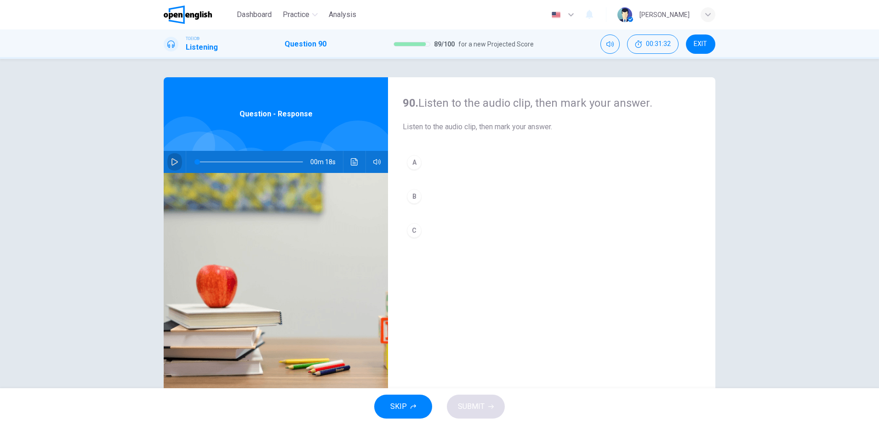
click at [175, 161] on icon "button" at bounding box center [174, 161] width 6 height 7
click at [428, 229] on button "C" at bounding box center [552, 230] width 298 height 23
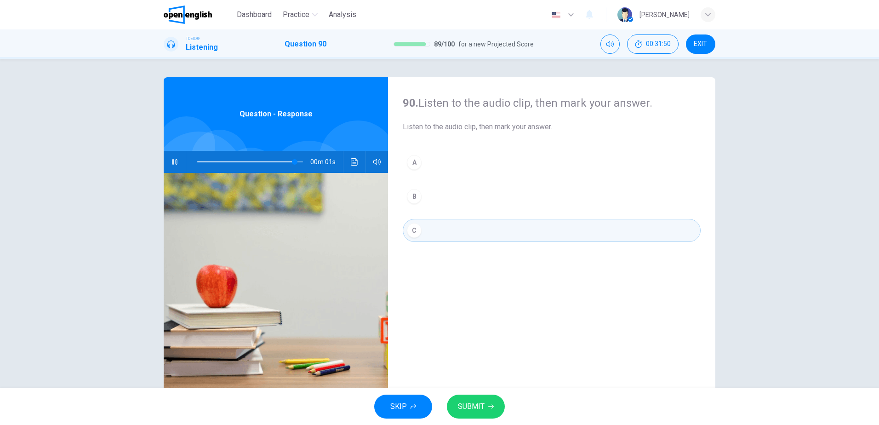
click at [477, 410] on span "SUBMIT" at bounding box center [471, 406] width 27 height 13
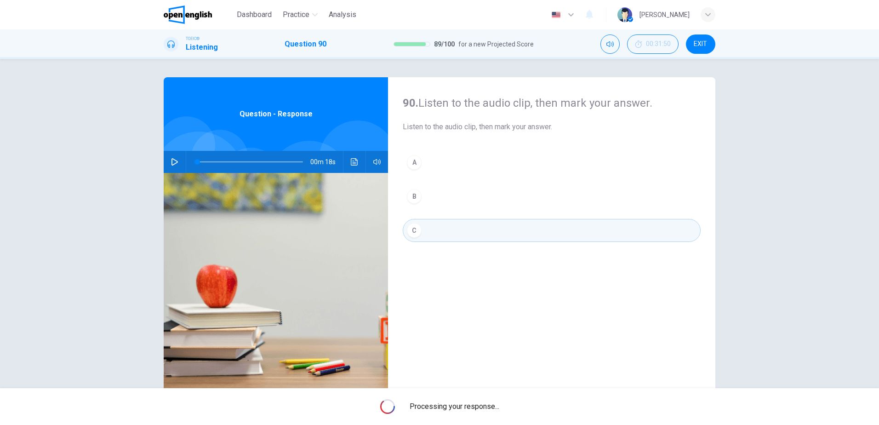
type input "*"
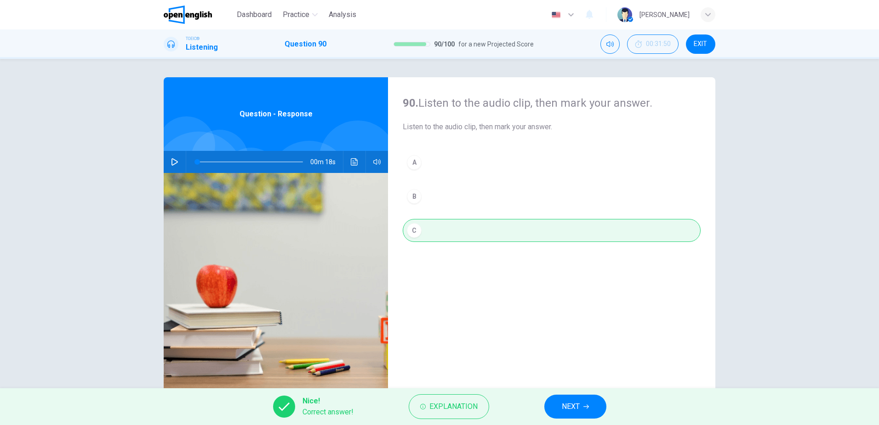
click at [566, 408] on span "NEXT" at bounding box center [571, 406] width 18 height 13
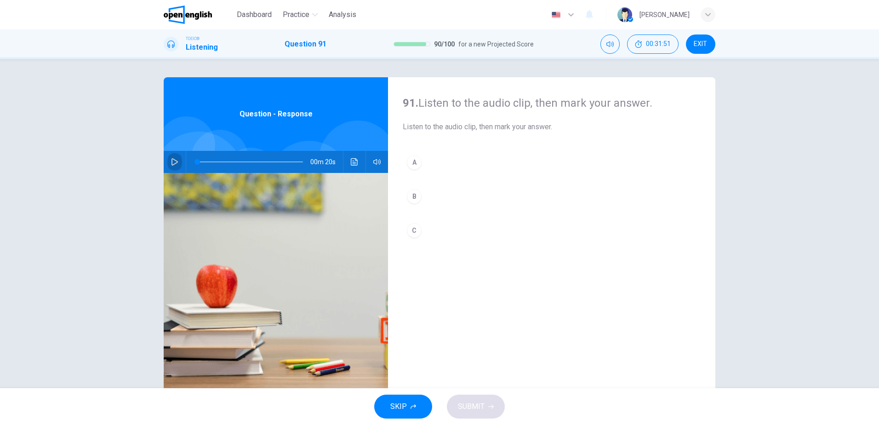
click at [173, 160] on icon "button" at bounding box center [174, 161] width 6 height 7
click at [434, 235] on button "C" at bounding box center [552, 230] width 298 height 23
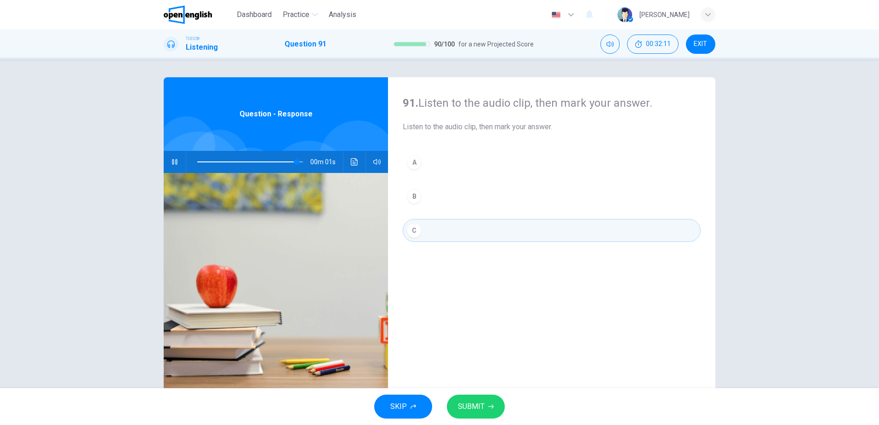
click at [492, 406] on icon "button" at bounding box center [491, 406] width 6 height 4
type input "*"
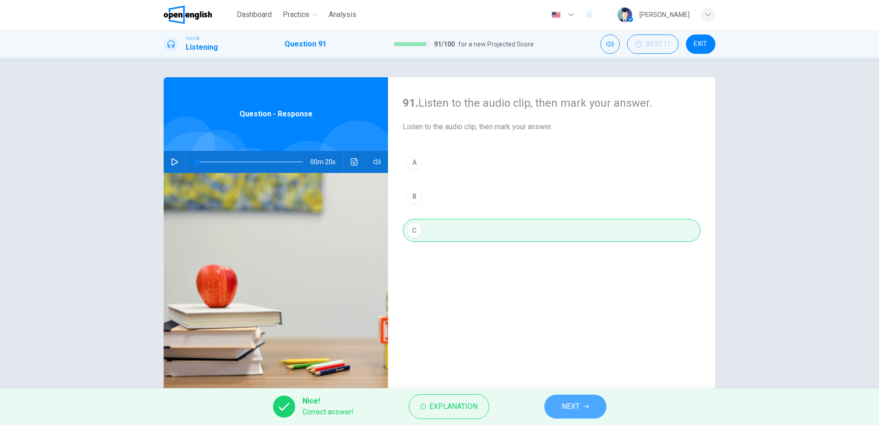
click at [574, 398] on button "NEXT" at bounding box center [575, 406] width 62 height 24
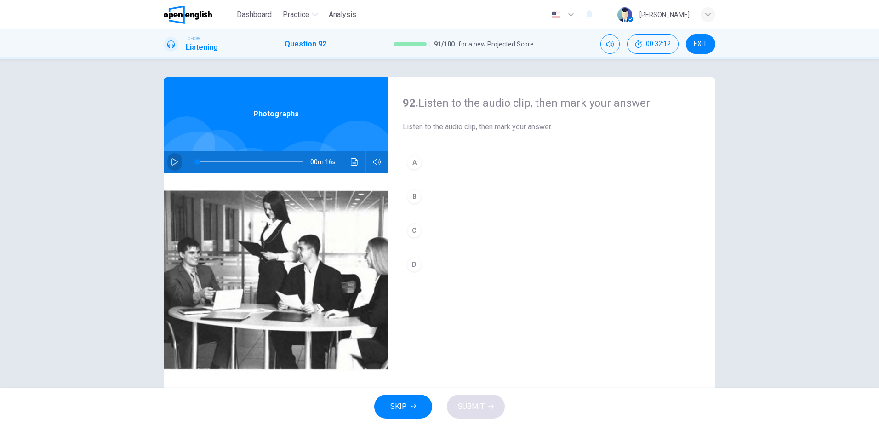
click at [174, 158] on button "button" at bounding box center [174, 162] width 15 height 22
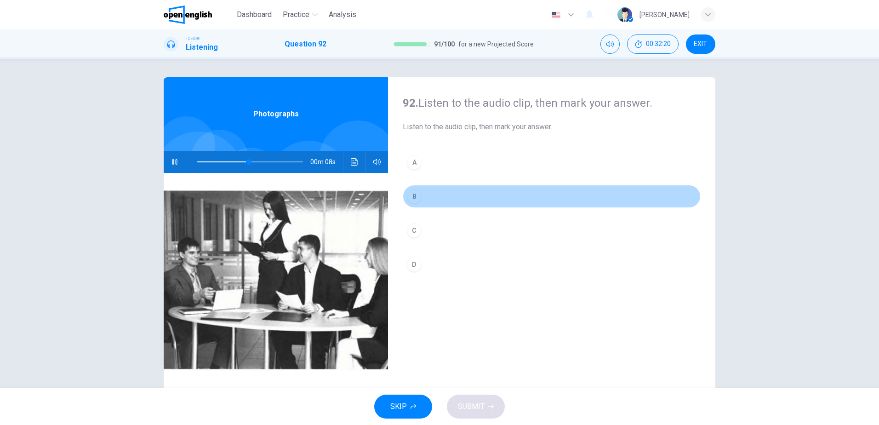
click at [422, 202] on button "B" at bounding box center [552, 196] width 298 height 23
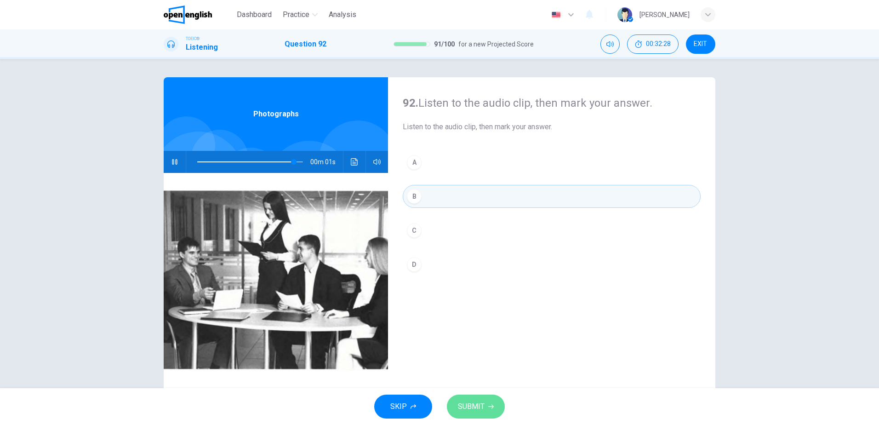
click at [467, 407] on span "SUBMIT" at bounding box center [471, 406] width 27 height 13
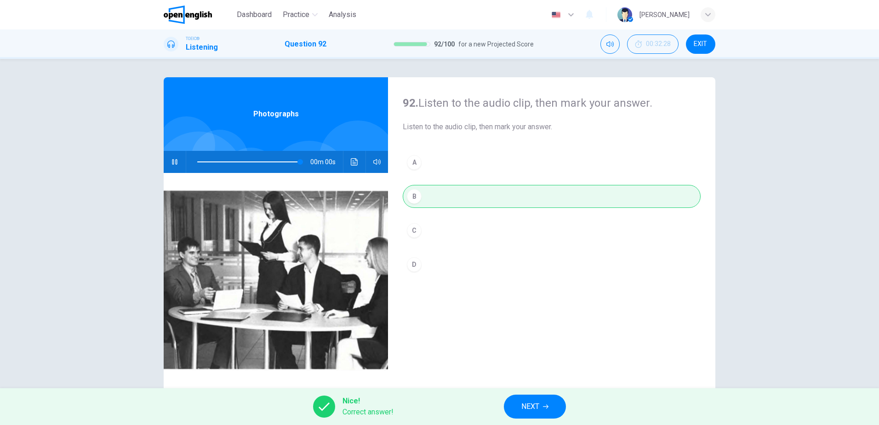
type input "*"
click at [527, 402] on span "NEXT" at bounding box center [530, 406] width 18 height 13
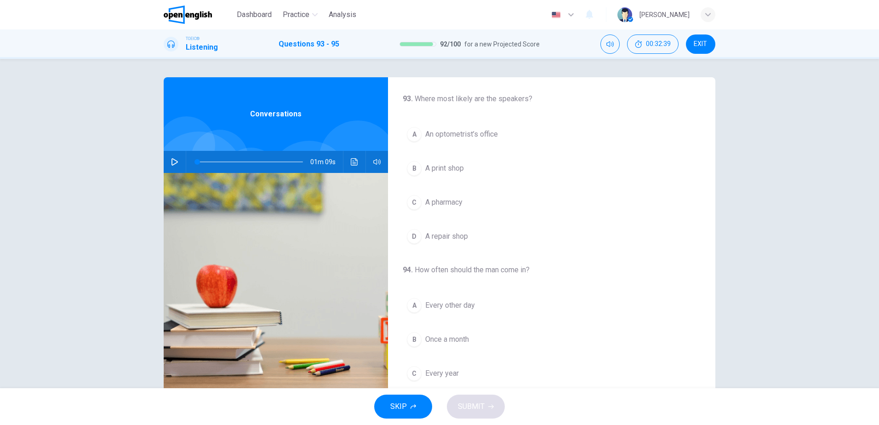
scroll to position [0, 0]
click at [175, 159] on icon "button" at bounding box center [174, 161] width 7 height 7
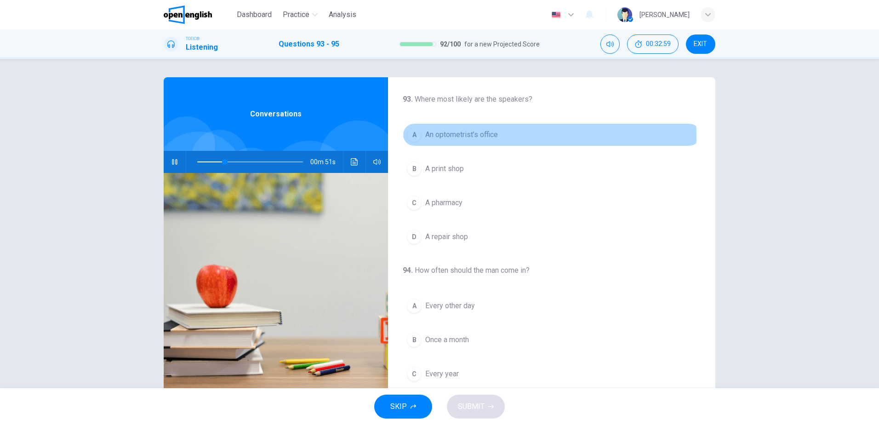
click at [436, 136] on span "An optometrist’s office" at bounding box center [461, 134] width 73 height 11
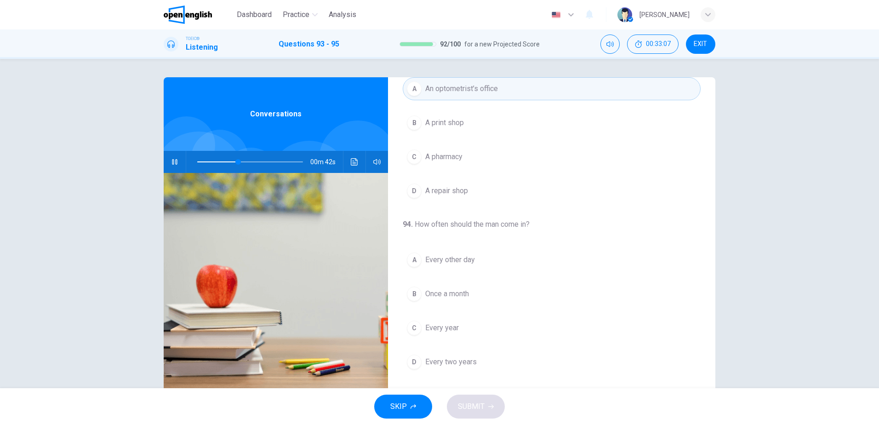
scroll to position [92, 0]
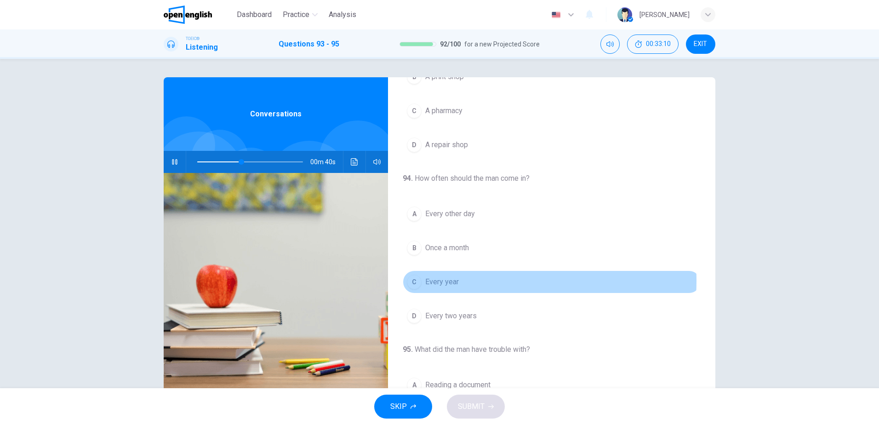
click at [439, 280] on span "Every year" at bounding box center [442, 281] width 34 height 11
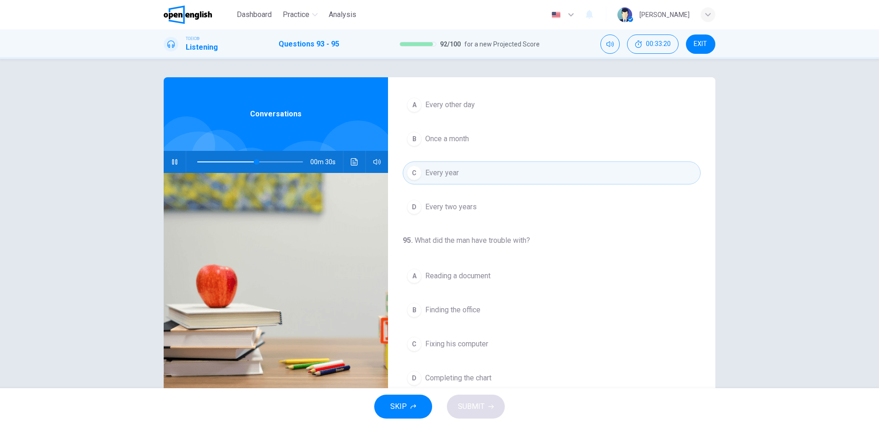
scroll to position [210, 0]
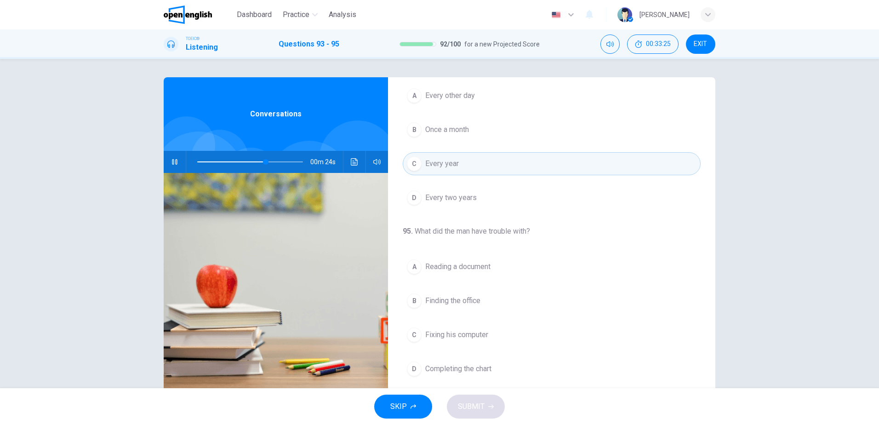
click at [460, 267] on span "Reading a document" at bounding box center [457, 266] width 65 height 11
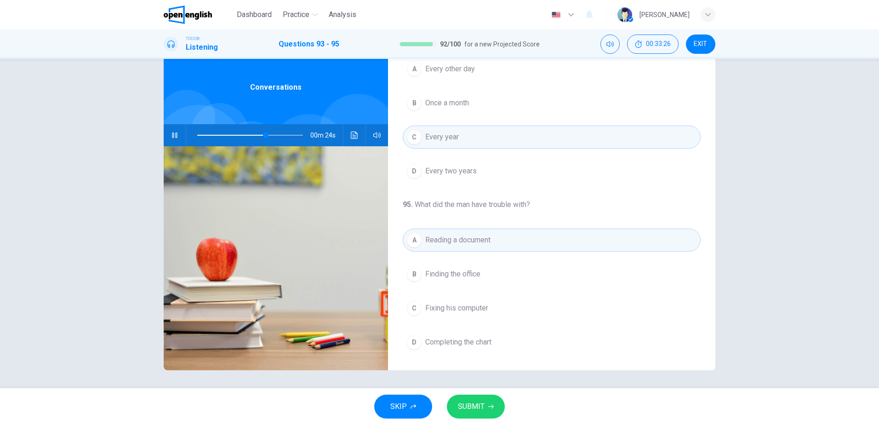
scroll to position [27, 0]
click at [465, 404] on span "SUBMIT" at bounding box center [471, 406] width 27 height 13
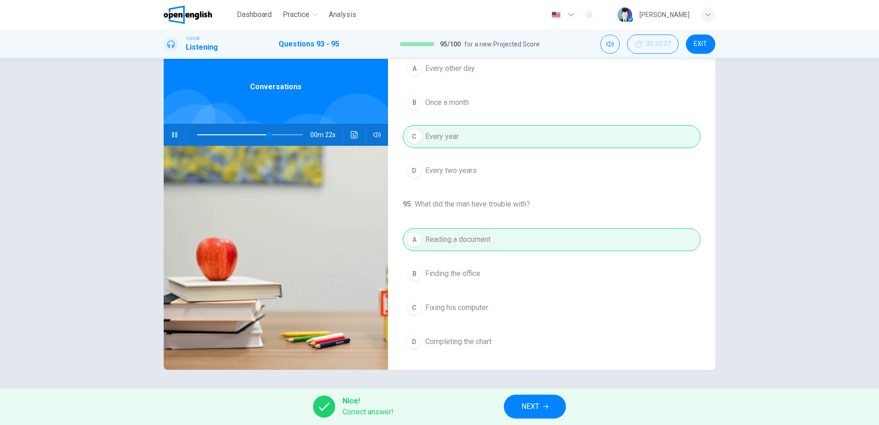
type input "**"
click at [521, 403] on button "NEXT" at bounding box center [535, 406] width 62 height 24
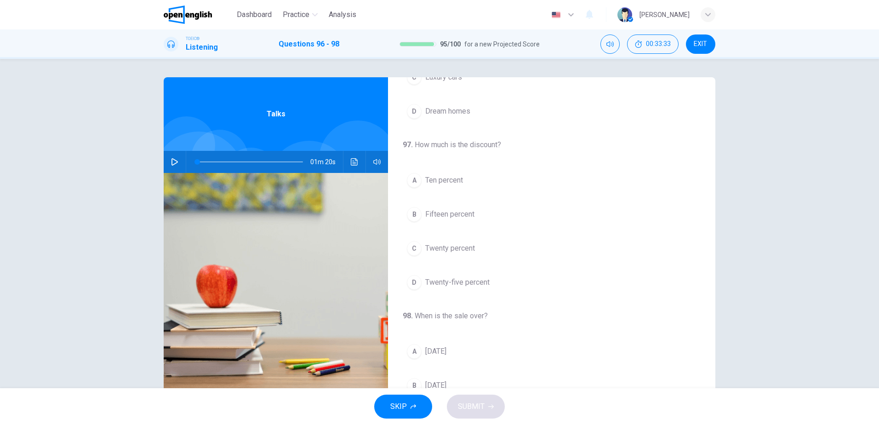
scroll to position [0, 0]
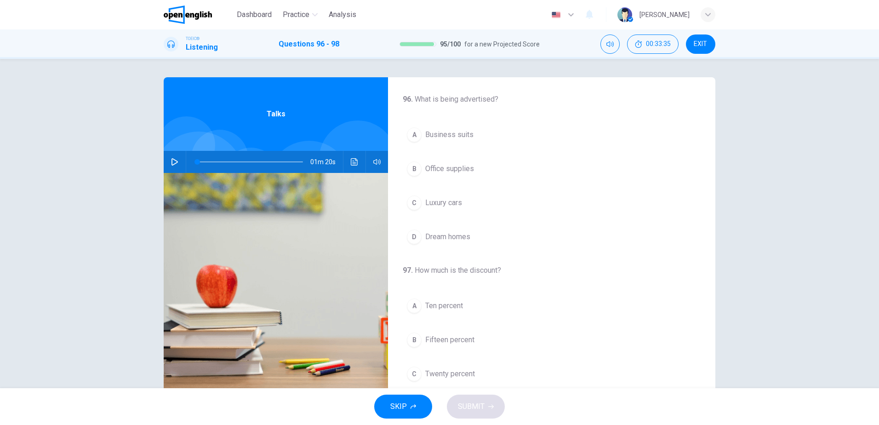
click at [168, 163] on button "button" at bounding box center [174, 162] width 15 height 22
click at [453, 205] on span "Luxury cars" at bounding box center [443, 202] width 37 height 11
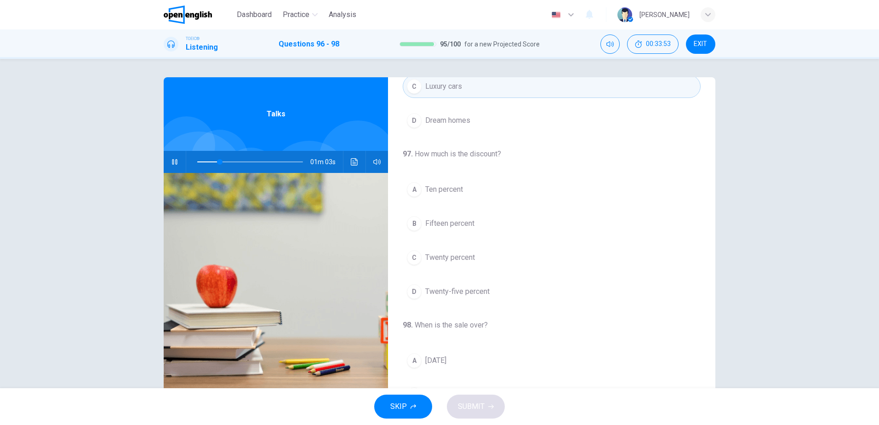
scroll to position [138, 0]
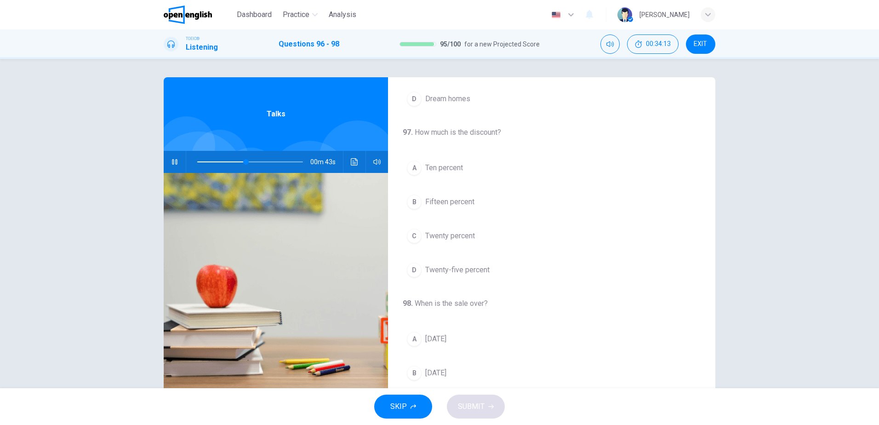
click at [430, 270] on span "Twenty-five percent" at bounding box center [457, 269] width 64 height 11
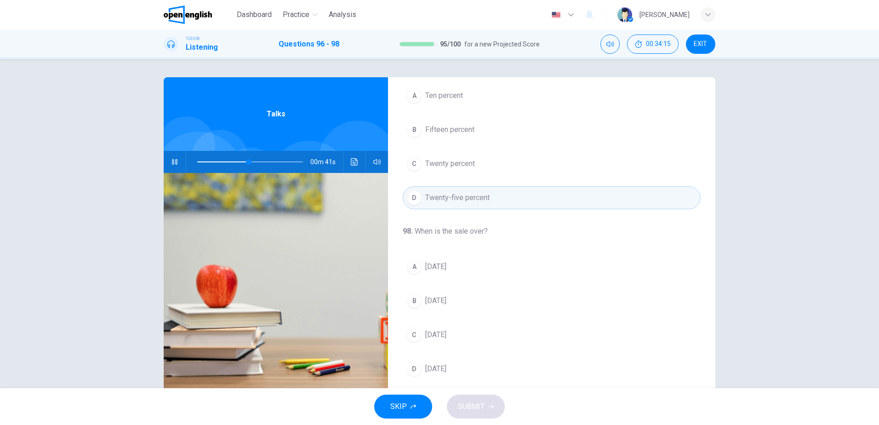
scroll to position [27, 0]
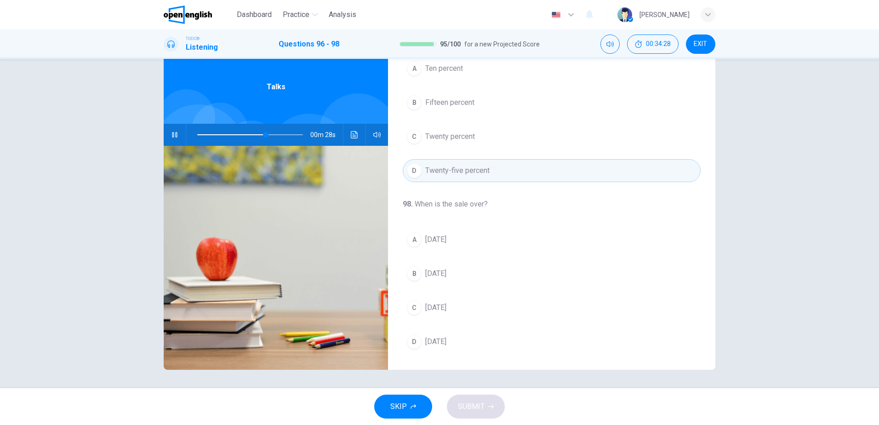
click at [438, 237] on span "[DATE]" at bounding box center [435, 239] width 21 height 11
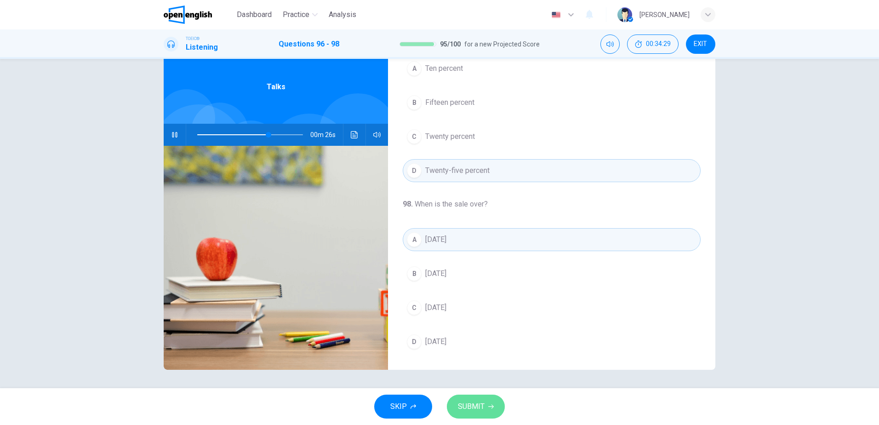
click at [476, 411] on span "SUBMIT" at bounding box center [471, 406] width 27 height 13
type input "**"
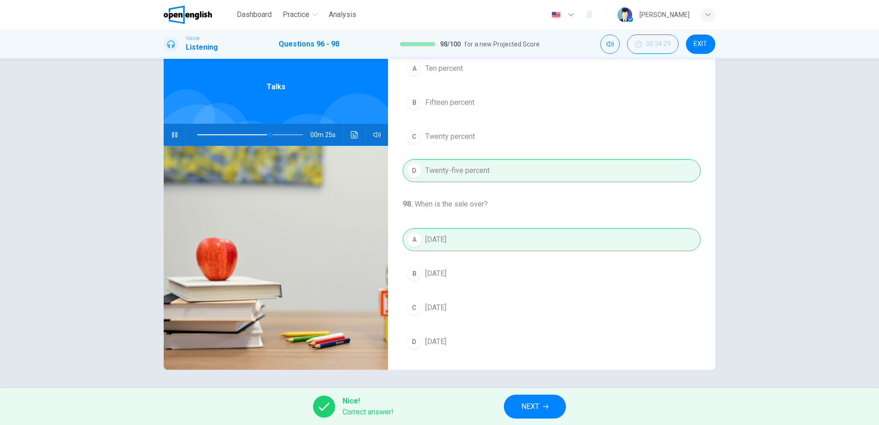
click at [533, 412] on span "NEXT" at bounding box center [530, 406] width 18 height 13
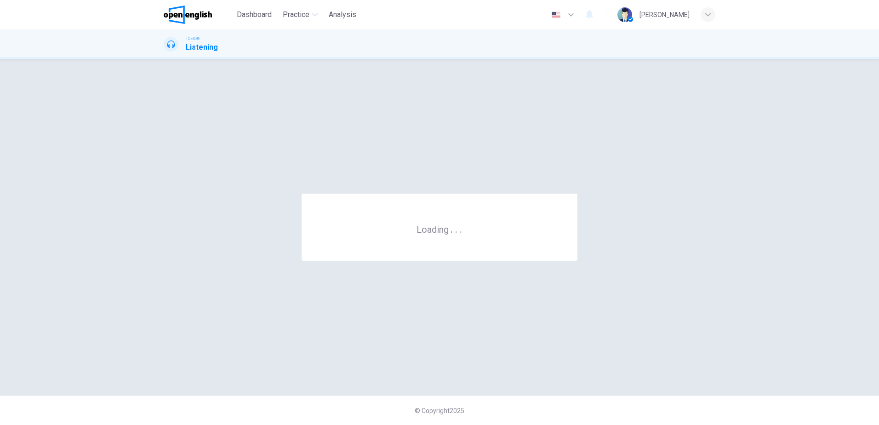
scroll to position [0, 0]
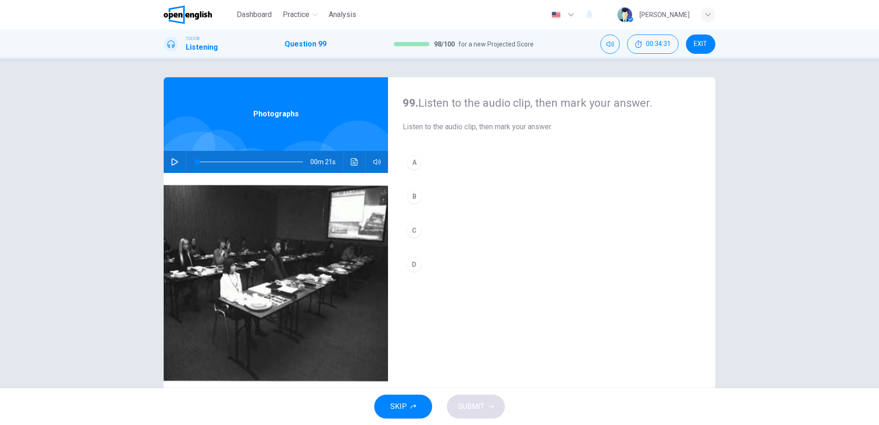
click at [171, 163] on icon "button" at bounding box center [174, 161] width 7 height 7
click at [173, 168] on button "button" at bounding box center [174, 162] width 15 height 22
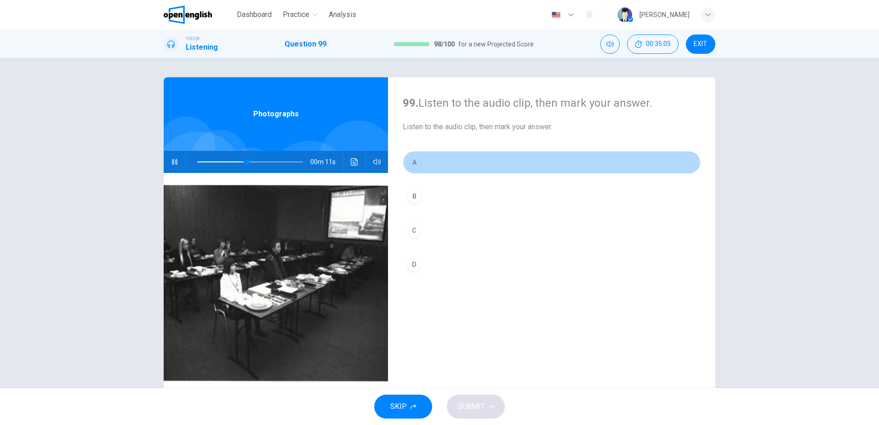
click at [418, 168] on button "A" at bounding box center [552, 162] width 298 height 23
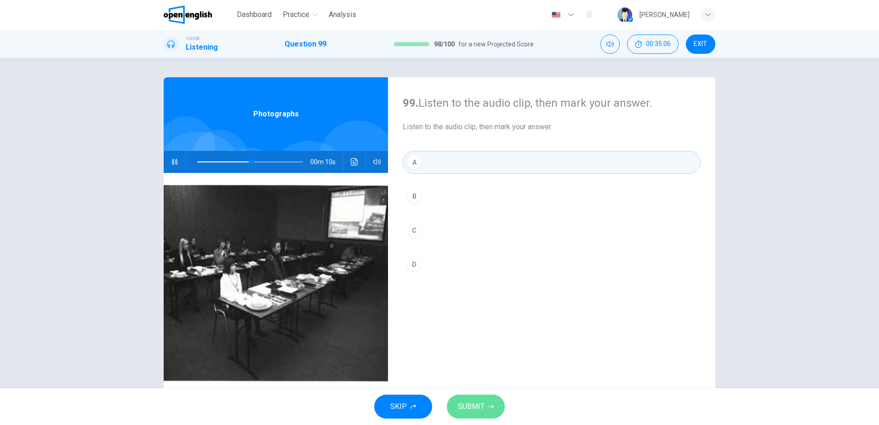
click at [468, 406] on span "SUBMIT" at bounding box center [471, 406] width 27 height 13
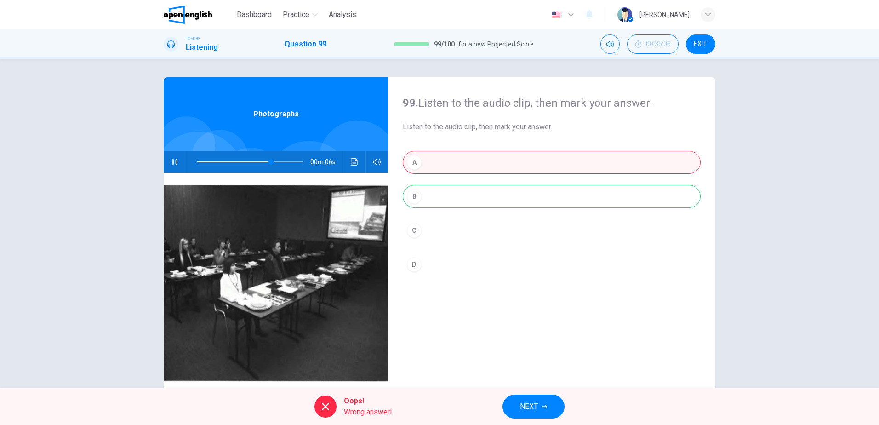
click at [357, 402] on span "Oops!" at bounding box center [368, 400] width 48 height 11
type input "**"
click at [523, 403] on span "NEXT" at bounding box center [529, 406] width 18 height 13
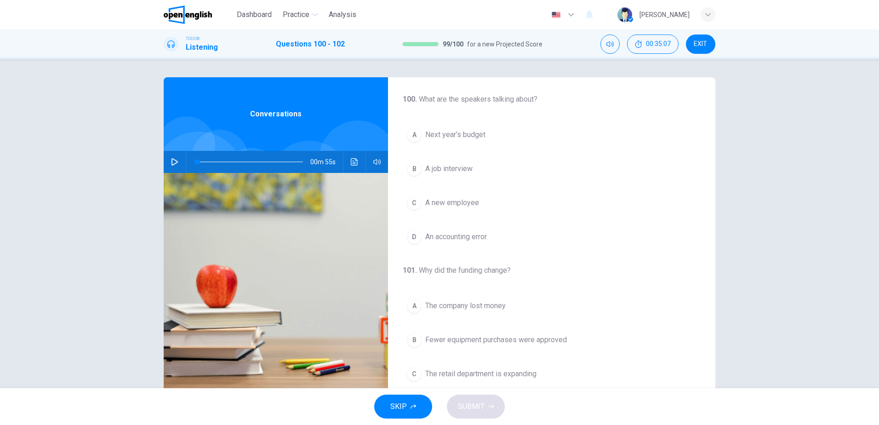
click at [173, 160] on icon "button" at bounding box center [174, 161] width 6 height 7
click at [468, 136] on span "Next year’s budget" at bounding box center [455, 134] width 60 height 11
click at [531, 205] on span "Fewer equipment purchases were approved" at bounding box center [496, 201] width 142 height 11
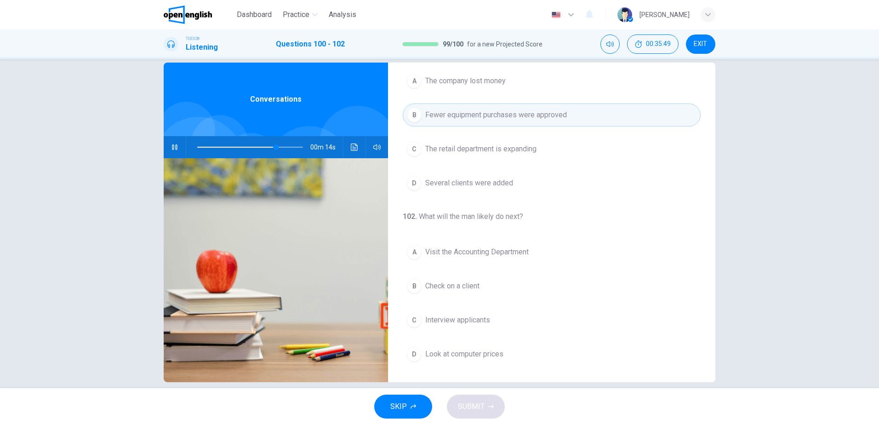
scroll to position [27, 0]
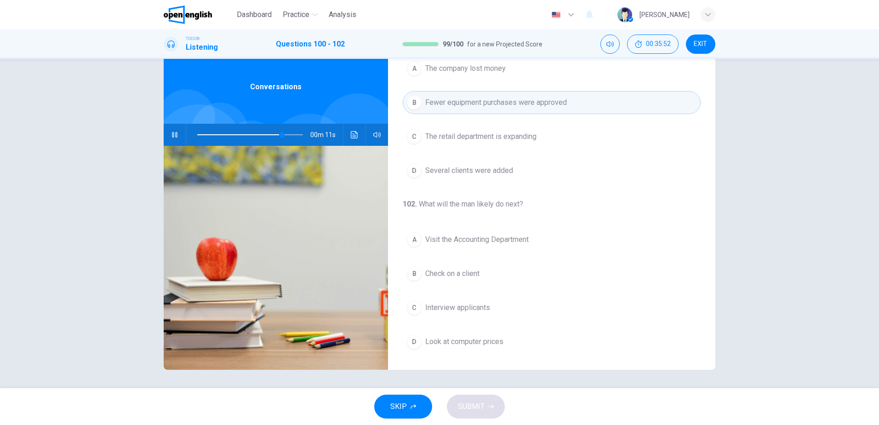
click at [443, 341] on span "Look at computer prices" at bounding box center [464, 341] width 78 height 11
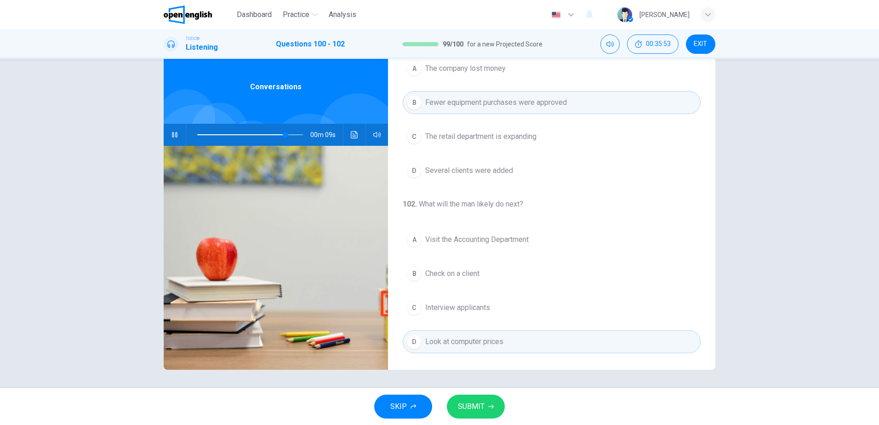
click at [197, 135] on span at bounding box center [241, 134] width 88 height 1
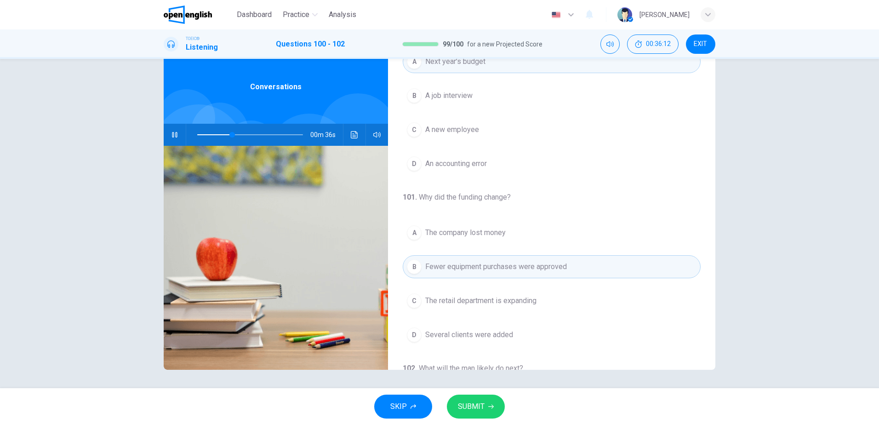
scroll to position [92, 0]
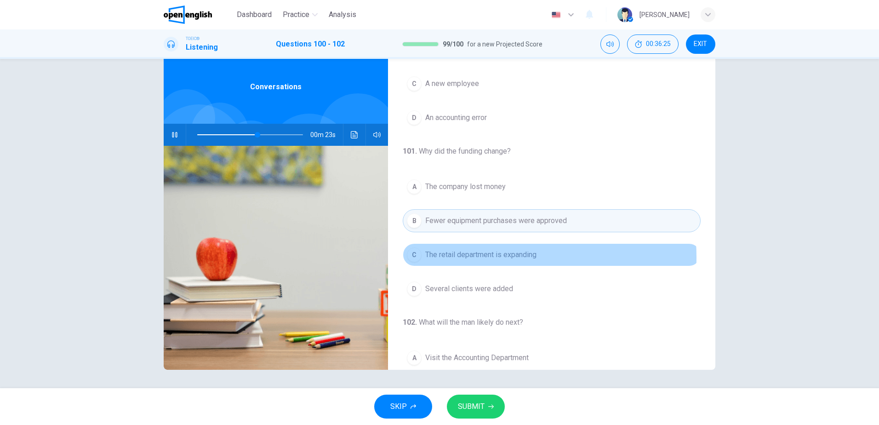
click at [474, 257] on span "The retail department is expanding" at bounding box center [480, 254] width 111 height 11
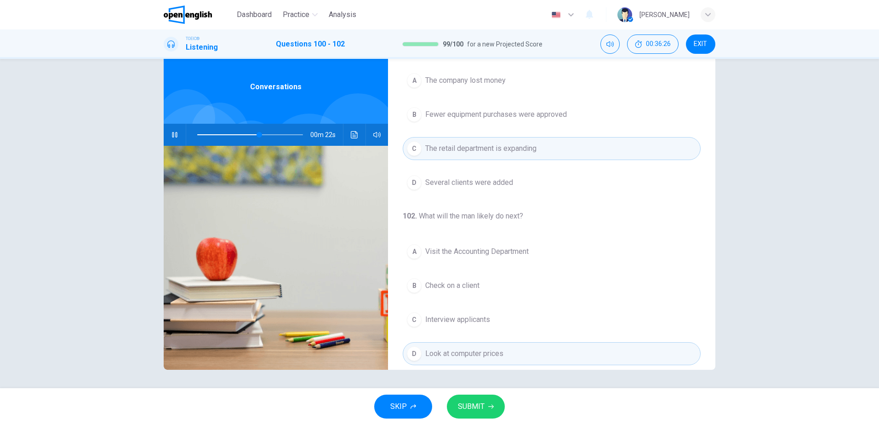
scroll to position [210, 0]
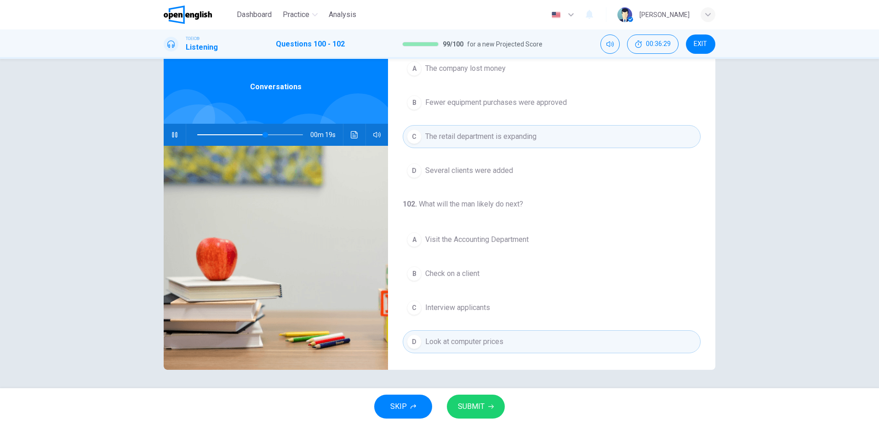
click at [488, 405] on icon "button" at bounding box center [491, 406] width 6 height 6
type input "**"
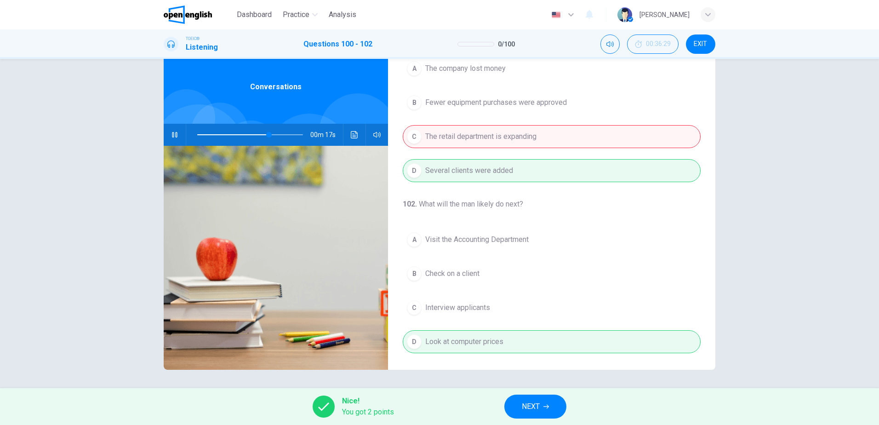
scroll to position [0, 0]
